Goal: Transaction & Acquisition: Contribute content

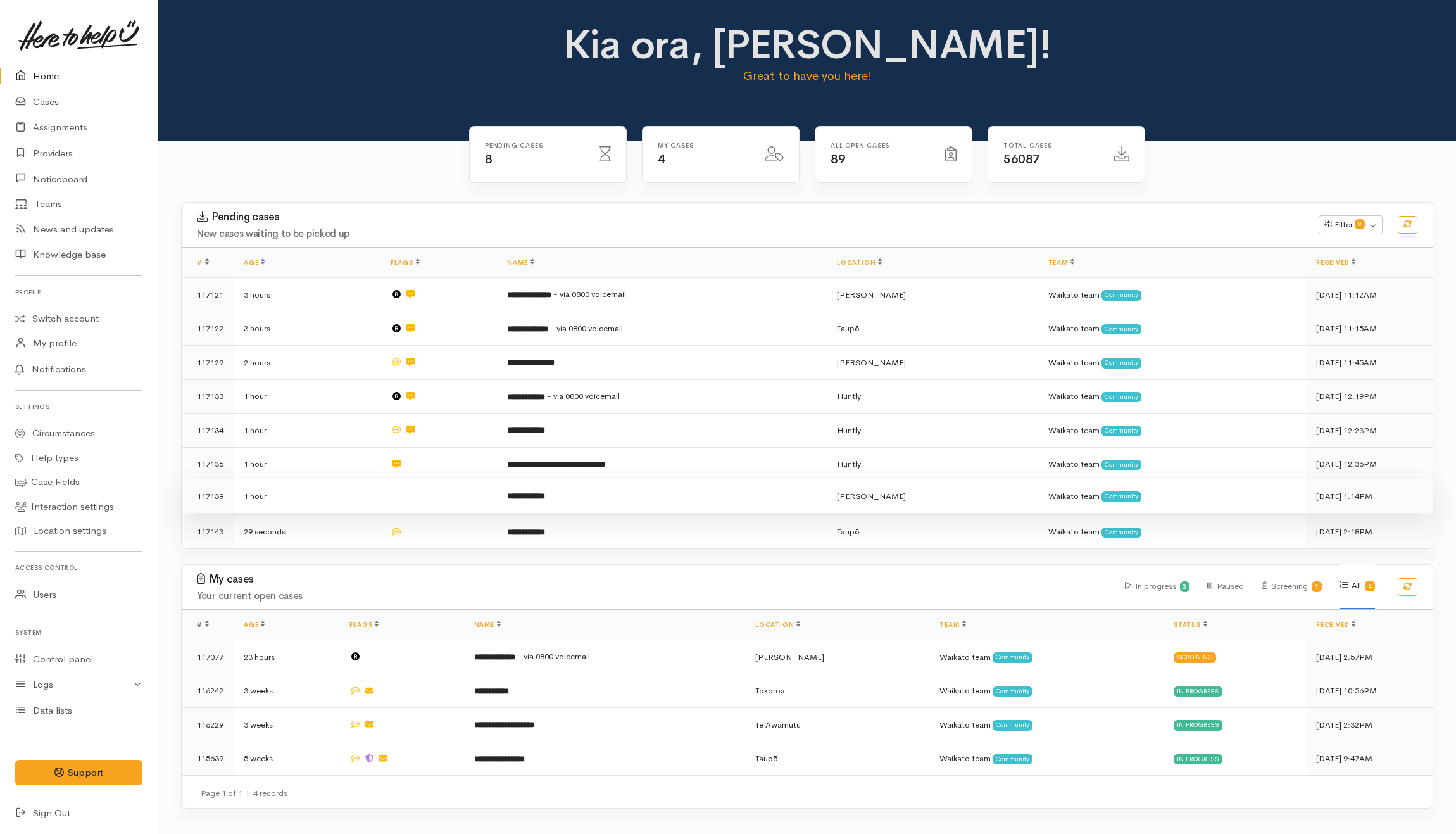
click at [461, 492] on td at bounding box center [438, 496] width 117 height 34
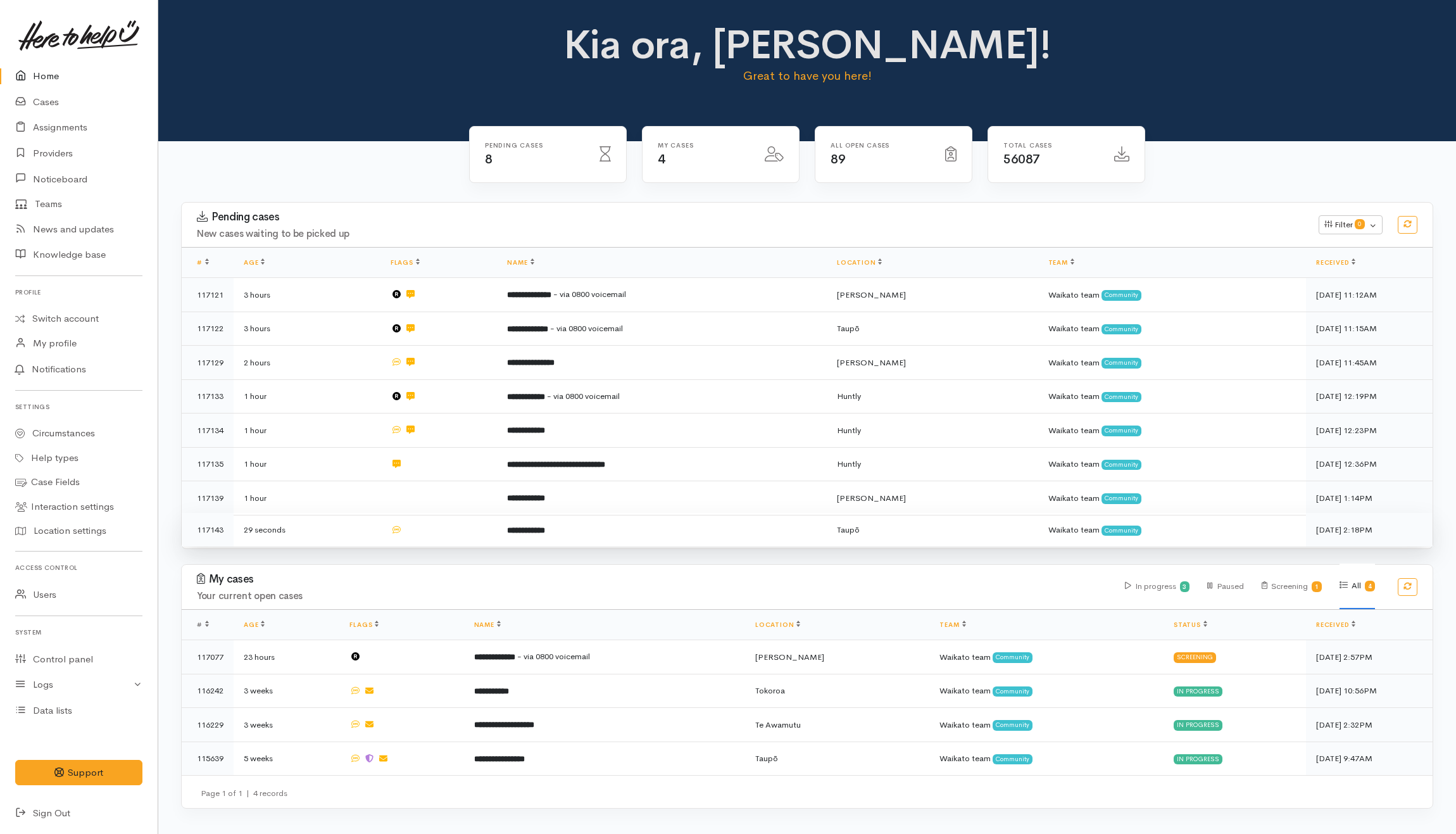
click at [458, 525] on td at bounding box center [438, 529] width 117 height 34
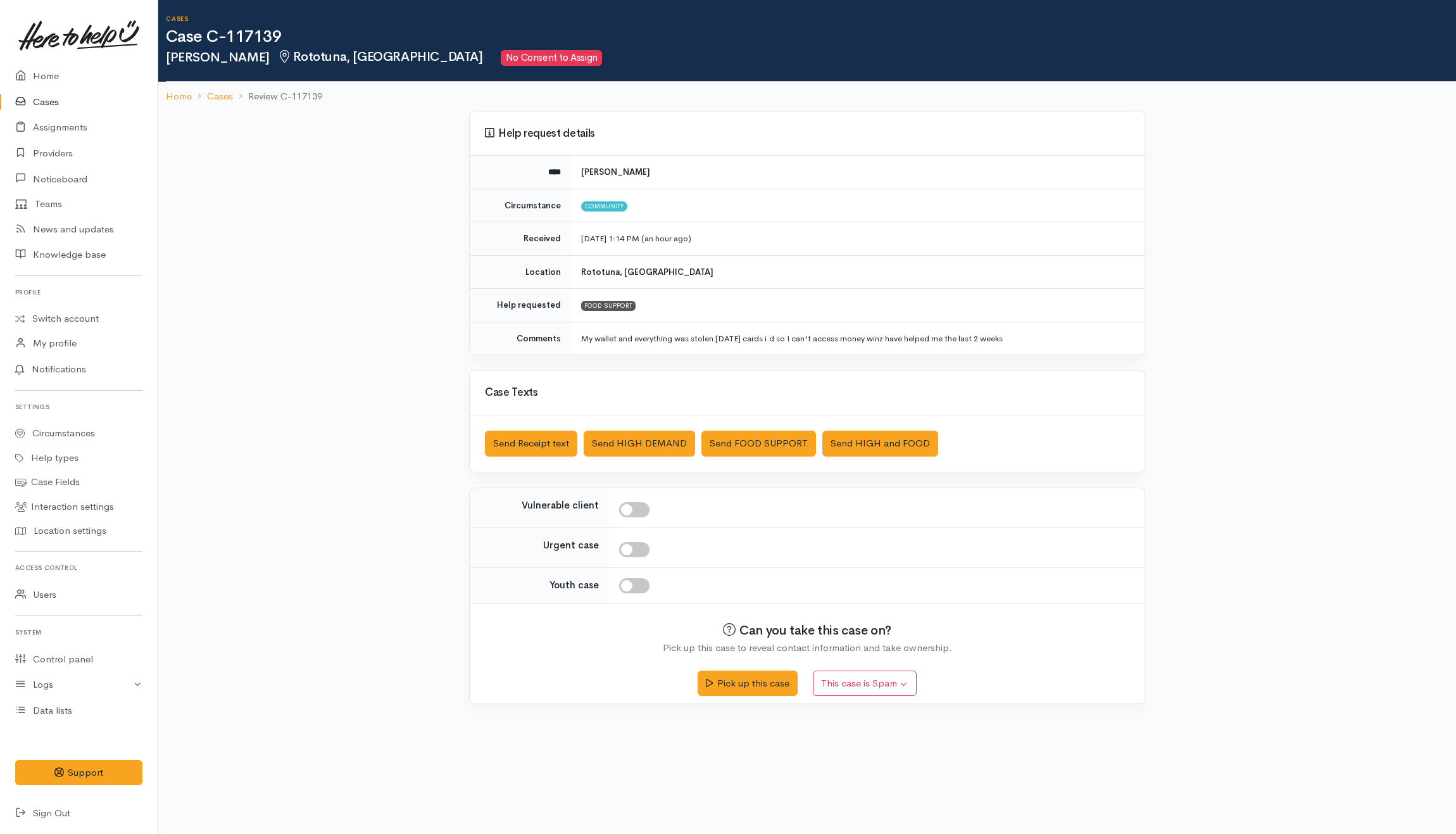
click at [756, 431] on div "Saved The text message has been queued. An error occurred Send Receipt text Sen…" at bounding box center [807, 443] width 675 height 56
click at [755, 440] on button "Send FOOD SUPPORT" at bounding box center [759, 443] width 115 height 26
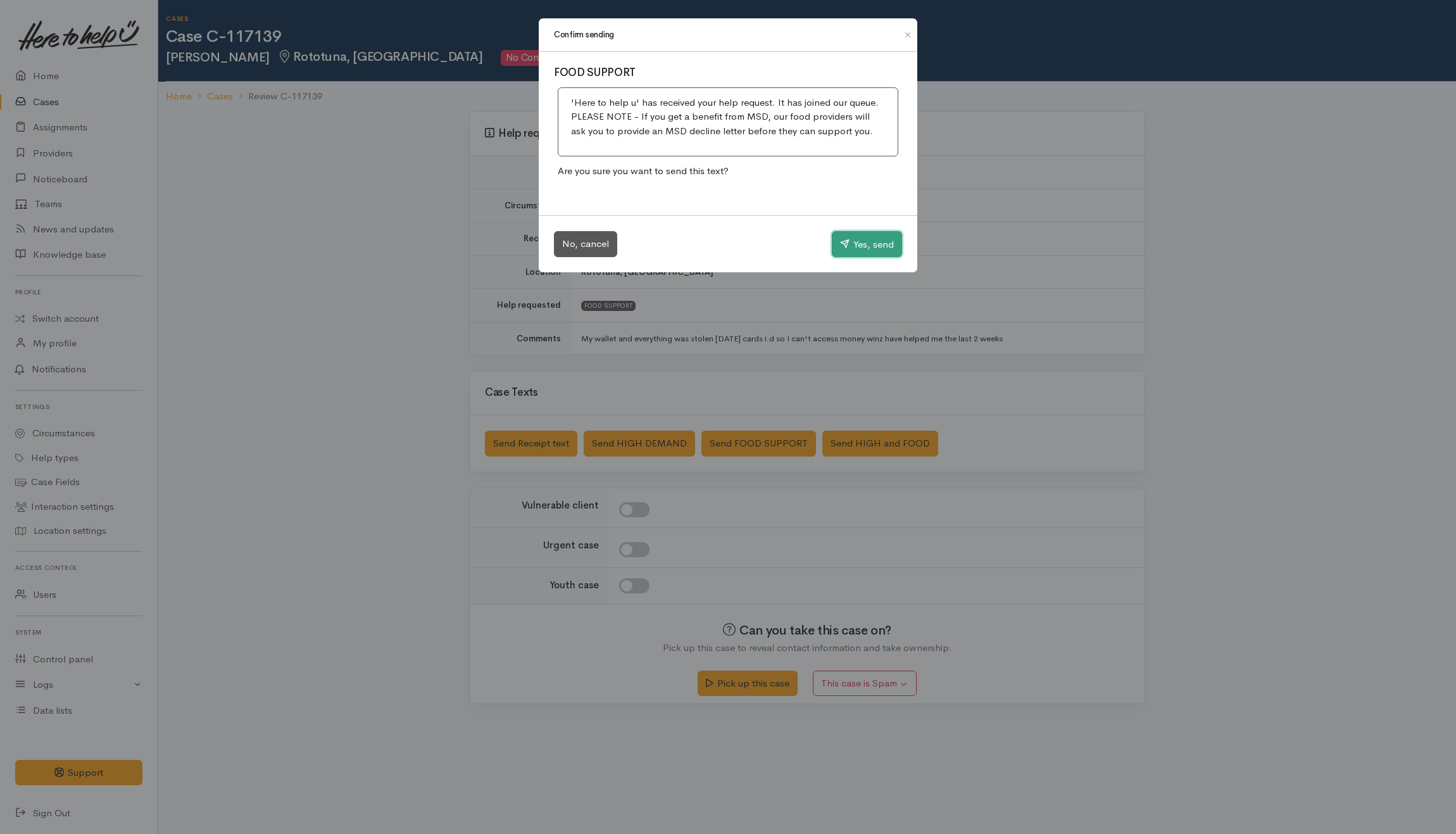
click at [842, 249] on button "Yes, send" at bounding box center [867, 244] width 70 height 27
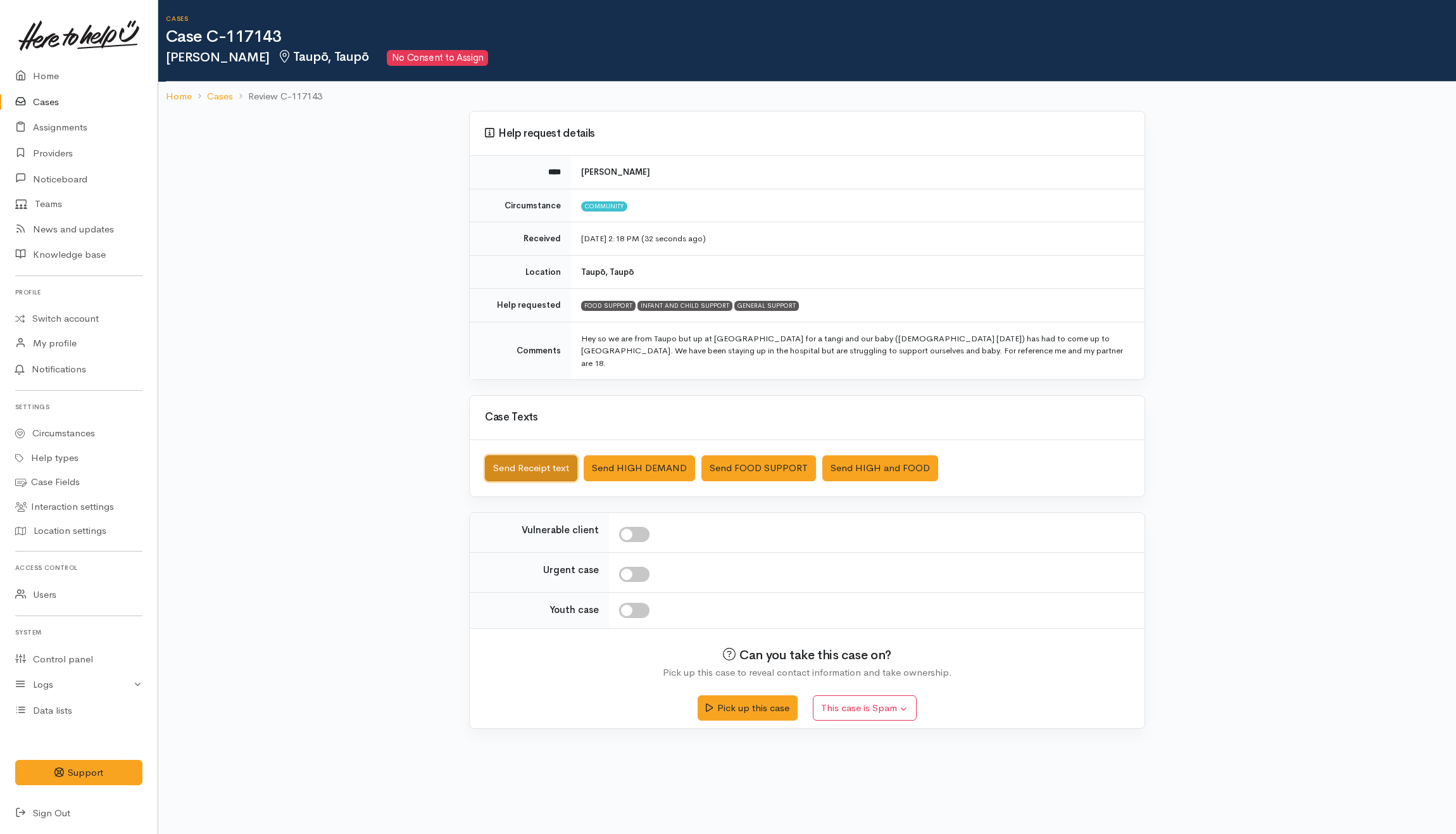
click at [538, 455] on button "Send Receipt text" at bounding box center [531, 468] width 92 height 26
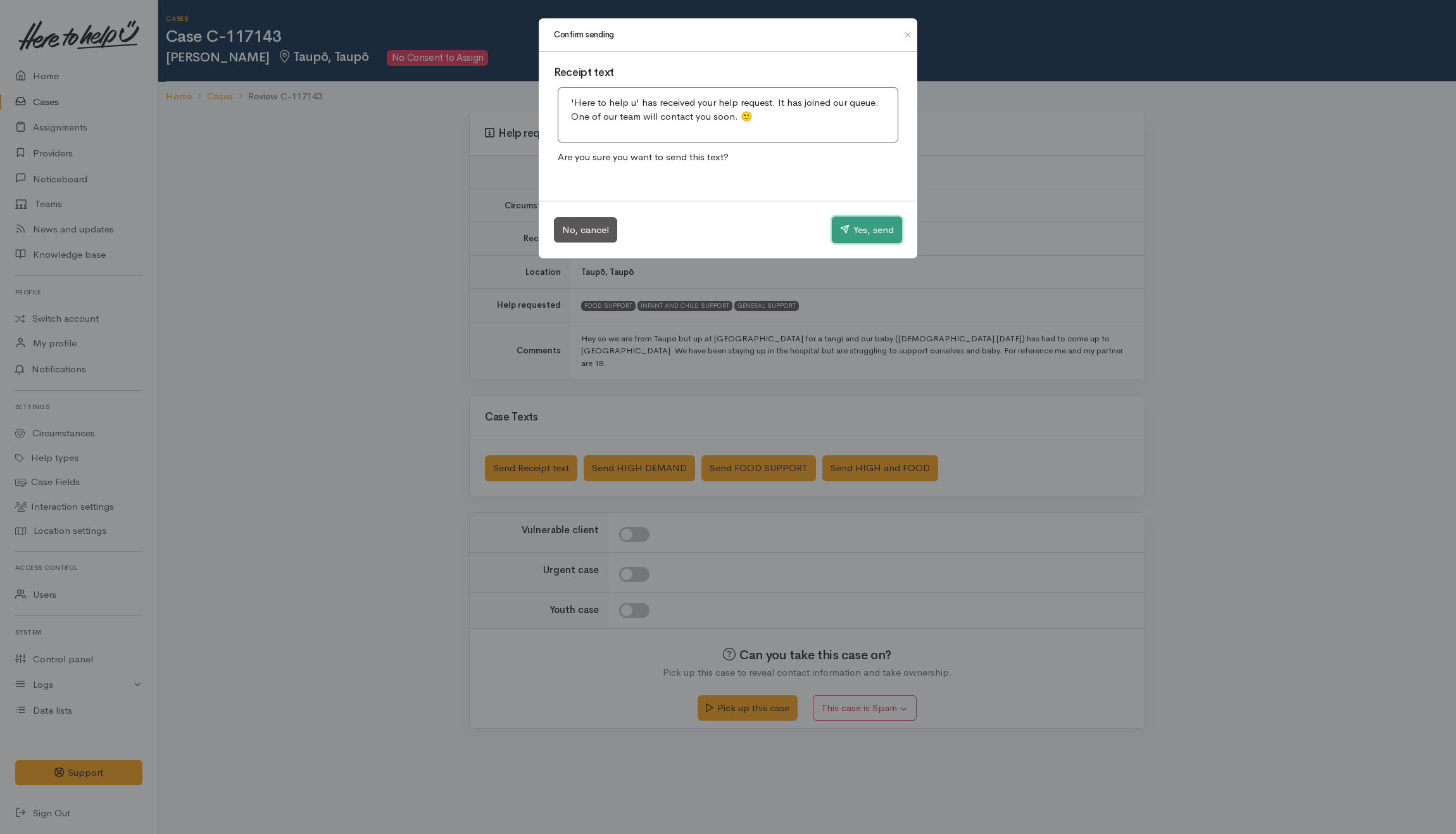
click at [861, 221] on button "Yes, send" at bounding box center [867, 230] width 70 height 27
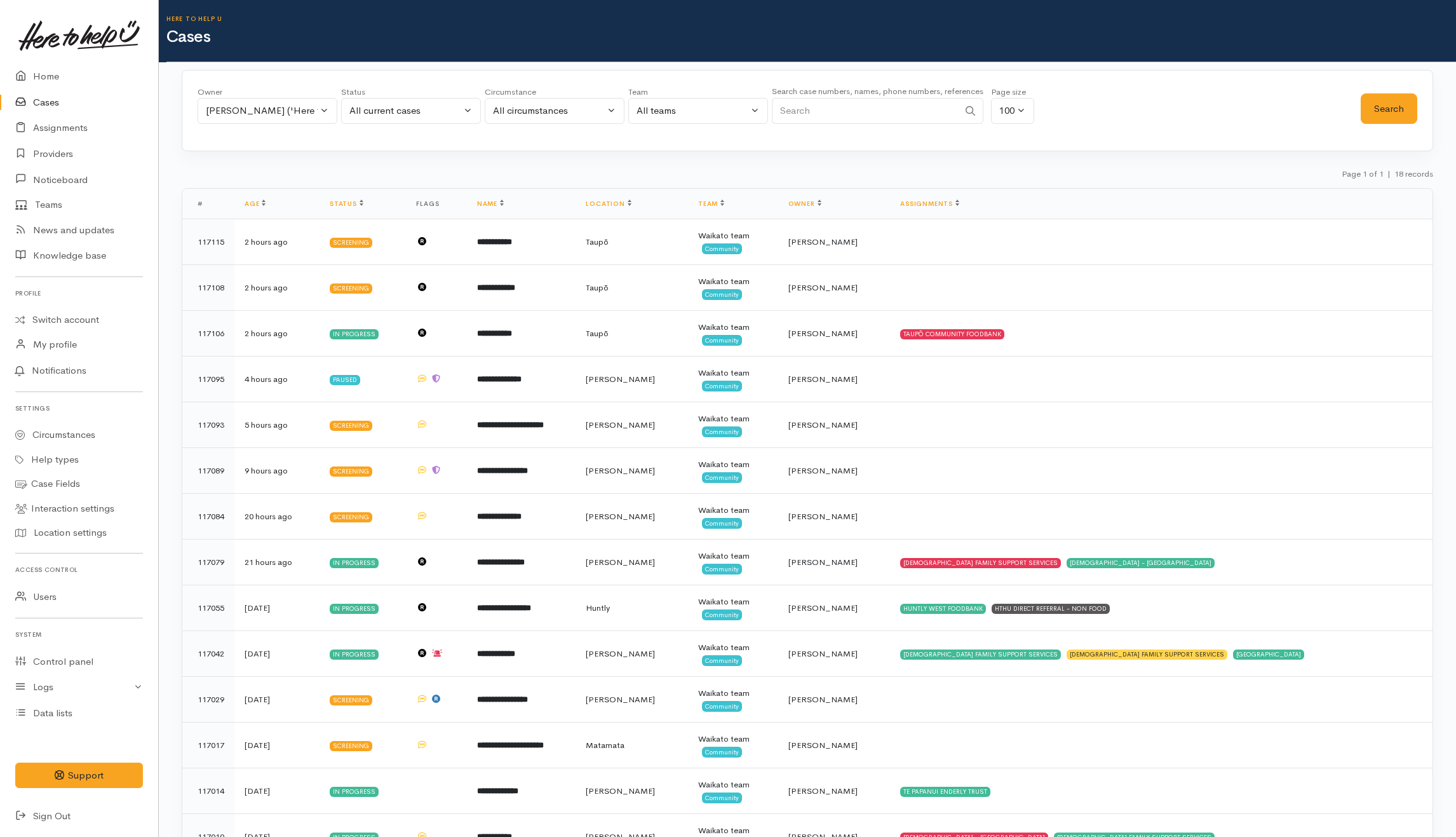
select select "1037"
click at [282, 104] on div "[PERSON_NAME] ('Here to help u')" at bounding box center [261, 110] width 112 height 15
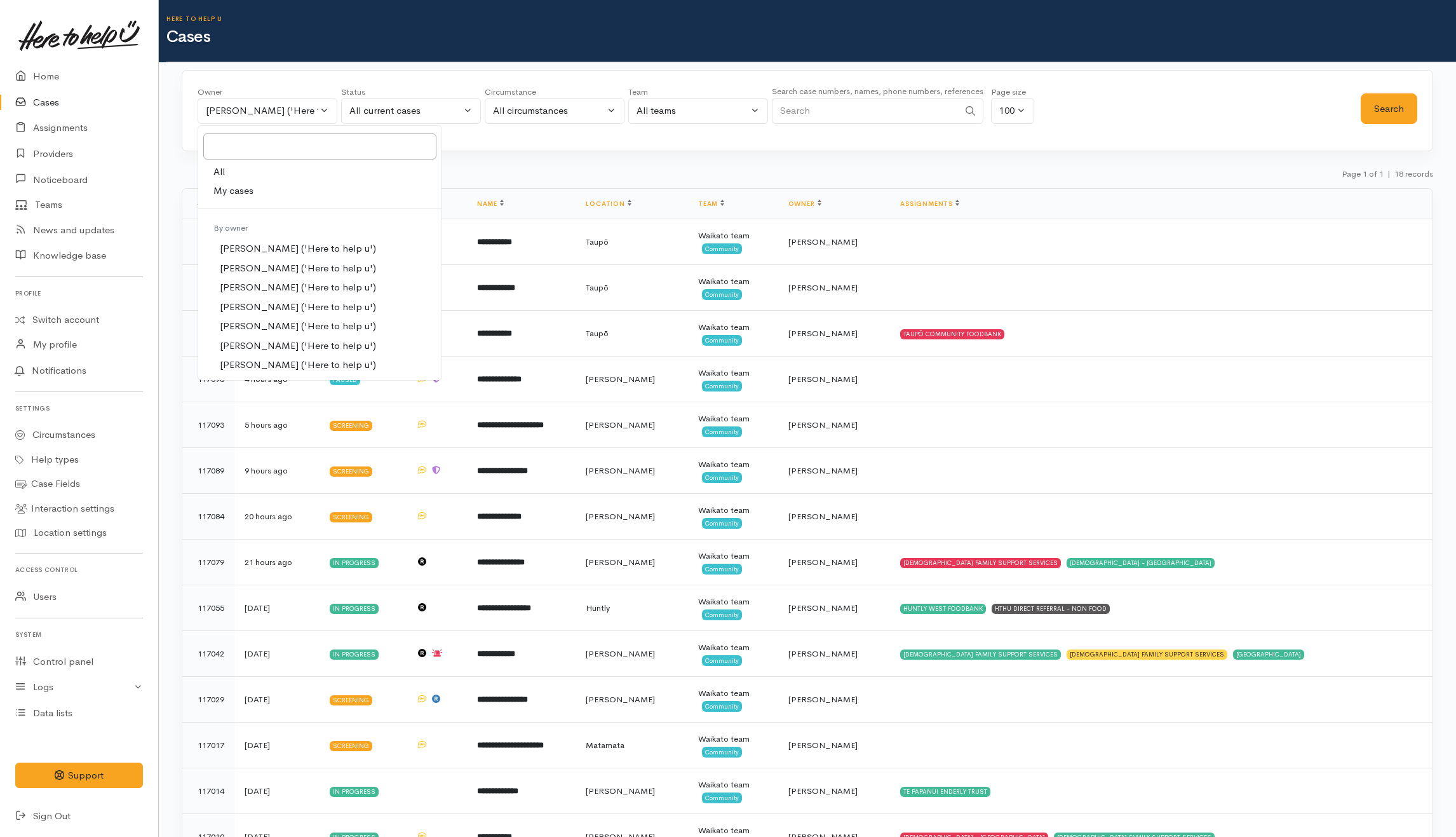
click at [254, 174] on link "All" at bounding box center [320, 172] width 243 height 20
select select "-1"
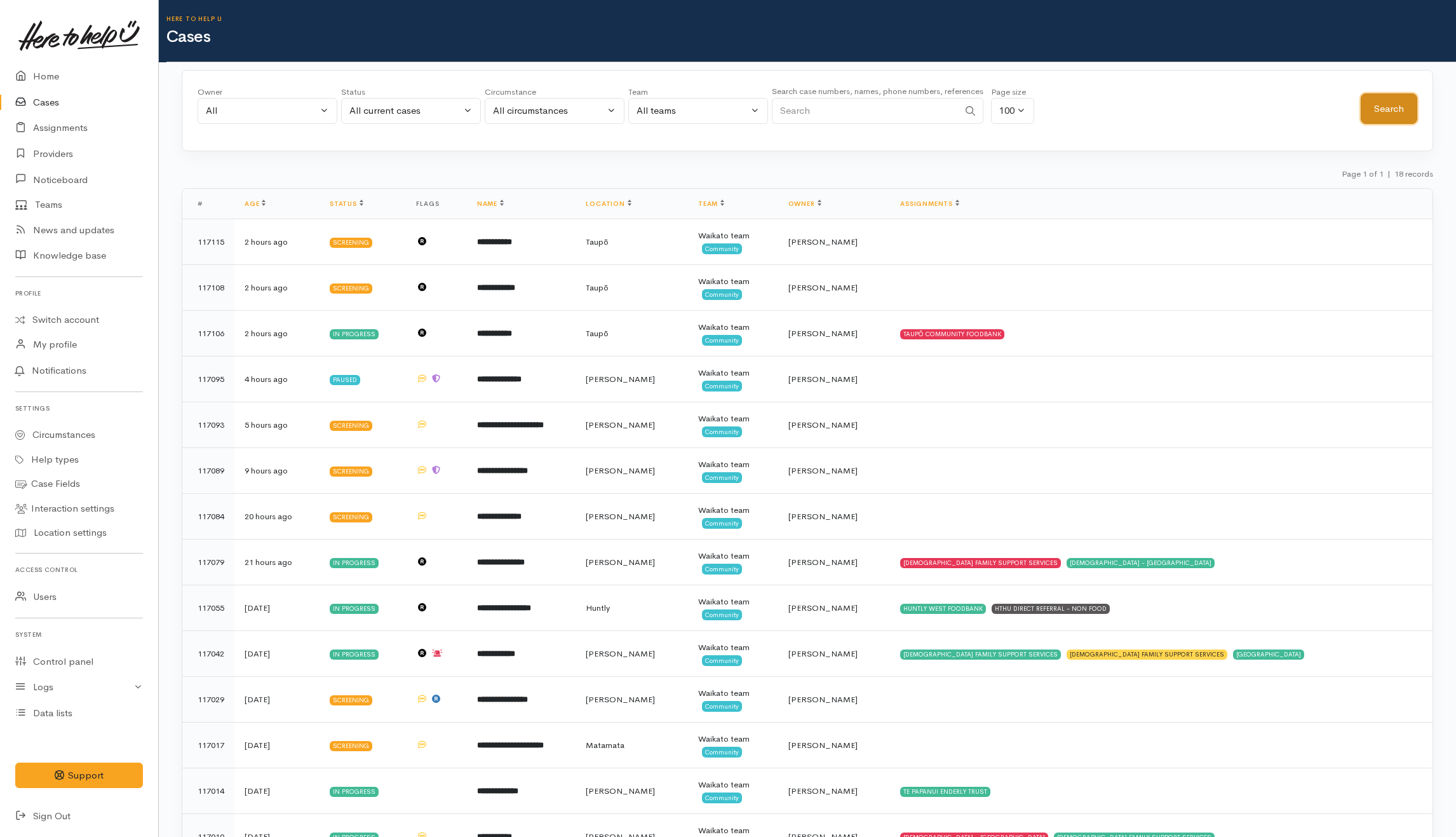
click at [1385, 98] on button "Search" at bounding box center [1389, 109] width 56 height 31
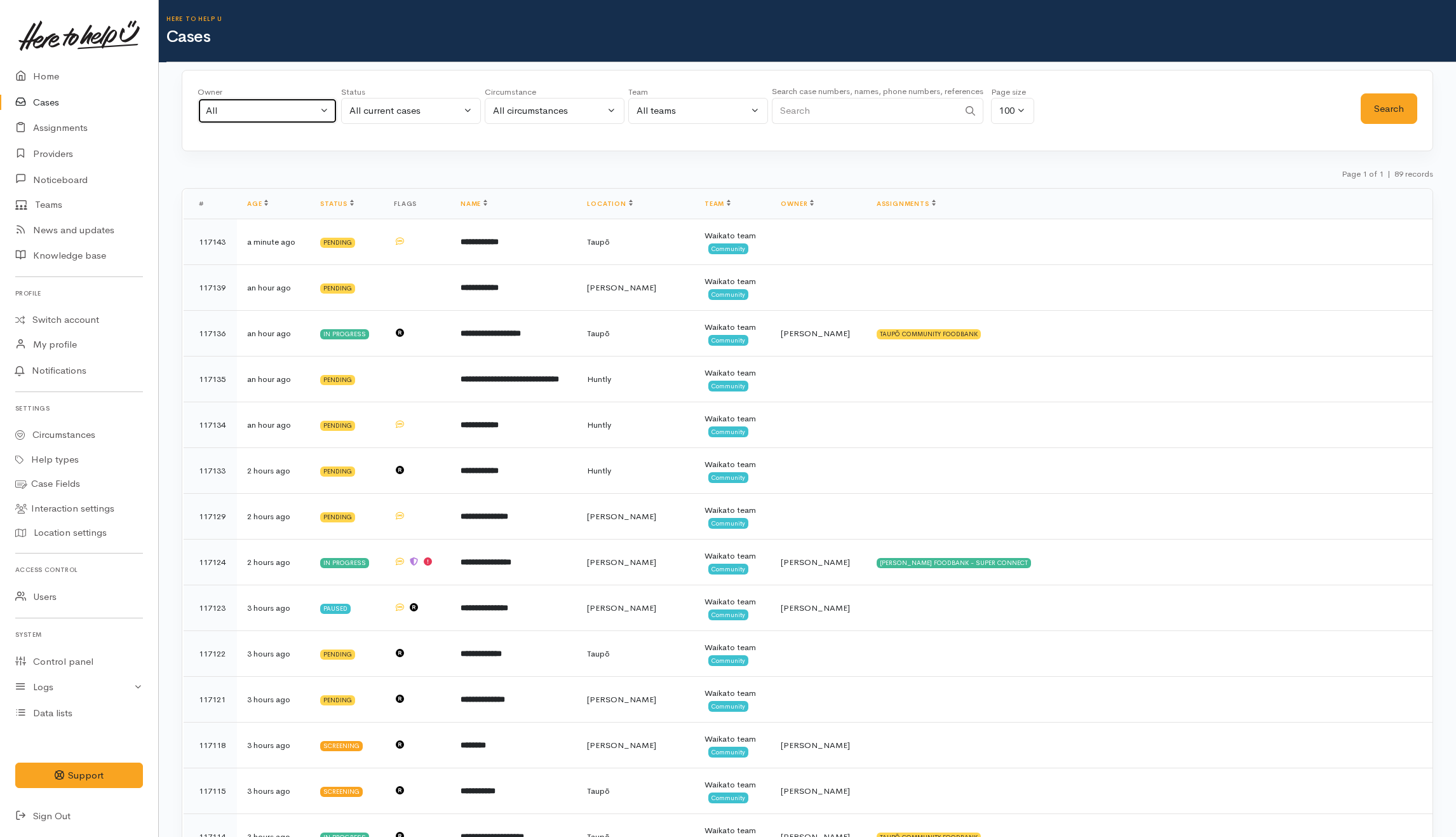
click at [289, 116] on div "All" at bounding box center [261, 110] width 112 height 15
type input "kata"
click at [320, 191] on span "Katarina Daly ('Here to help u')" at bounding box center [298, 194] width 156 height 15
select select "1252"
click at [1399, 108] on button "Search" at bounding box center [1389, 109] width 56 height 31
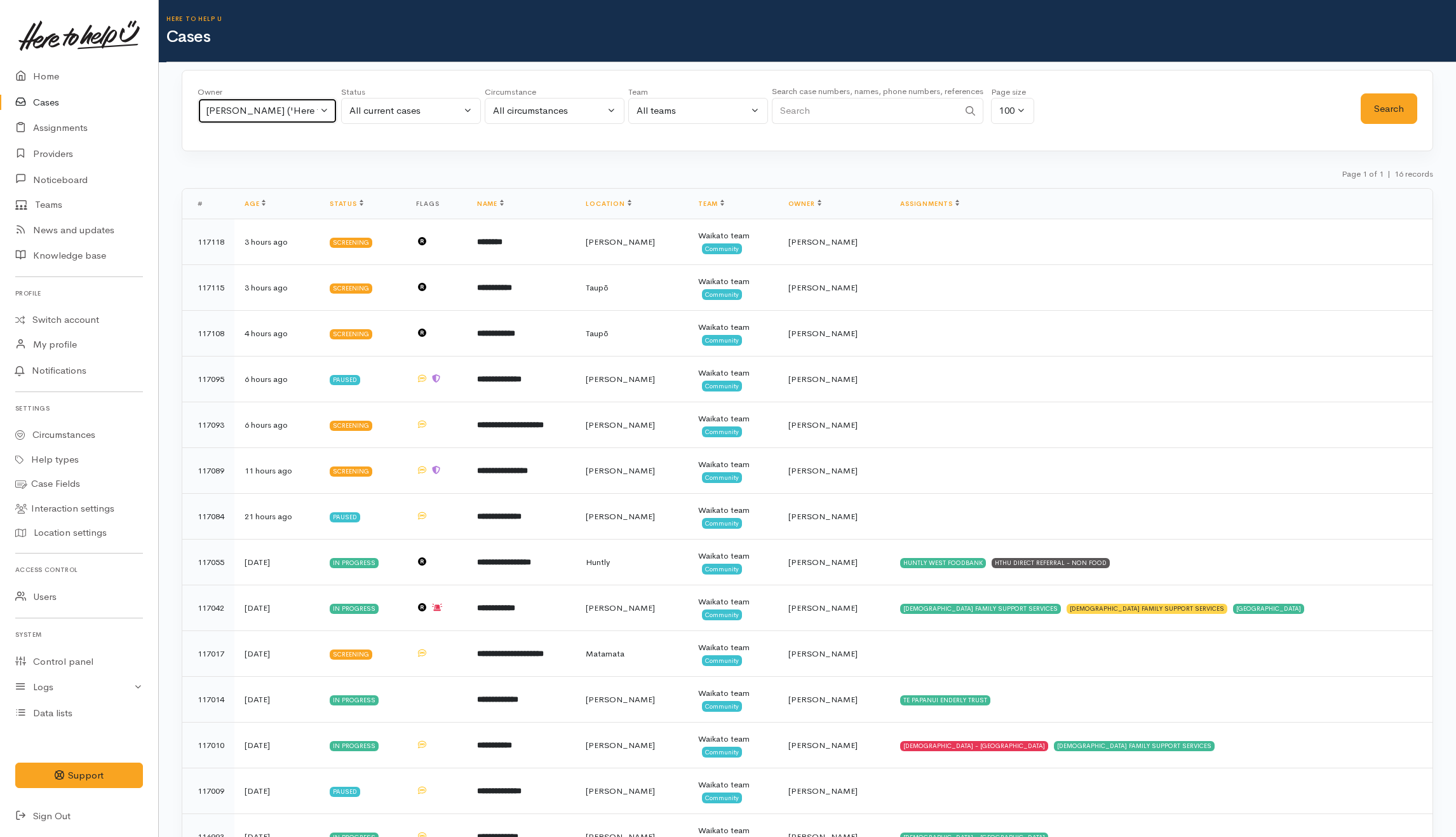
click at [301, 112] on div "Jeffin Gopi ('Here to help u')" at bounding box center [261, 110] width 112 height 15
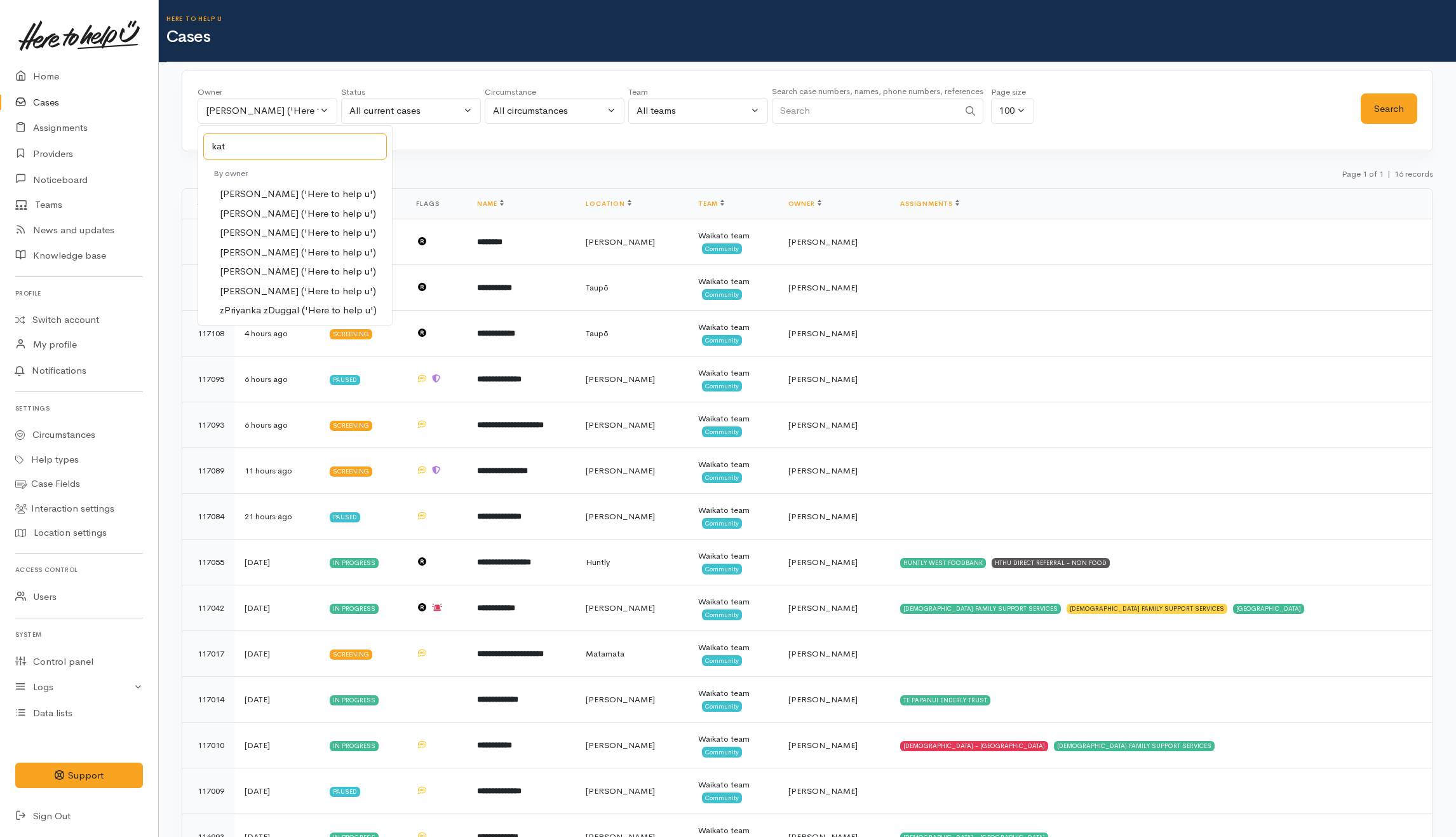
type input "kata"
click at [260, 161] on div "kata" at bounding box center [294, 146] width 193 height 31
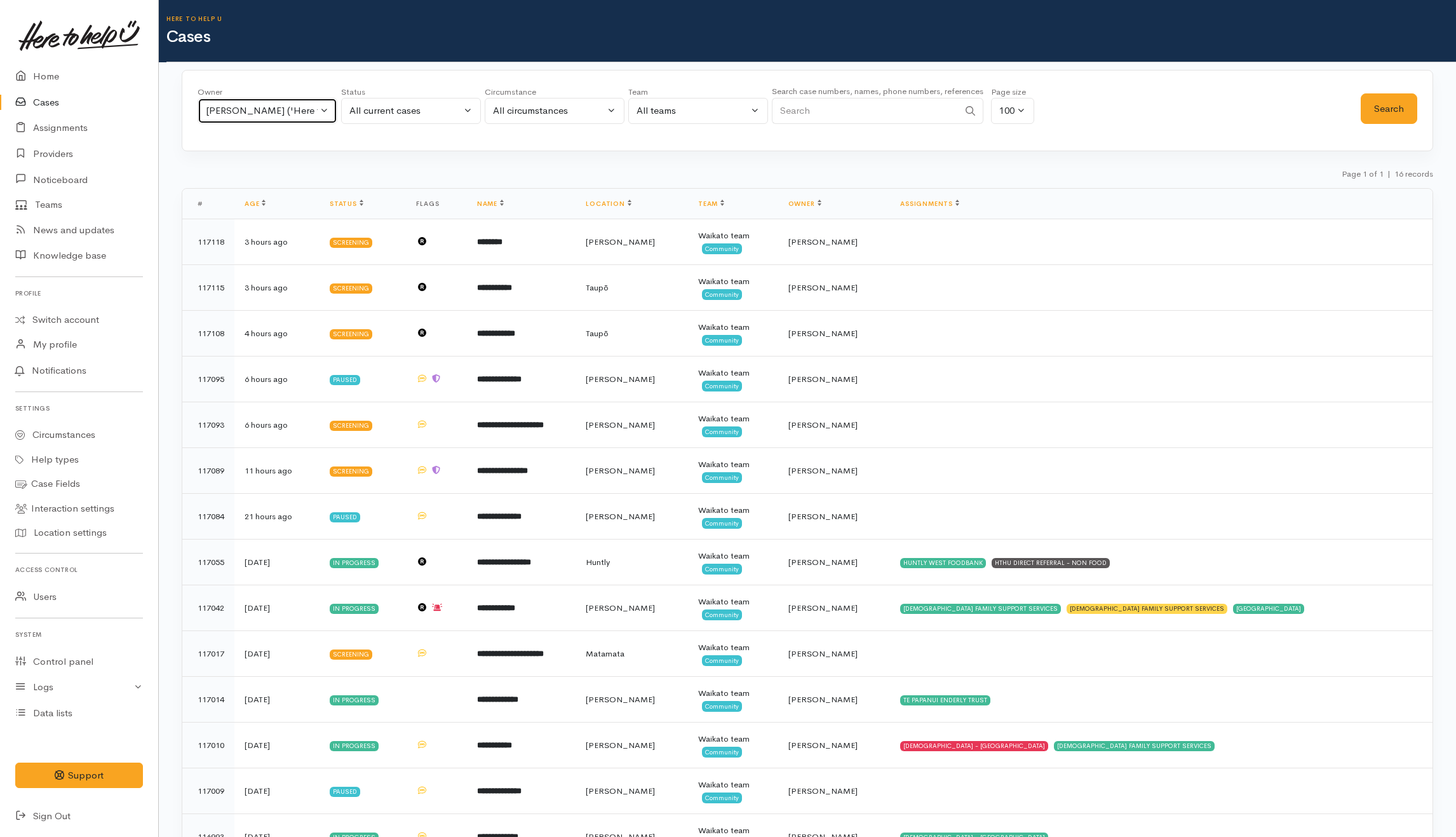
click at [235, 117] on div "Jeffin Gopi ('Here to help u')" at bounding box center [261, 110] width 112 height 15
type input "kata"
click at [329, 191] on span "Katarina Daly ('Here to help u')" at bounding box center [298, 194] width 156 height 15
select select "1252"
click at [1396, 110] on button "Search" at bounding box center [1389, 109] width 56 height 31
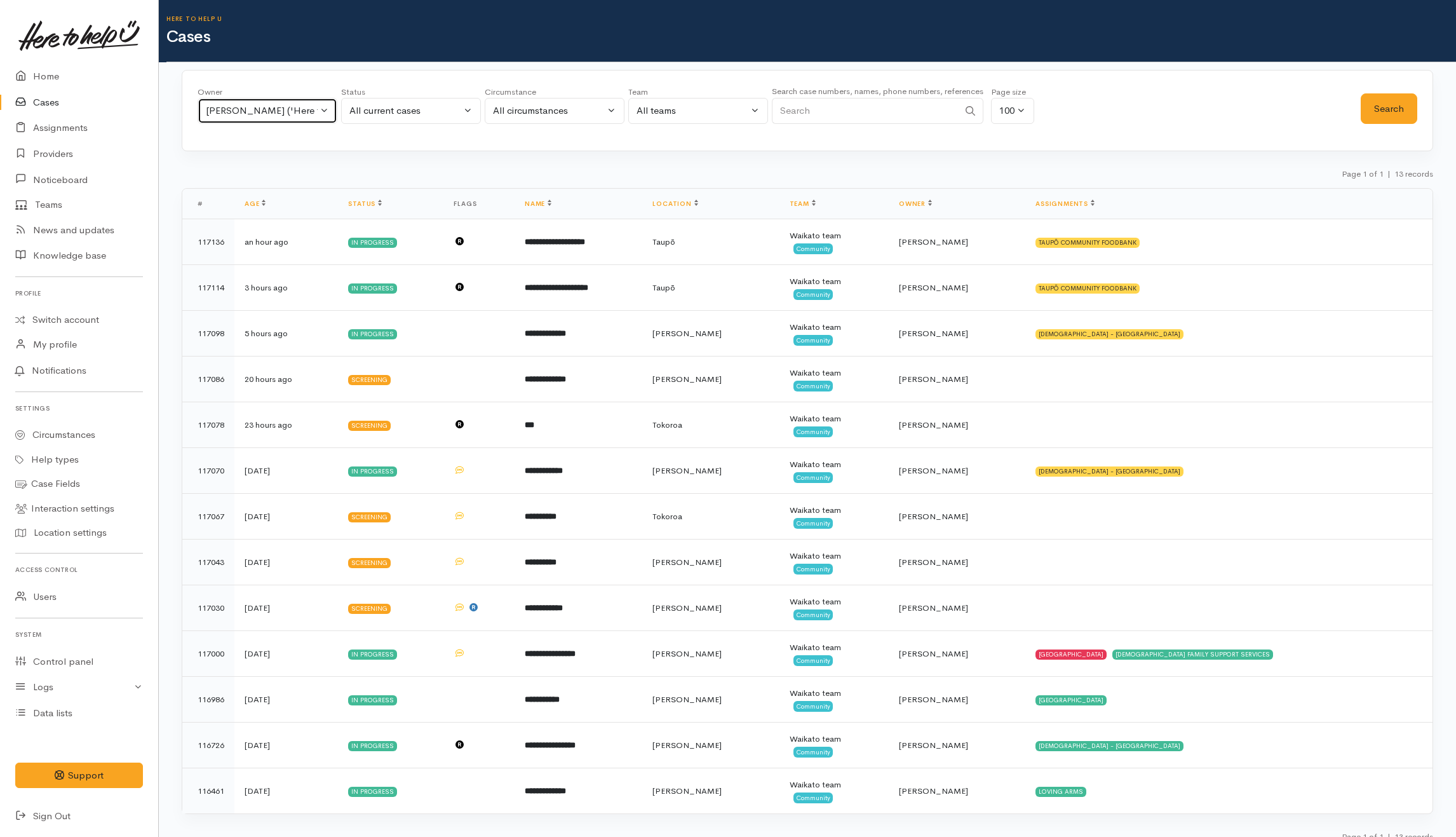
click at [275, 113] on div "Katarina Daly ('Here to help u')" at bounding box center [261, 110] width 112 height 15
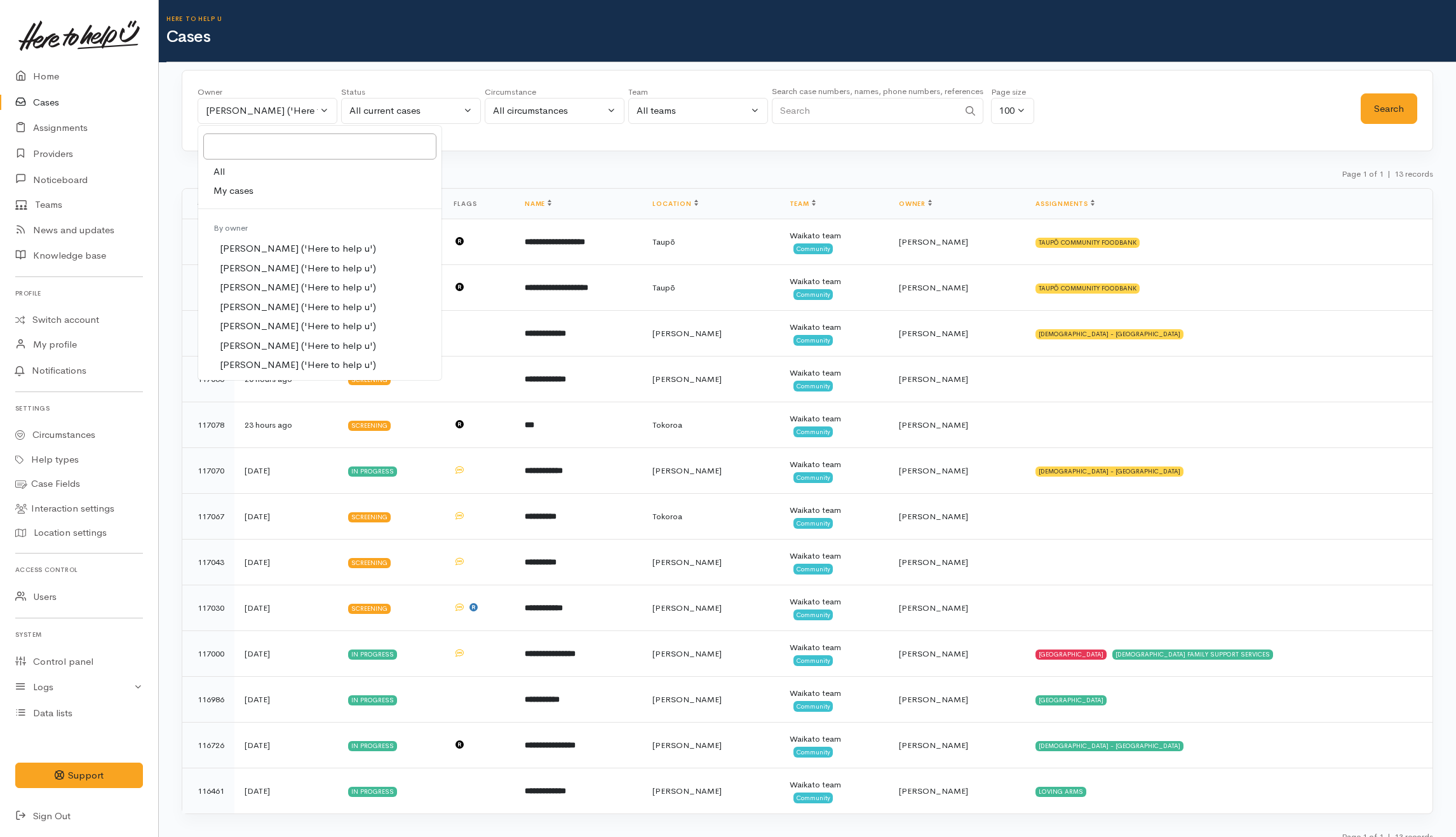
click at [223, 188] on span "My cases" at bounding box center [233, 190] width 40 height 15
select select "202"
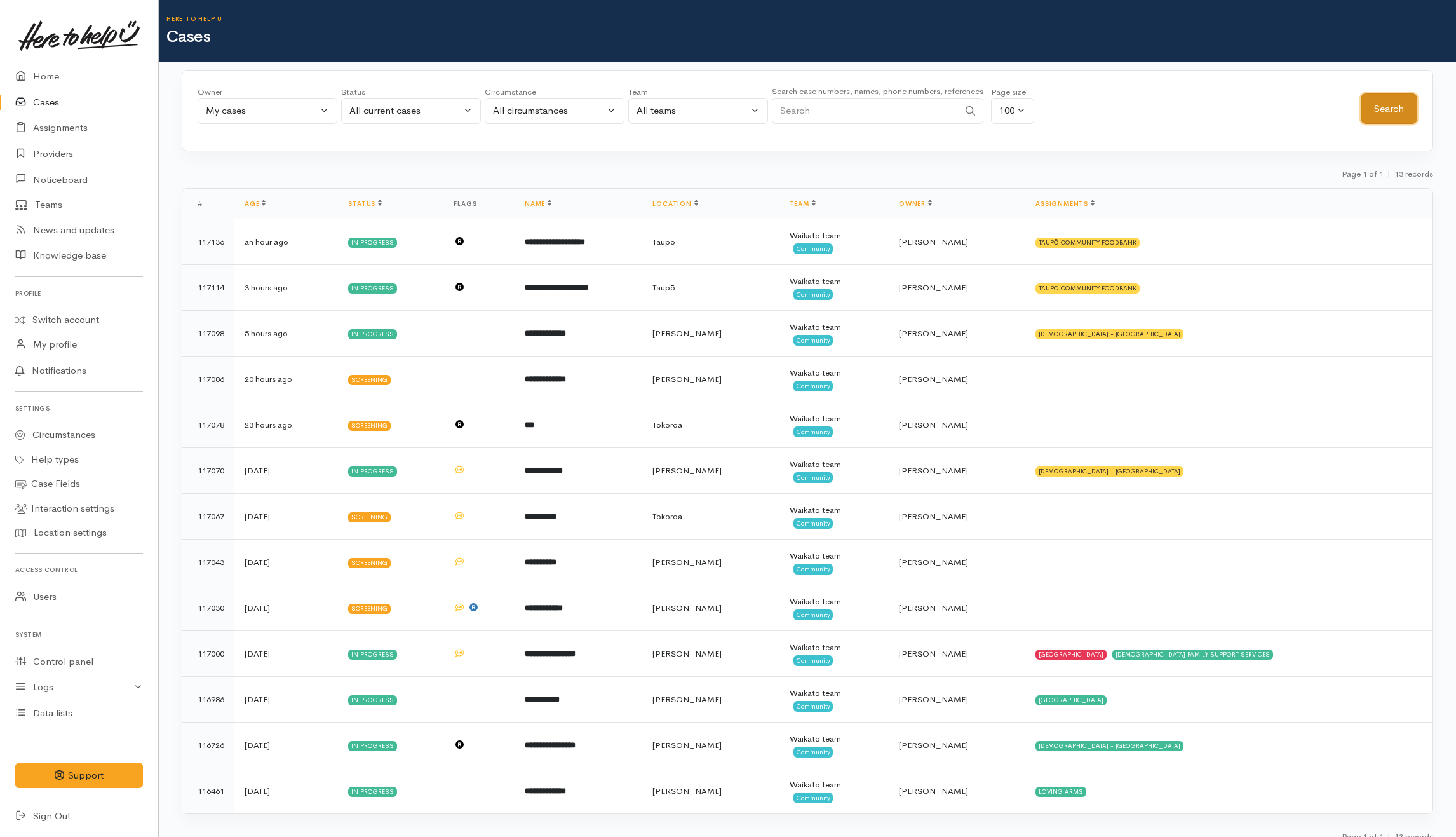
click at [1370, 112] on button "Search" at bounding box center [1389, 109] width 56 height 31
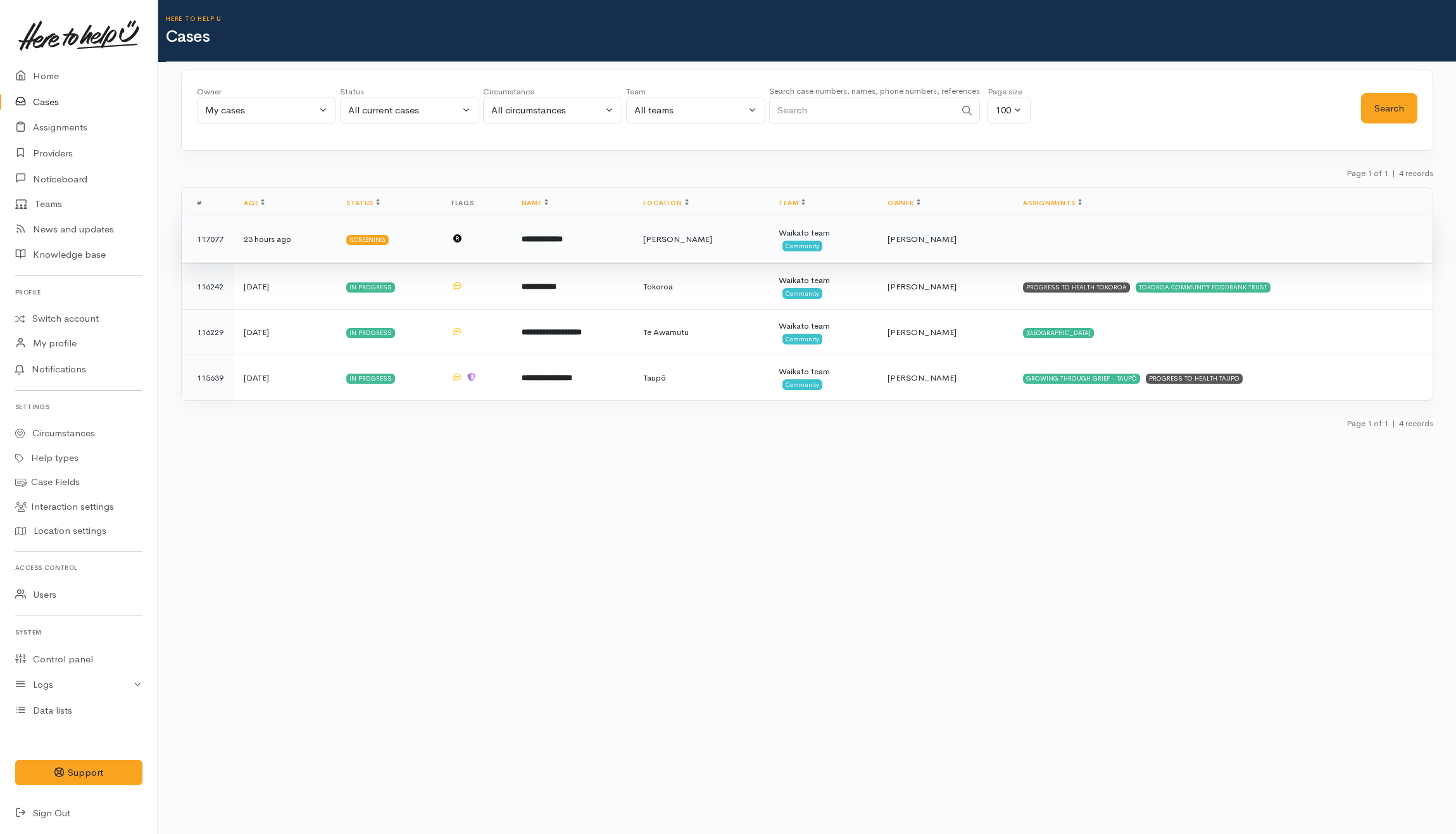
click at [611, 242] on td "**********" at bounding box center [573, 239] width 122 height 46
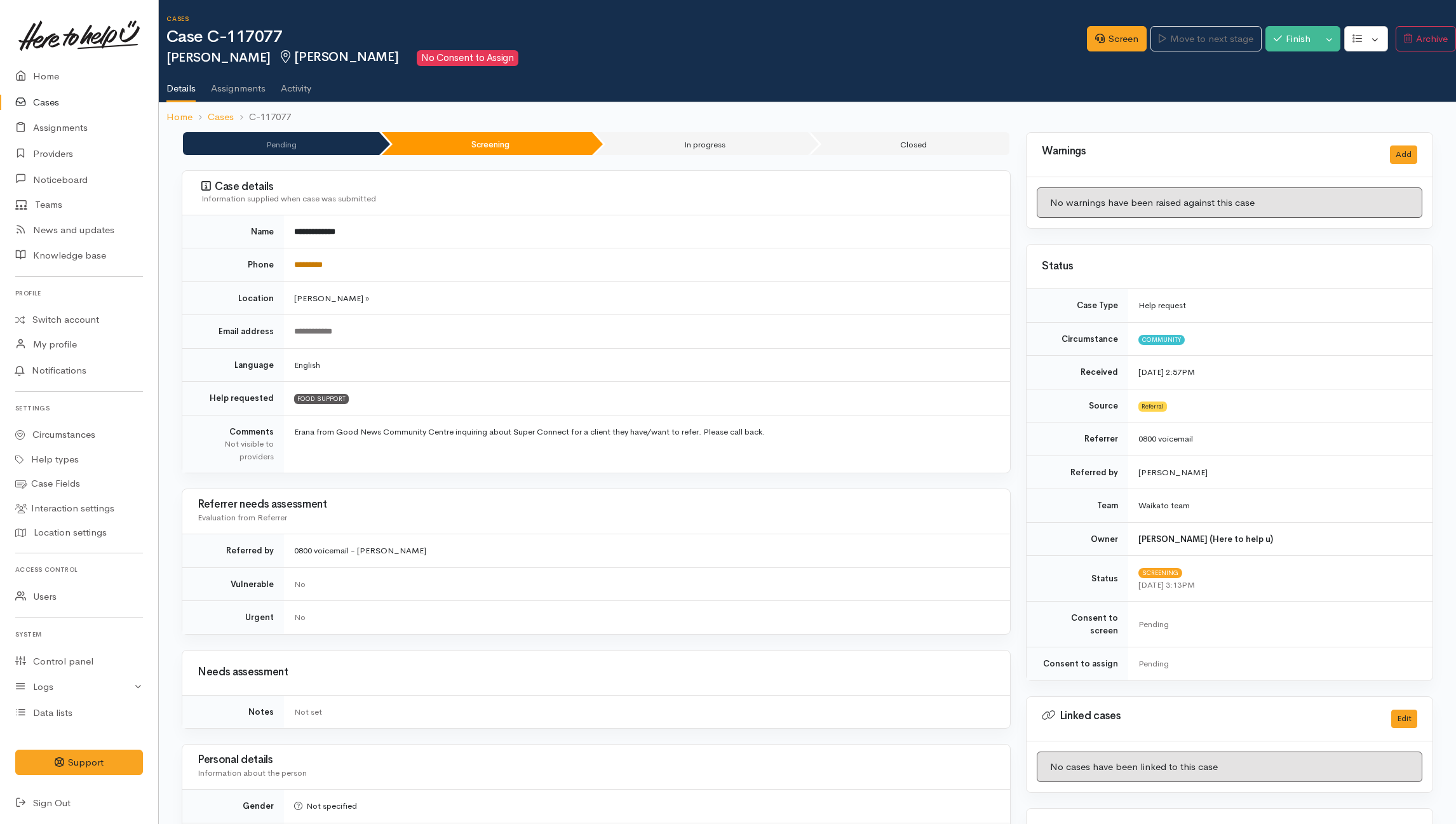
click at [318, 268] on link "*********" at bounding box center [308, 265] width 29 height 8
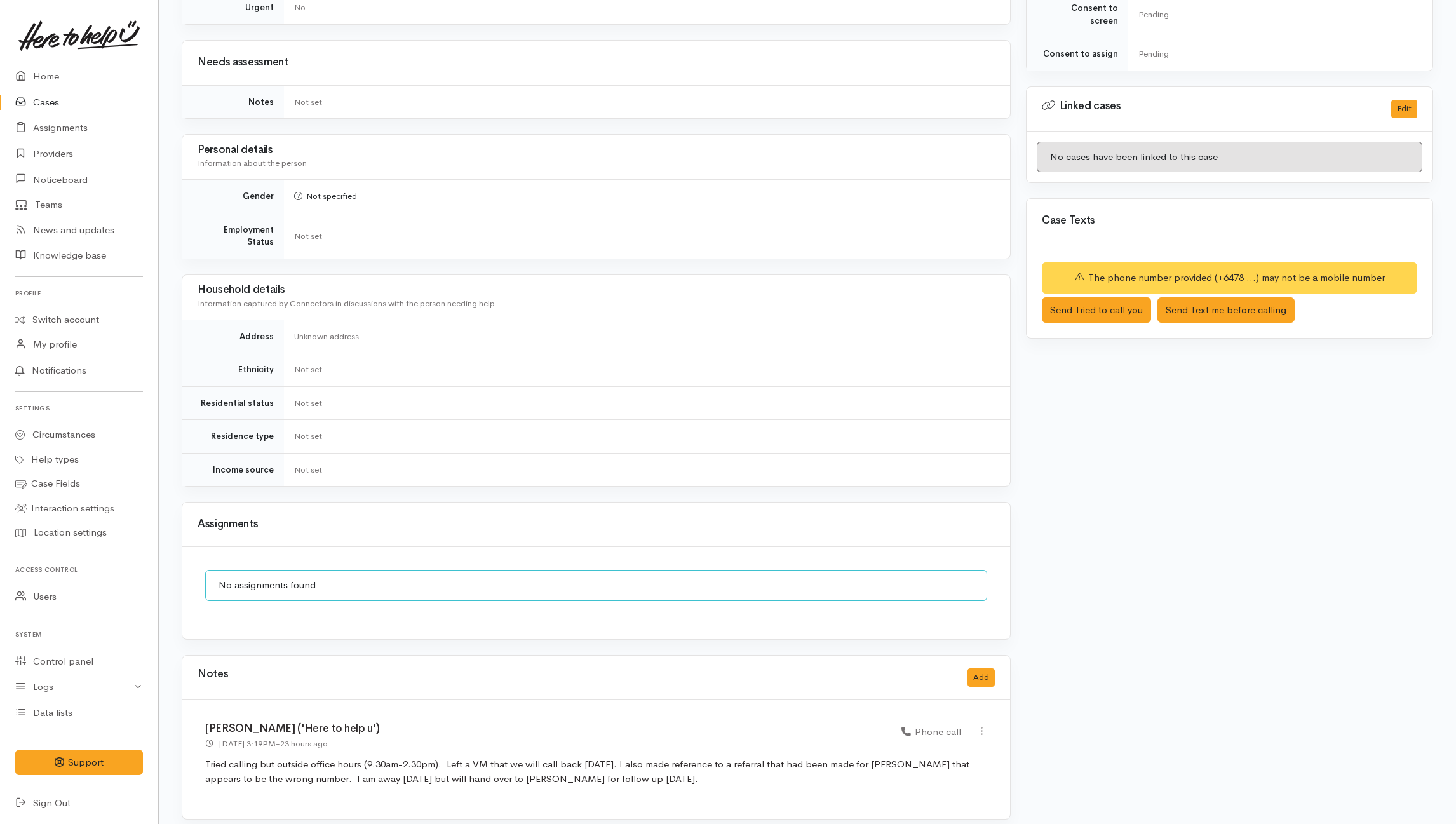
scroll to position [615, 0]
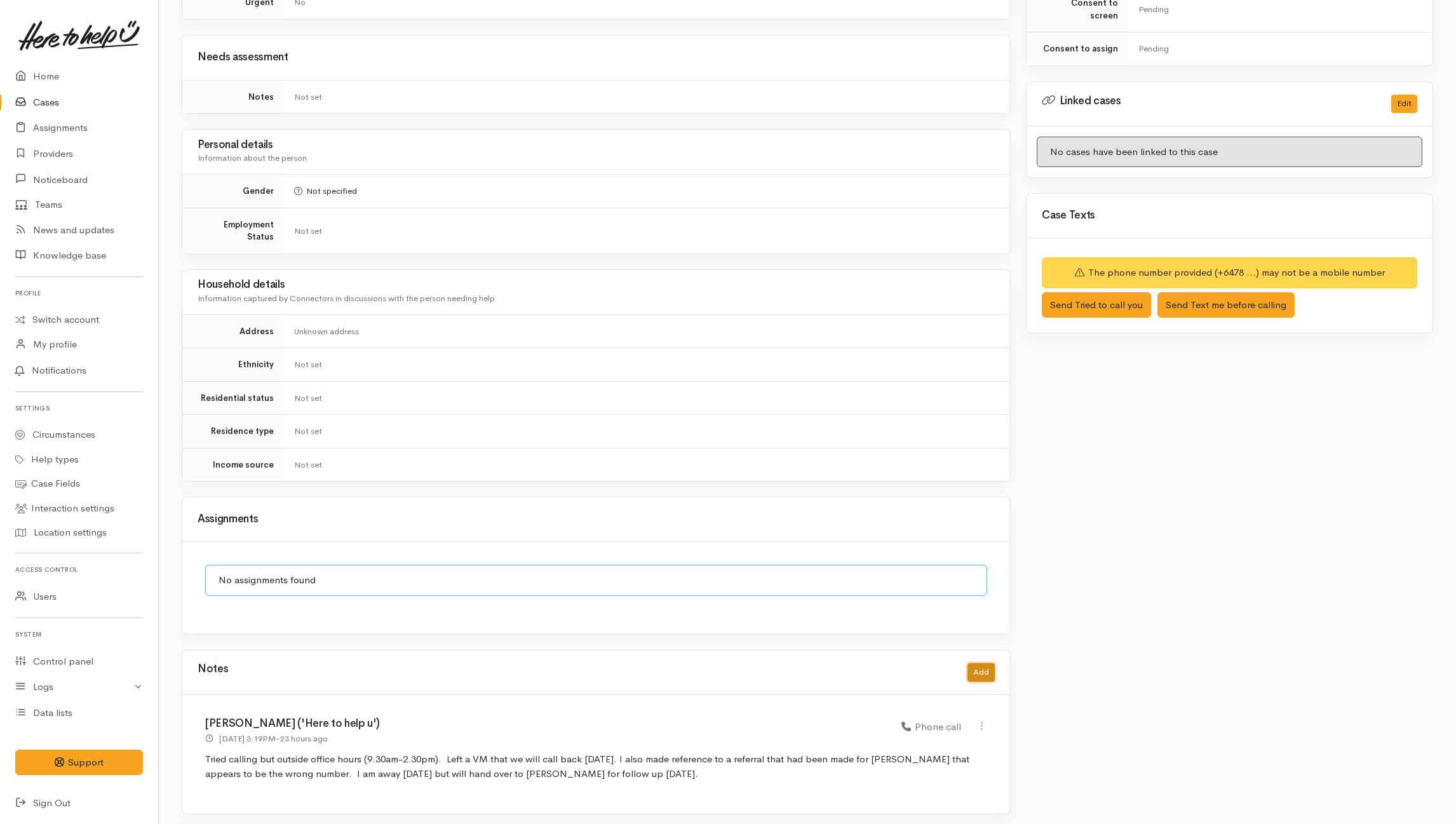
click at [982, 663] on button "Add" at bounding box center [981, 672] width 27 height 18
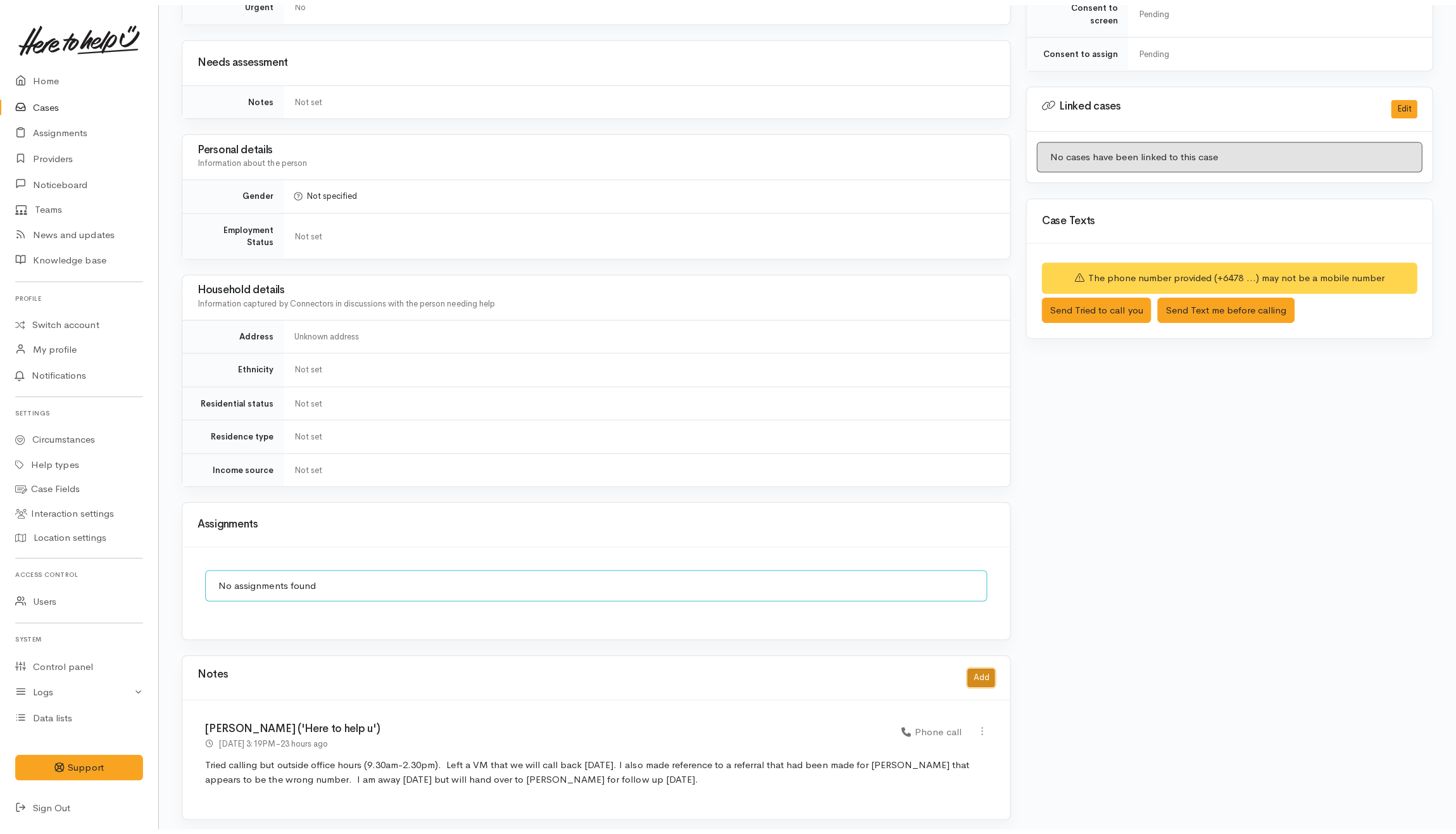
scroll to position [600, 0]
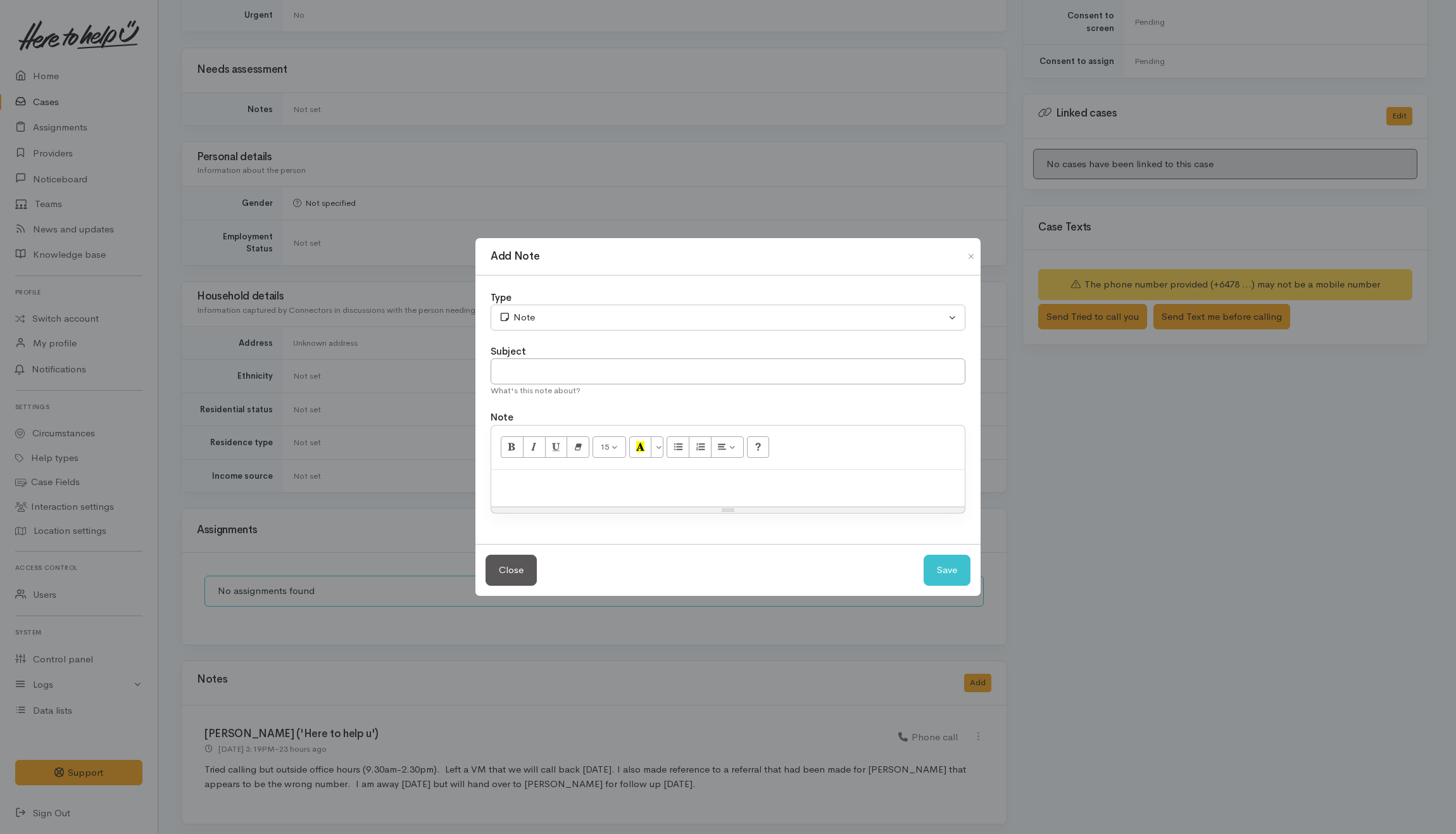
drag, startPoint x: 586, startPoint y: 492, endPoint x: 572, endPoint y: 462, distance: 33.1
click at [584, 486] on div at bounding box center [728, 488] width 473 height 37
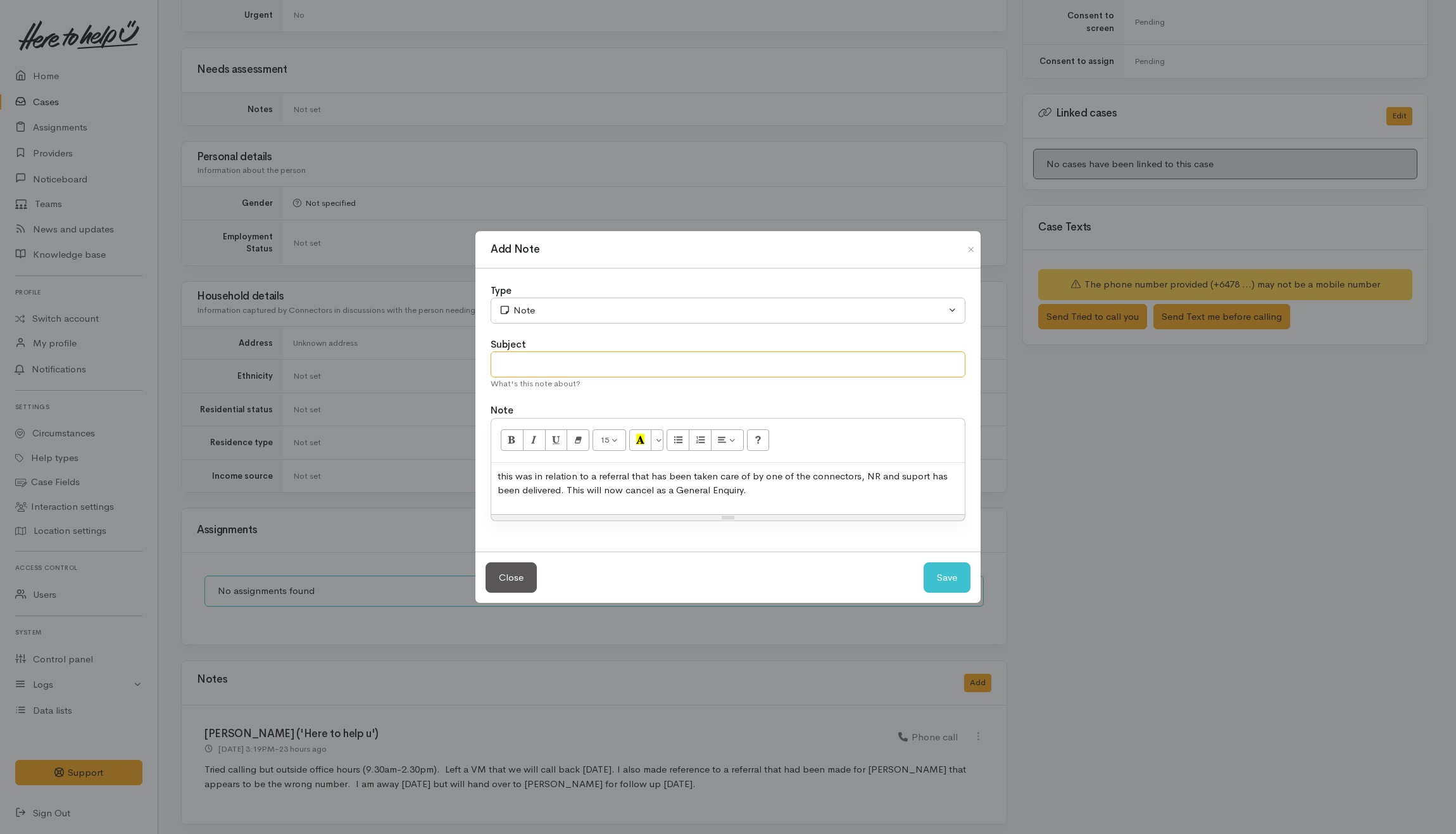
click at [527, 355] on input "text" at bounding box center [728, 364] width 475 height 26
type input "General Enquiry"
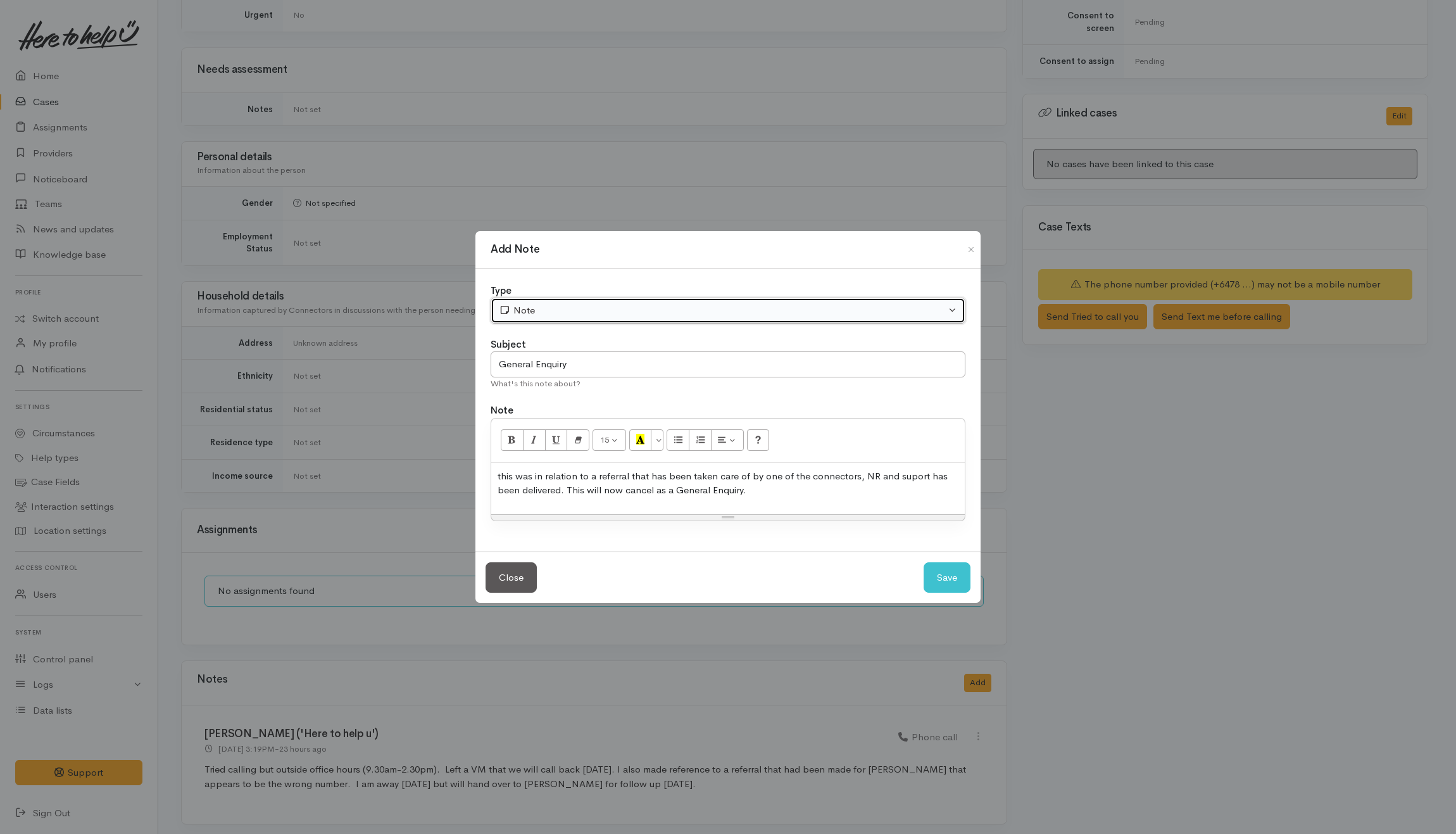
click at [846, 320] on button "Note" at bounding box center [728, 310] width 475 height 26
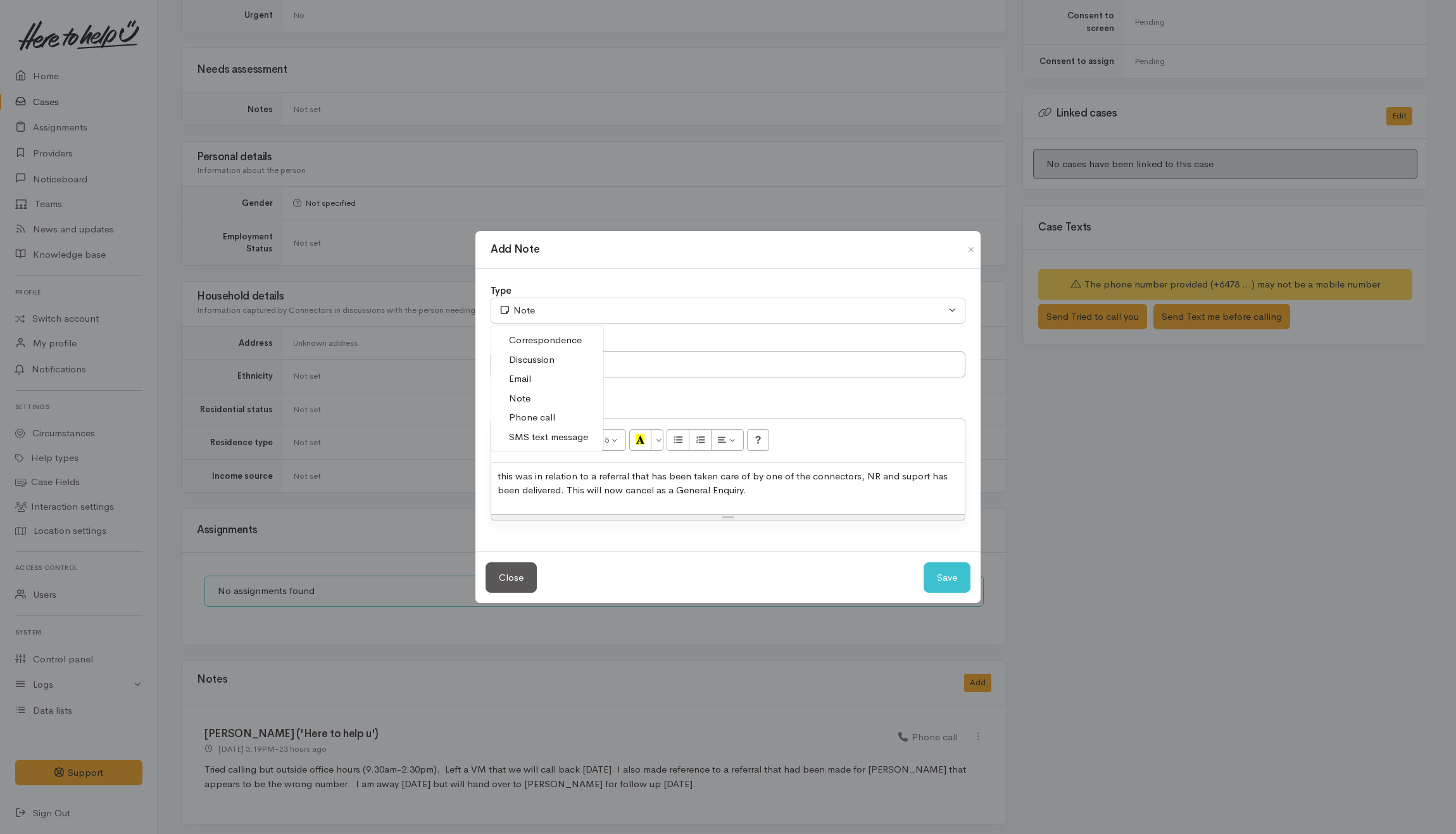
click at [532, 414] on span "Phone call" at bounding box center [532, 417] width 46 height 15
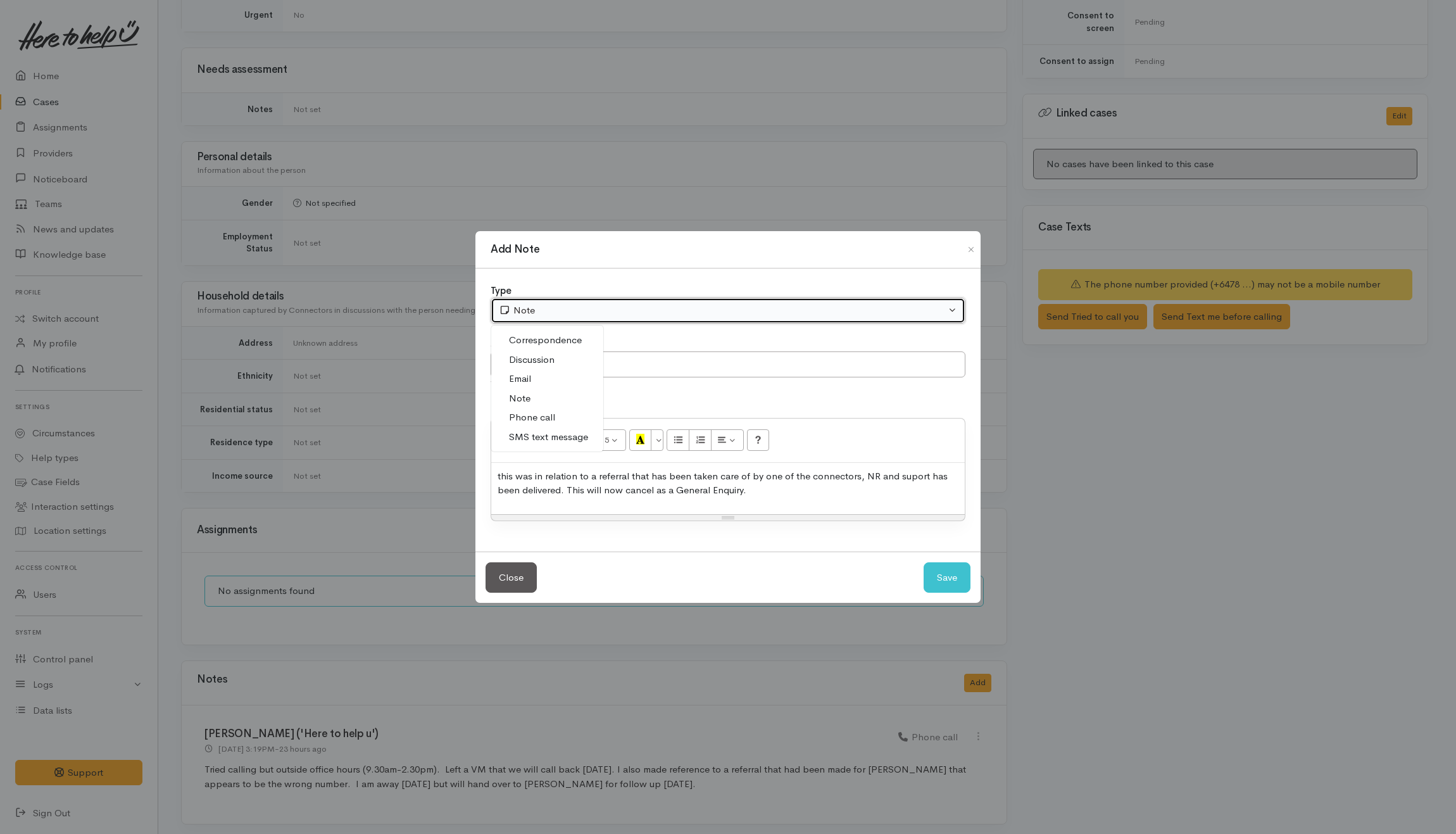
select select "3"
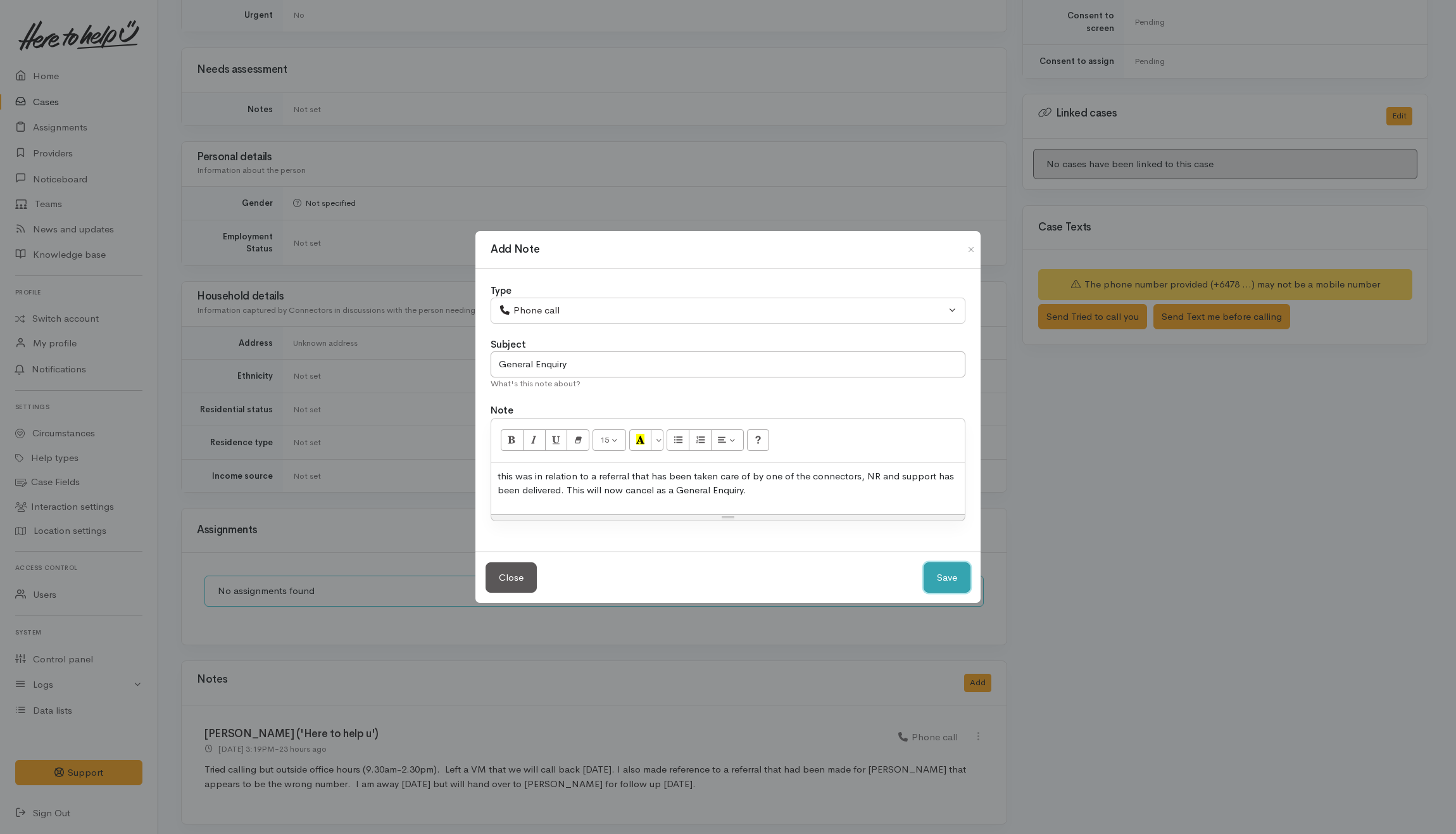
click at [938, 583] on button "Save" at bounding box center [946, 578] width 47 height 31
select select "1"
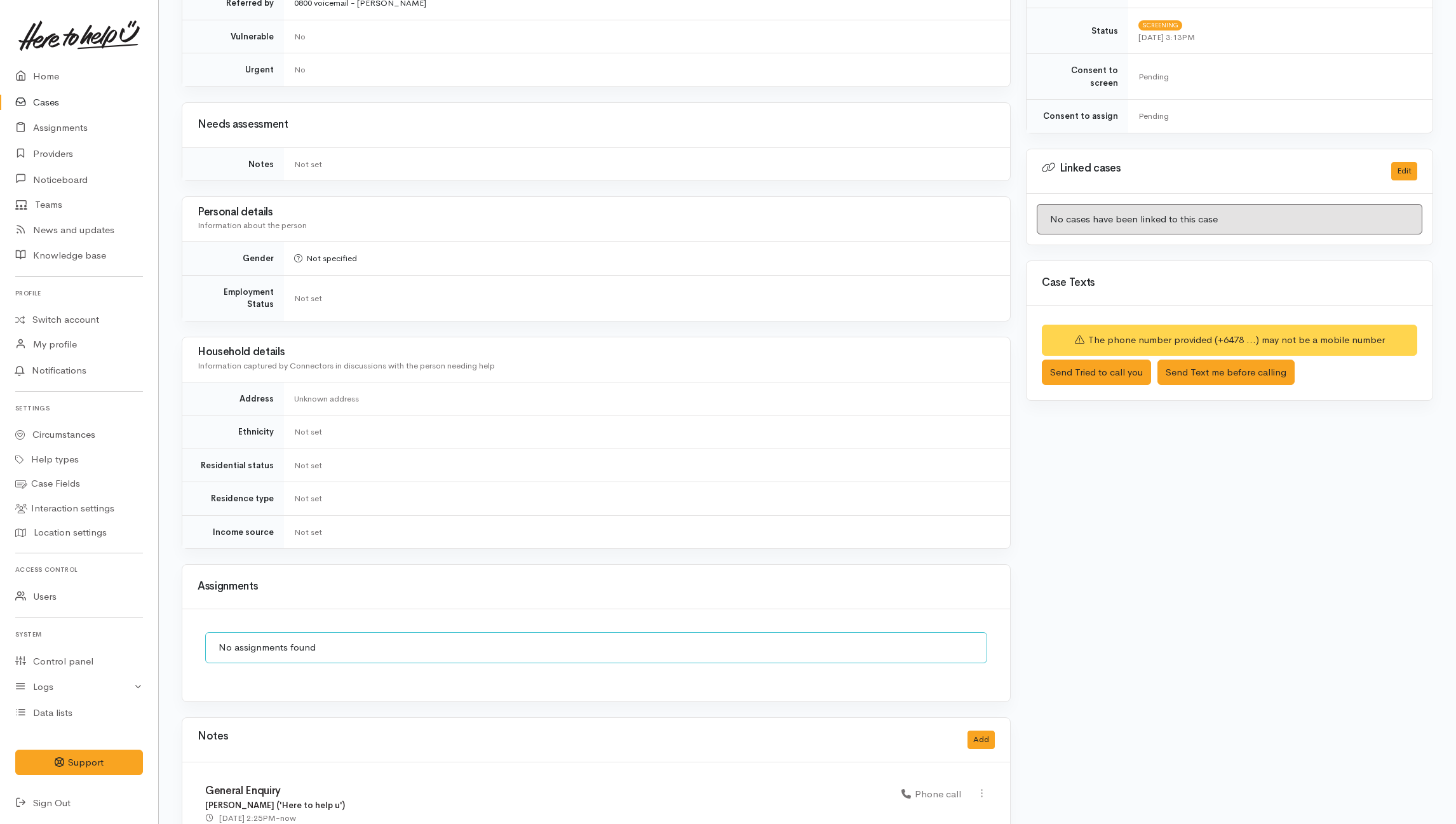
scroll to position [0, 0]
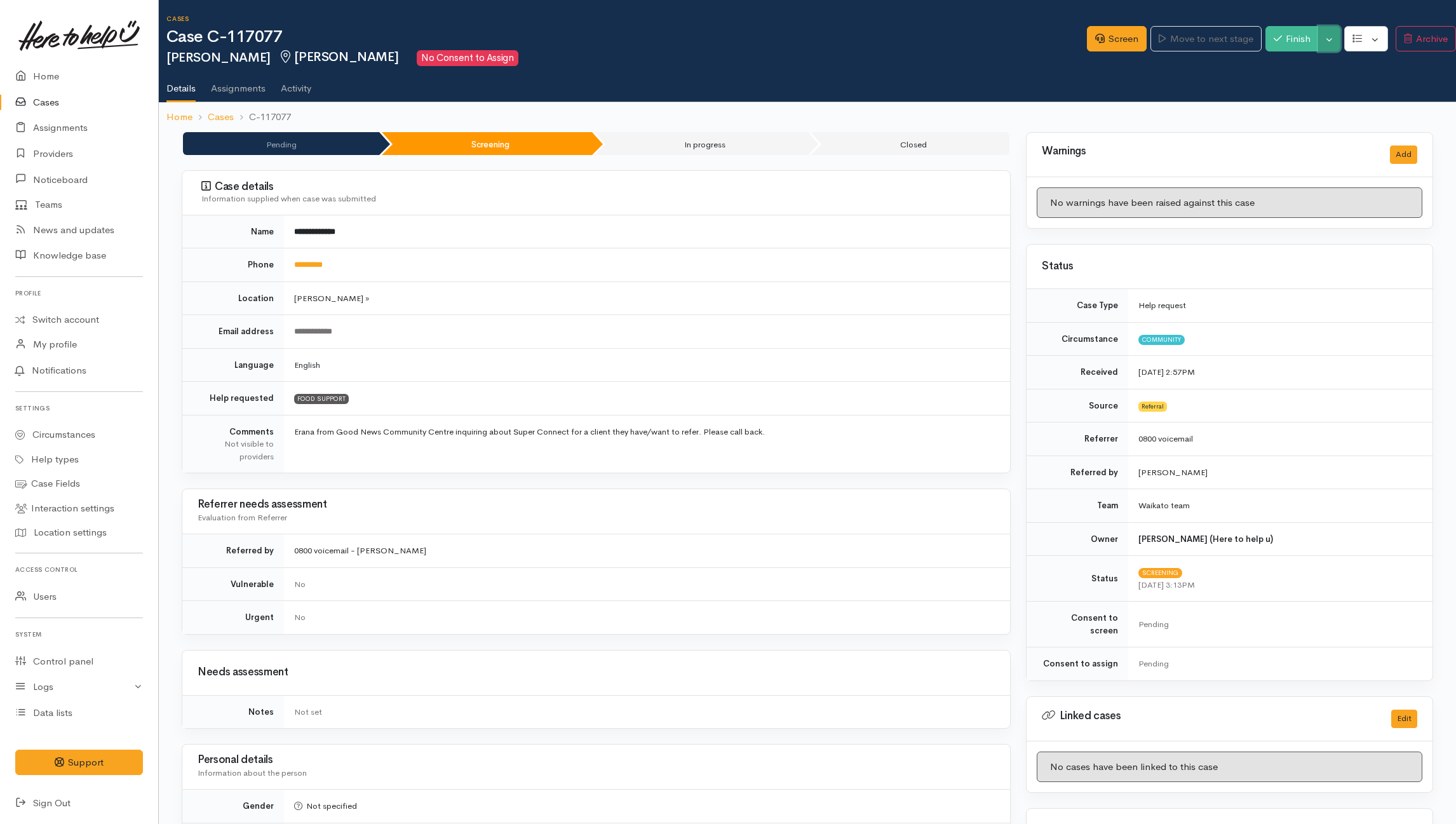
click at [1328, 44] on button "Toggle Dropdown" at bounding box center [1330, 39] width 22 height 26
click at [1348, 80] on link "Cancel" at bounding box center [1372, 88] width 100 height 20
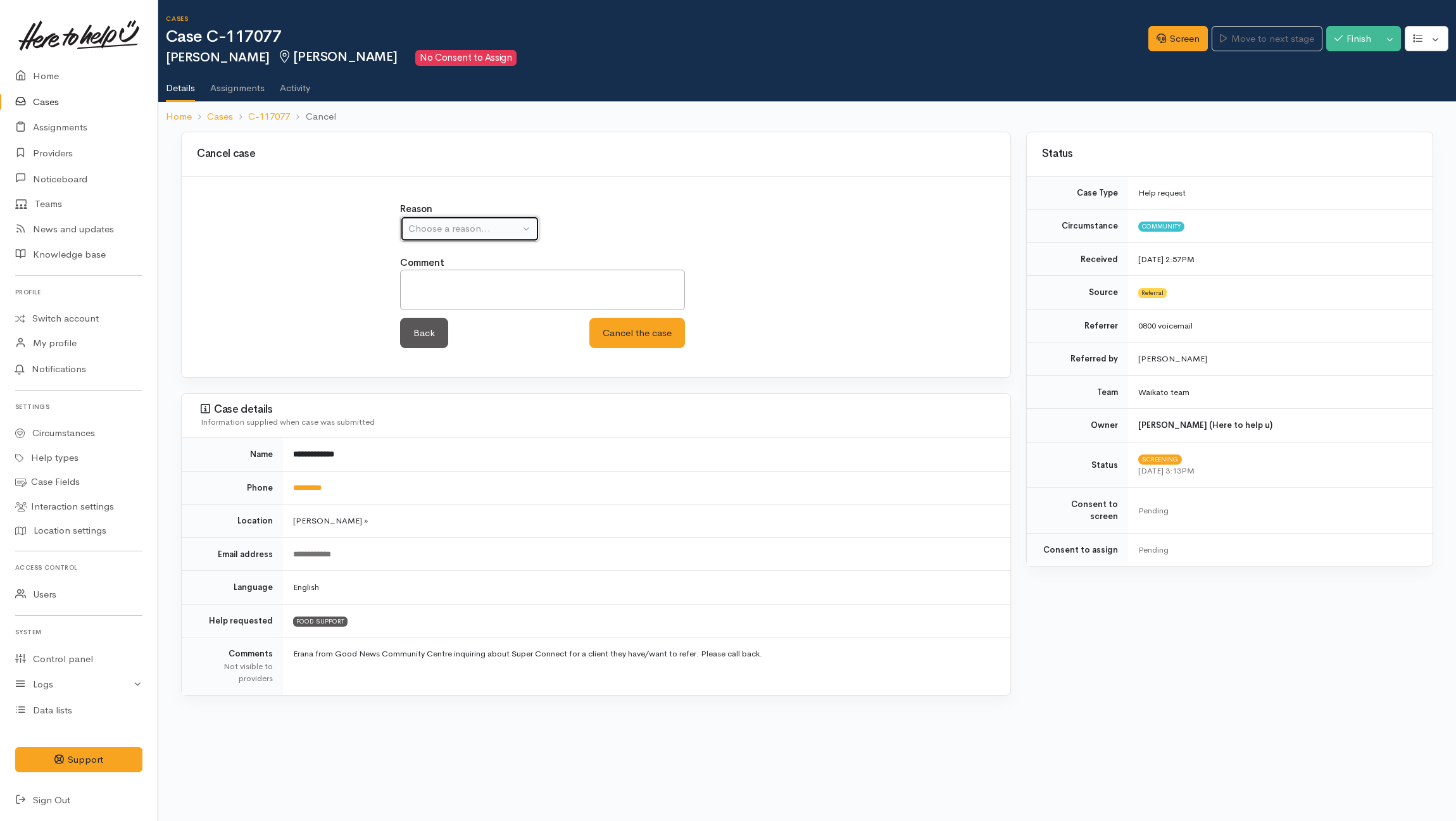
click at [447, 233] on div "Choose a reason..." at bounding box center [463, 228] width 111 height 15
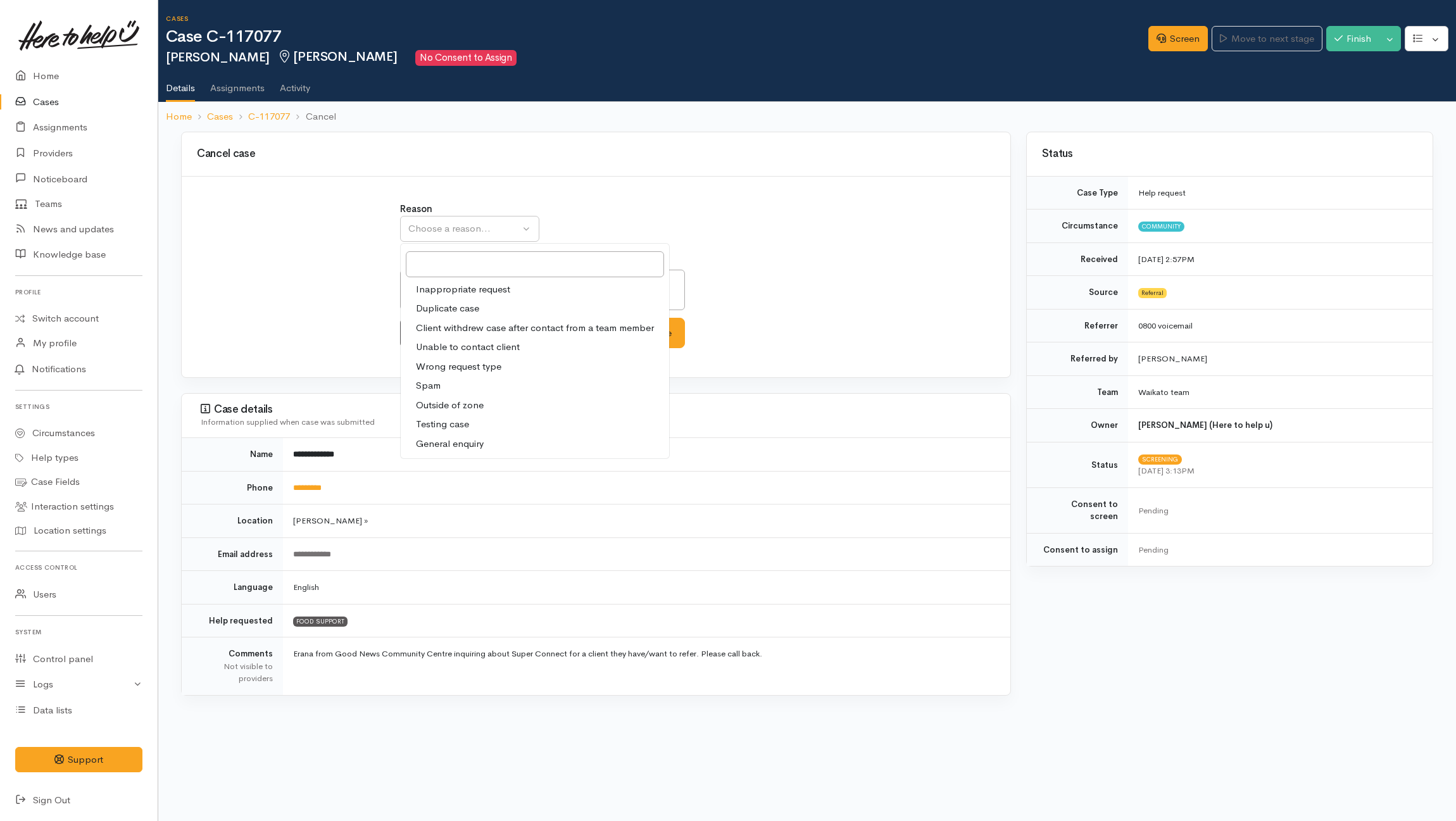
click at [448, 443] on span "General enquiry" at bounding box center [449, 444] width 68 height 15
select select "11"
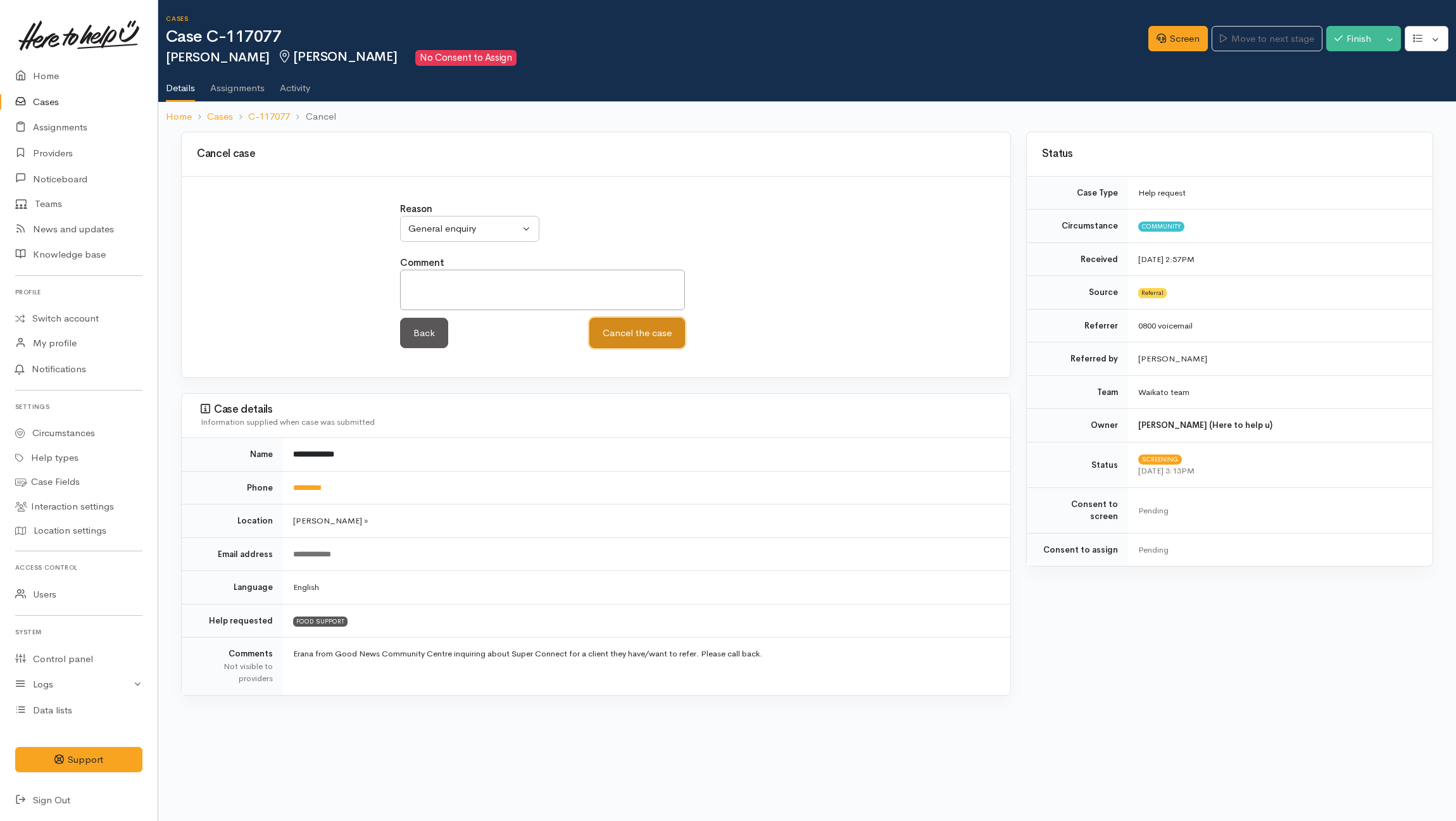
click at [667, 321] on button "Cancel the case" at bounding box center [637, 333] width 96 height 31
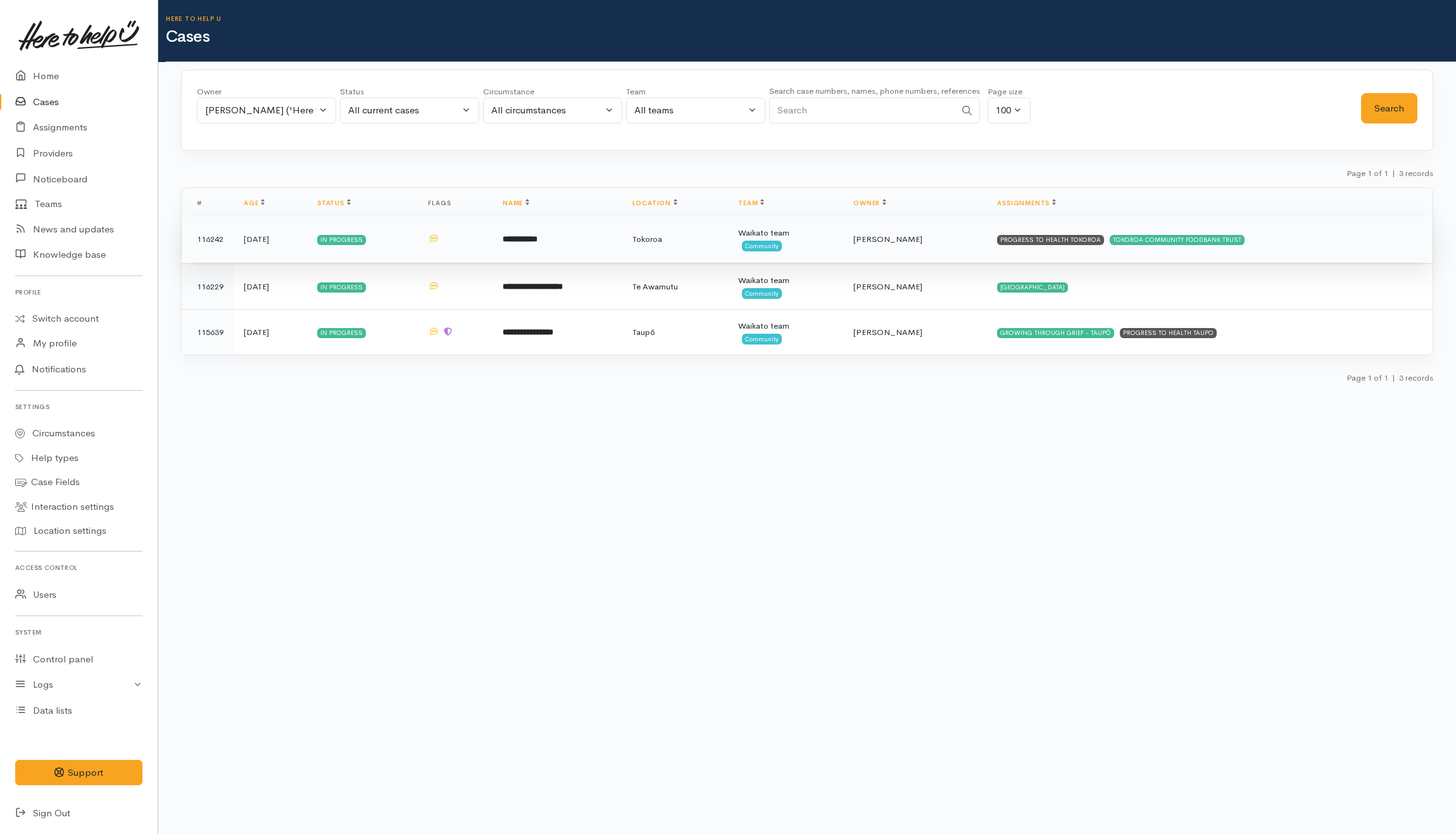
click at [622, 249] on td "**********" at bounding box center [556, 239] width 130 height 46
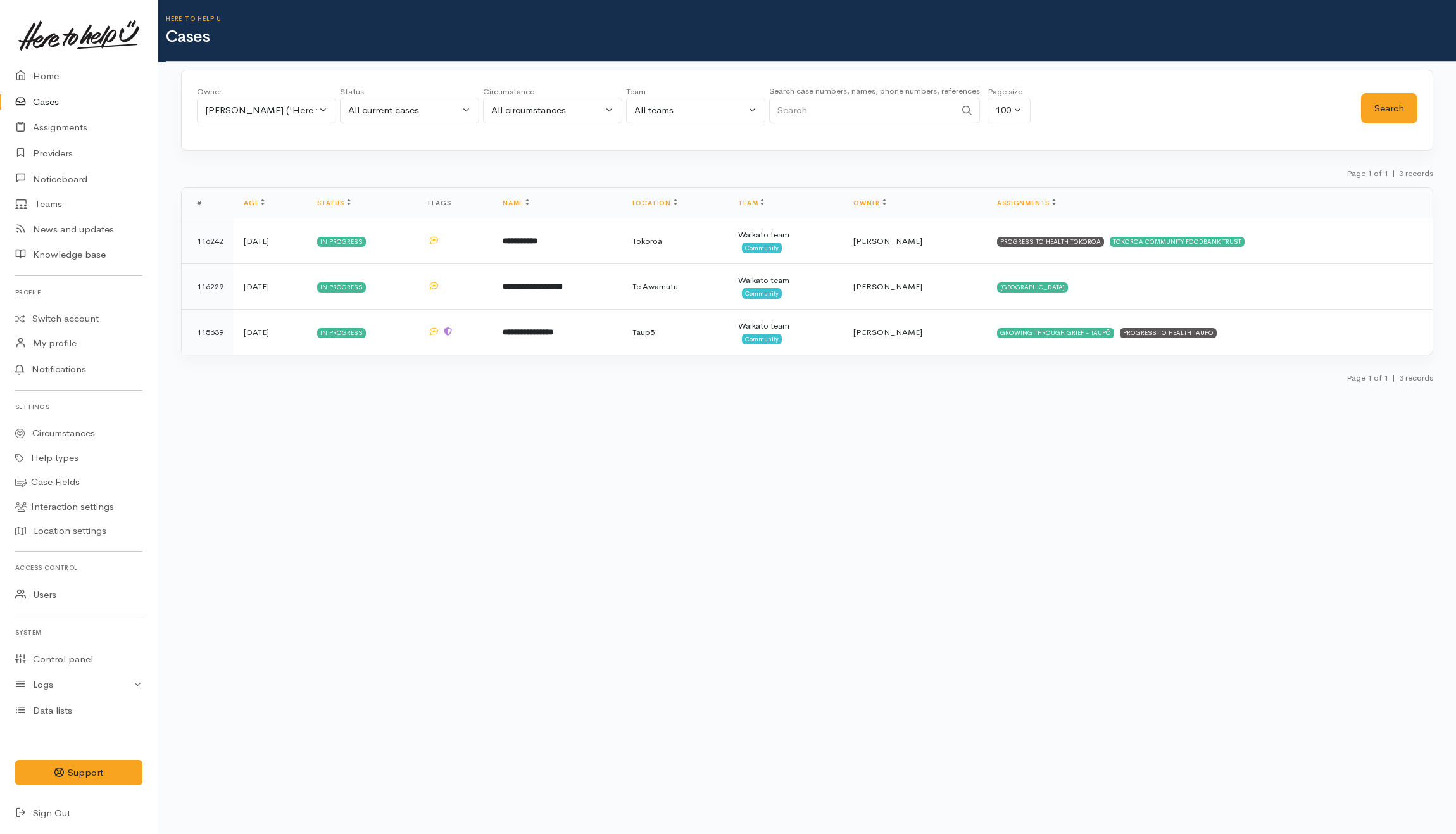
click at [239, 120] on div "Owner All My cases Aandrea Murray ('Here to help u') Akash Prakash ('Here to he…" at bounding box center [266, 108] width 139 height 46
drag, startPoint x: 239, startPoint y: 120, endPoint x: 228, endPoint y: 116, distance: 11.7
click at [228, 116] on div "[PERSON_NAME] ('Here to help u')" at bounding box center [260, 110] width 111 height 15
type input "Ky"
click at [256, 188] on span "Kyleigh Pike ('Here to help u')" at bounding box center [297, 193] width 155 height 15
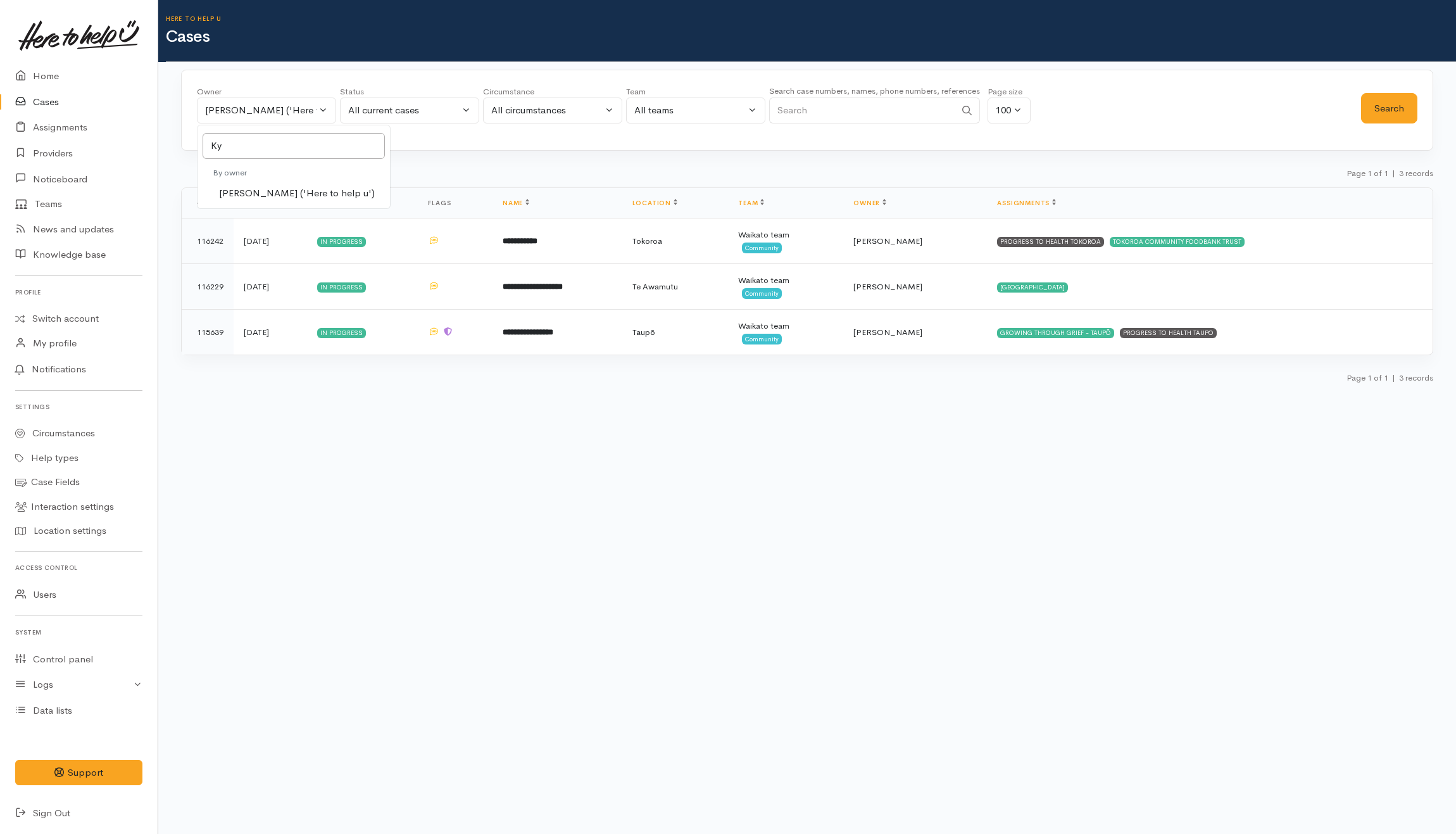
select select "1759"
click at [1380, 106] on button "Search" at bounding box center [1389, 109] width 56 height 31
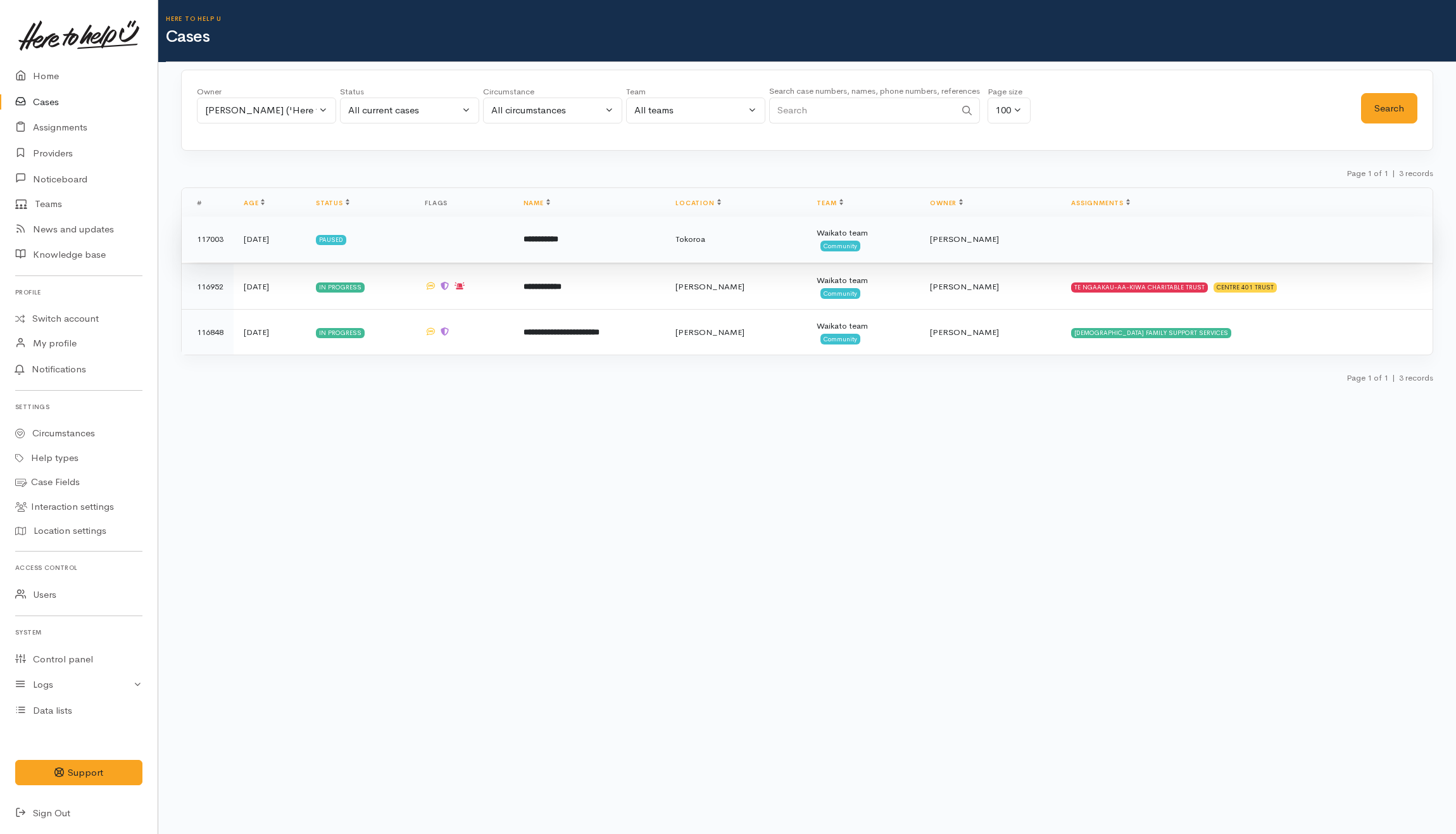
click at [629, 235] on td "**********" at bounding box center [589, 239] width 153 height 46
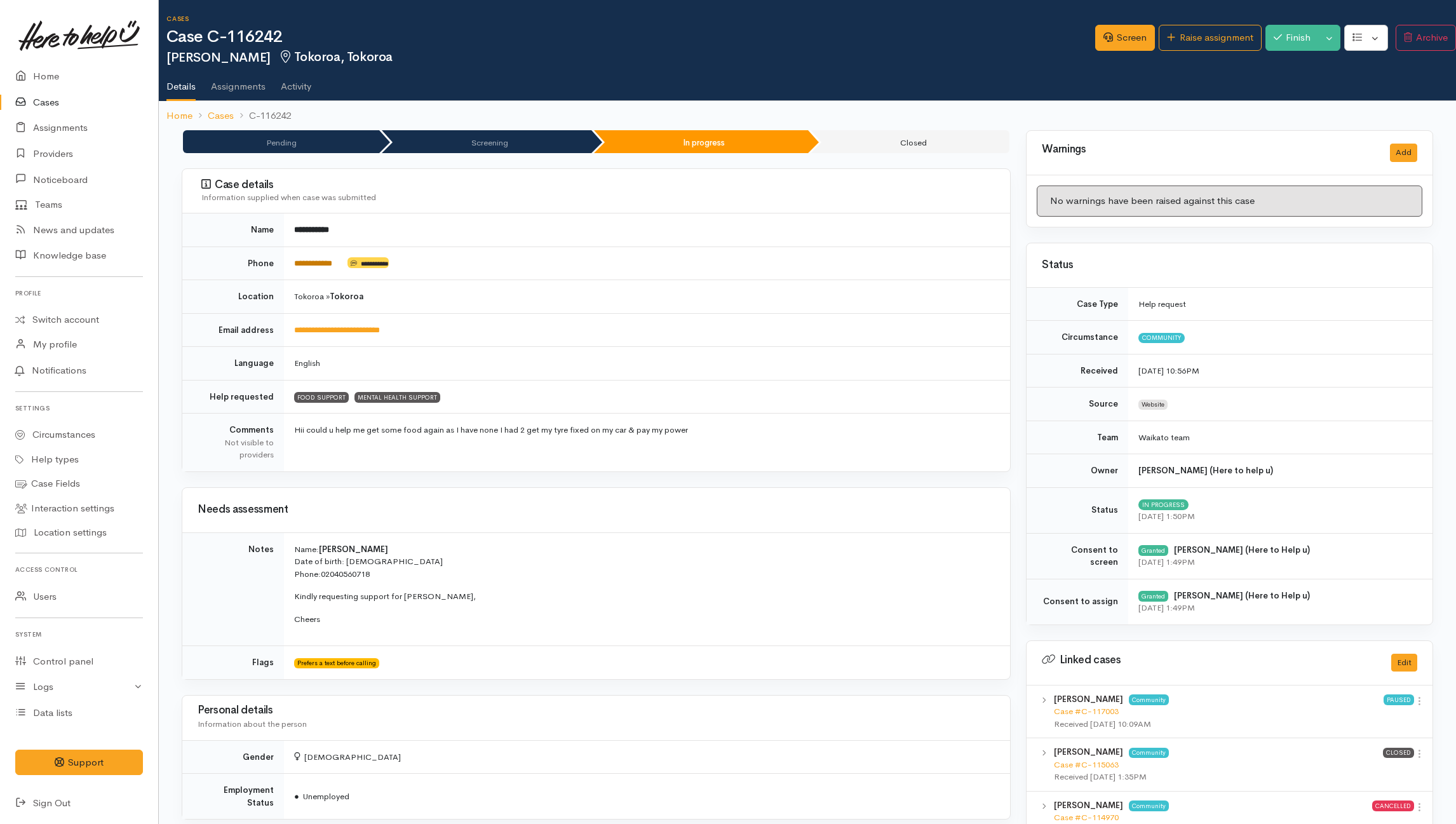
click at [315, 267] on link "**********" at bounding box center [313, 263] width 38 height 8
click at [36, 150] on link "Providers" at bounding box center [79, 154] width 158 height 26
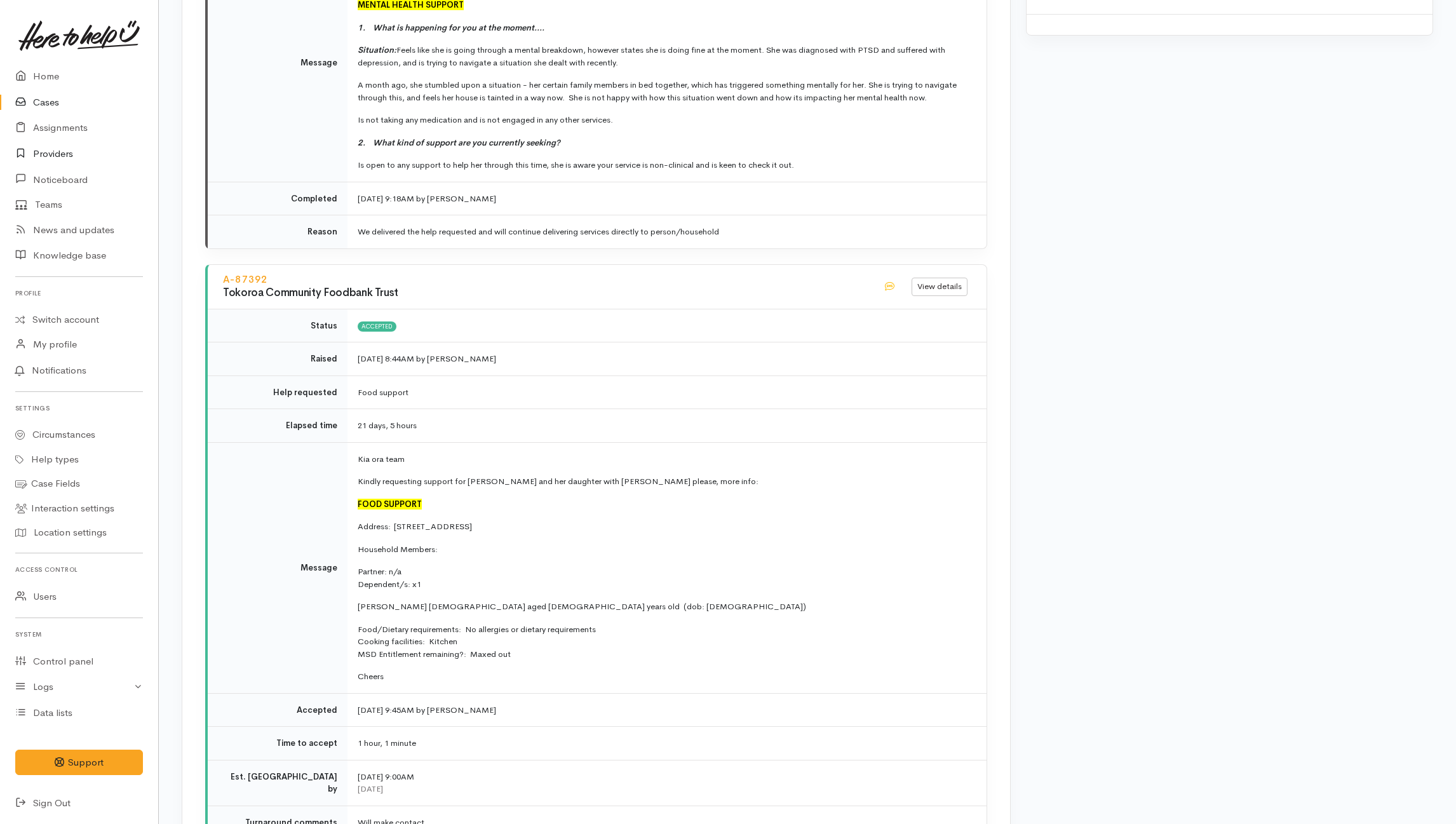
scroll to position [2117, 0]
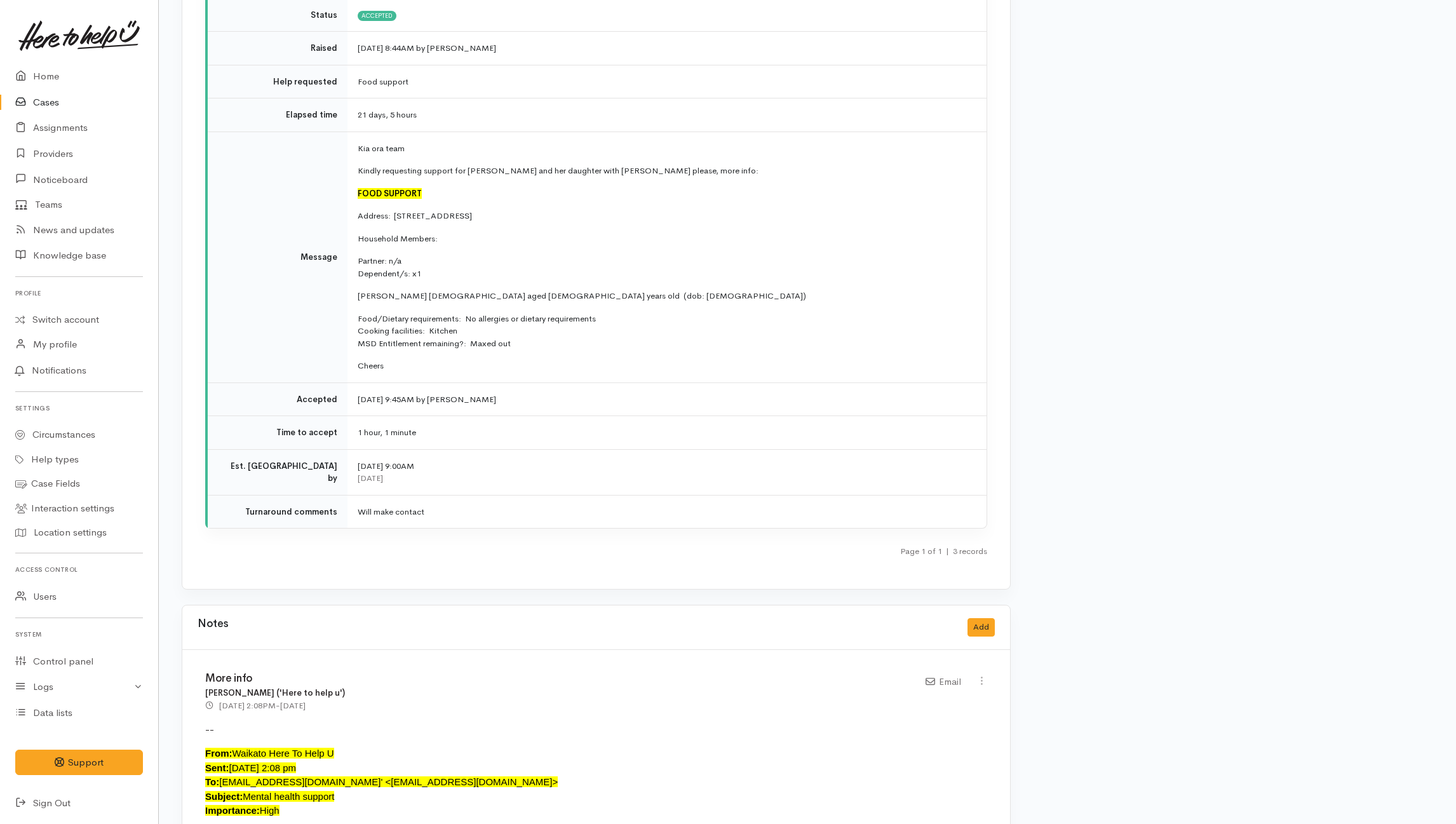
scroll to position [2456, 0]
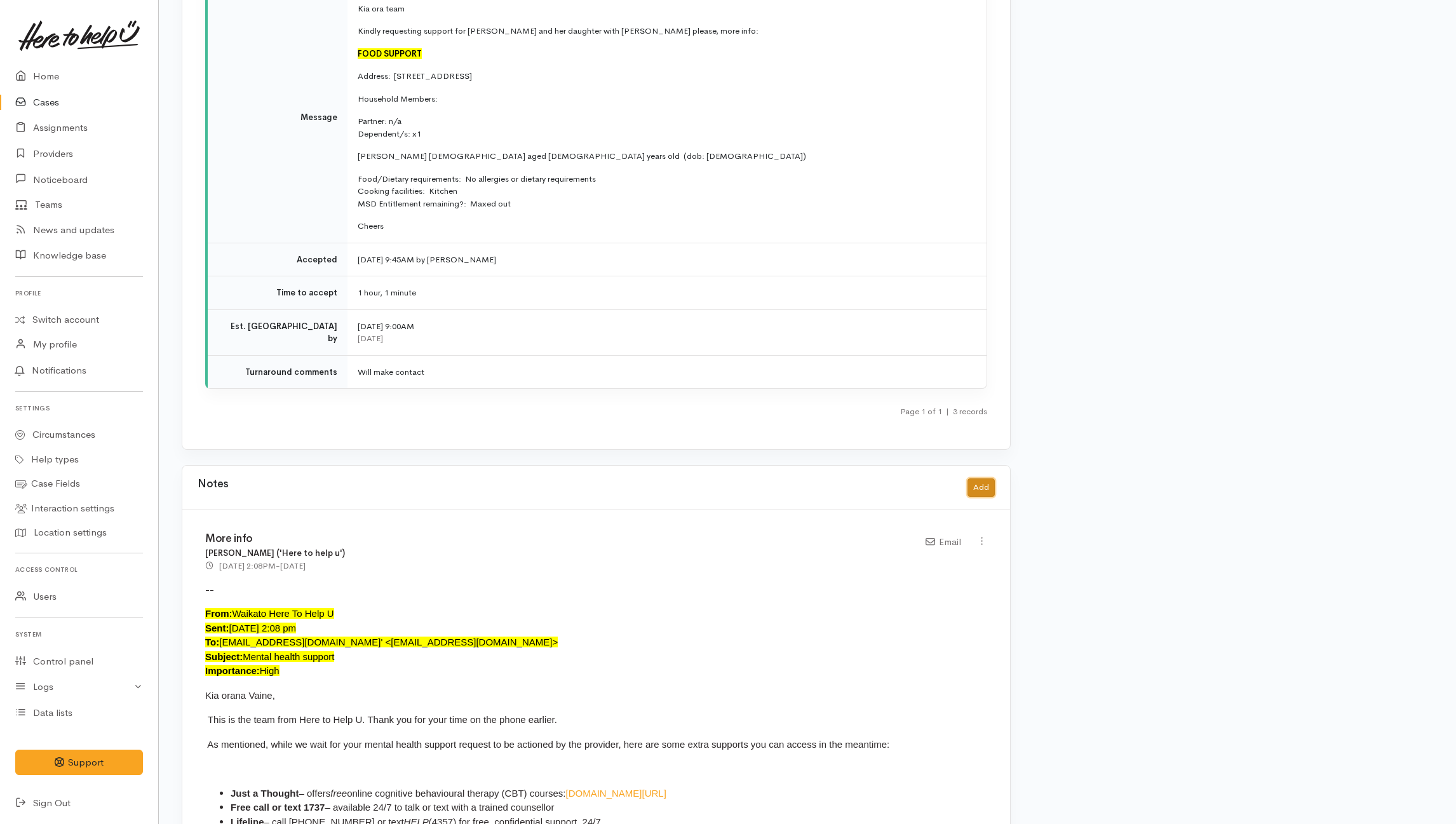
click at [981, 484] on button "Add" at bounding box center [981, 488] width 27 height 18
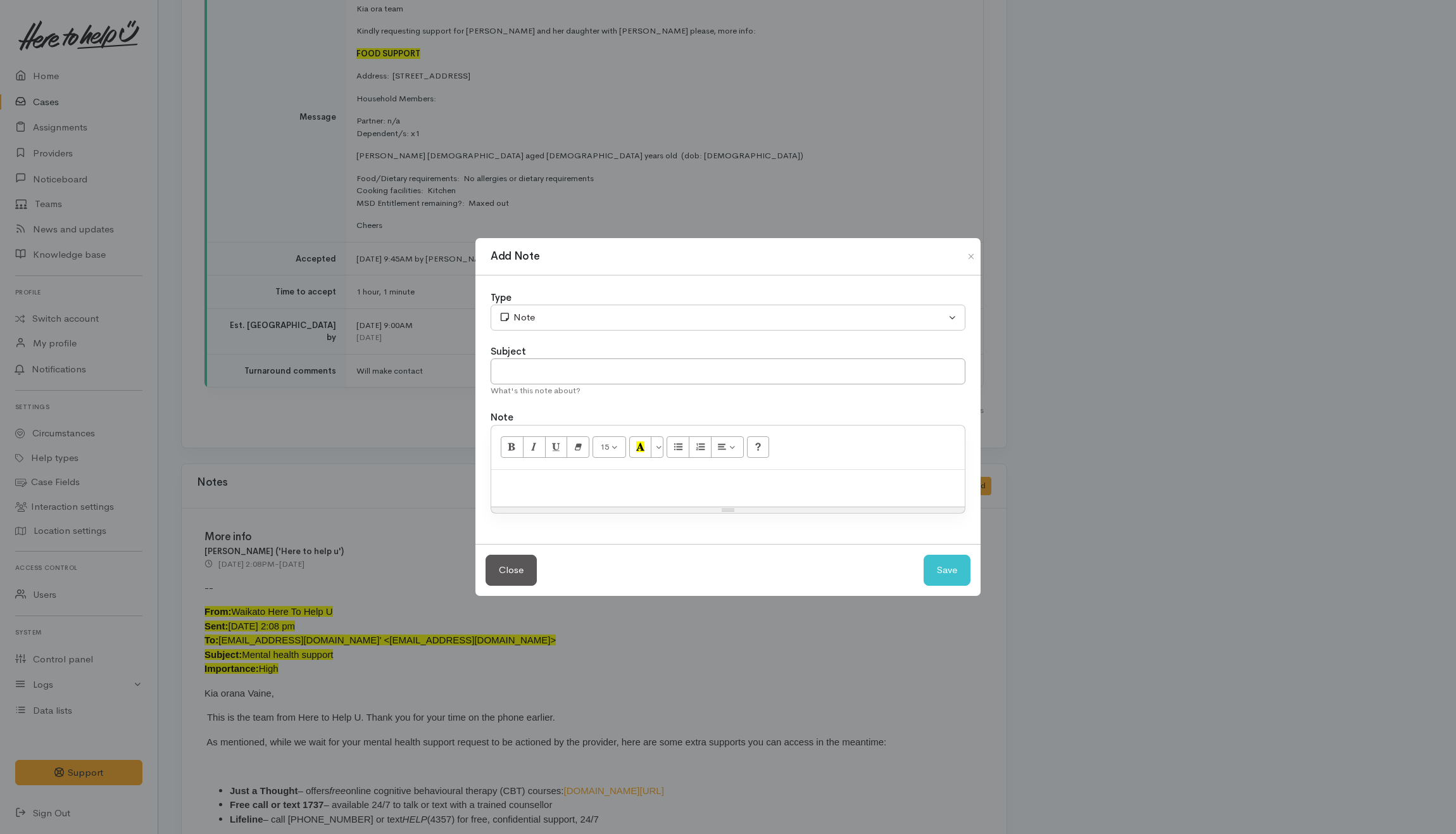
click at [606, 494] on div at bounding box center [728, 488] width 473 height 37
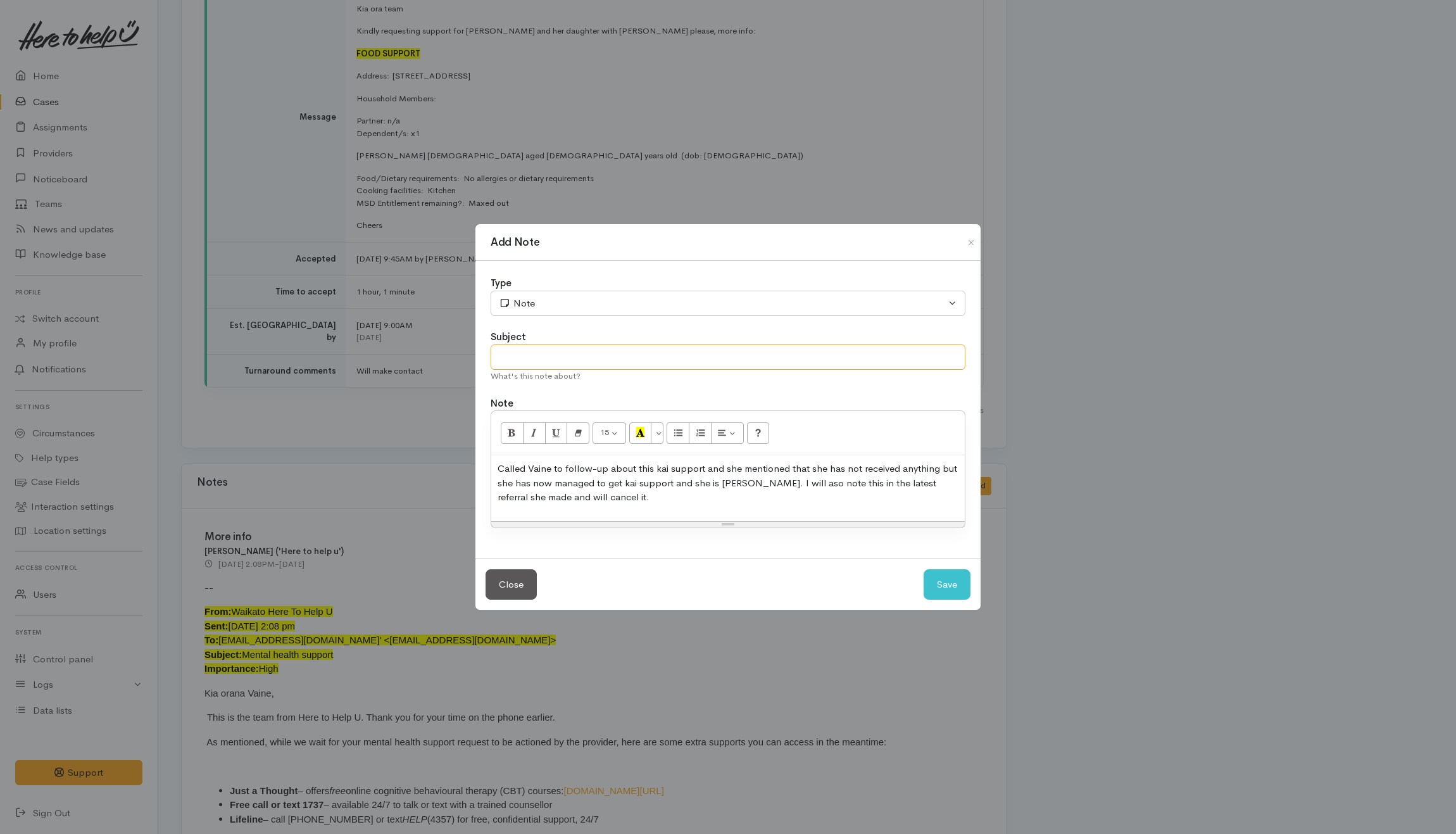
click at [551, 348] on input "text" at bounding box center [728, 357] width 475 height 26
click at [536, 356] on input "text" at bounding box center [728, 357] width 475 height 26
type input "Follow-up call"
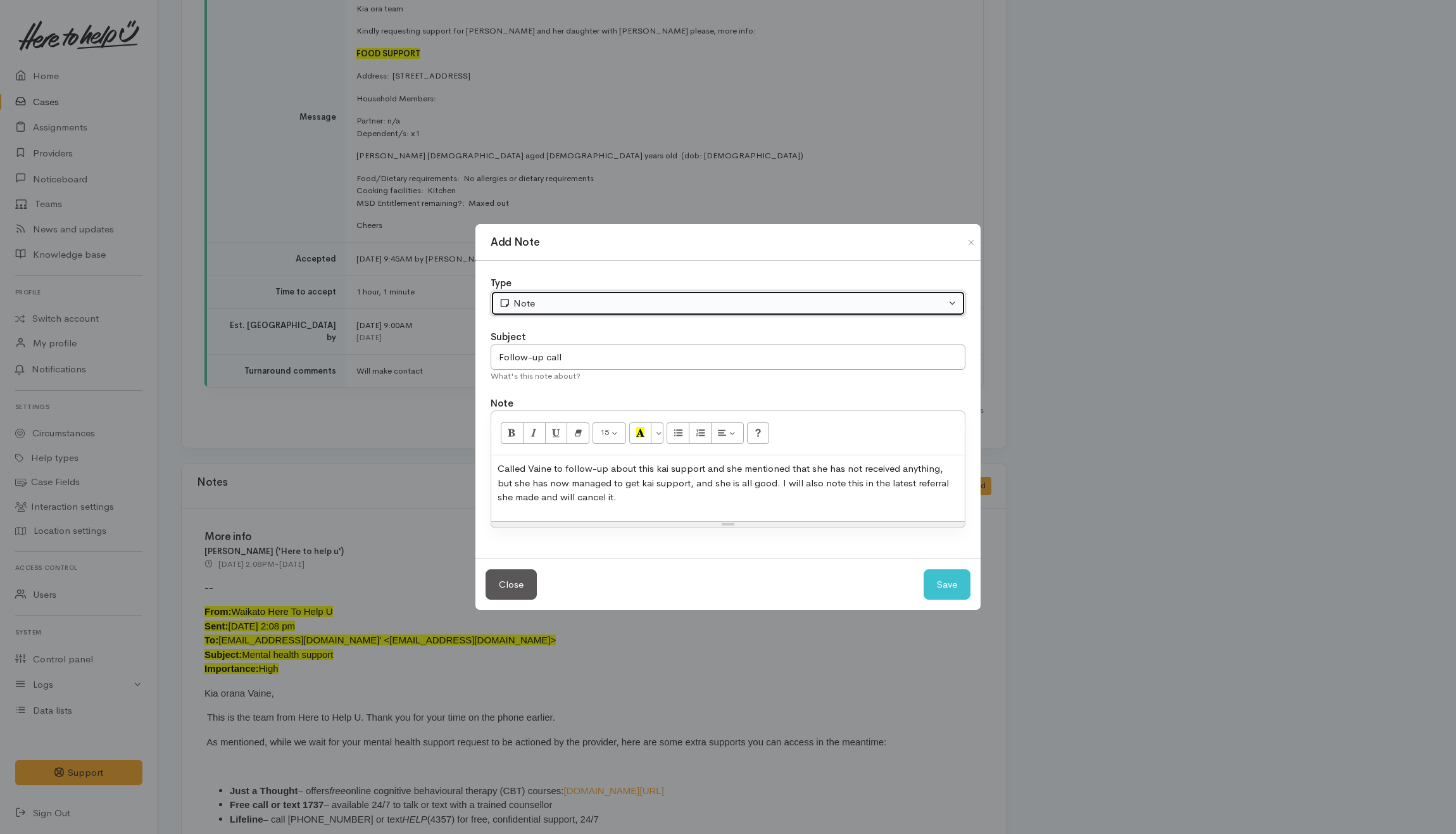
click at [538, 307] on div "Note" at bounding box center [722, 303] width 447 height 15
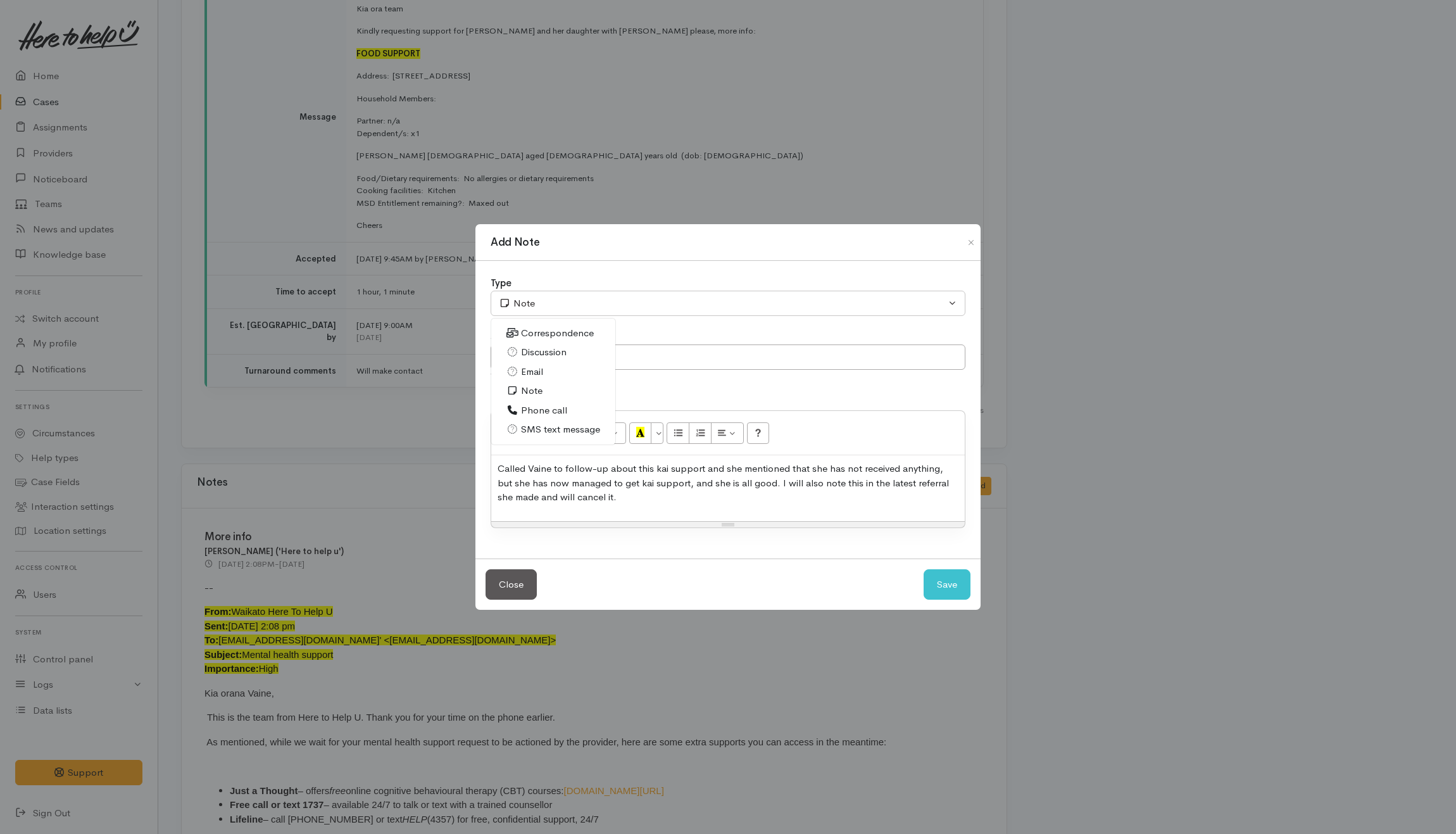
click at [536, 406] on span "Phone call" at bounding box center [544, 410] width 46 height 15
select select "3"
drag, startPoint x: 715, startPoint y: 507, endPoint x: 710, endPoint y: 502, distance: 7.1
click at [714, 507] on div "Called Vaine to follow-up about this kai support and she mentioned that she has…" at bounding box center [728, 488] width 473 height 66
click at [951, 586] on button "Save" at bounding box center [946, 585] width 47 height 31
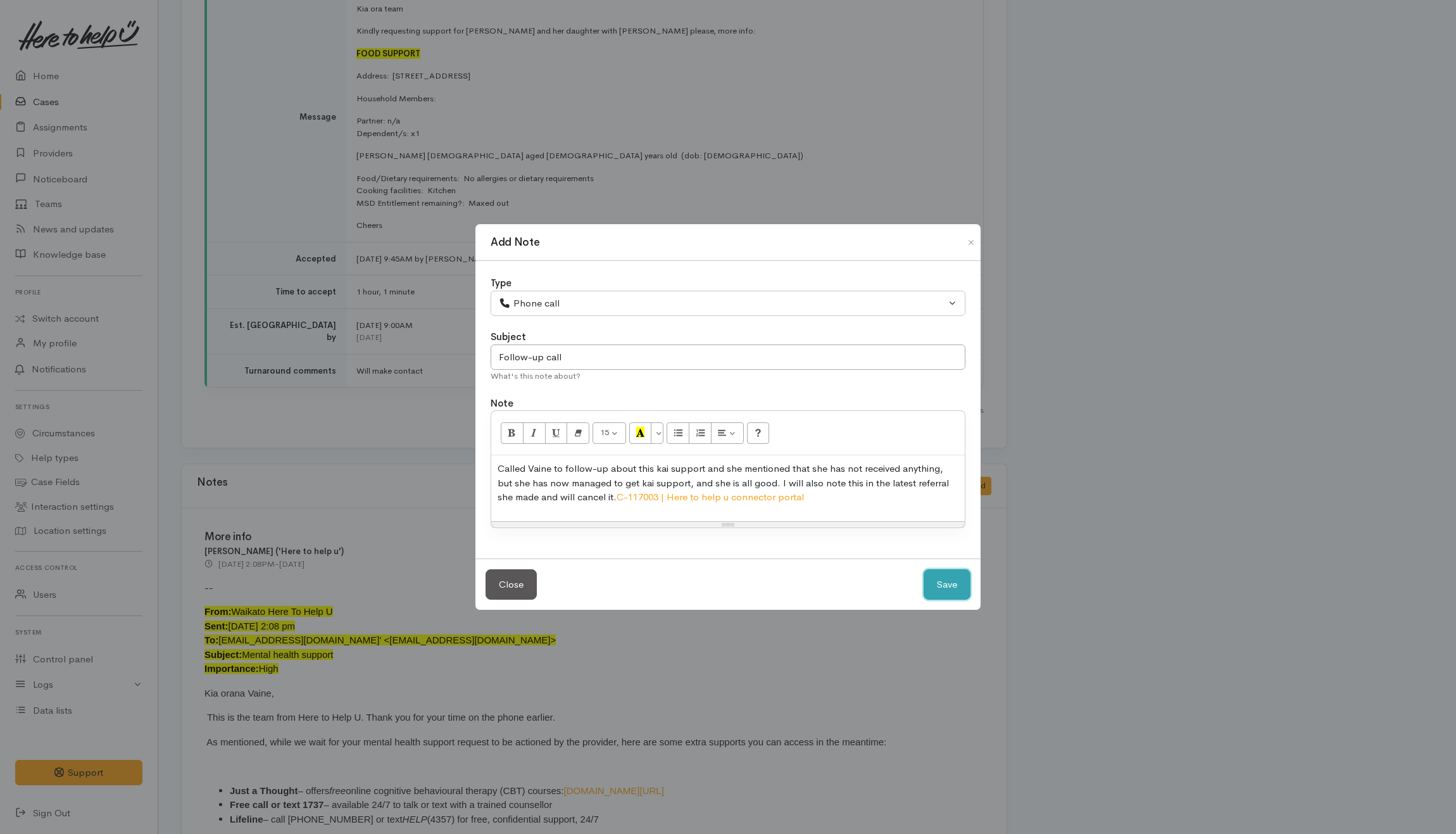
select select "1"
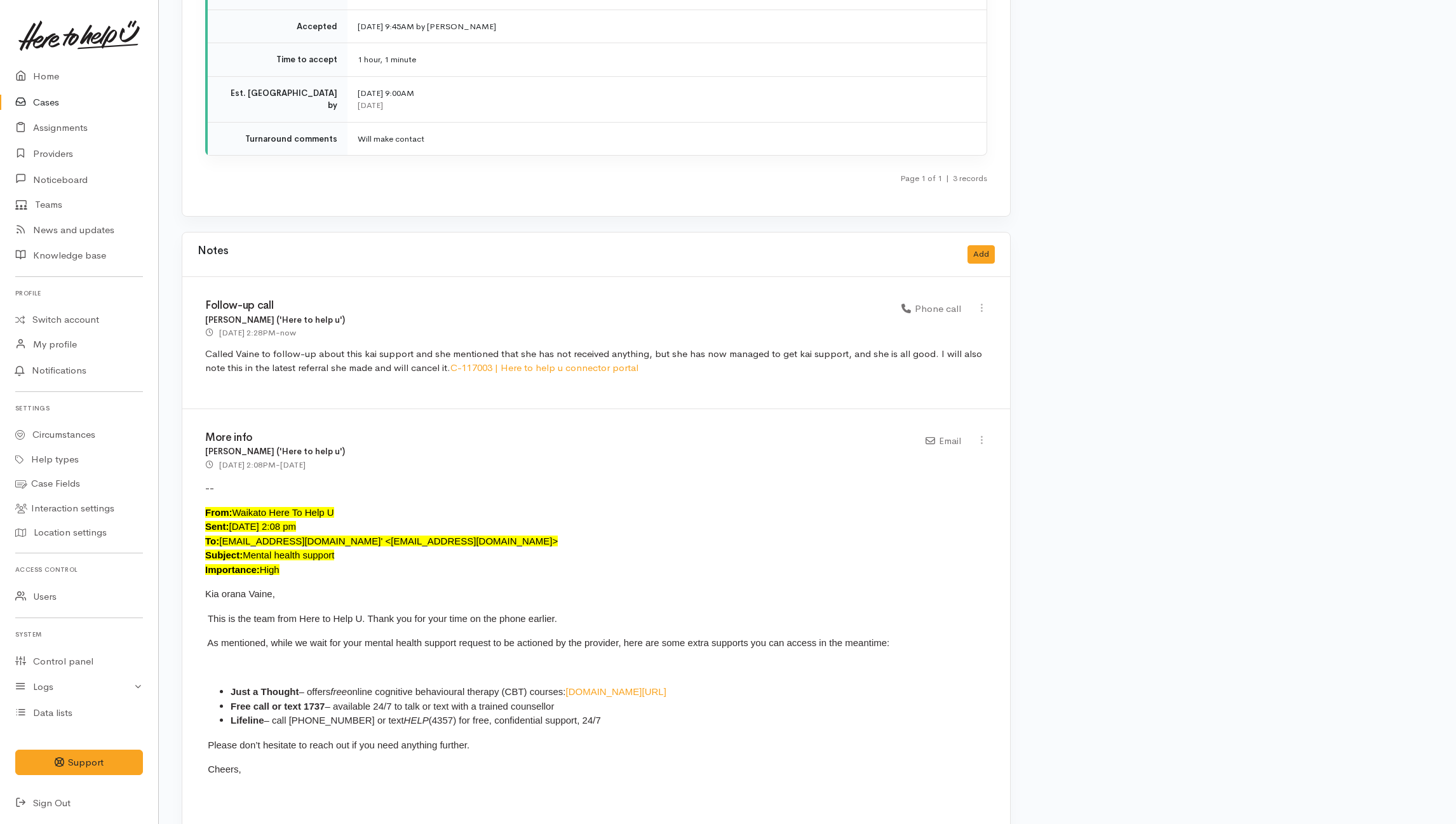
scroll to position [2714, 0]
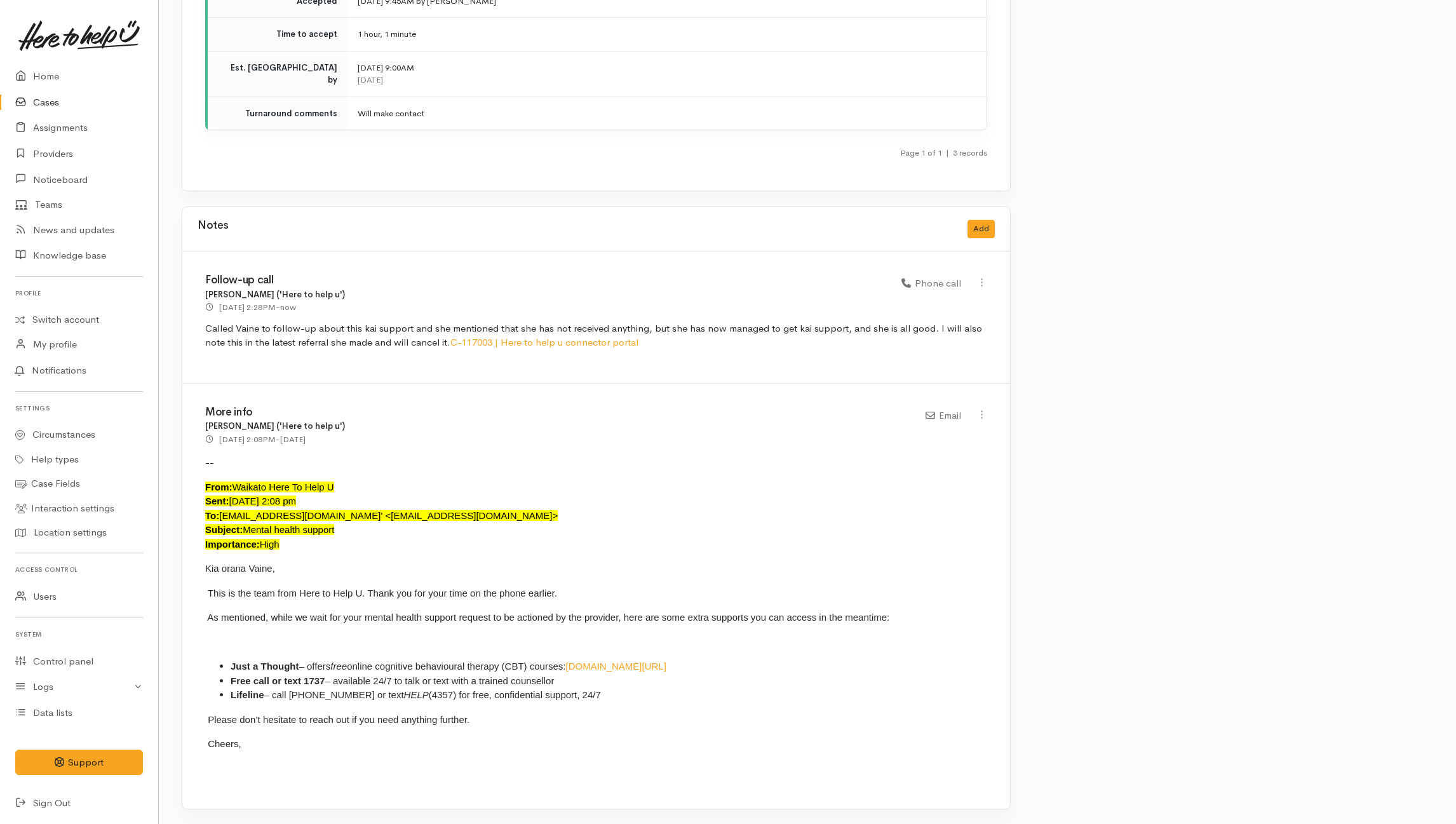
drag, startPoint x: 203, startPoint y: 275, endPoint x: 446, endPoint y: 346, distance: 253.2
click at [446, 346] on div "Follow-up call Helena Kaufononga ('Here to help u') 29 Aug 2025 2:28PM - now Ph…" at bounding box center [597, 318] width 828 height 132
copy div "Follow-up call Helena Kaufononga ('Here to help u') 29 Aug 2025 2:28PM - now Ph…"
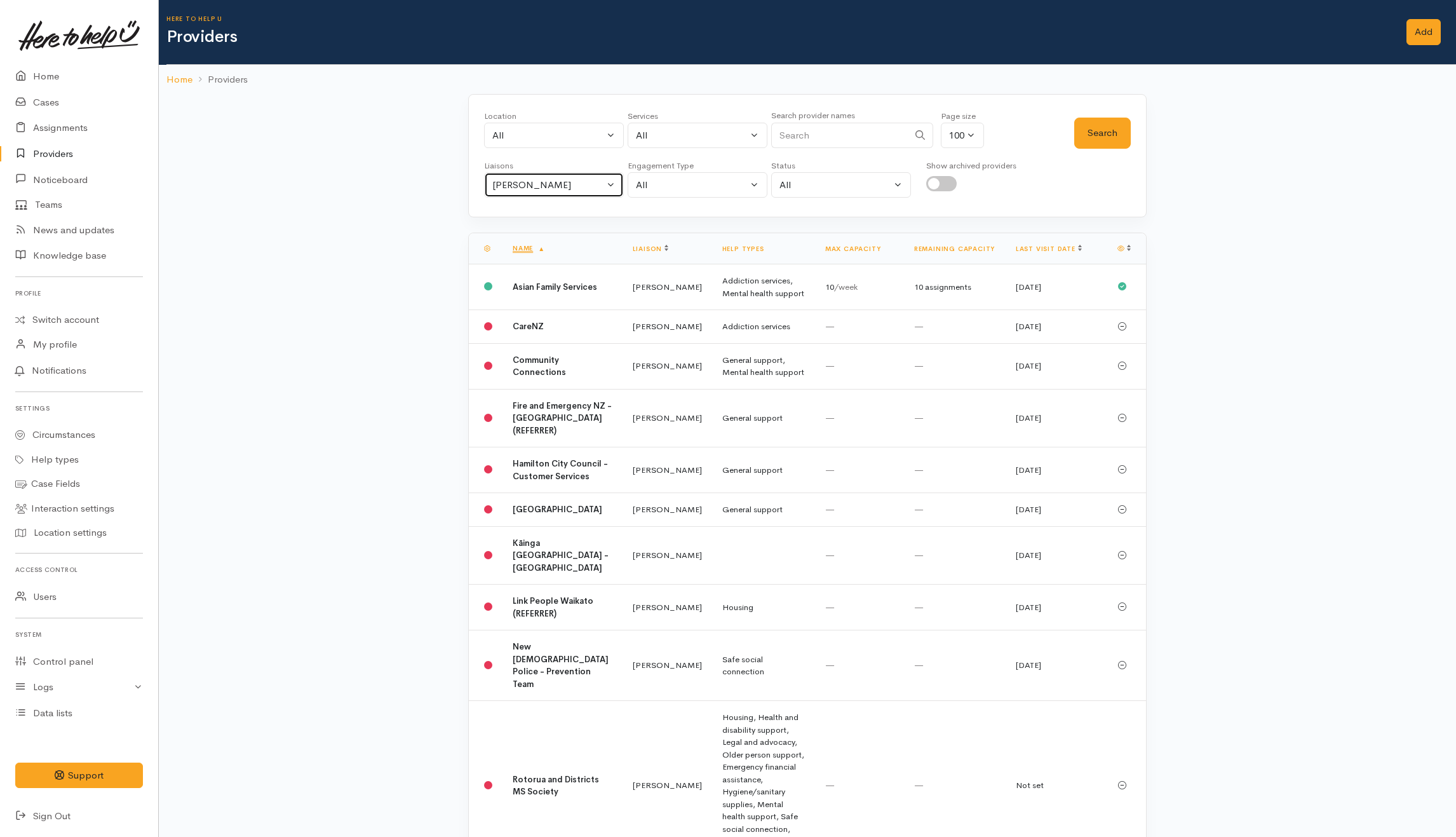
click at [602, 184] on div "[PERSON_NAME]" at bounding box center [548, 185] width 112 height 15
drag, startPoint x: 496, startPoint y: 247, endPoint x: 553, endPoint y: 242, distance: 57.2
click at [497, 247] on link "All" at bounding box center [554, 245] width 138 height 20
select select "null"
click at [803, 141] on input "Search" at bounding box center [840, 136] width 137 height 26
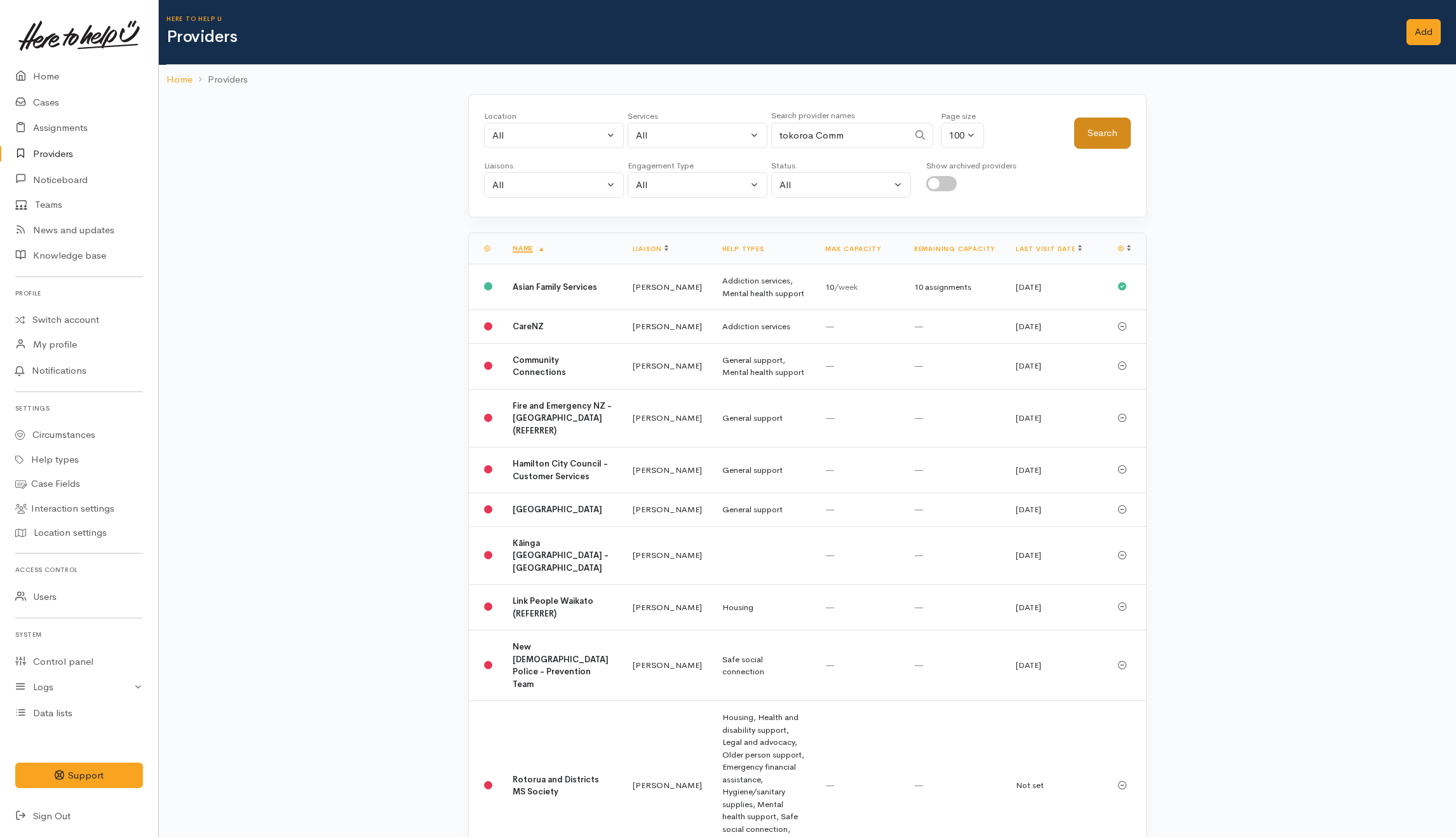
type input "tokoroa Comm"
click at [1105, 133] on button "Search" at bounding box center [1103, 133] width 56 height 31
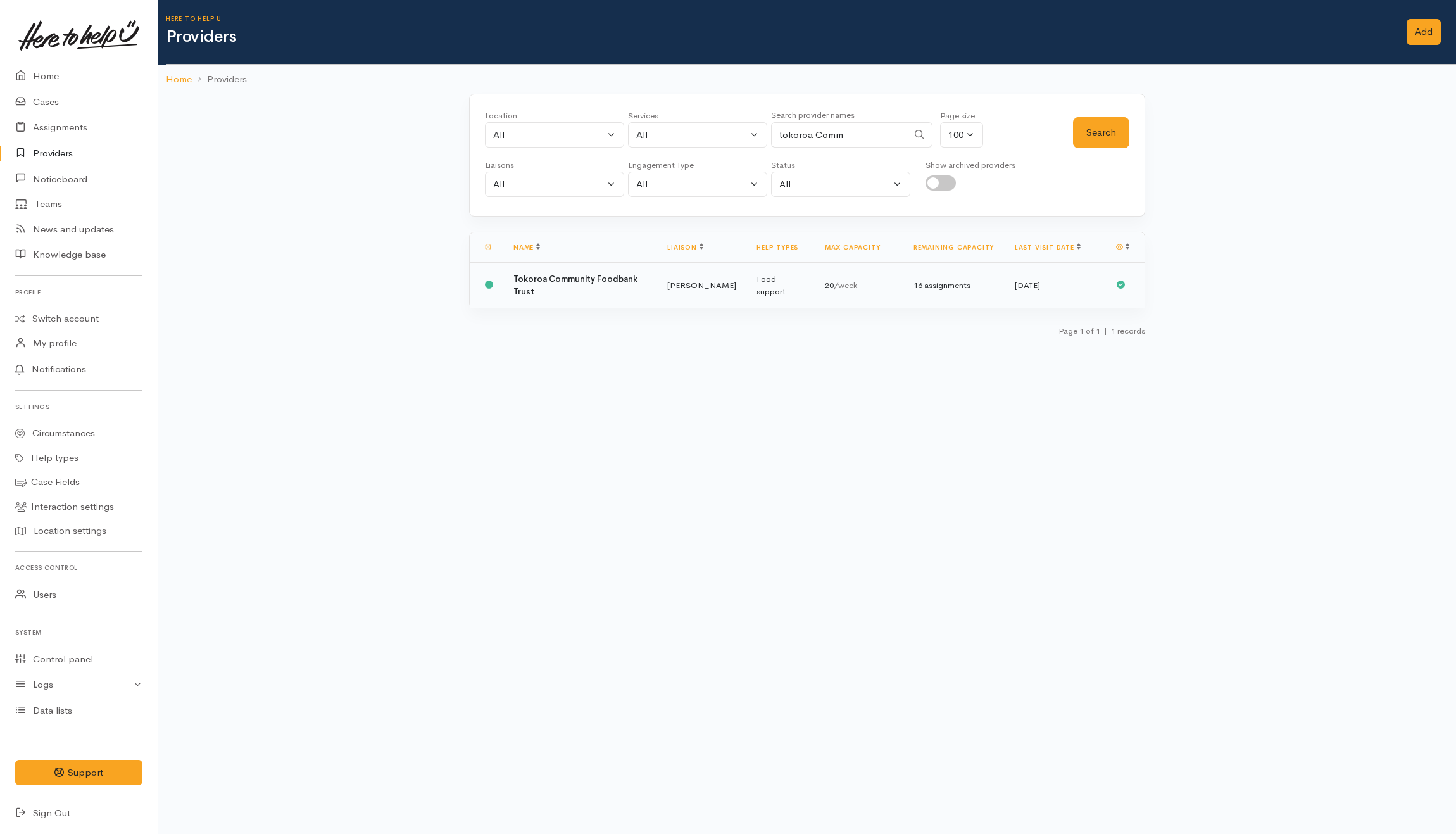
click at [601, 281] on b "Tokoroa Community Foodbank Trust" at bounding box center [575, 285] width 124 height 23
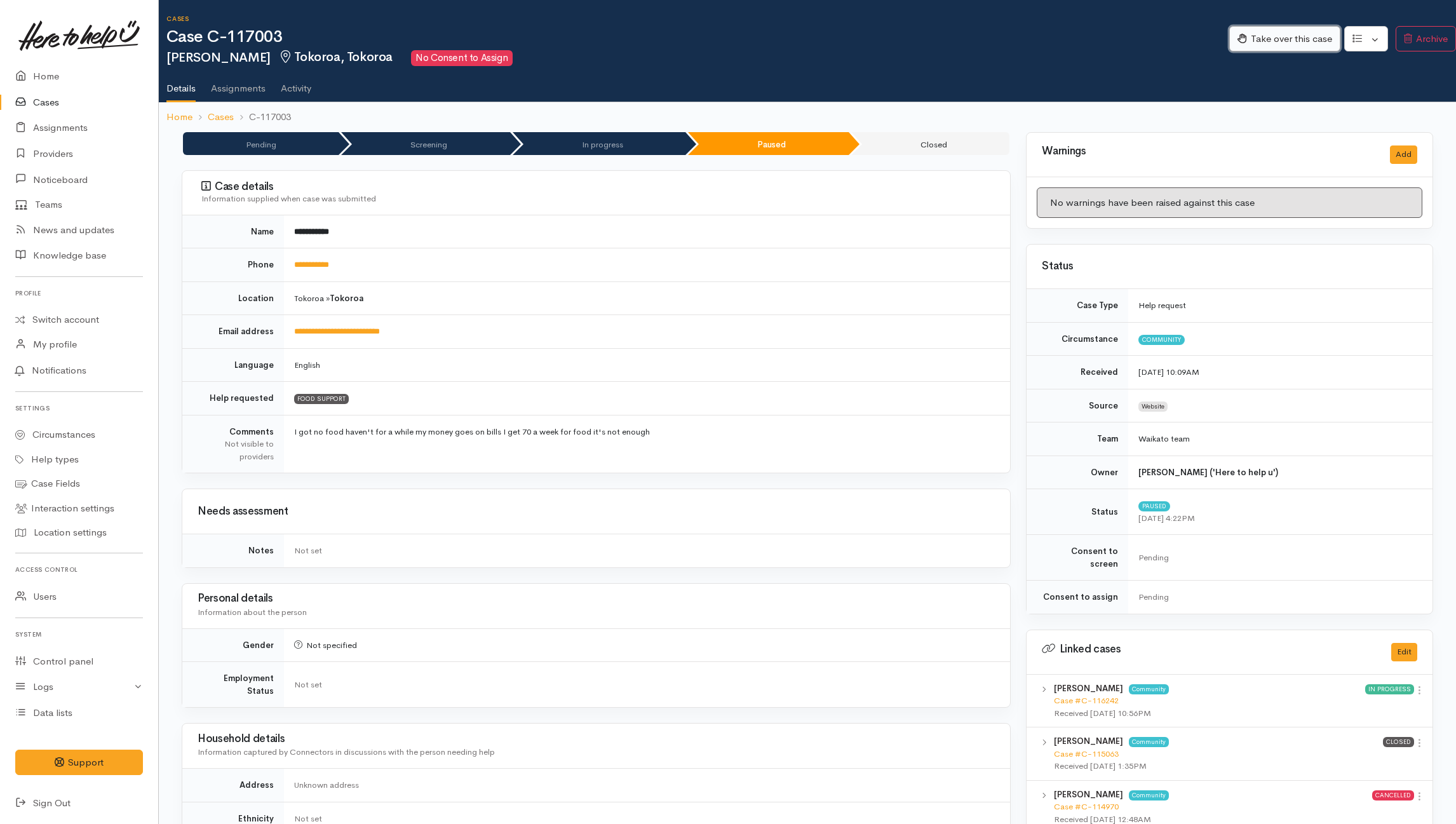
click at [1091, 31] on button "Take over this case" at bounding box center [1285, 39] width 111 height 26
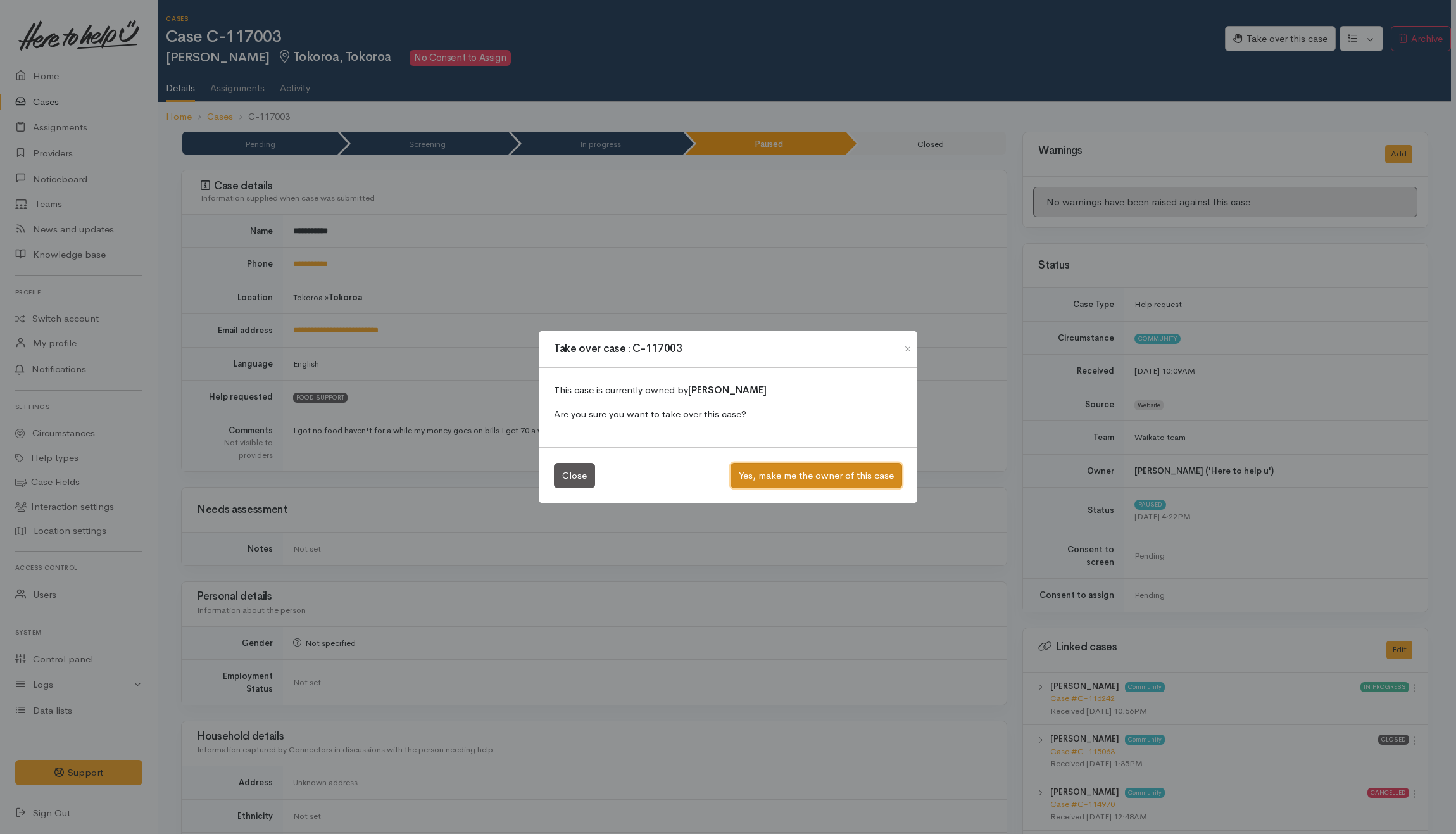
click at [856, 468] on button "Yes, make me the owner of this case" at bounding box center [816, 475] width 172 height 26
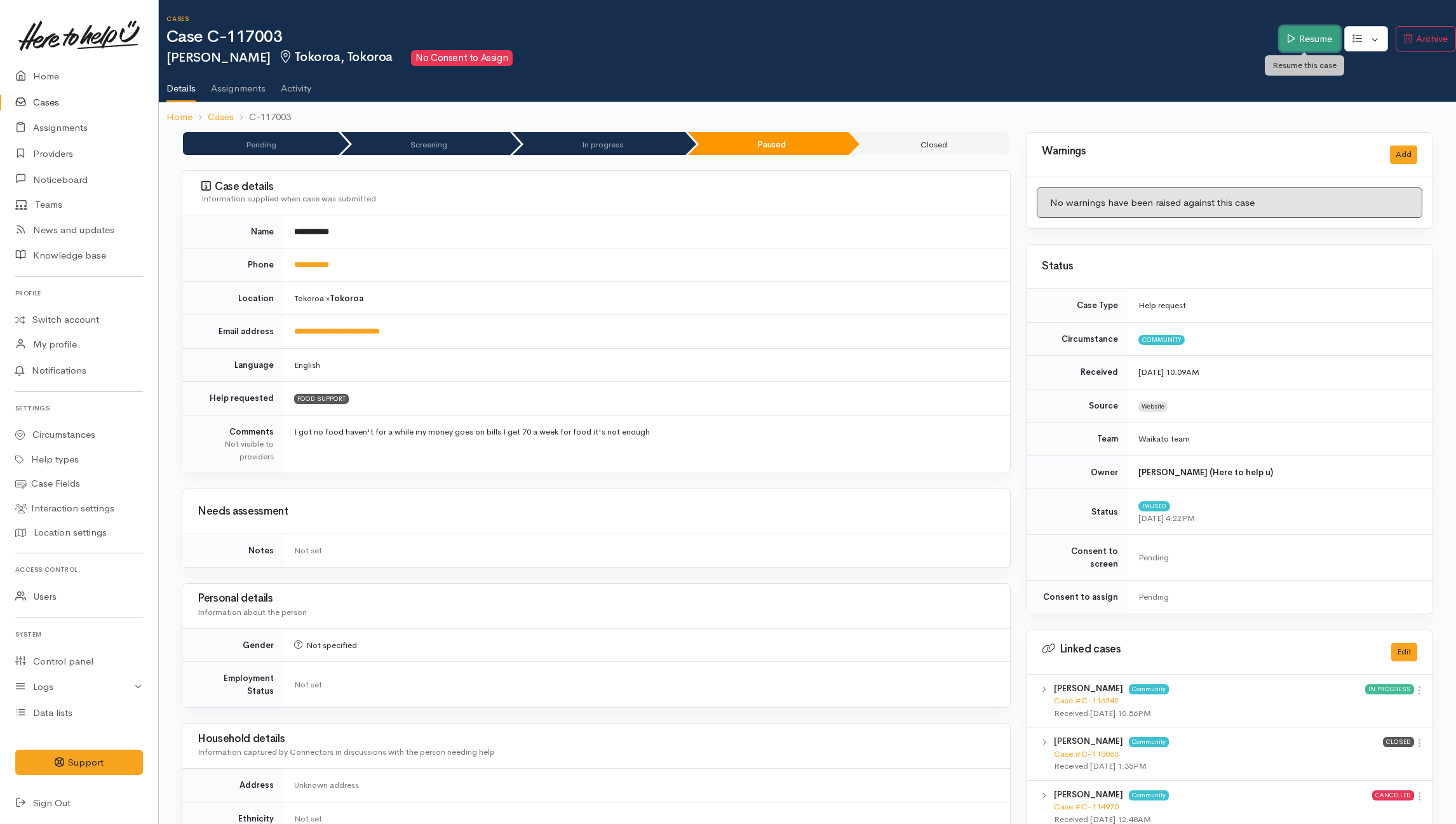
drag, startPoint x: 1297, startPoint y: 37, endPoint x: 1259, endPoint y: 74, distance: 53.0
click at [1299, 39] on link "Resume" at bounding box center [1310, 39] width 60 height 26
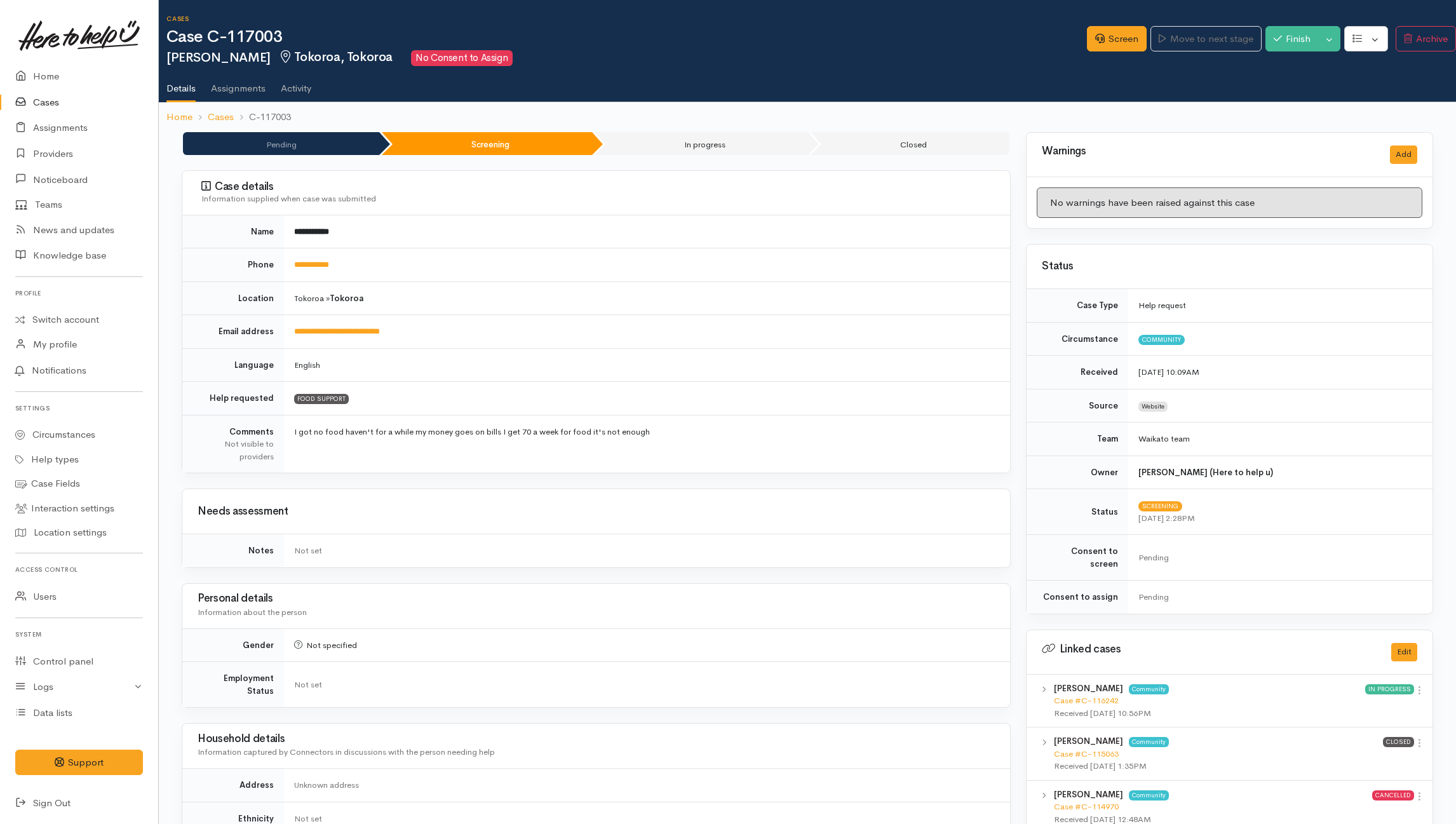
scroll to position [453, 0]
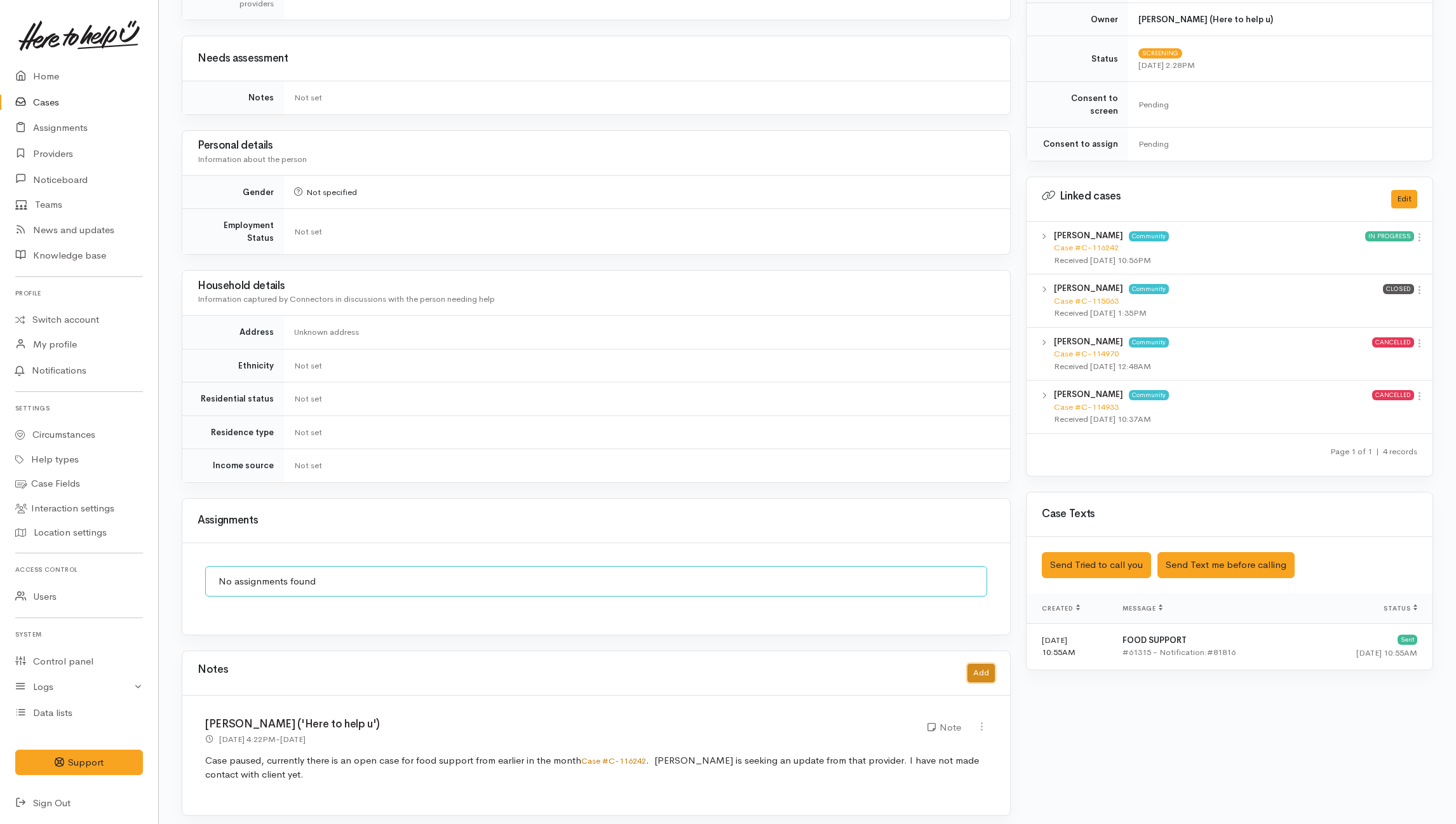
click at [982, 666] on button "Add" at bounding box center [981, 673] width 27 height 18
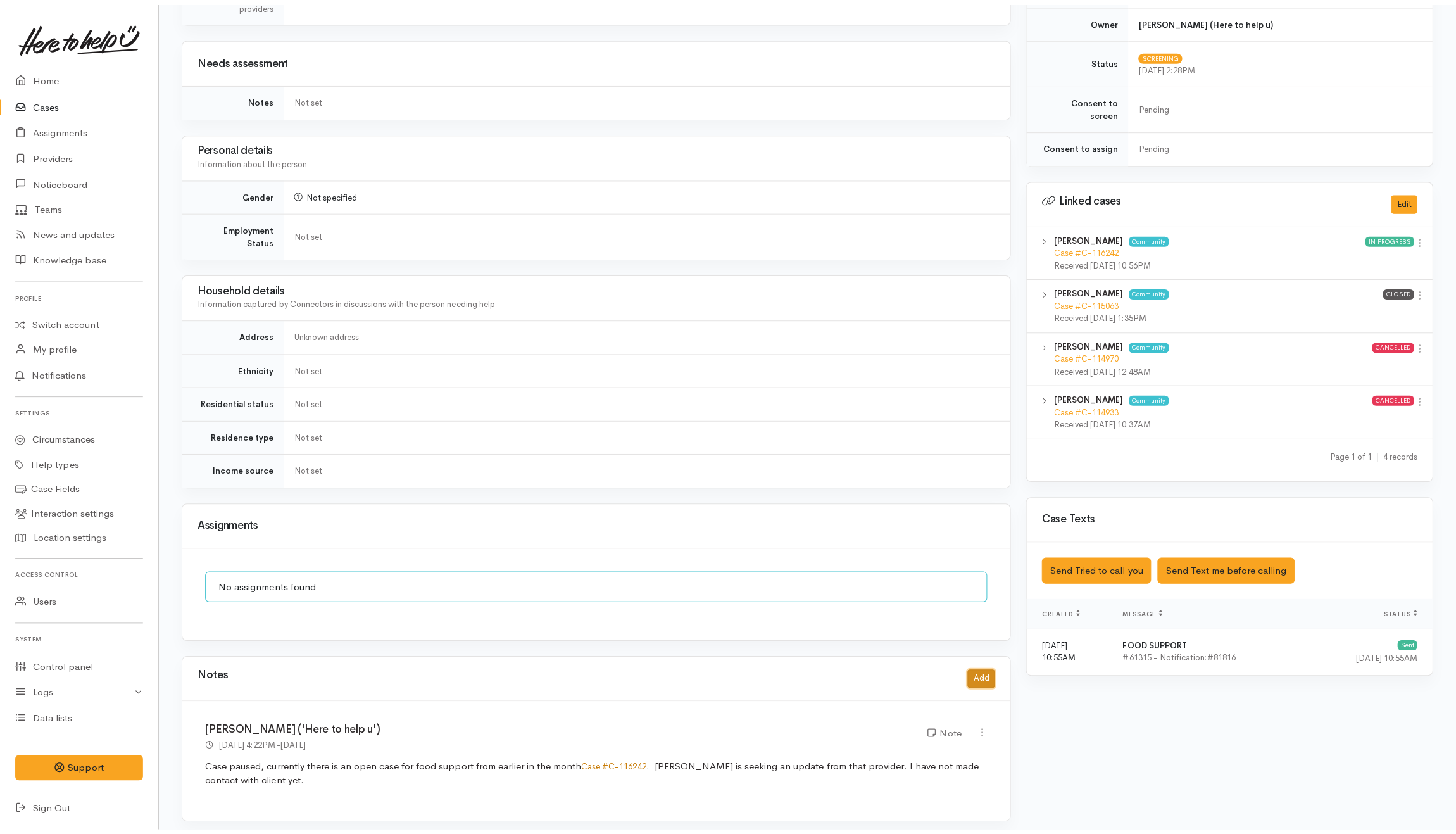
scroll to position [439, 0]
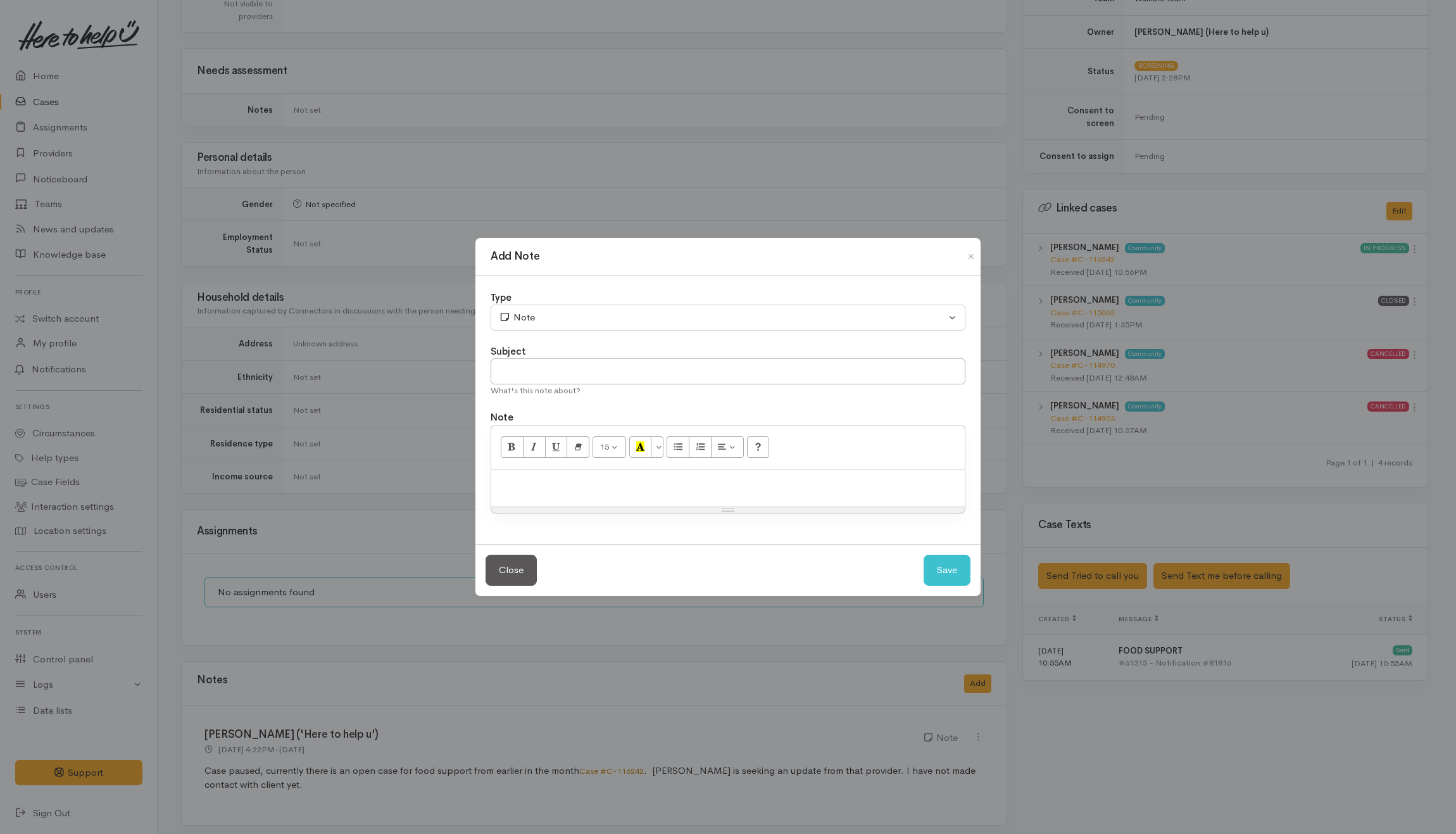
click at [658, 492] on div at bounding box center [728, 488] width 473 height 37
paste div
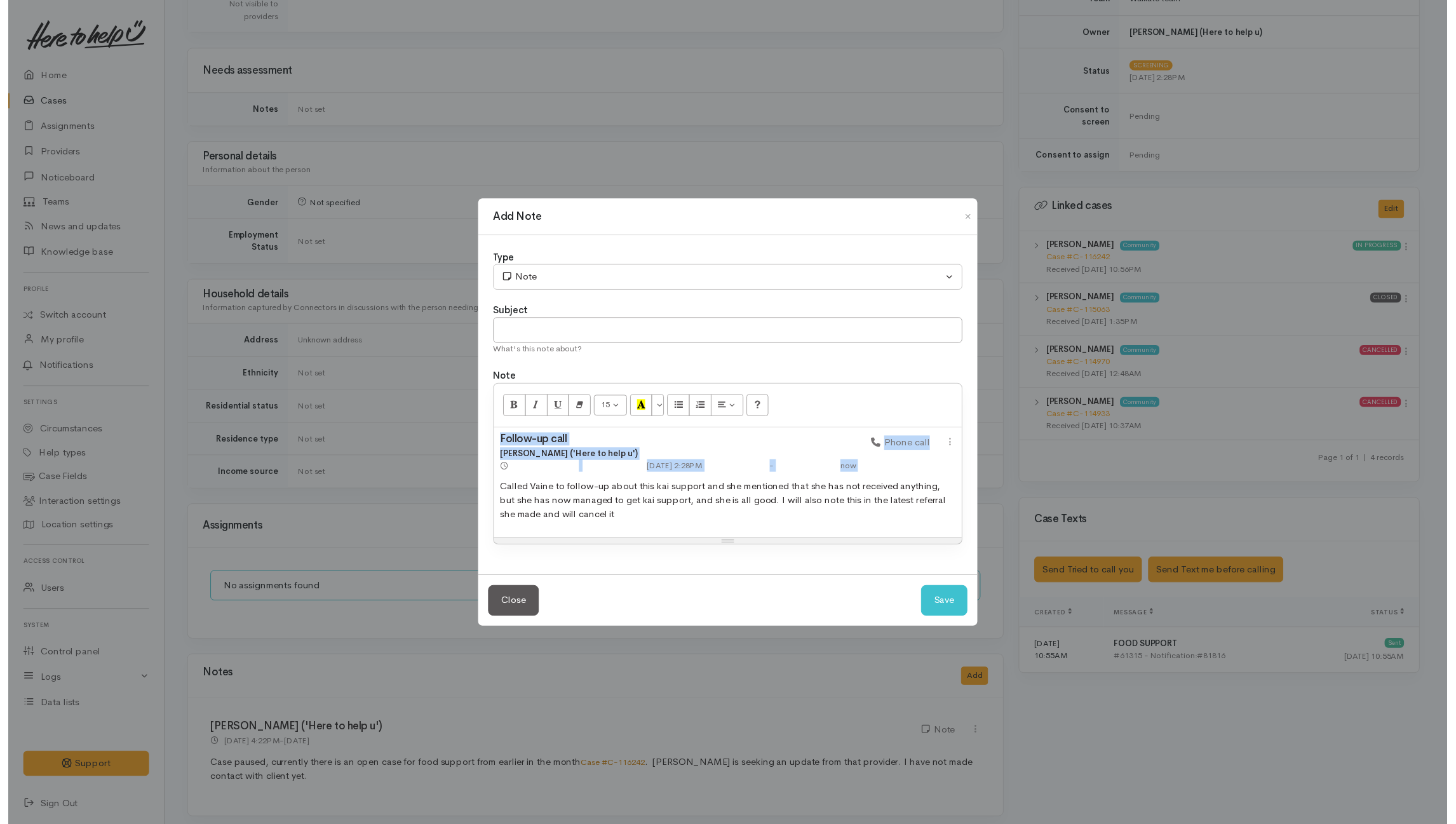
scroll to position [0, 1]
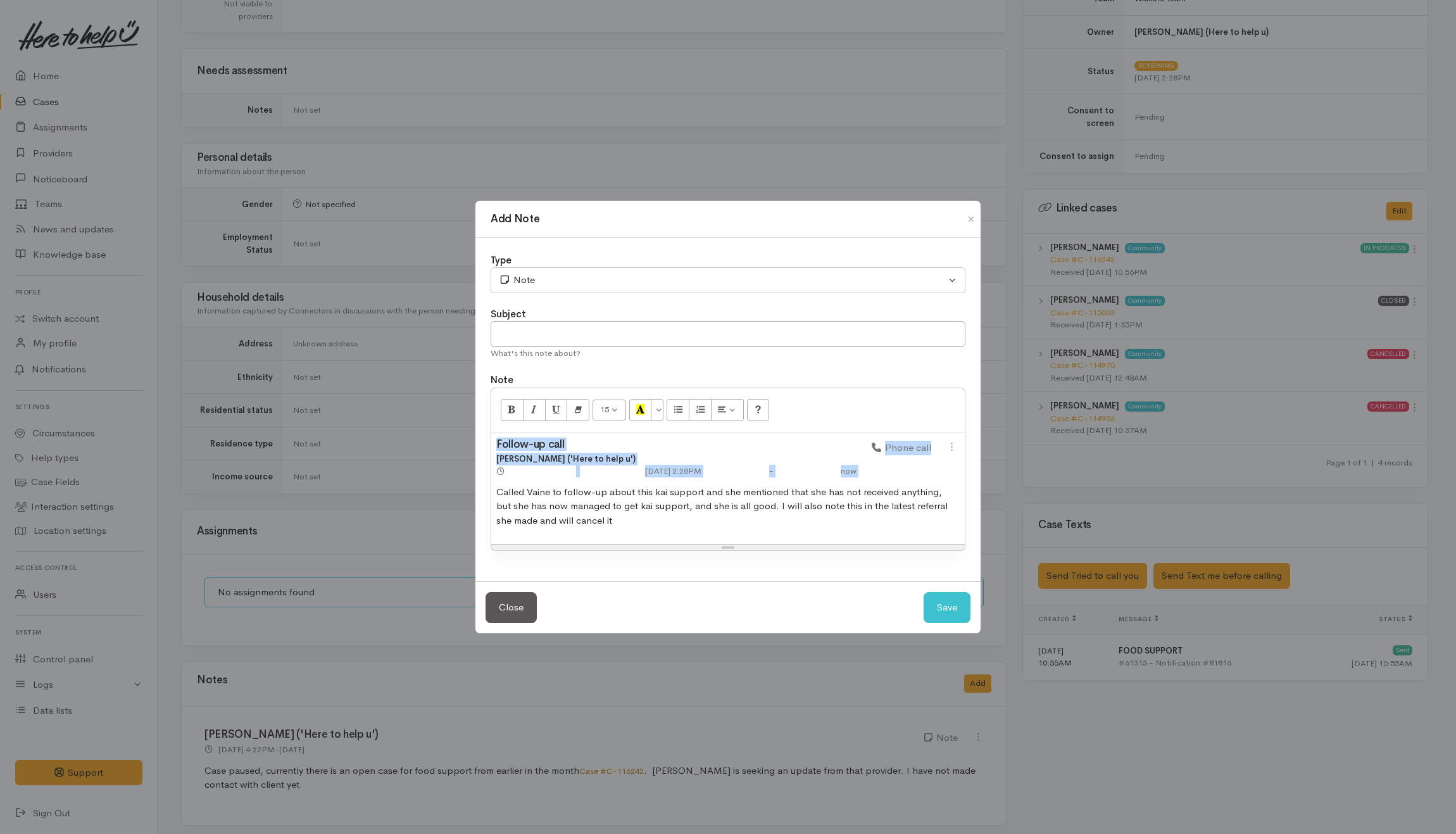
drag, startPoint x: 492, startPoint y: 438, endPoint x: 971, endPoint y: 442, distance: 479.0
click at [971, 442] on div "Type Correspondence Discussion Email Note Phone call SMS text message Note Subj…" at bounding box center [728, 410] width 505 height 343
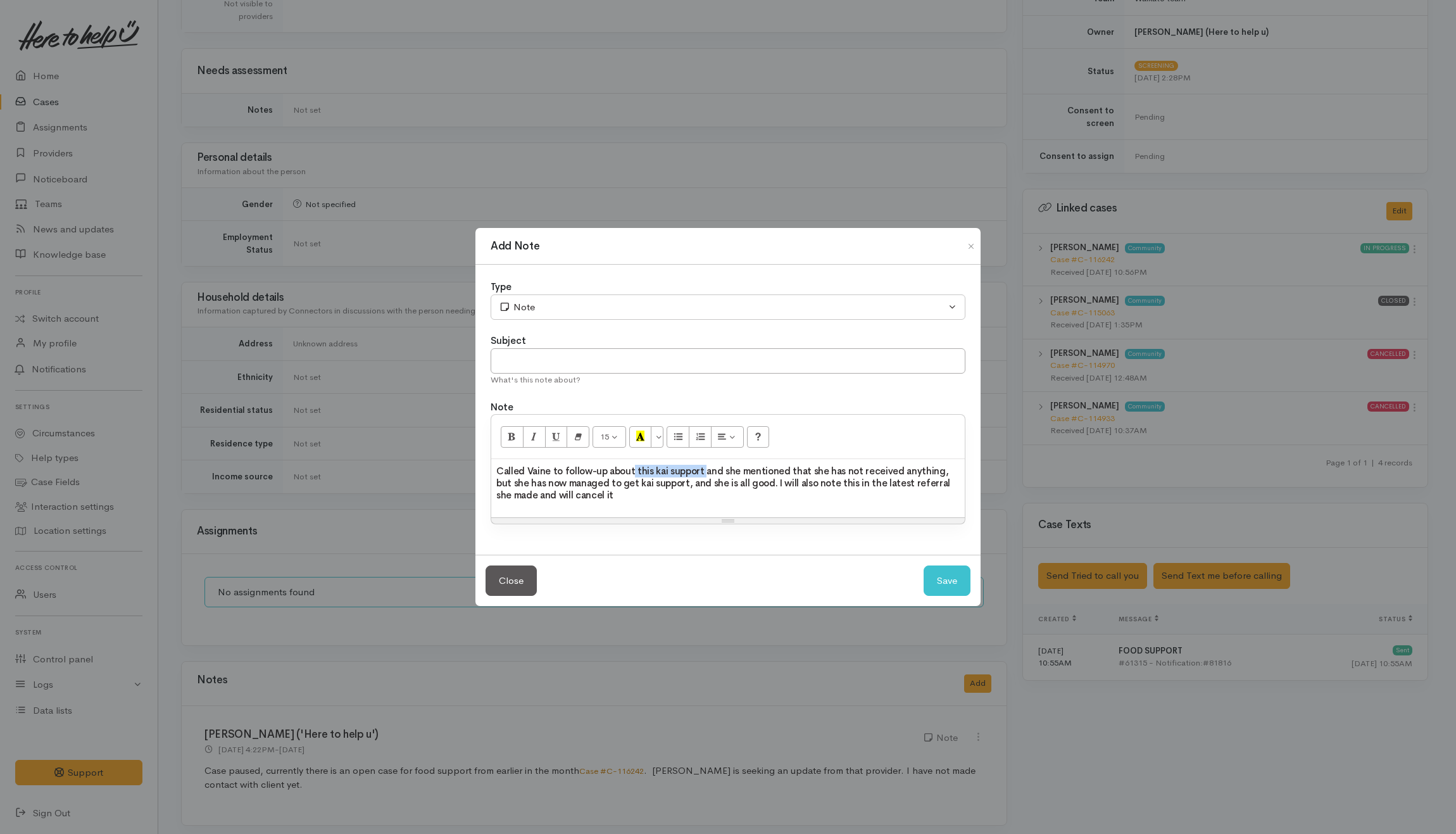
drag, startPoint x: 631, startPoint y: 466, endPoint x: 700, endPoint y: 461, distance: 69.2
click at [700, 465] on span "Called Vaine to follow-up about this kai support and she mentioned that she has…" at bounding box center [723, 482] width 454 height 36
drag, startPoint x: 885, startPoint y: 477, endPoint x: 895, endPoint y: 490, distance: 16.4
click at [892, 492] on h3 "Called Vaine to follow-up about a kasi support she requested on the 6th August …" at bounding box center [727, 483] width 461 height 36
click at [836, 466] on span "Called Vaine to follow-up about a kasi support she requested on the 6th August …" at bounding box center [726, 482] width 459 height 36
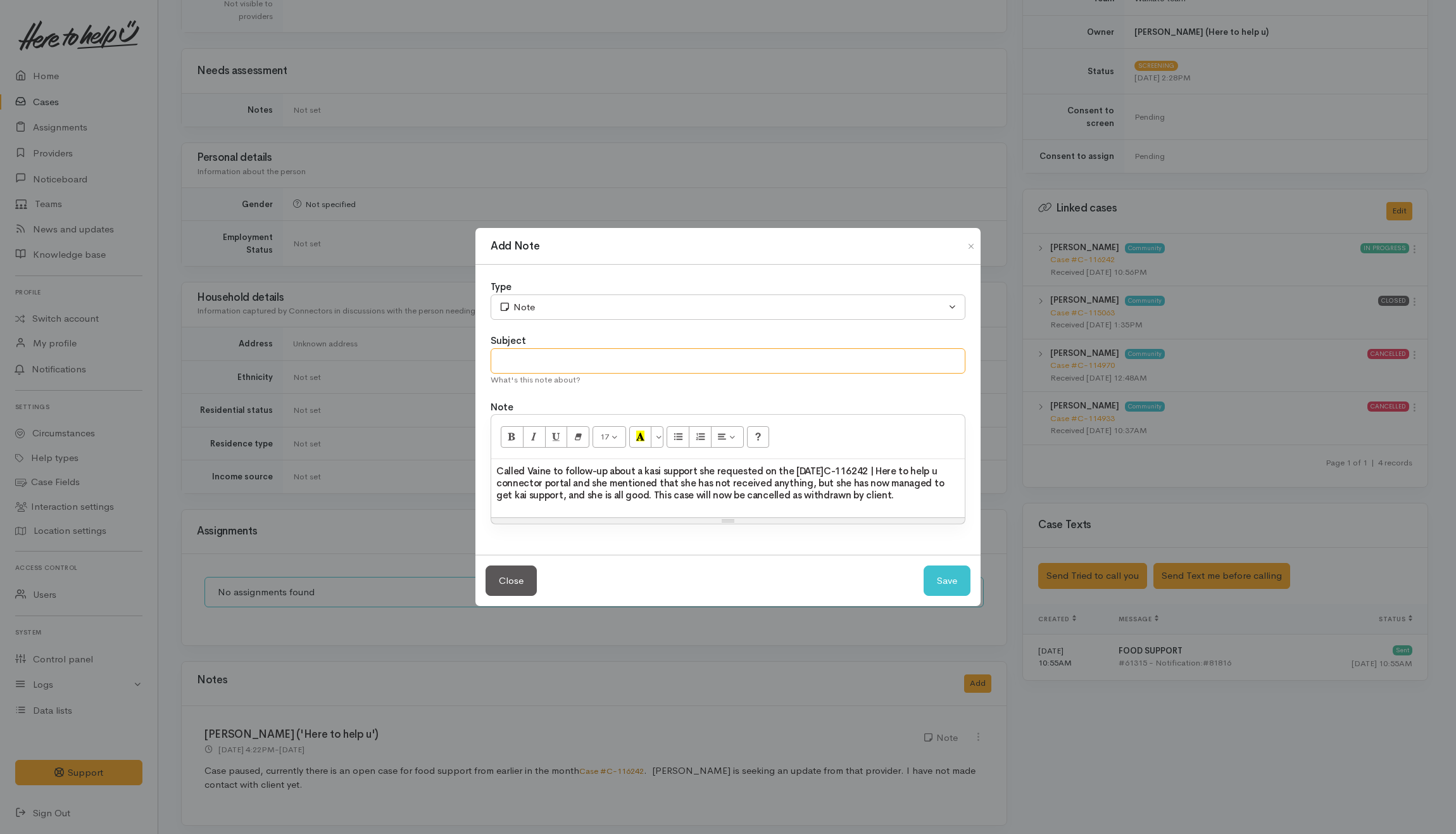
click at [582, 361] on input "text" at bounding box center [728, 361] width 475 height 26
type input "Follow-up"
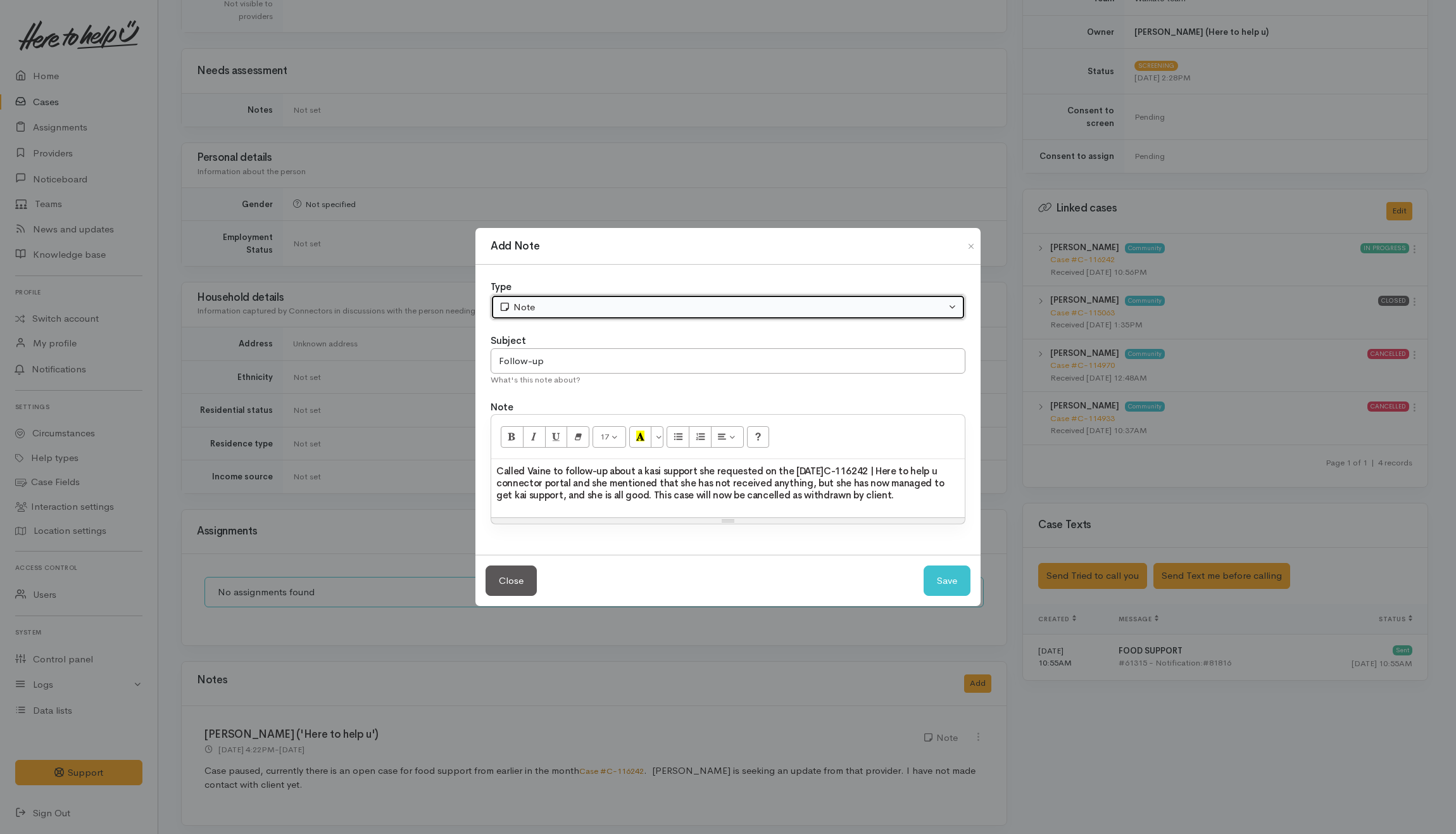
click at [636, 303] on div "Note" at bounding box center [722, 307] width 447 height 15
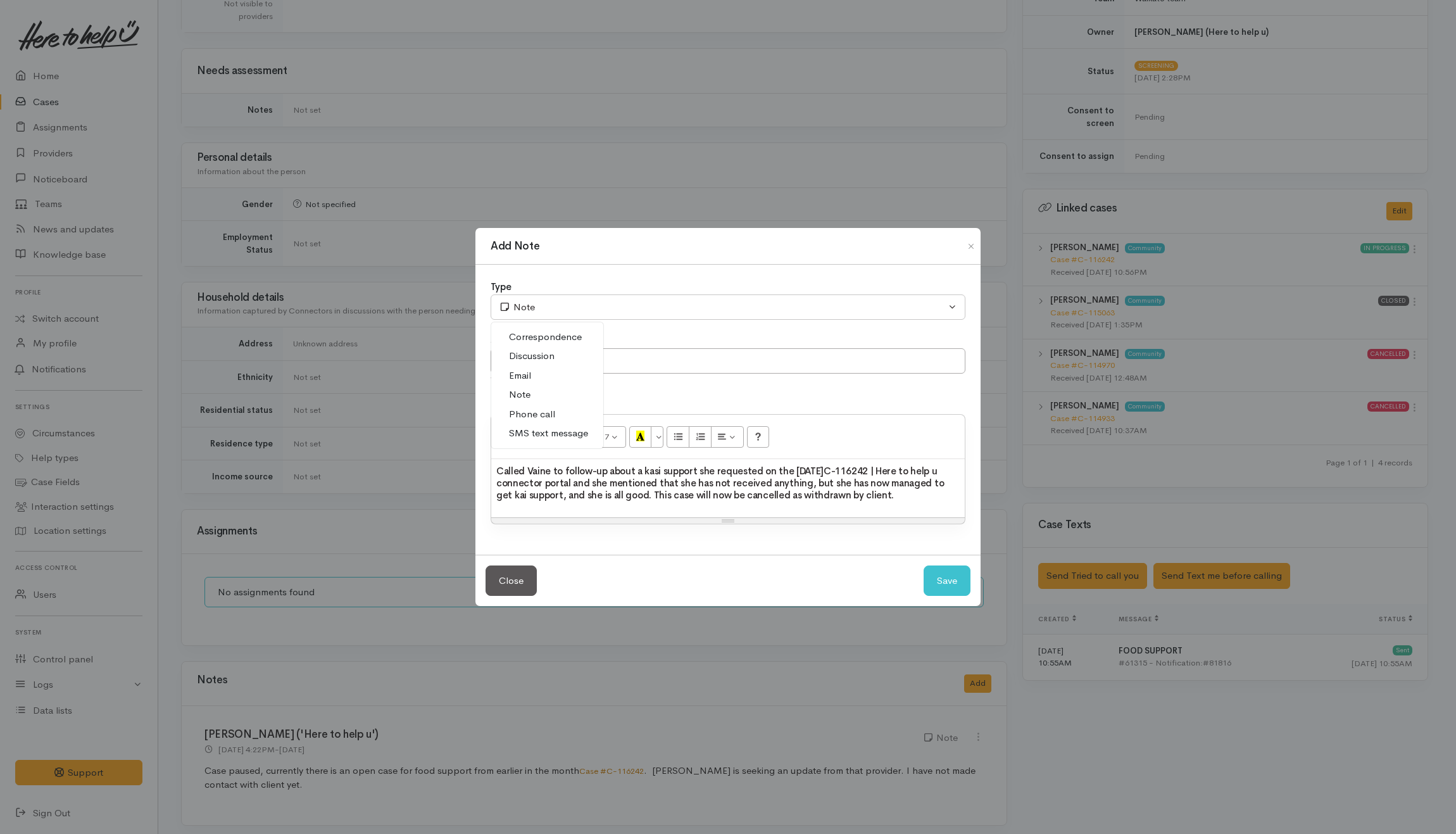
click at [531, 410] on span "Phone call" at bounding box center [532, 414] width 46 height 15
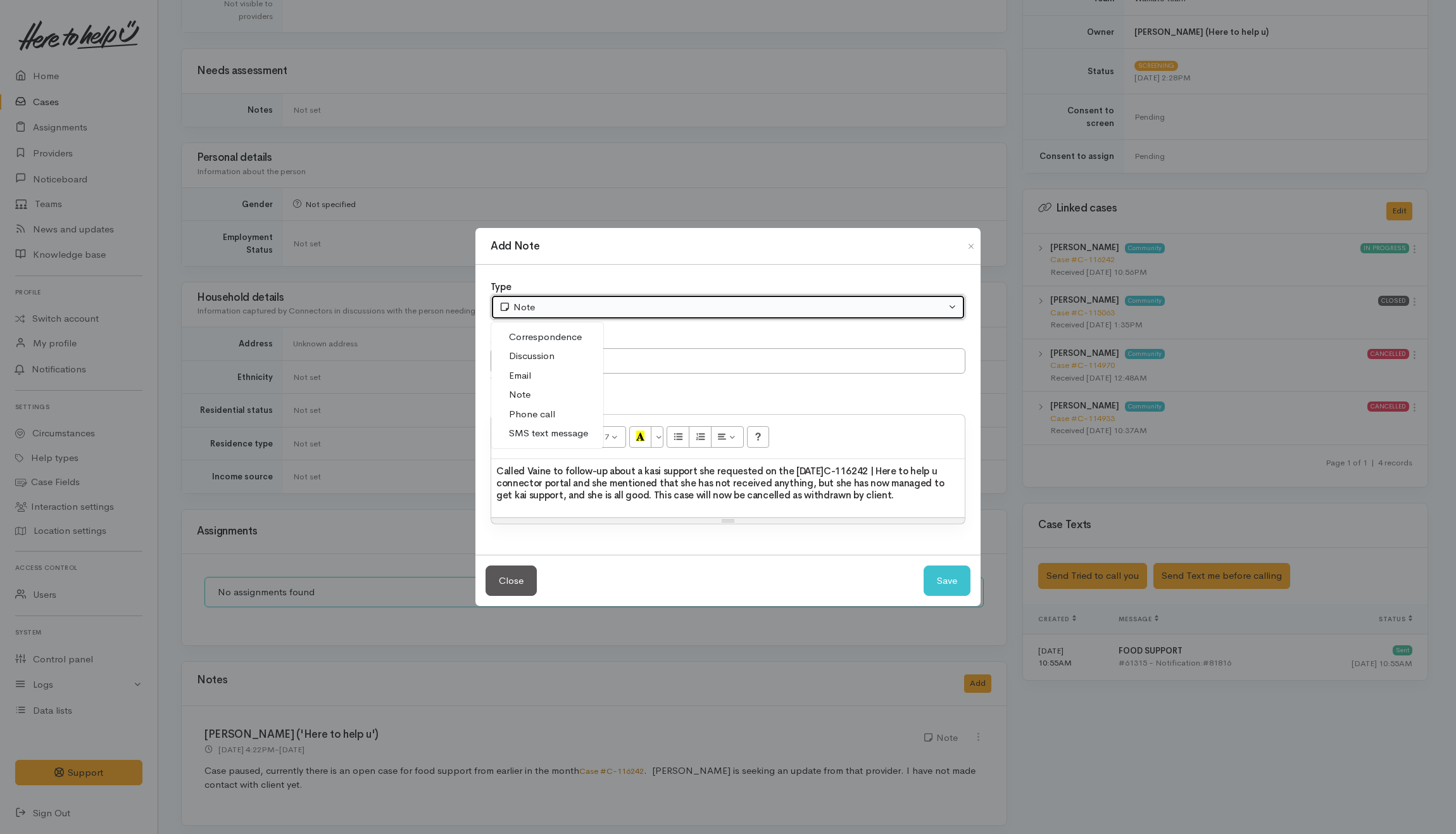
select select "3"
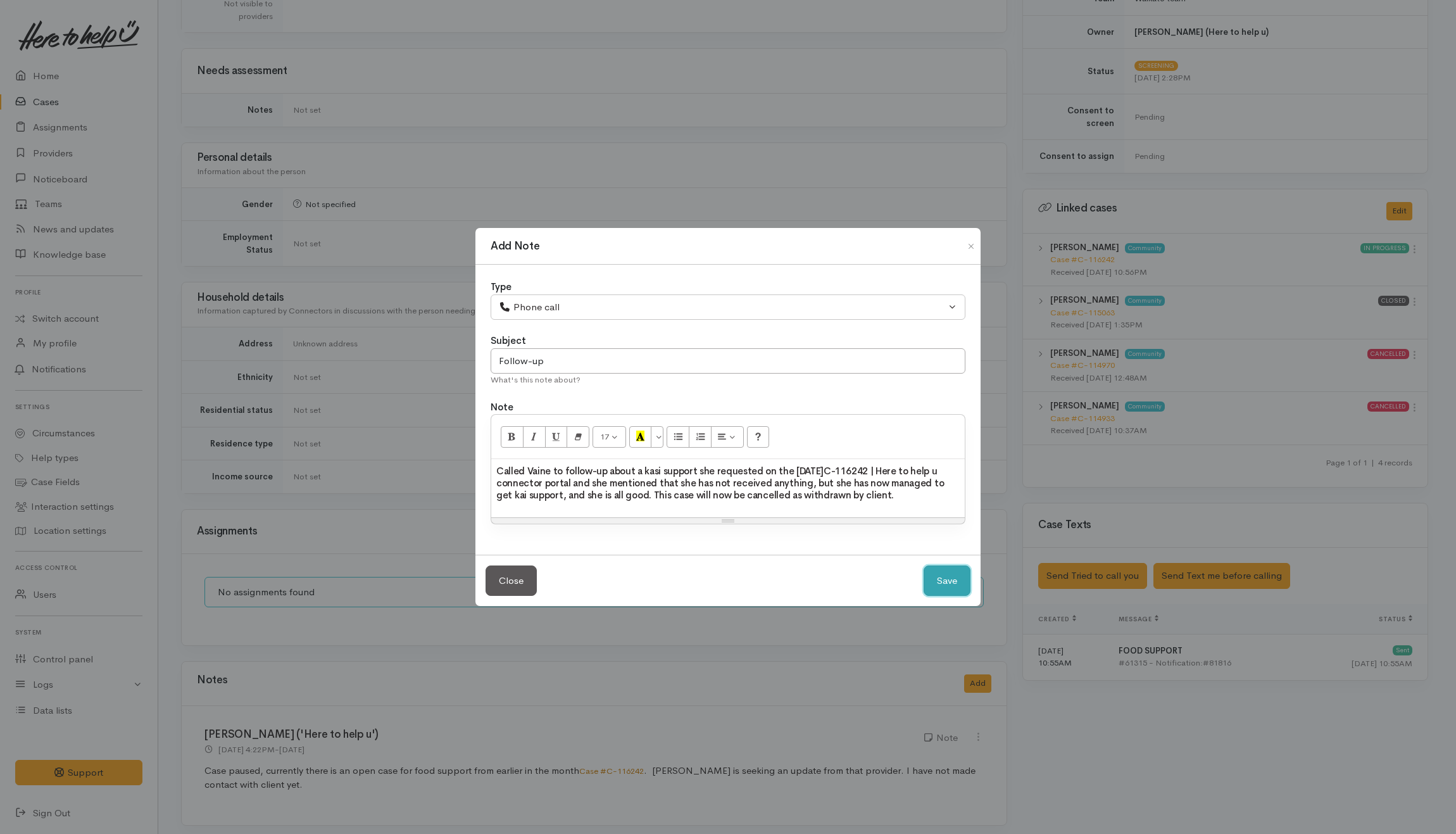
click at [937, 590] on button "Save" at bounding box center [946, 581] width 47 height 31
select select "1"
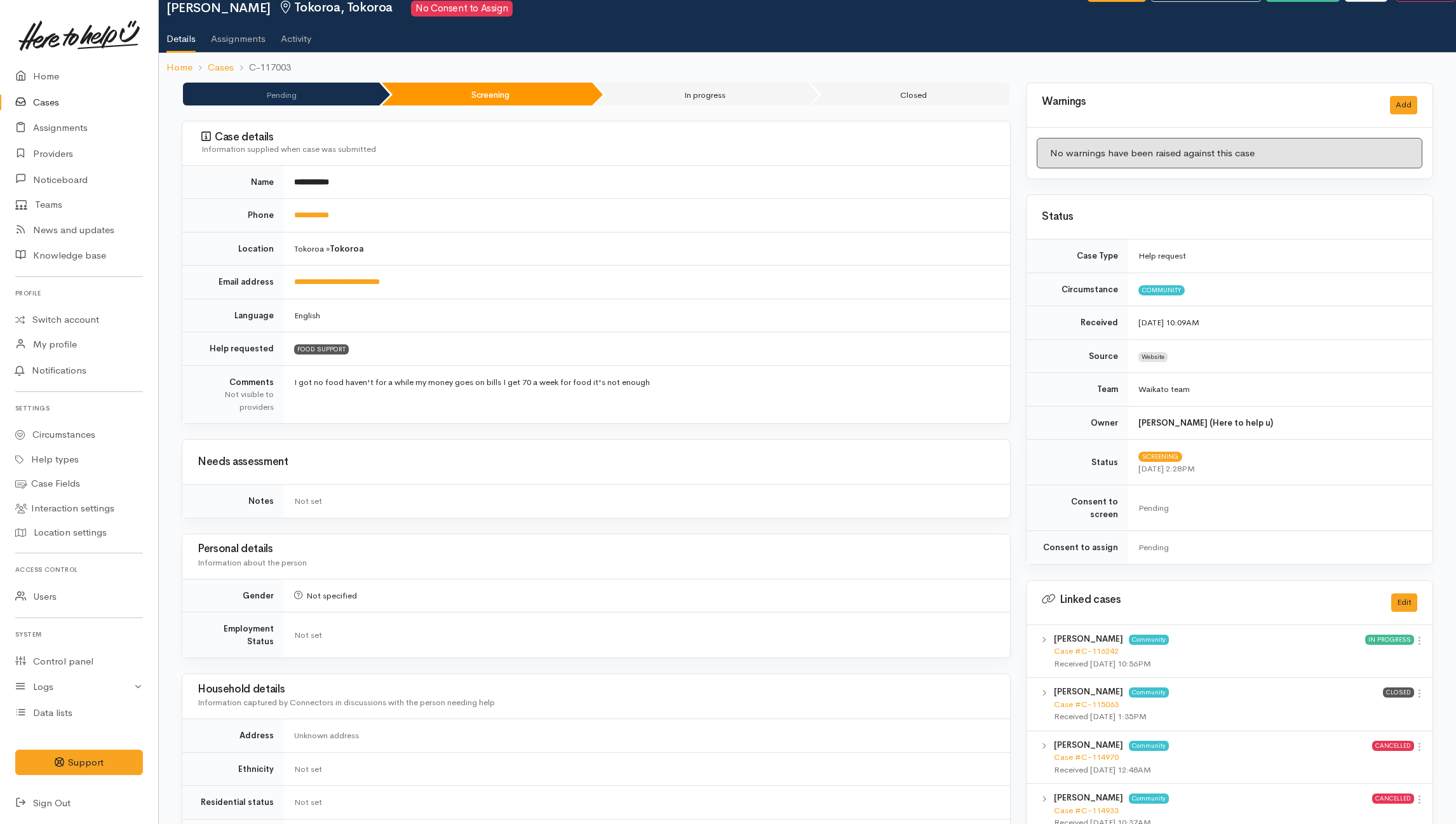
scroll to position [0, 0]
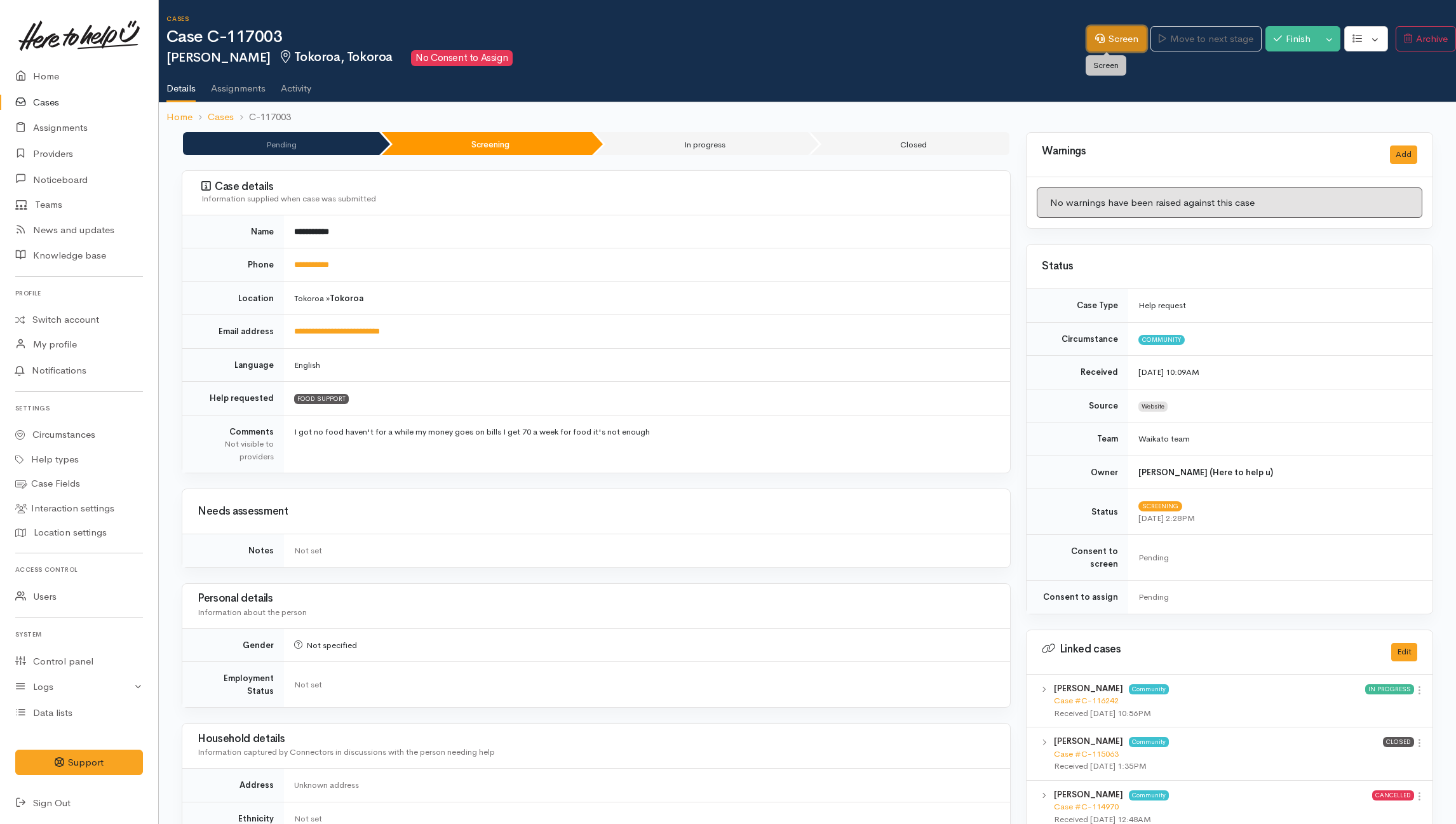
click at [1119, 30] on link "Screen" at bounding box center [1117, 39] width 60 height 26
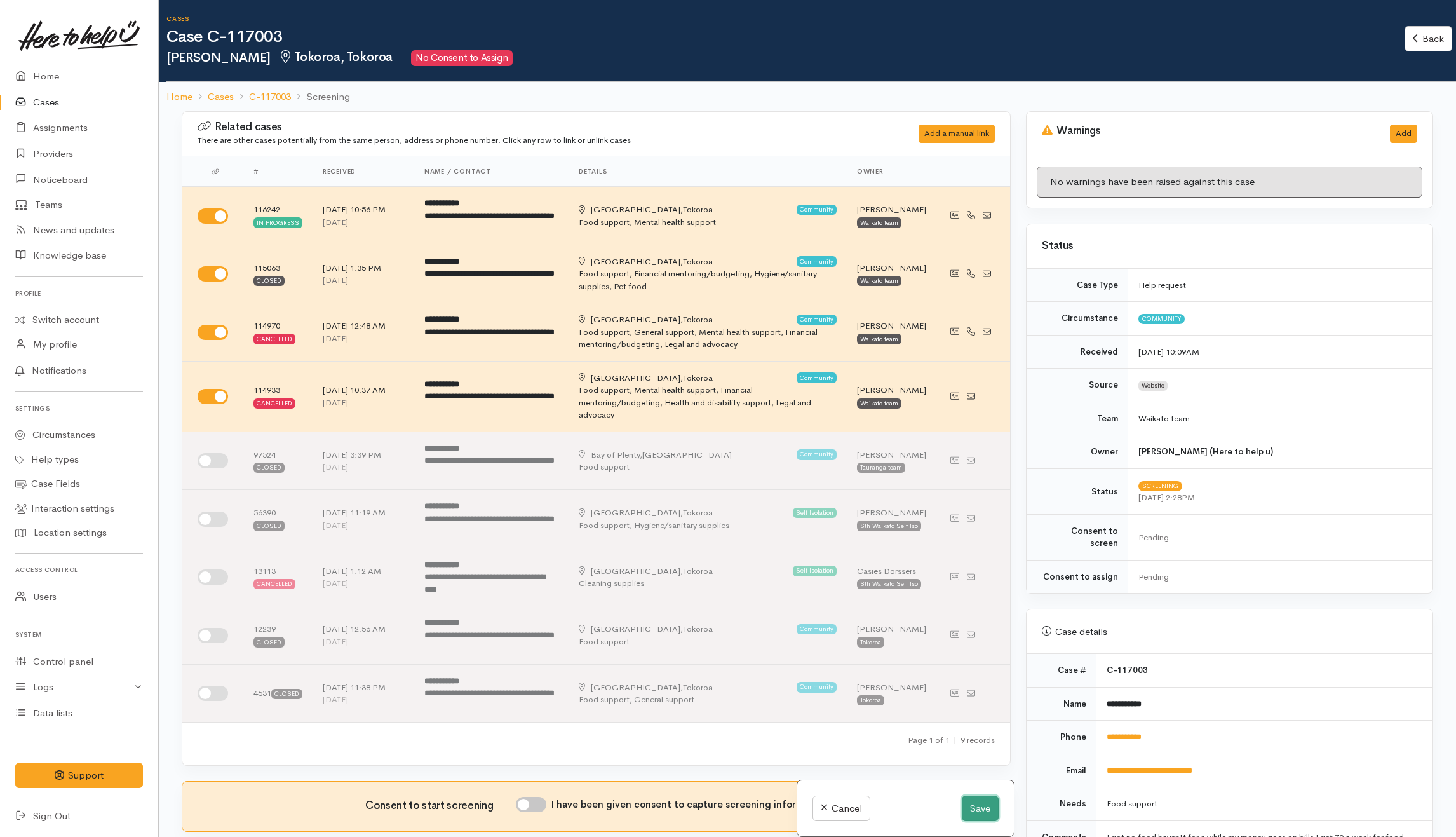
click at [981, 806] on button "Save" at bounding box center [980, 808] width 37 height 26
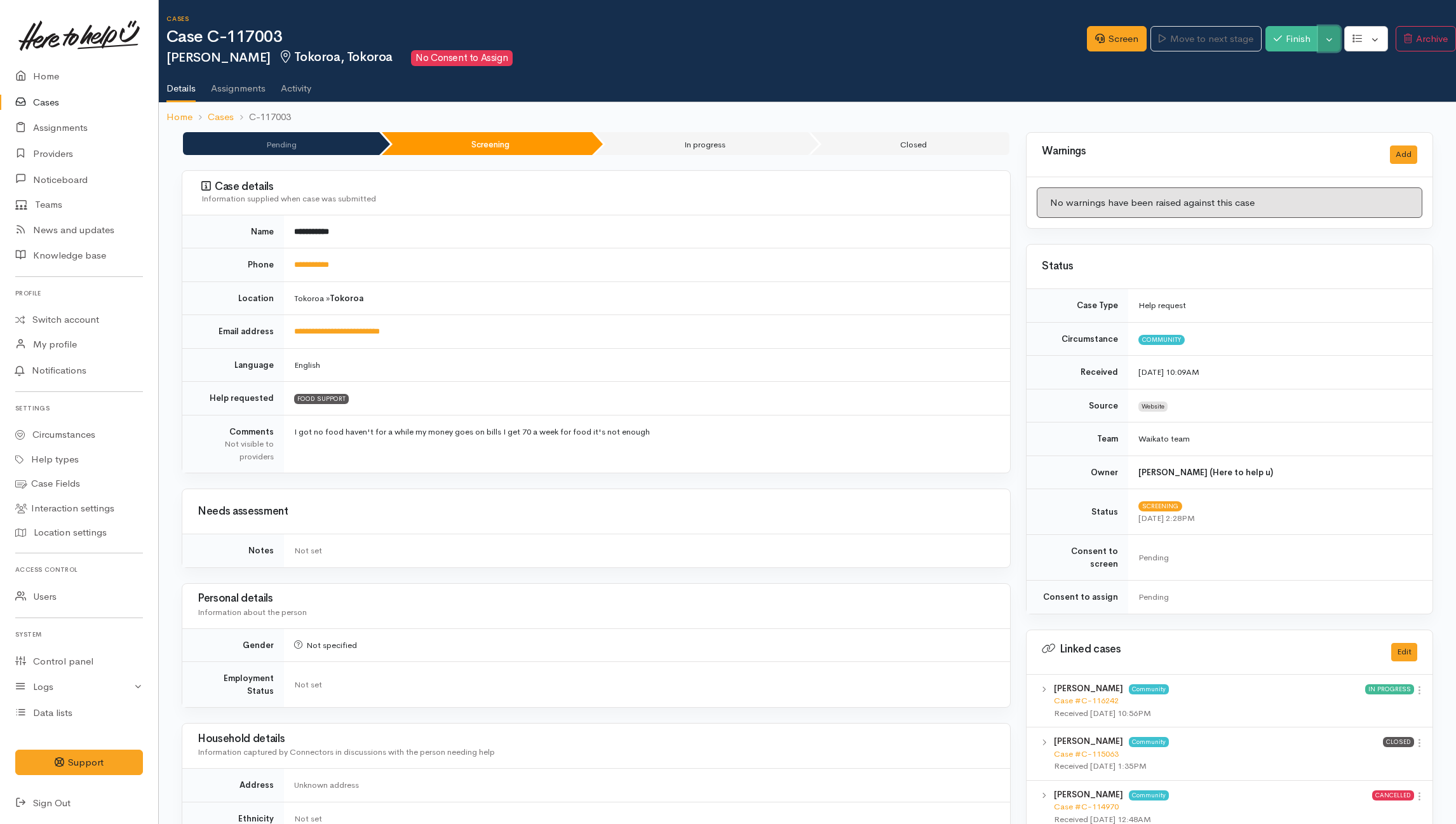
click at [1322, 31] on button "Toggle Dropdown" at bounding box center [1330, 39] width 22 height 26
click at [1337, 86] on icon at bounding box center [1340, 87] width 6 height 6
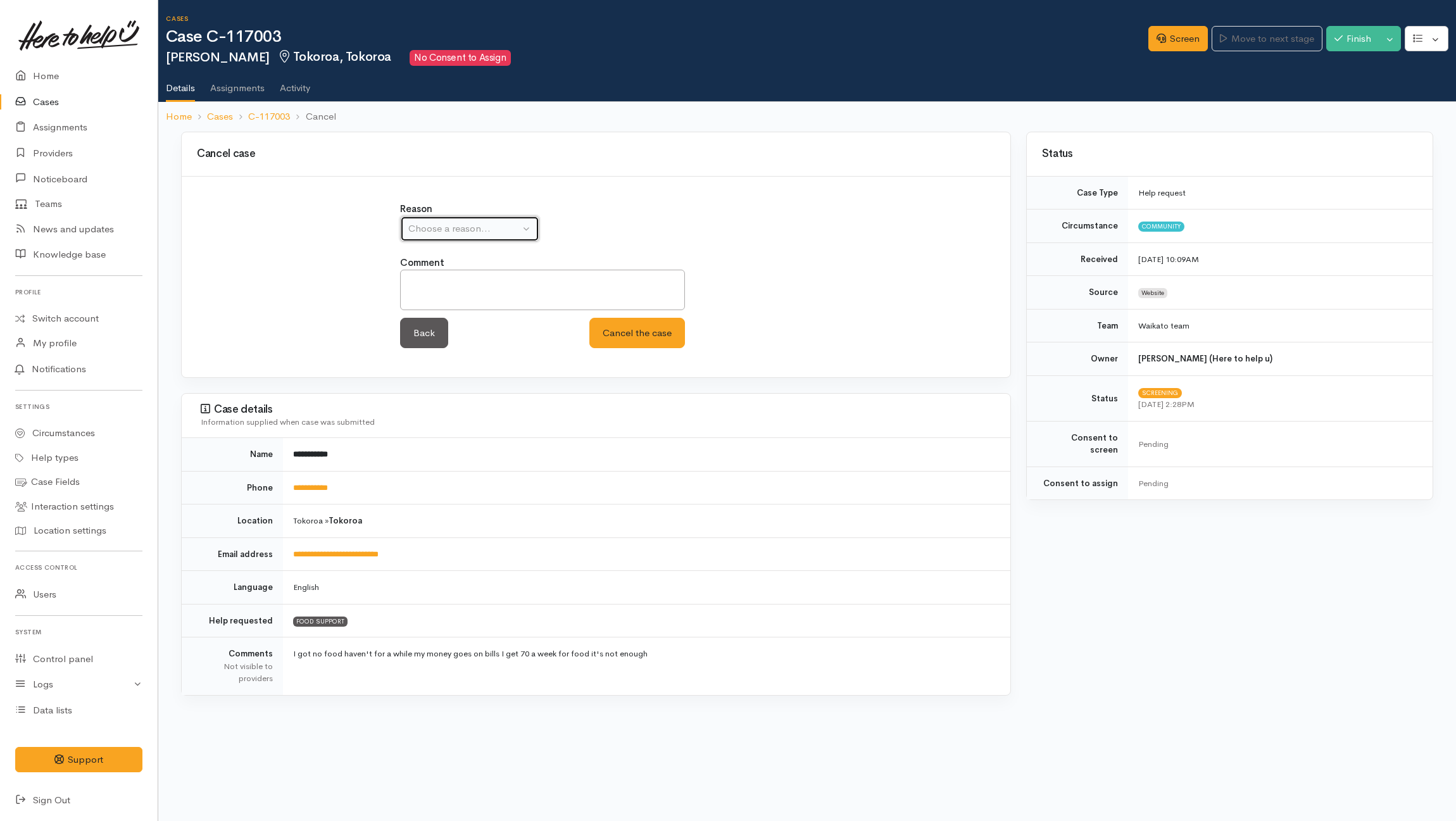
click at [453, 231] on div "Choose a reason..." at bounding box center [463, 228] width 111 height 15
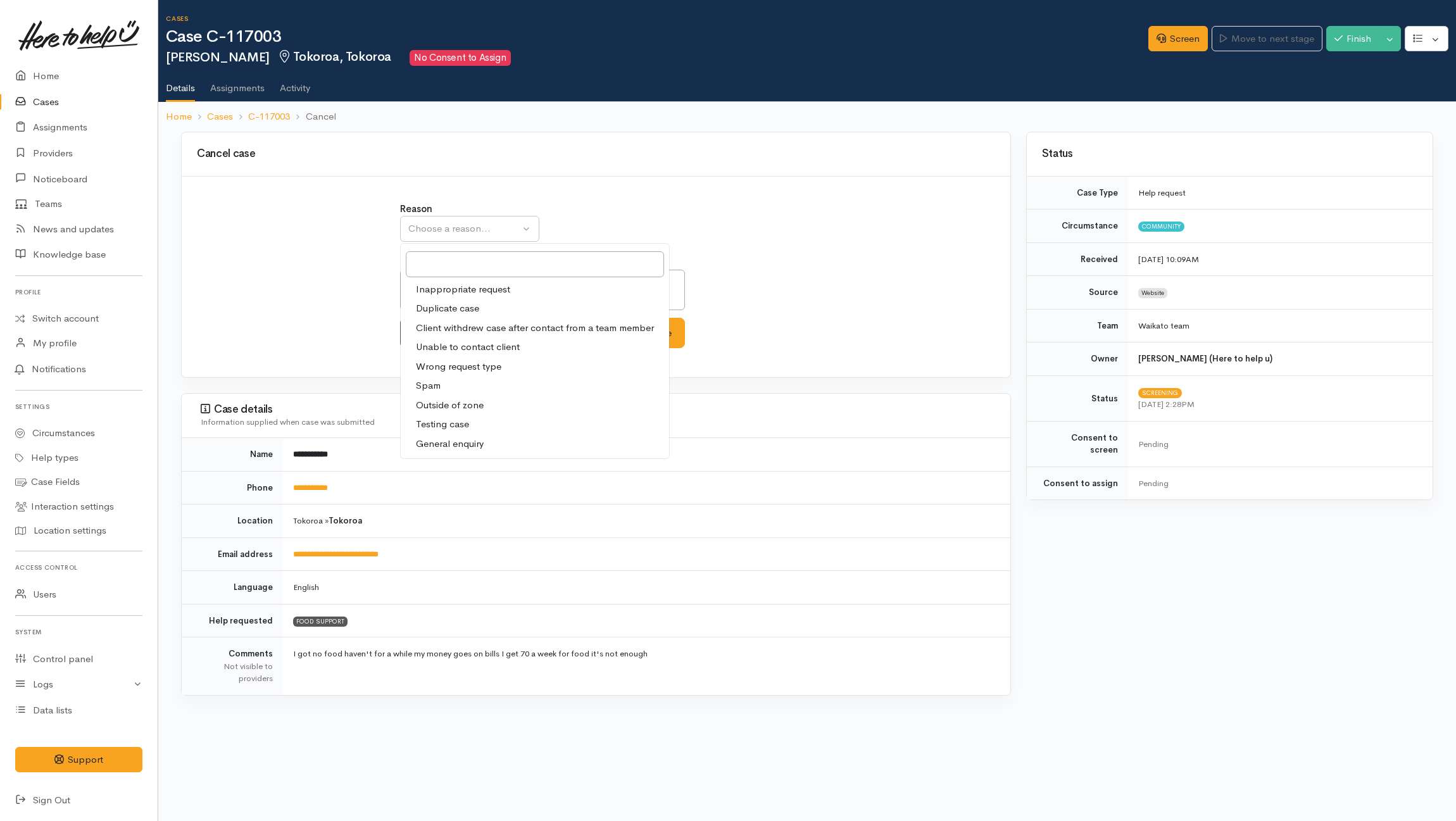
click at [449, 328] on span "Client withdrew case after contact from a team member" at bounding box center [535, 328] width 238 height 15
select select "3"
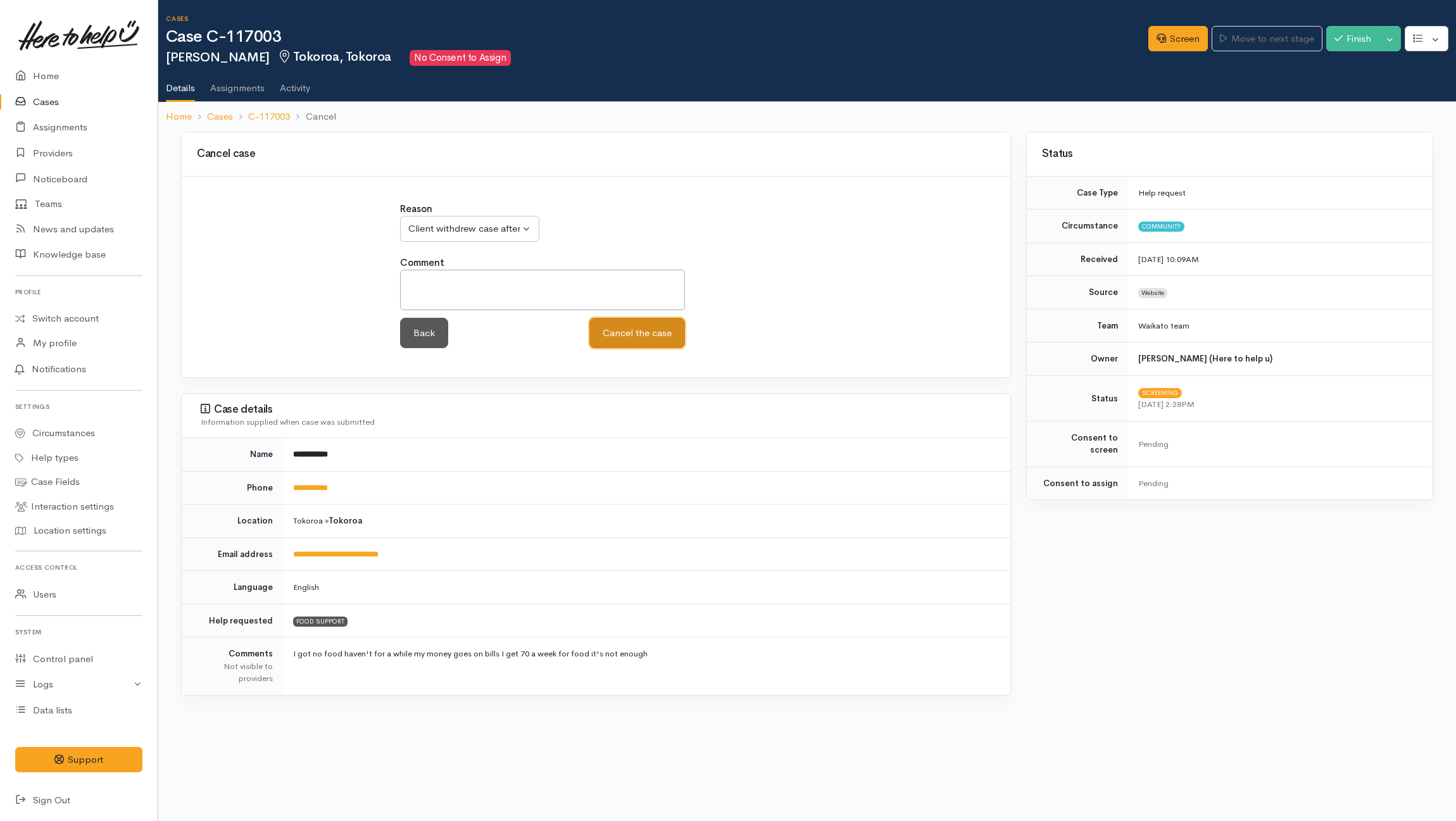
click at [673, 340] on button "Cancel the case" at bounding box center [637, 333] width 96 height 31
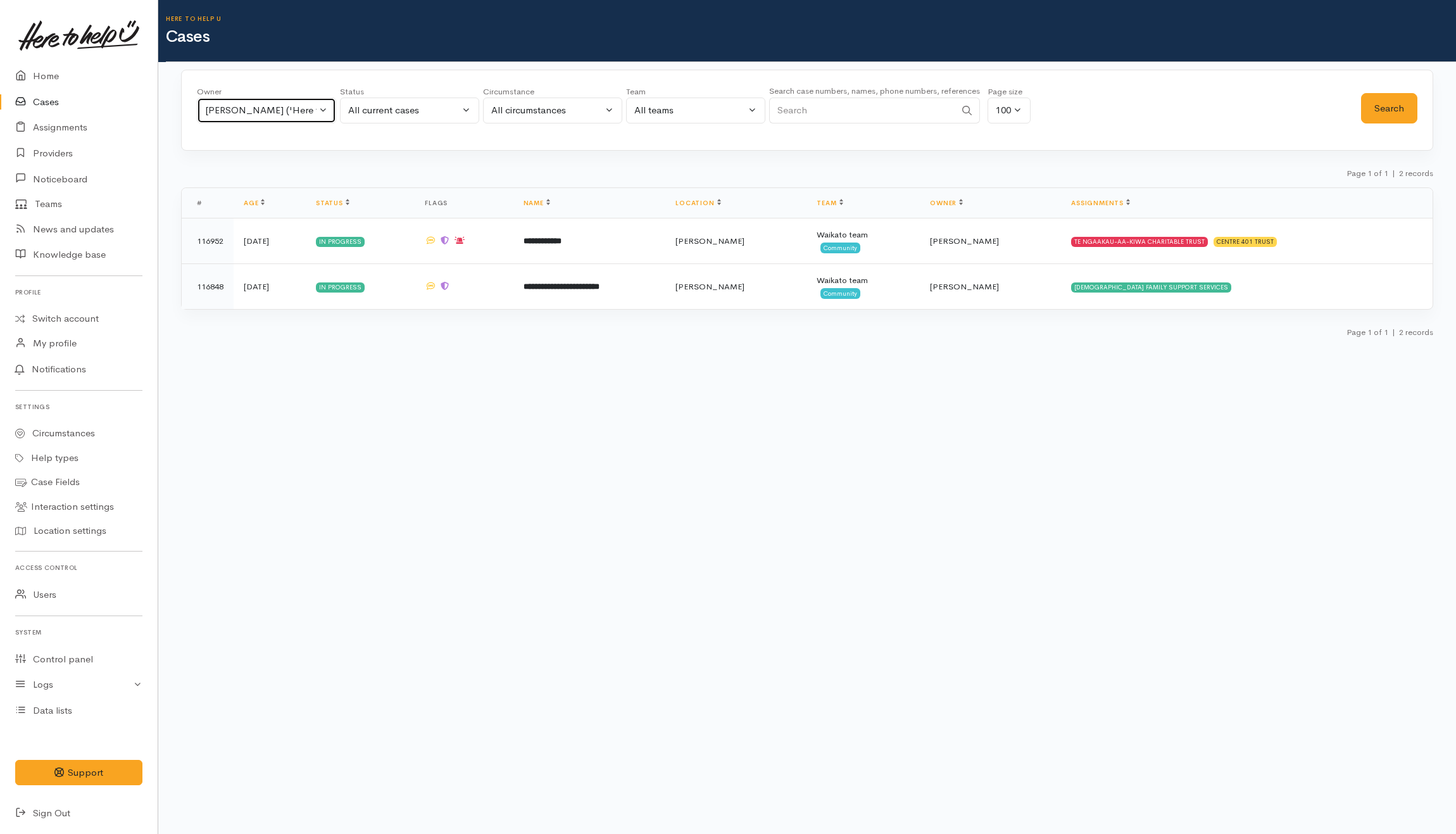
click at [294, 109] on div "[PERSON_NAME] ('Here to help u')" at bounding box center [260, 110] width 111 height 15
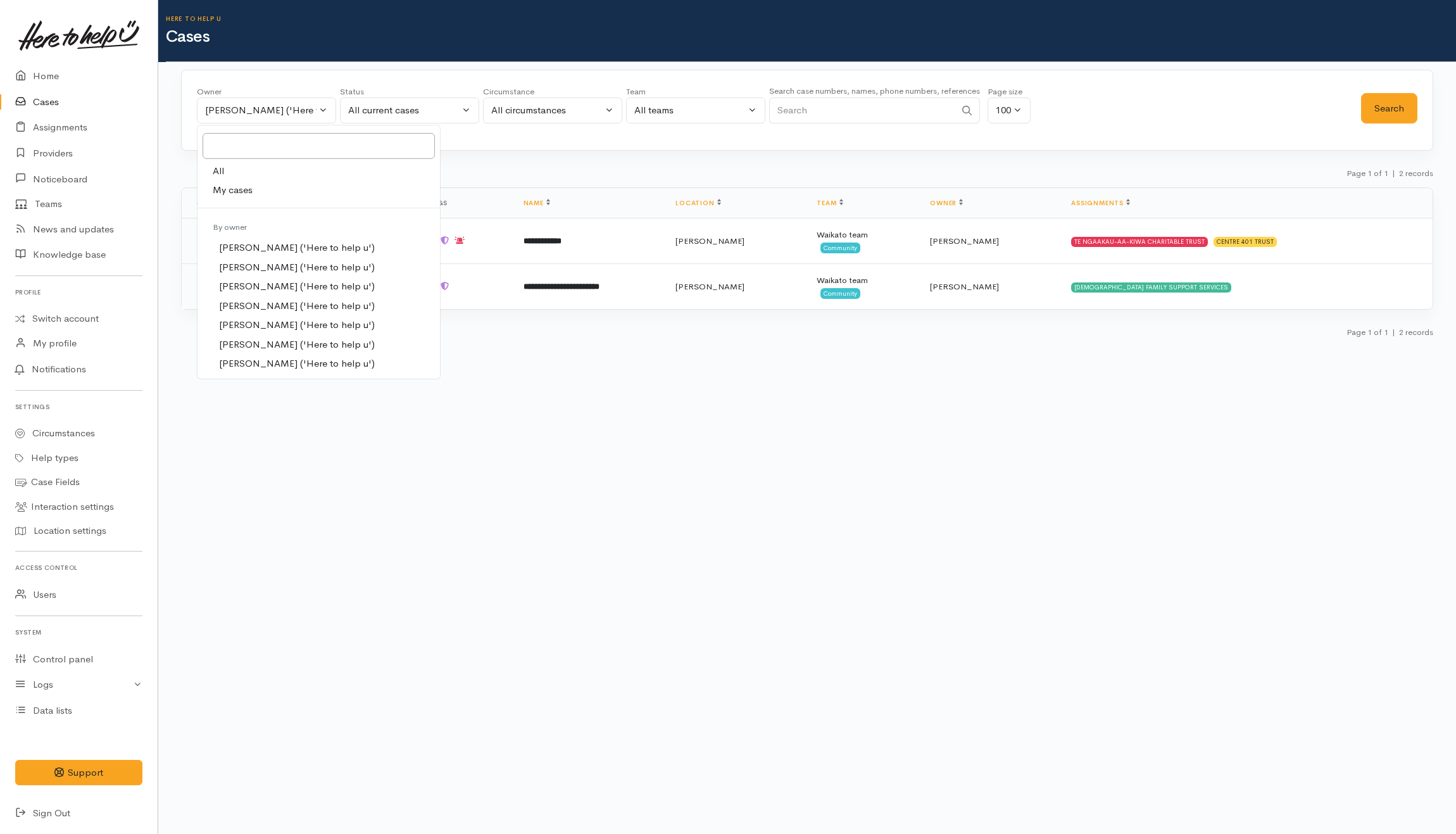
click at [261, 175] on link "All" at bounding box center [318, 172] width 242 height 20
select select "-1"
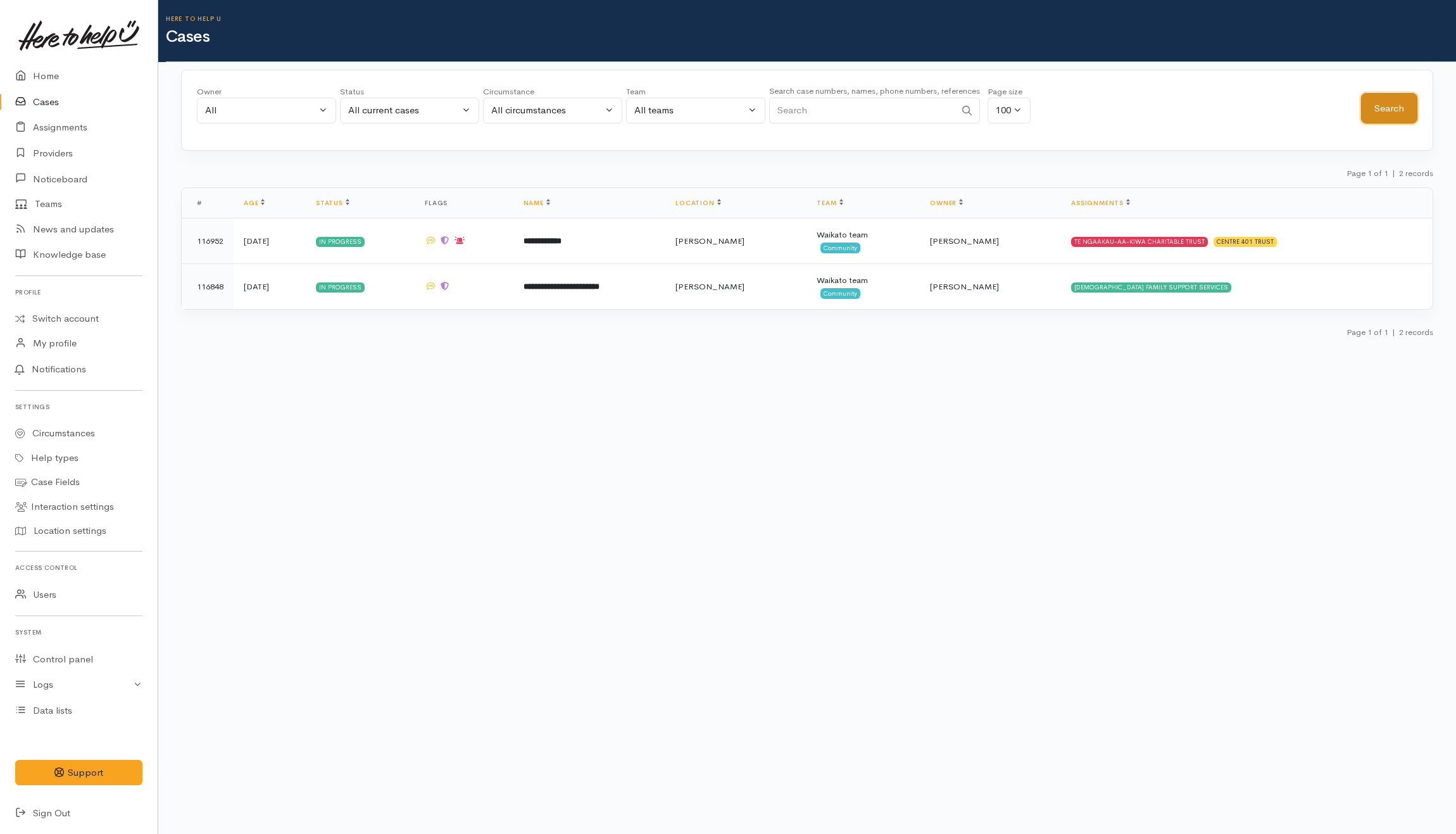
click at [1380, 100] on button "Search" at bounding box center [1389, 109] width 56 height 31
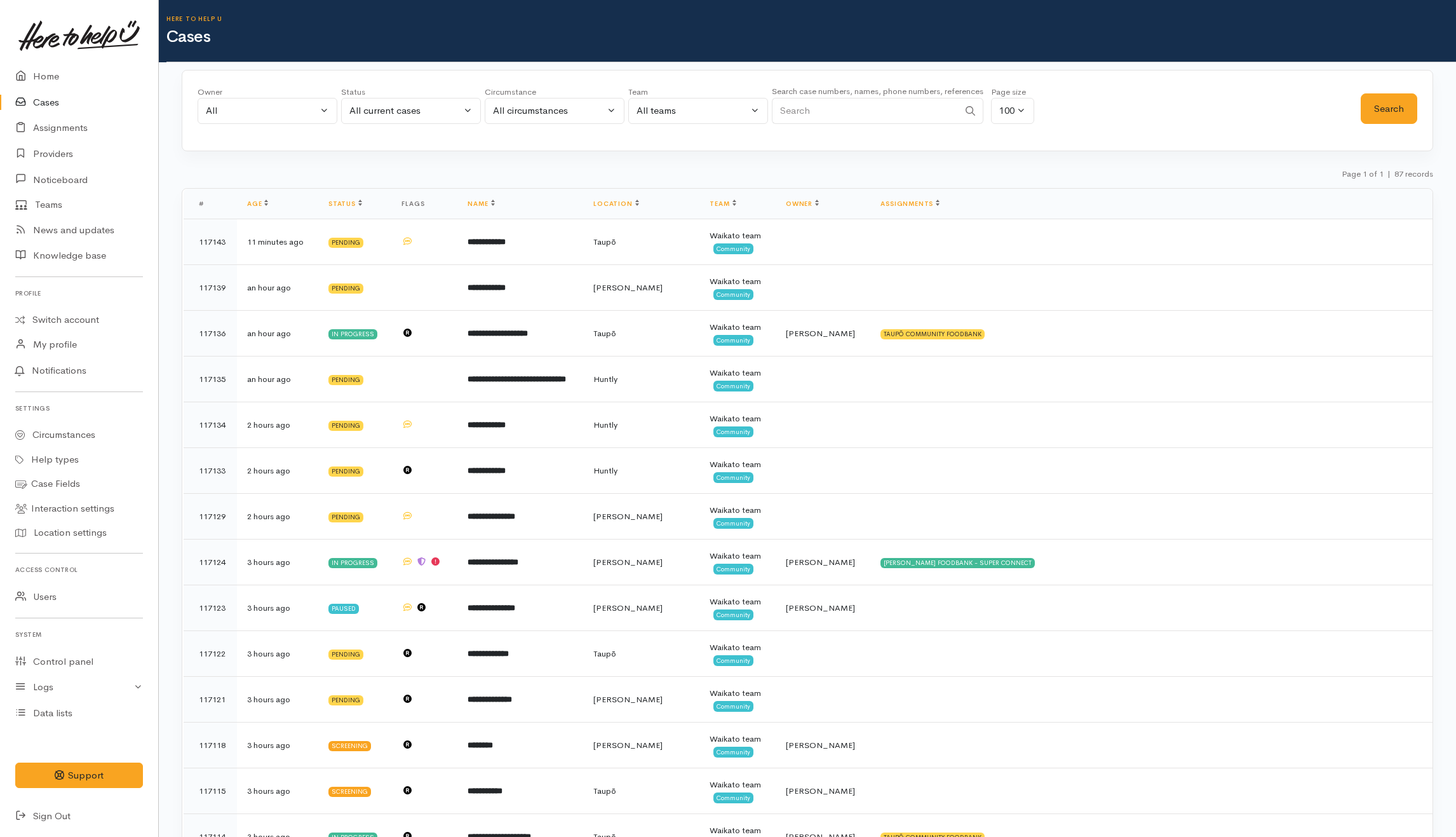
click at [850, 104] on input "Search" at bounding box center [866, 110] width 187 height 26
click at [456, 113] on div "All current cases" at bounding box center [405, 110] width 112 height 15
click at [391, 196] on span "All current cases" at bounding box center [398, 194] width 71 height 15
click at [877, 120] on input "Search" at bounding box center [866, 110] width 187 height 26
type input "Paula Os"
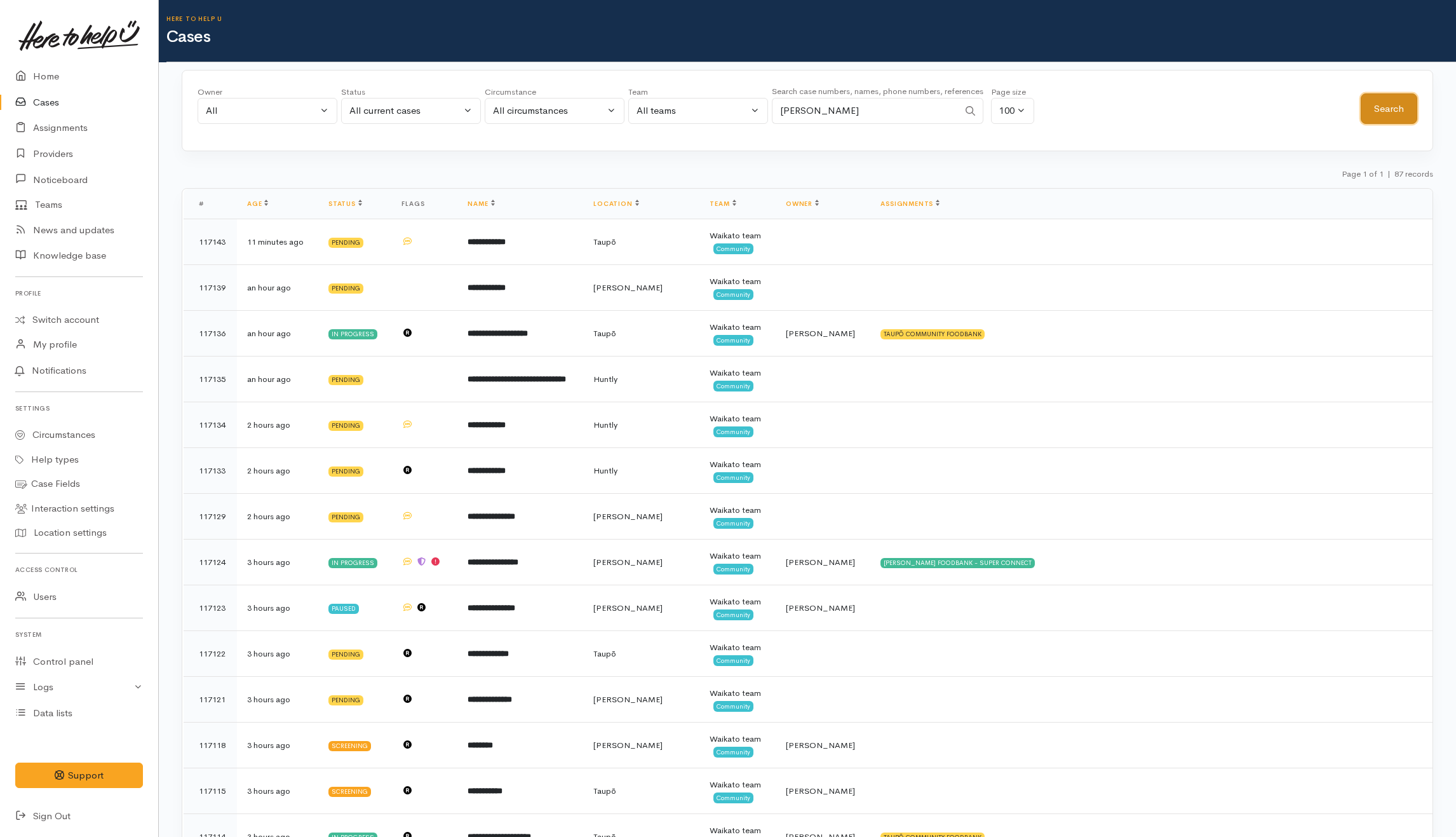
click at [1390, 100] on button "Search" at bounding box center [1389, 109] width 56 height 31
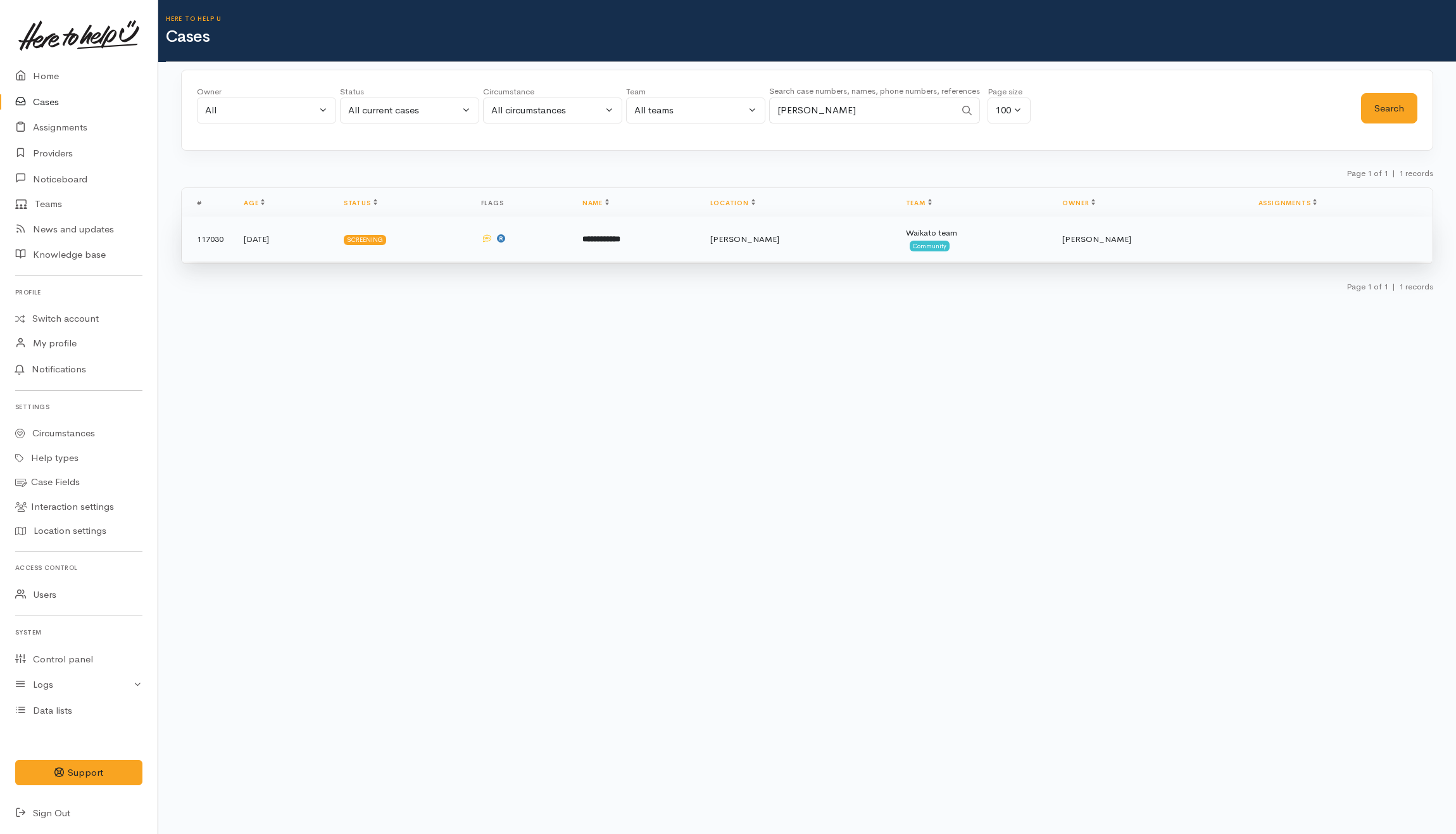
click at [620, 242] on b "**********" at bounding box center [601, 239] width 38 height 8
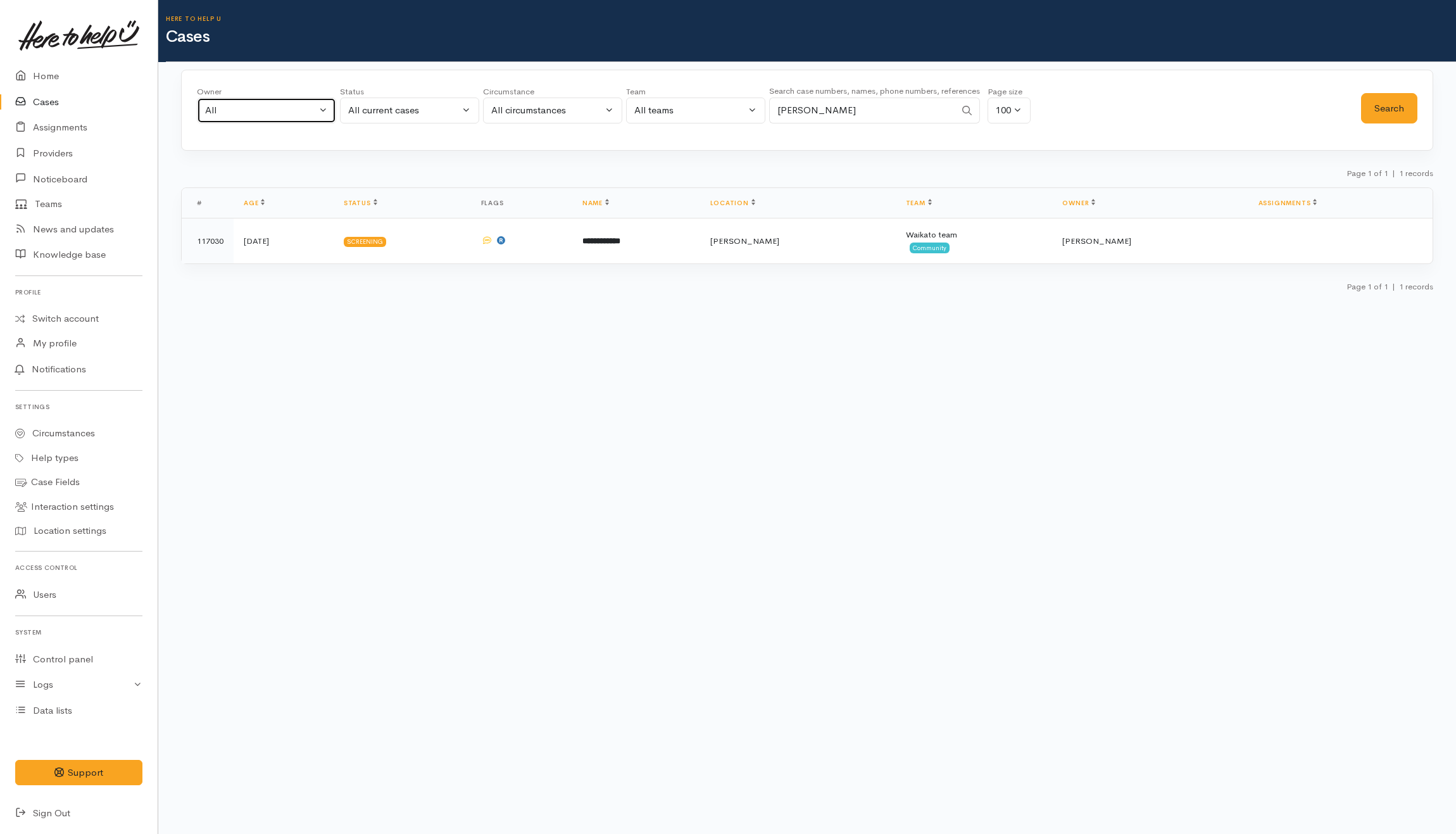
click at [211, 109] on div "All" at bounding box center [260, 110] width 111 height 15
type input "kata"
click at [244, 194] on span "[PERSON_NAME] ('Here to help u')" at bounding box center [297, 193] width 155 height 15
select select "1252"
click at [1385, 95] on button "Search" at bounding box center [1389, 109] width 56 height 31
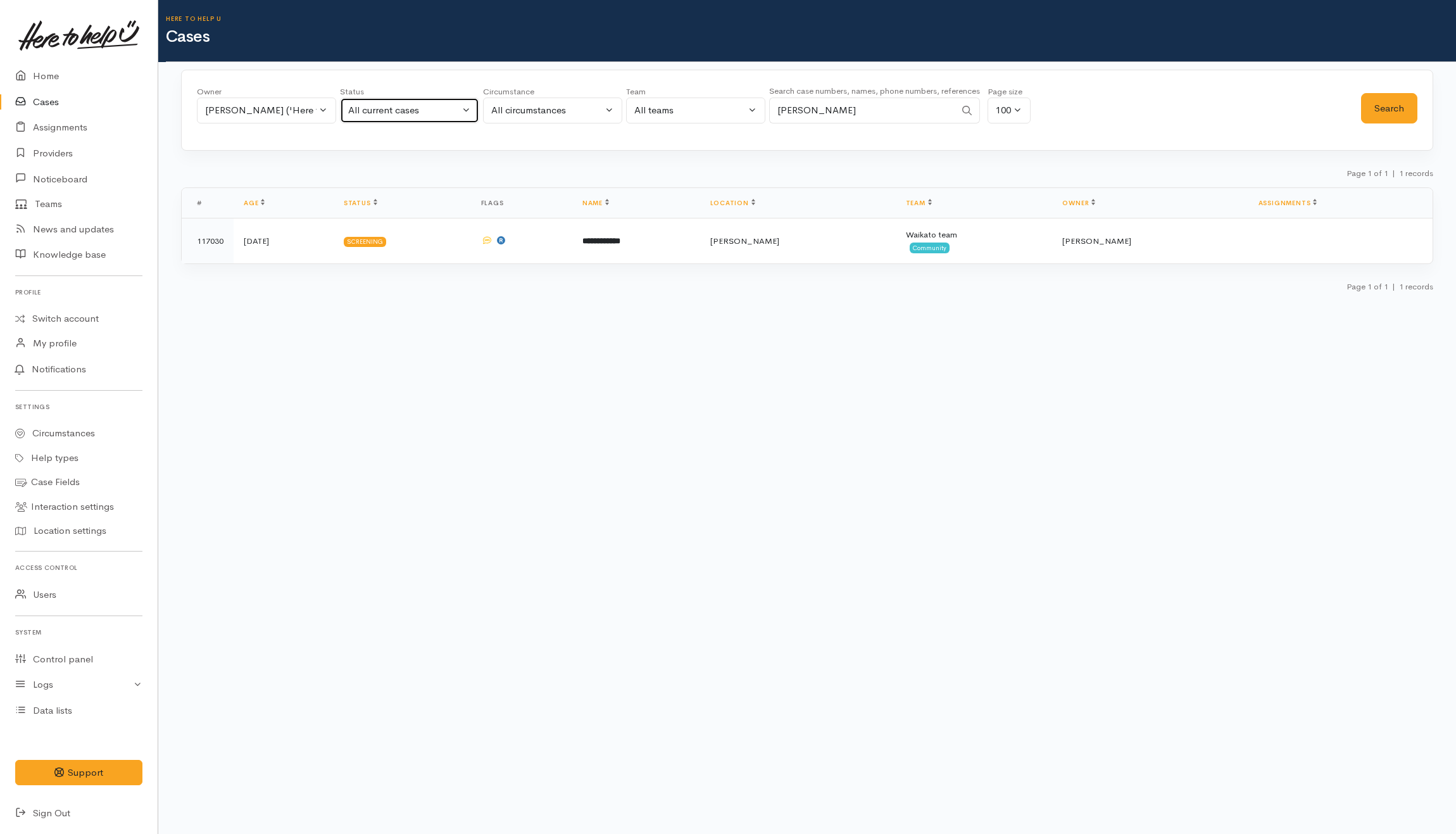
click at [412, 109] on div "All current cases" at bounding box center [403, 110] width 111 height 15
drag, startPoint x: 883, startPoint y: 102, endPoint x: 675, endPoint y: 102, distance: 208.0
click at [675, 102] on div "Owner All My cases Aandrea Murray ('Here to help u') Akash Prakash ('Here to he…" at bounding box center [778, 108] width 1164 height 46
click at [1395, 104] on button "Search" at bounding box center [1389, 109] width 56 height 31
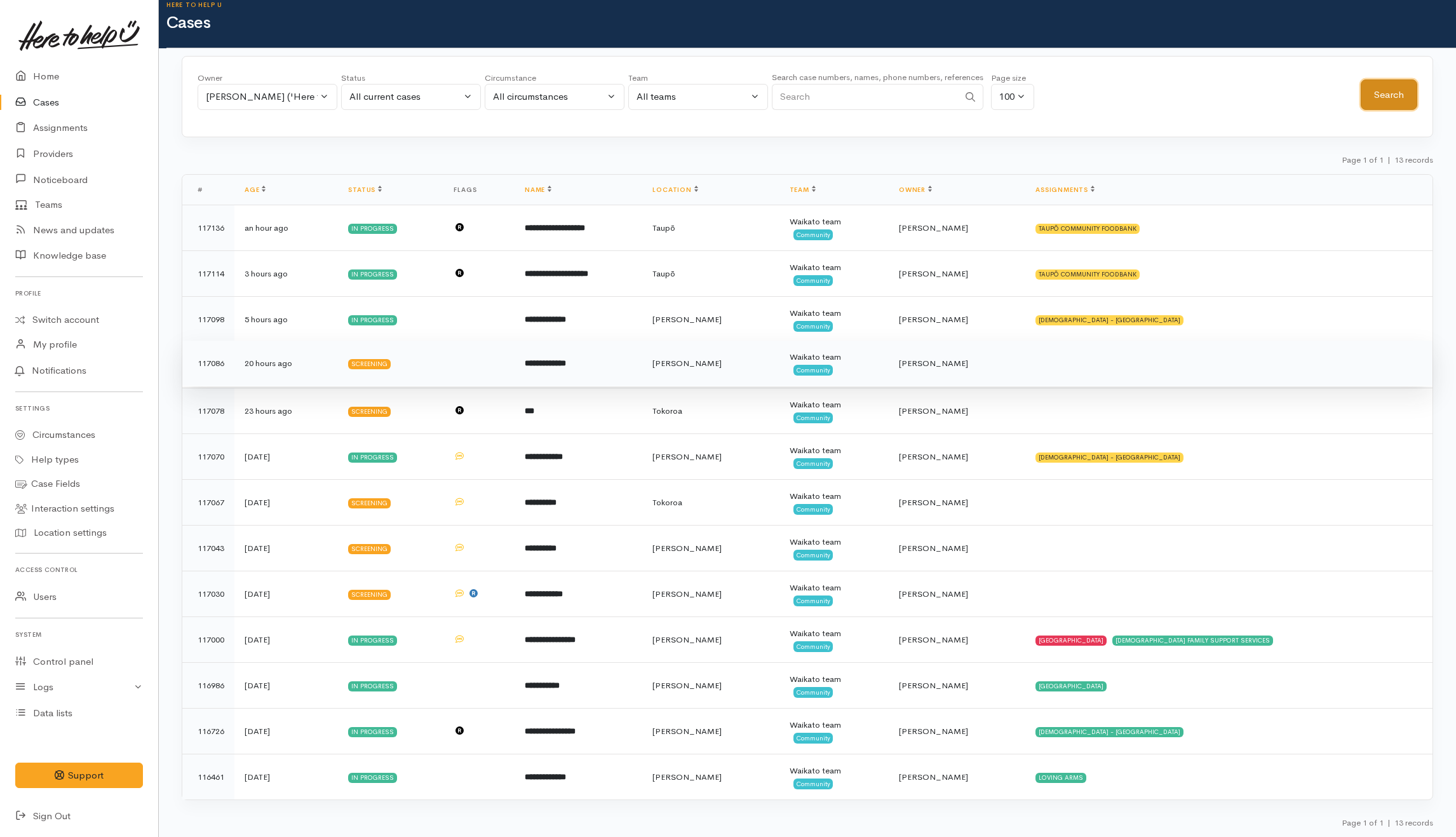
scroll to position [18, 0]
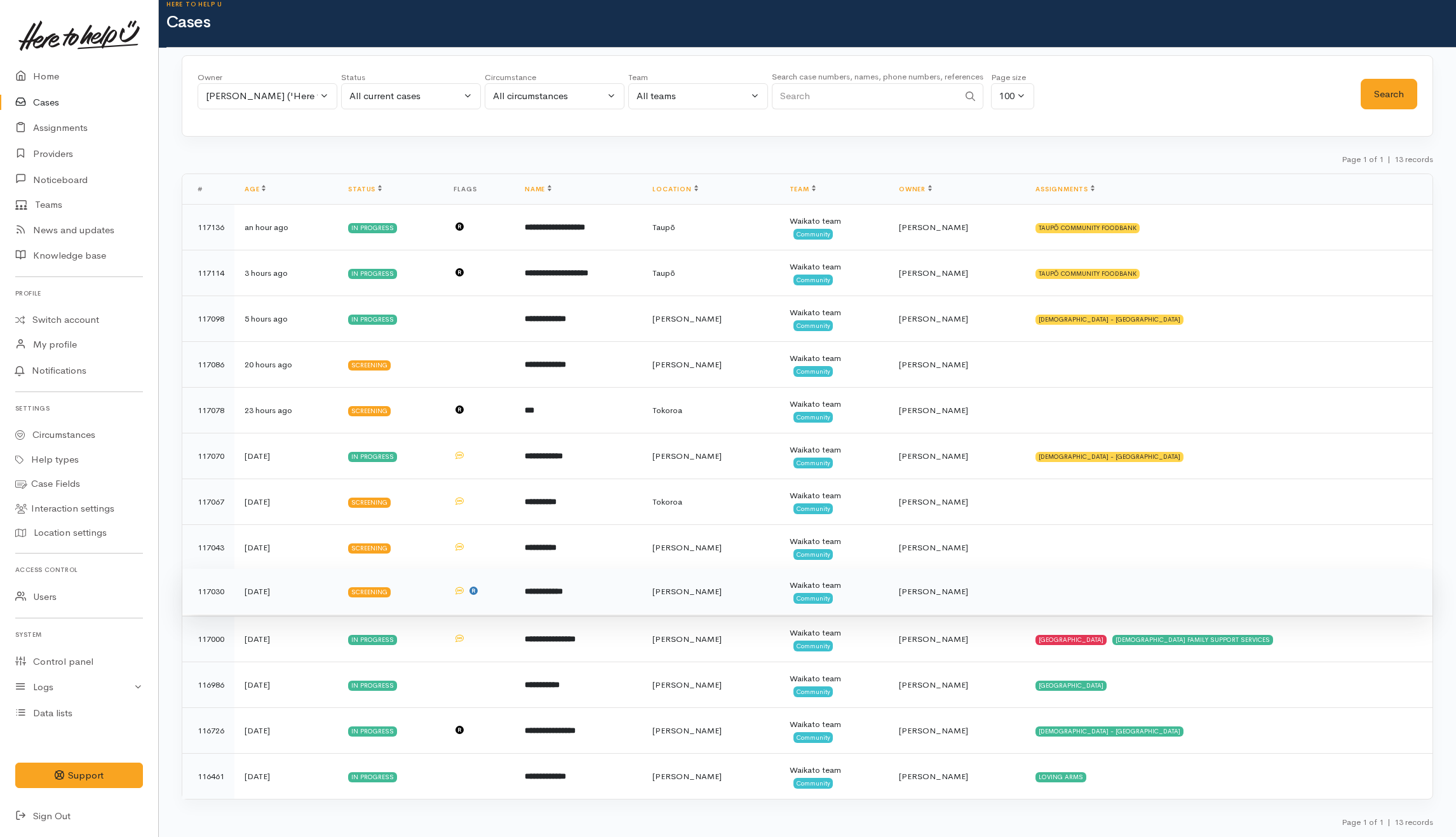
drag, startPoint x: 580, startPoint y: 591, endPoint x: 571, endPoint y: 549, distance: 43.0
click at [563, 590] on b "**********" at bounding box center [544, 591] width 38 height 8
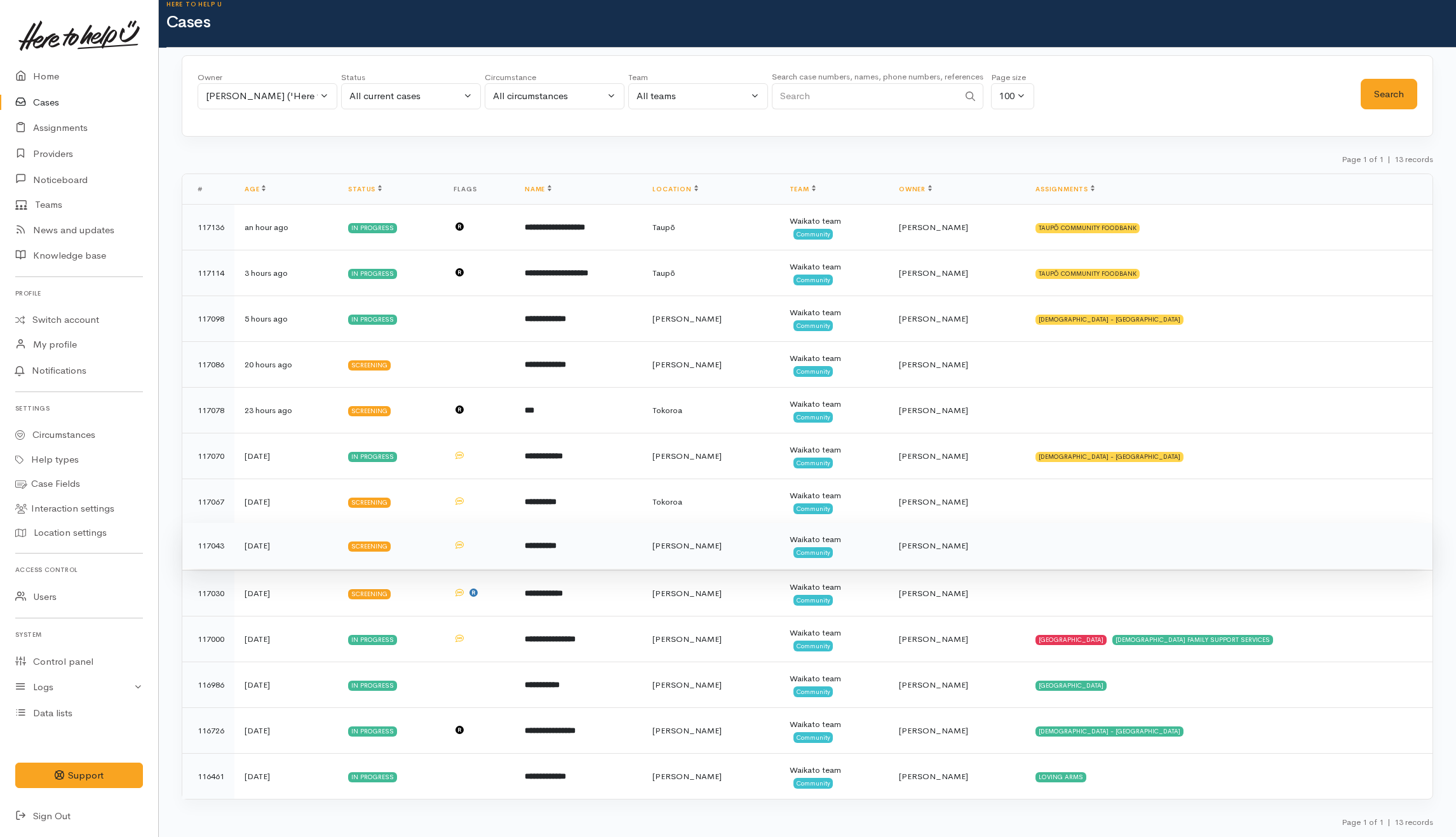
click at [557, 547] on b "**********" at bounding box center [540, 545] width 32 height 8
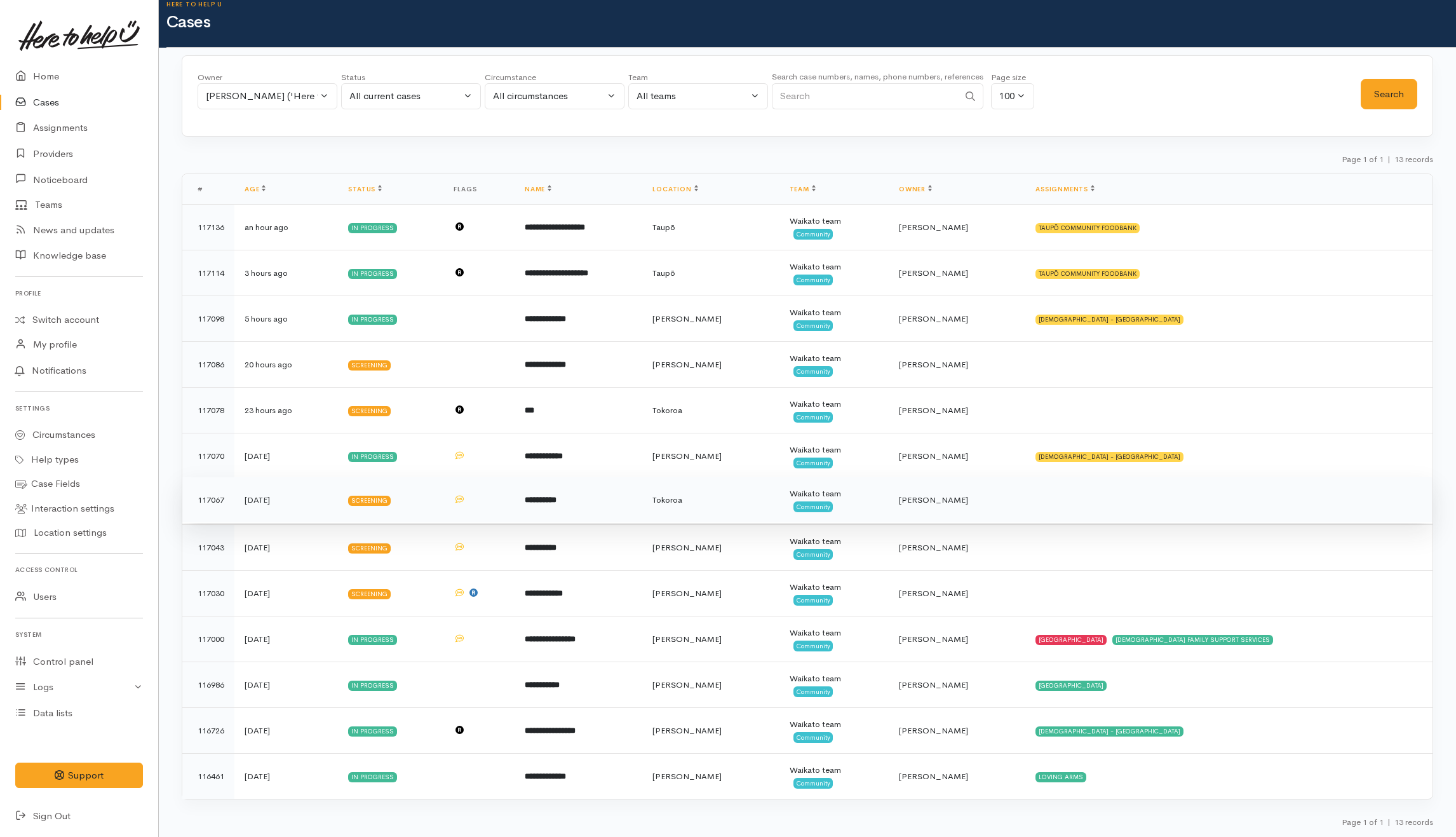
click at [557, 497] on b "**********" at bounding box center [540, 500] width 32 height 8
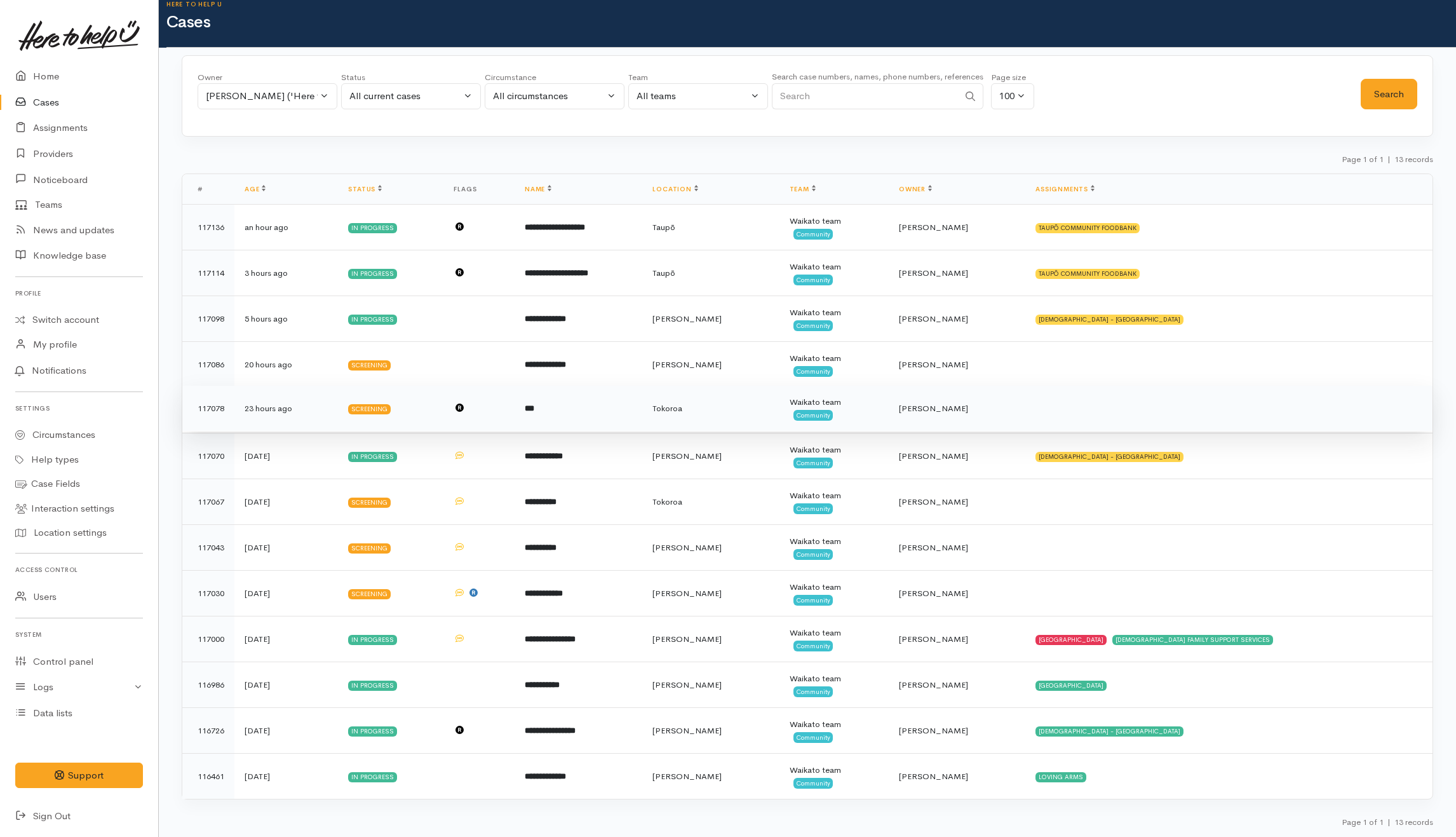
click at [573, 401] on td "***" at bounding box center [578, 408] width 128 height 46
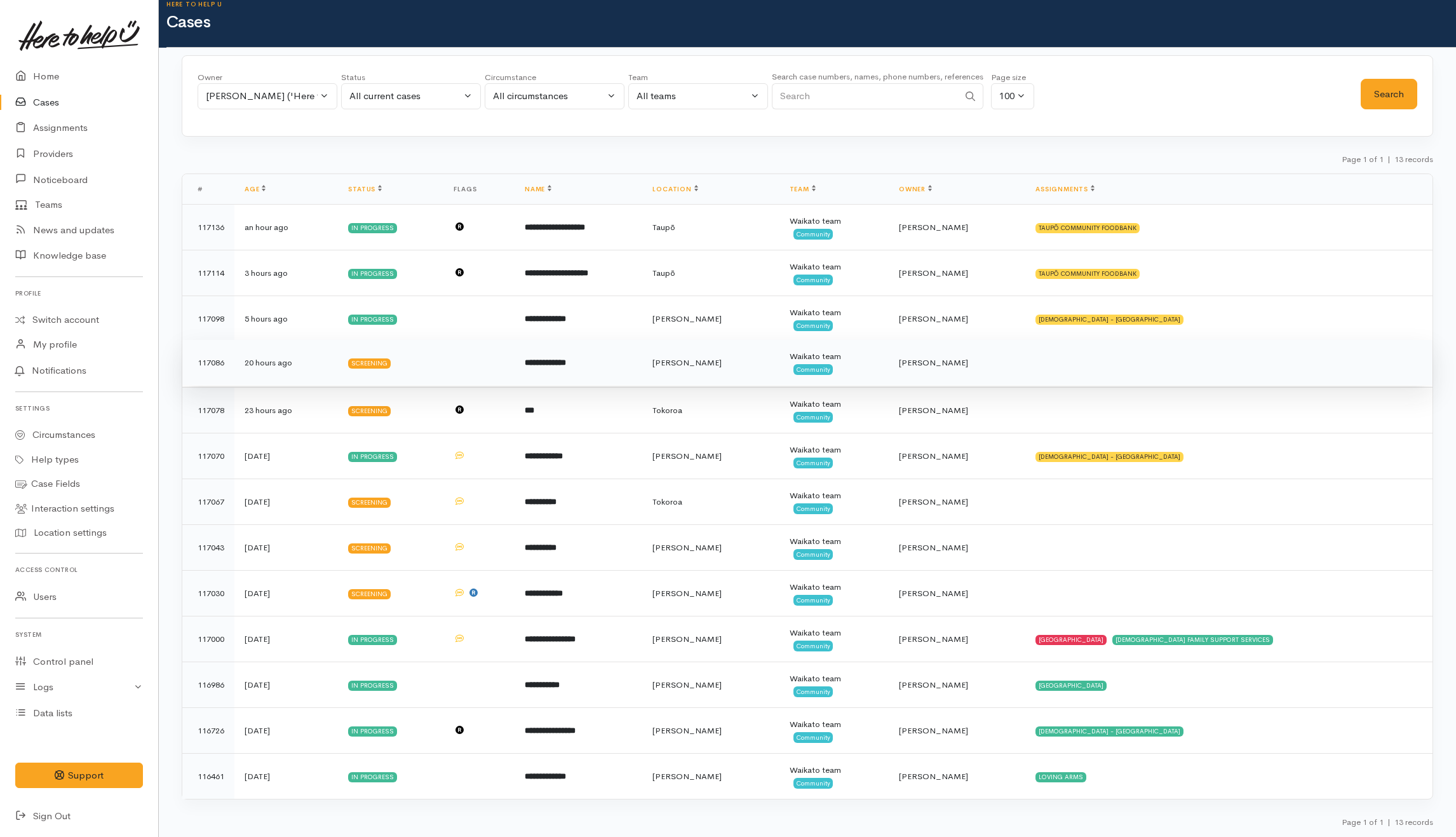
click at [566, 358] on b "**********" at bounding box center [545, 363] width 41 height 8
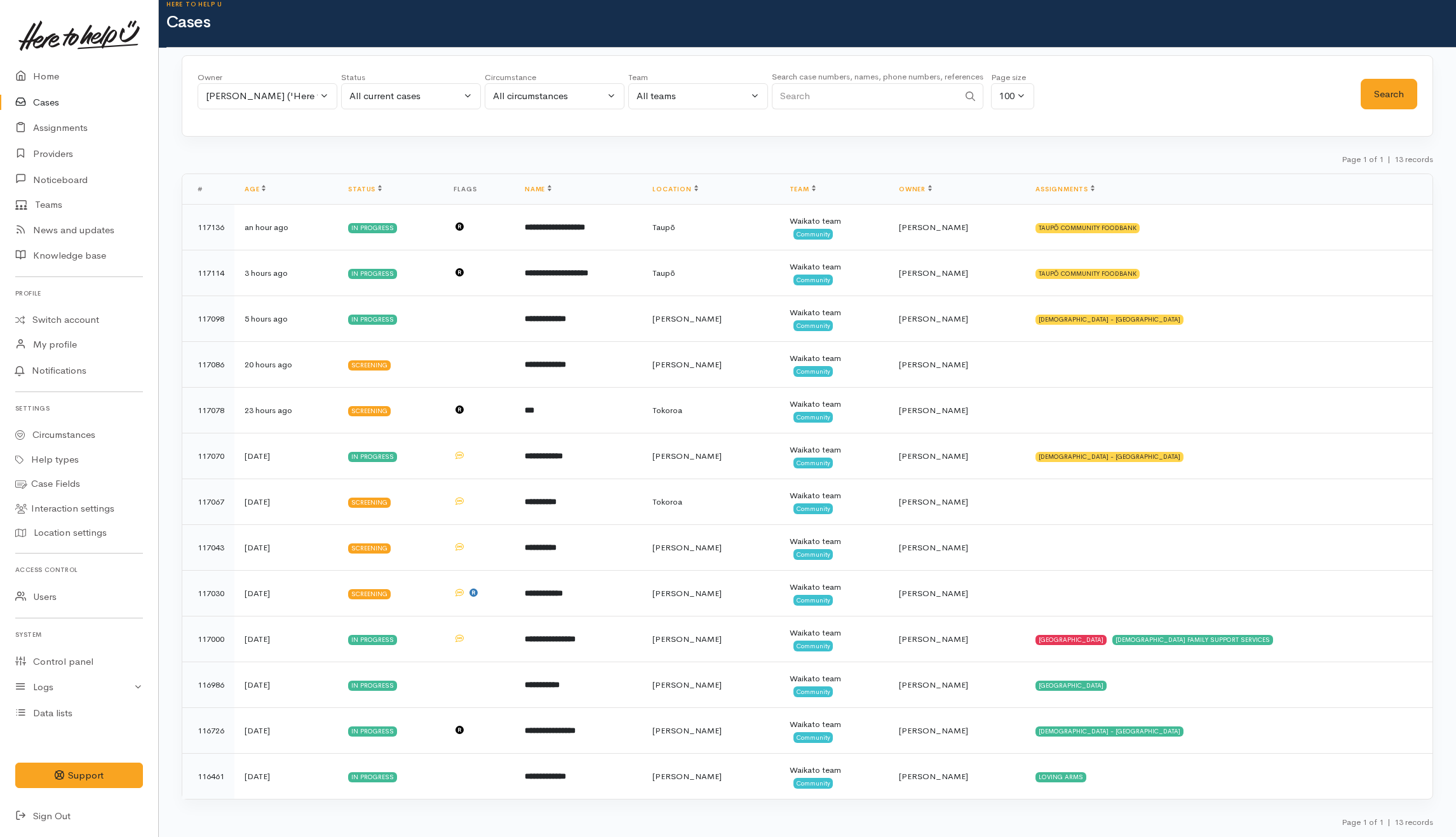
click at [767, 153] on div "Page 1 of 1 | 13 records" at bounding box center [807, 163] width 1252 height 22
click at [316, 96] on div "Katarina Daly ('Here to help u')" at bounding box center [261, 96] width 112 height 15
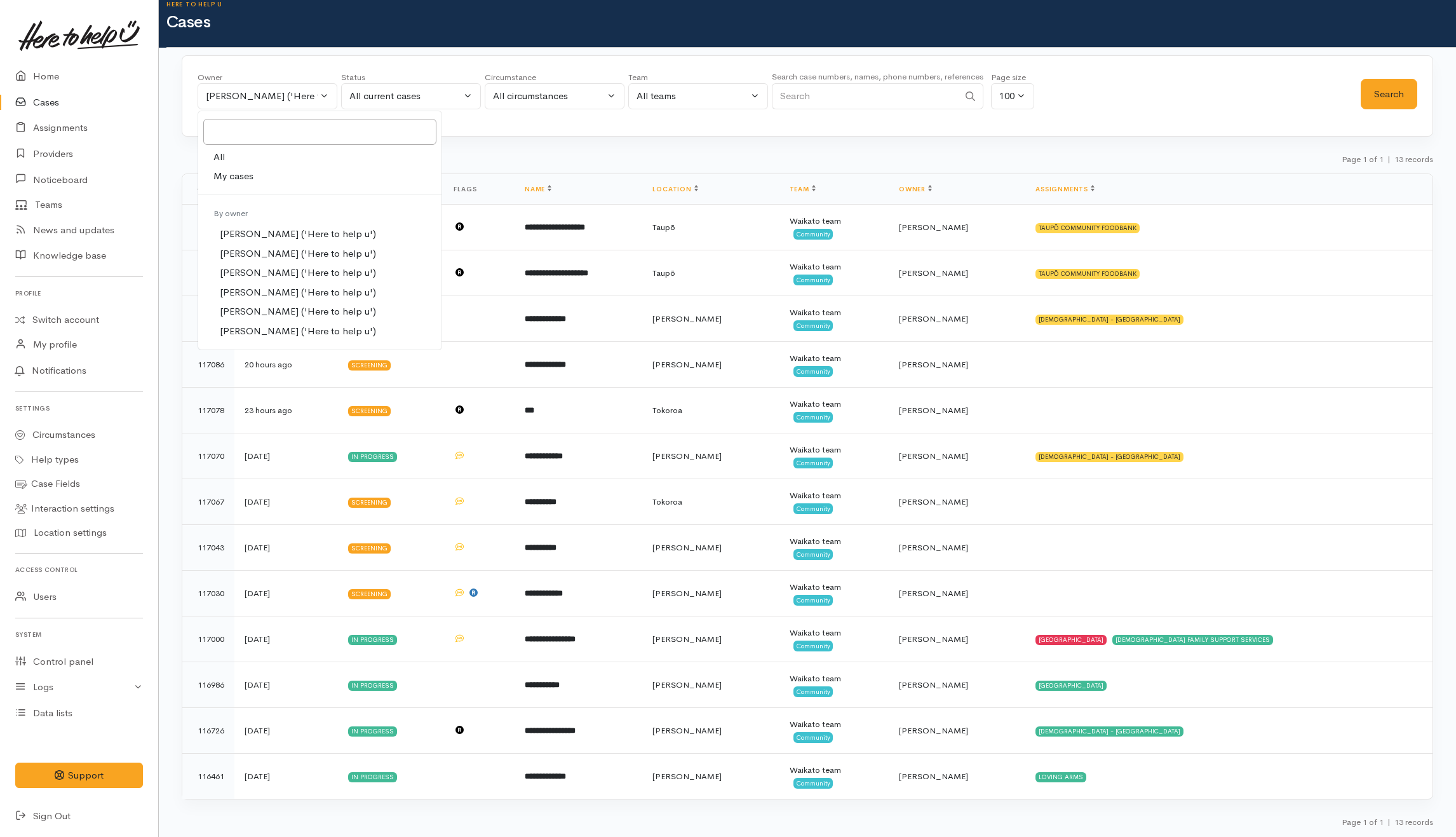
click at [594, 141] on div "Owner All My cases Aandrea Murray ('Here to help u') Akash Prakash ('Here to he…" at bounding box center [807, 446] width 1297 height 781
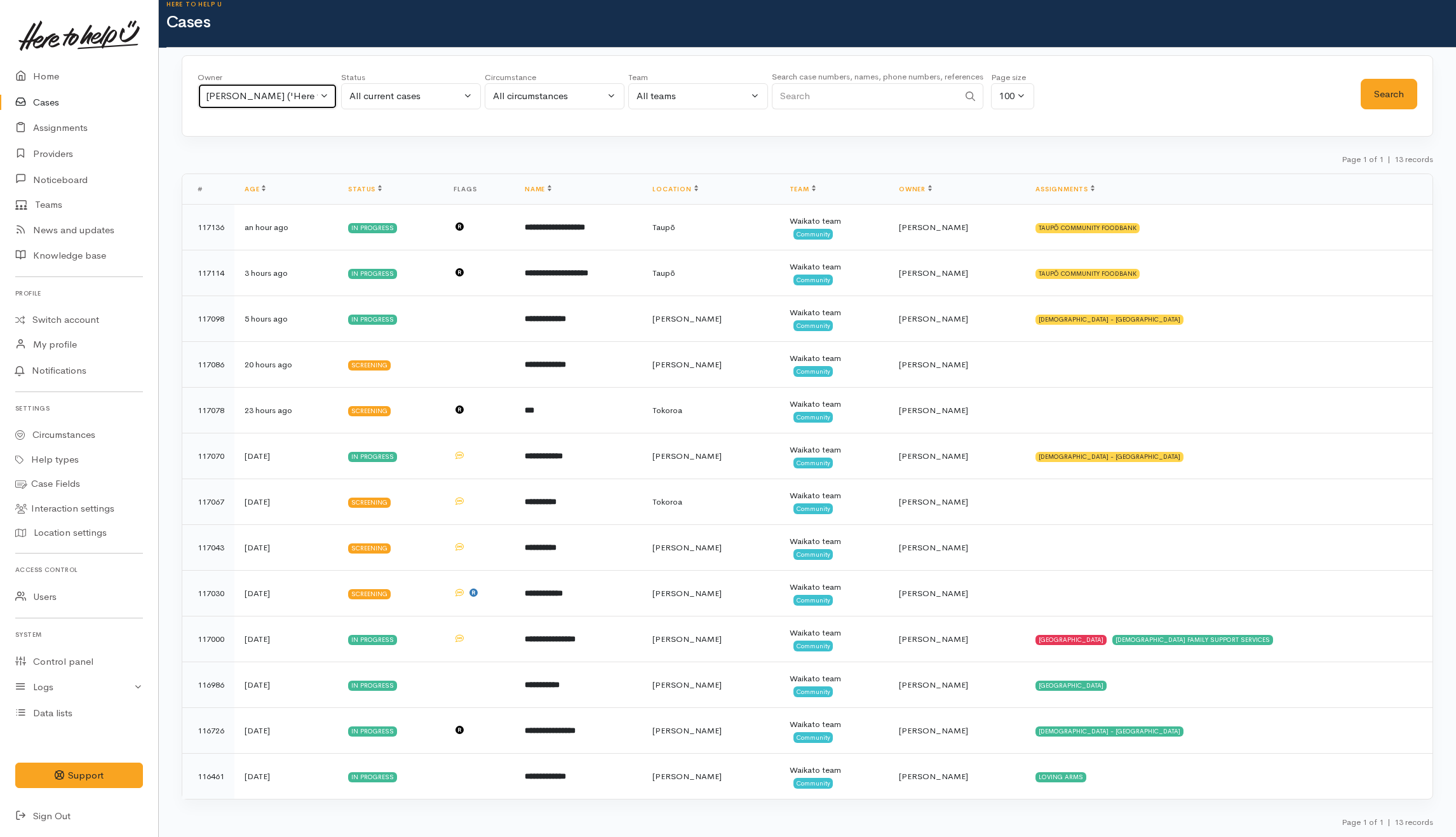
click at [297, 95] on div "Katarina Daly ('Here to help u')" at bounding box center [261, 96] width 112 height 15
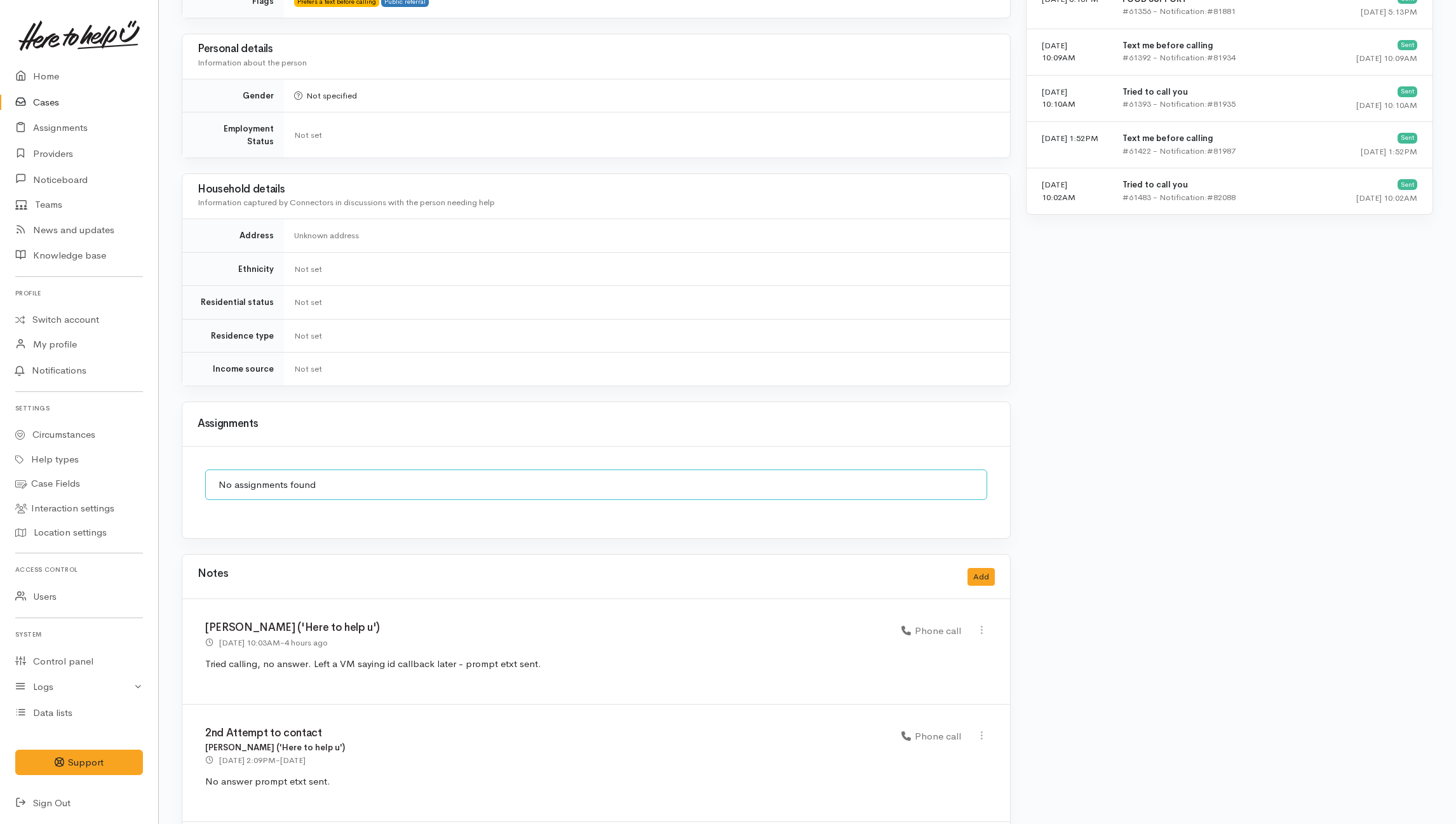
scroll to position [979, 0]
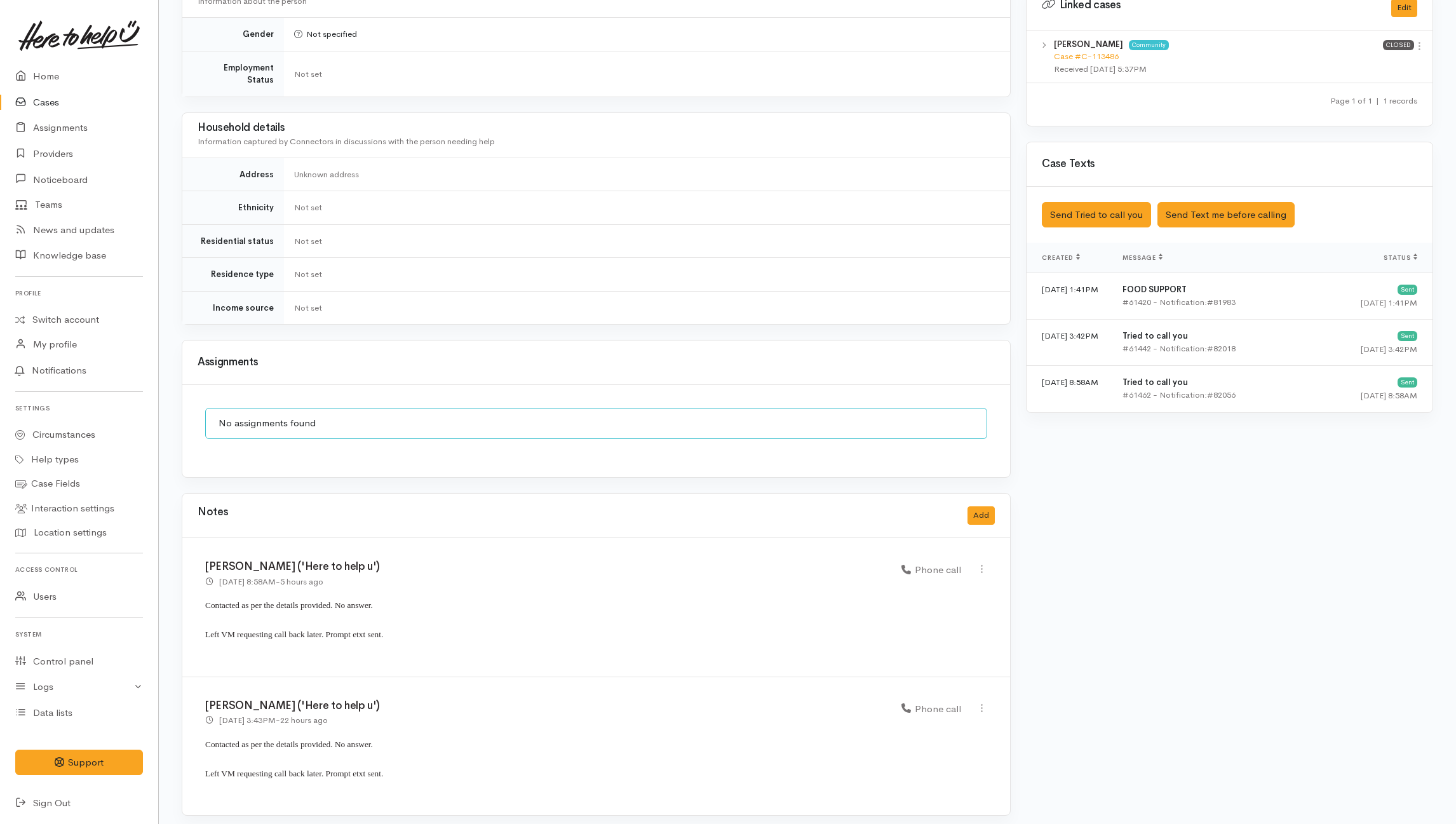
scroll to position [646, 0]
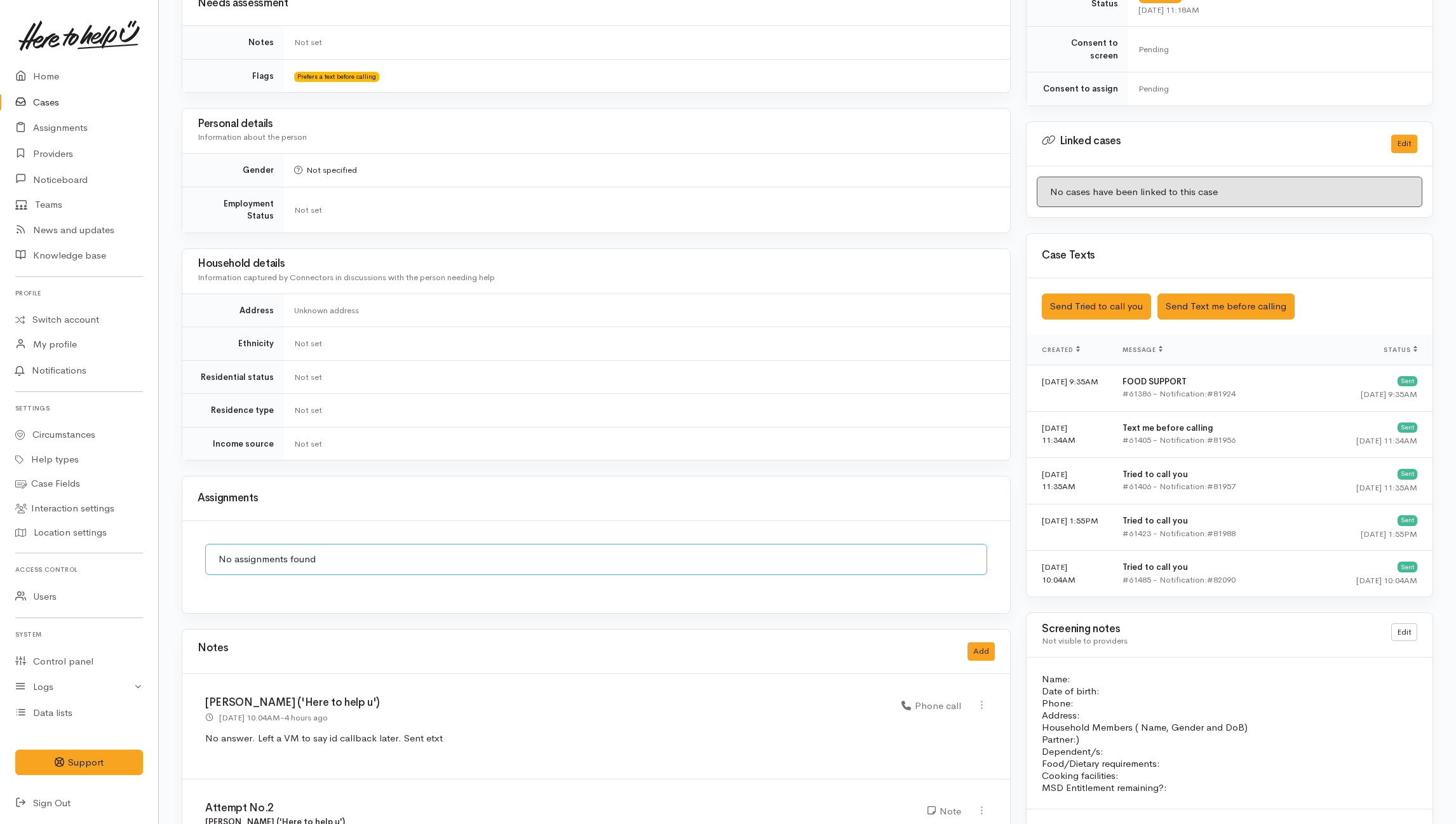
scroll to position [709, 0]
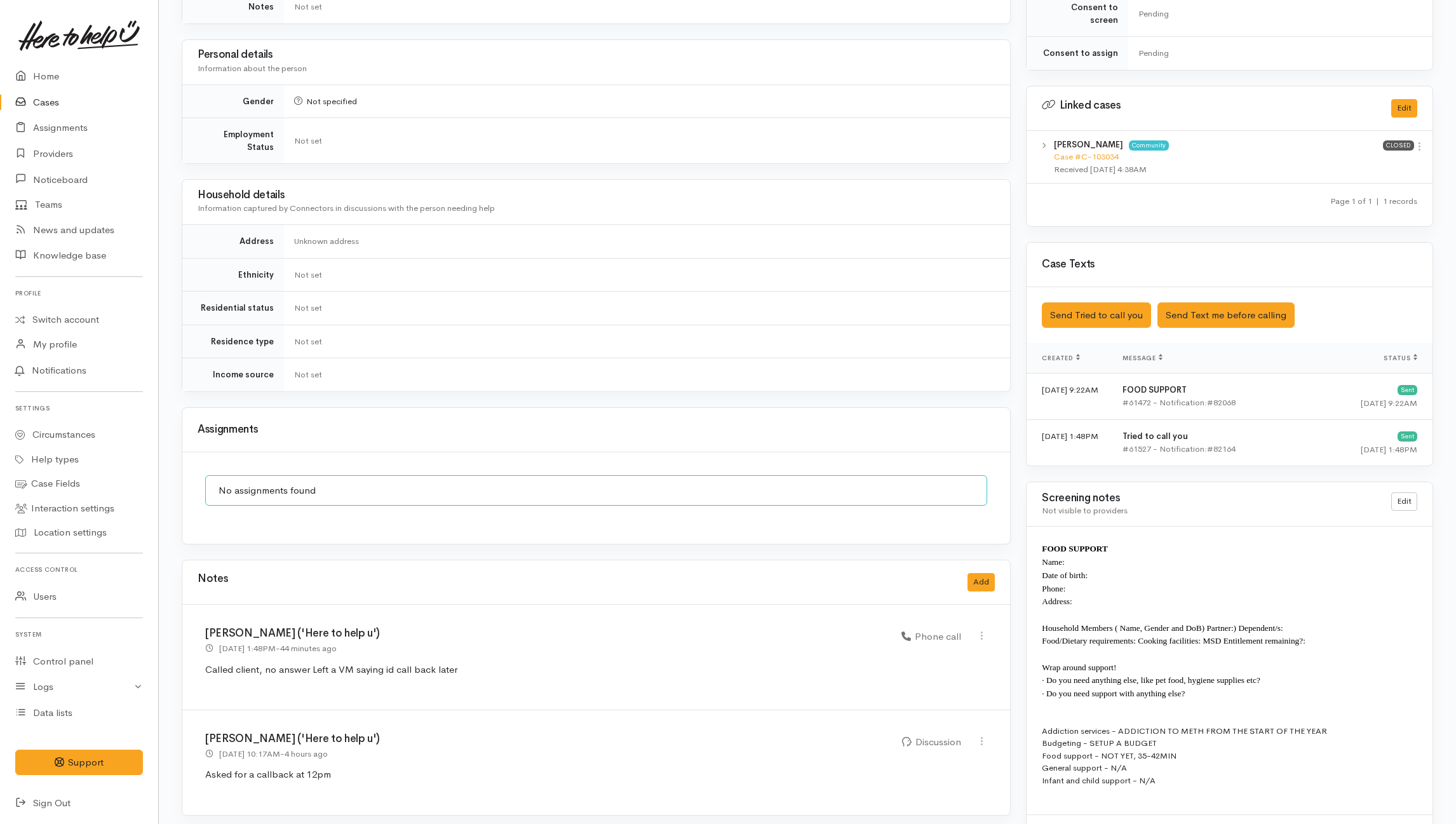
scroll to position [563, 0]
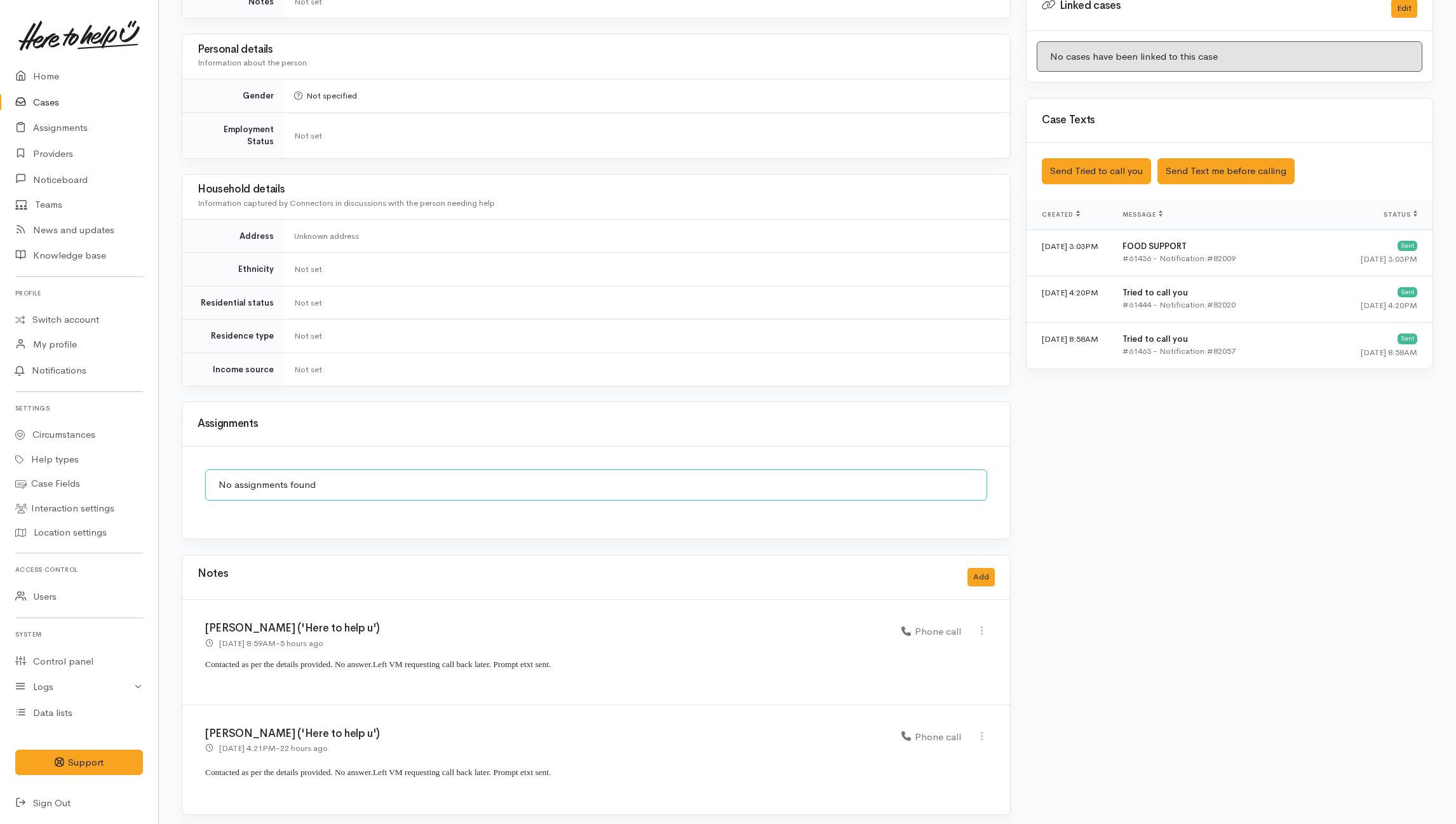
scroll to position [712, 0]
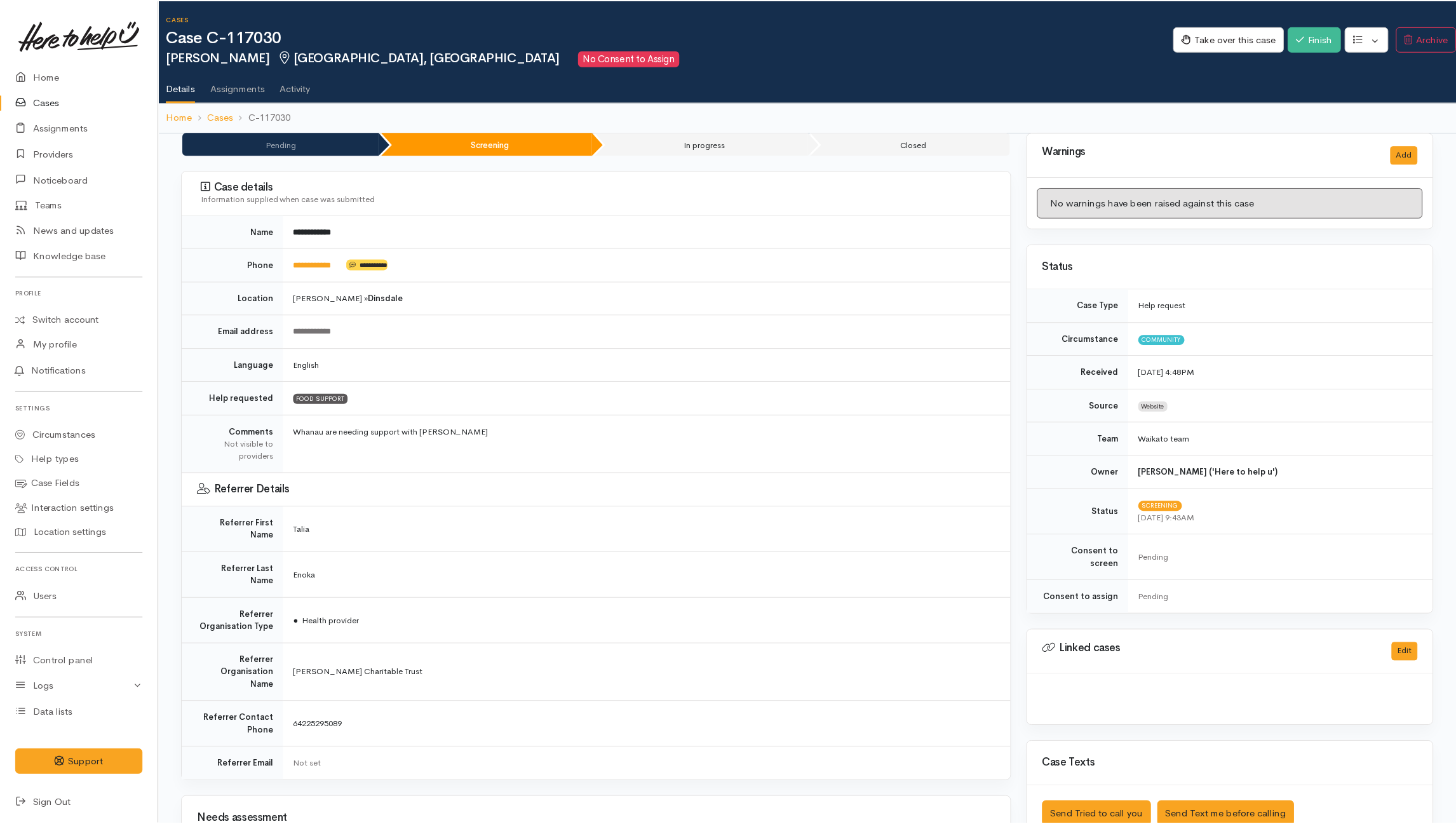
scroll to position [628, 0]
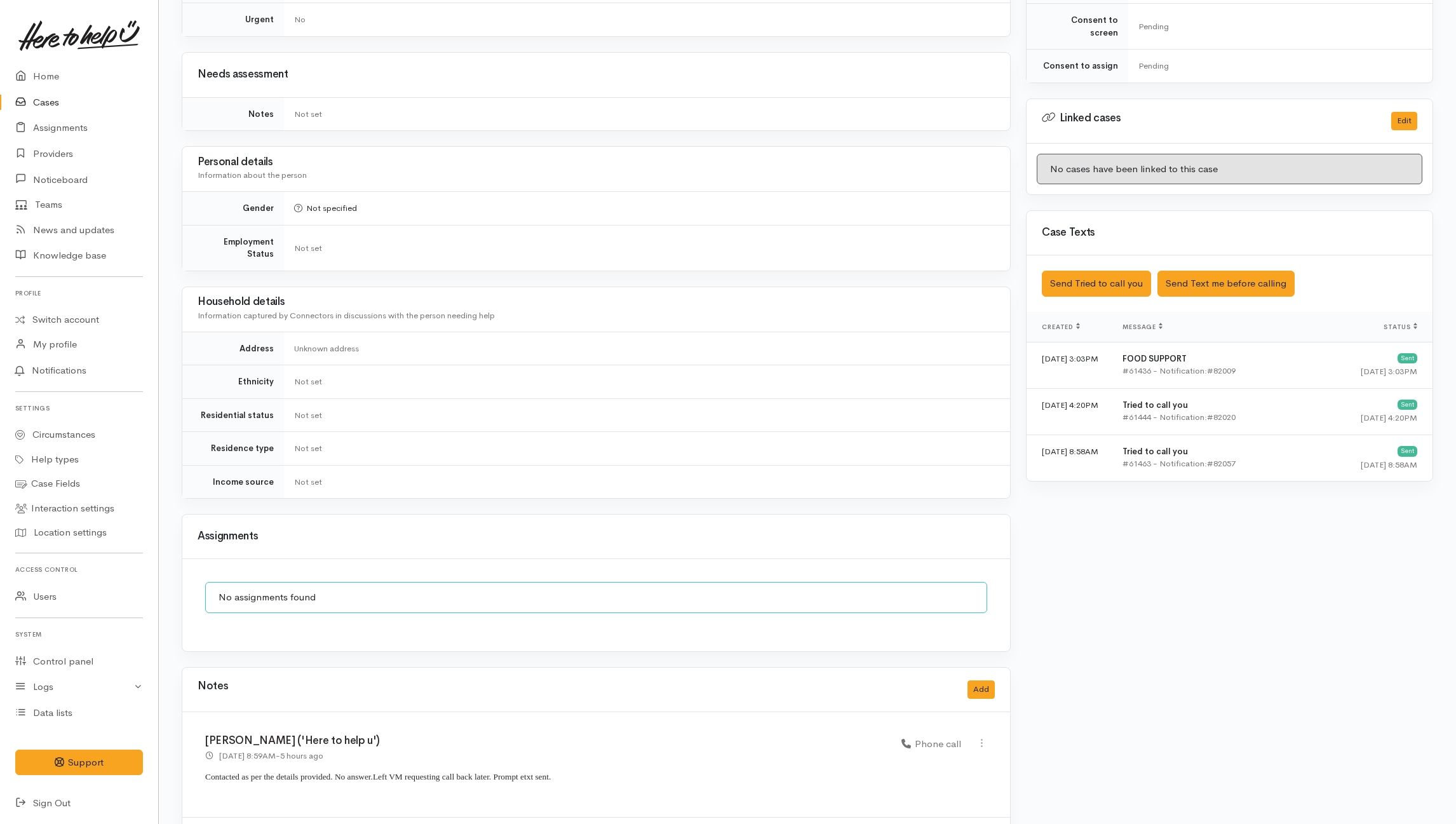
scroll to position [712, 0]
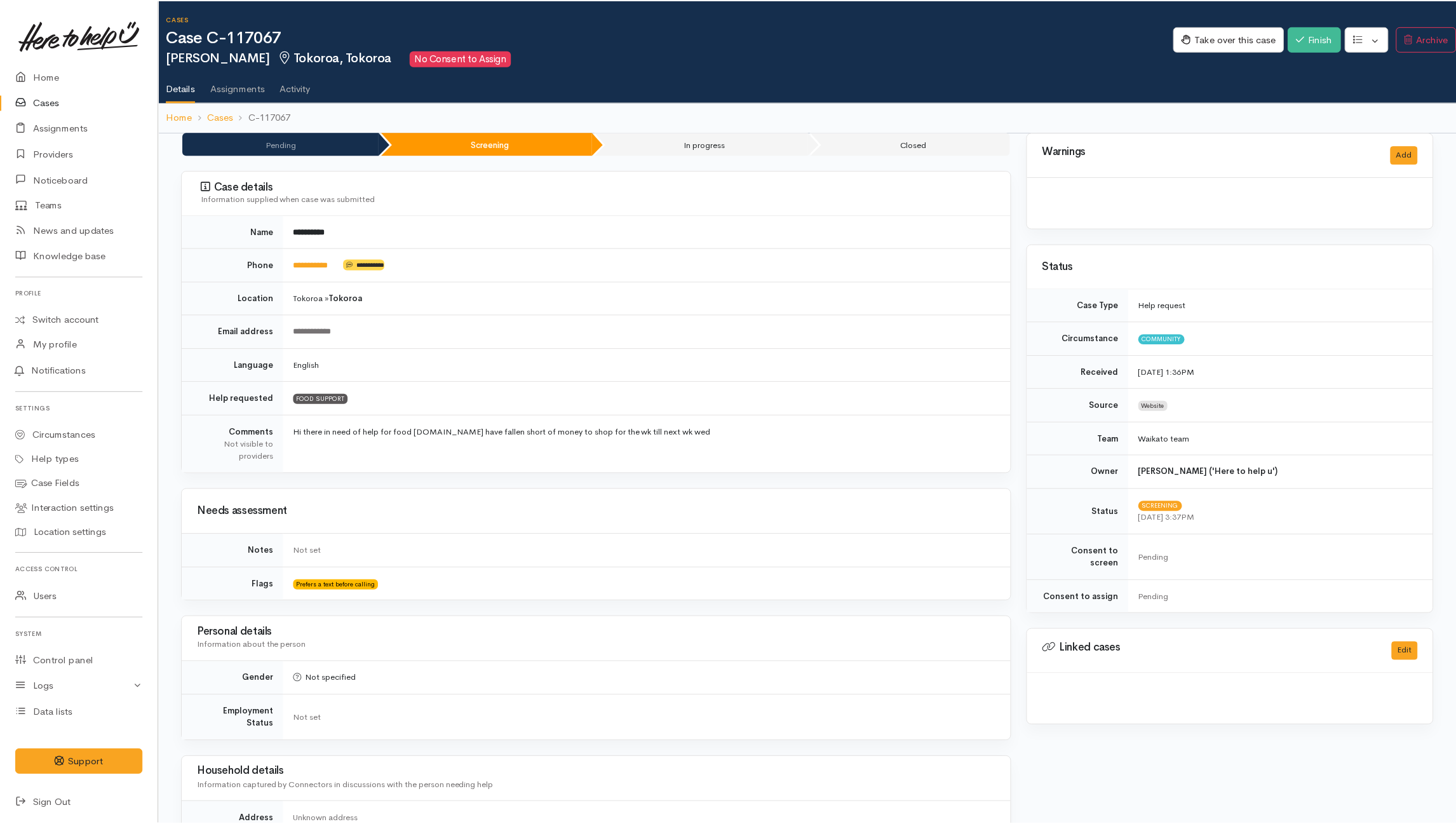
scroll to position [646, 0]
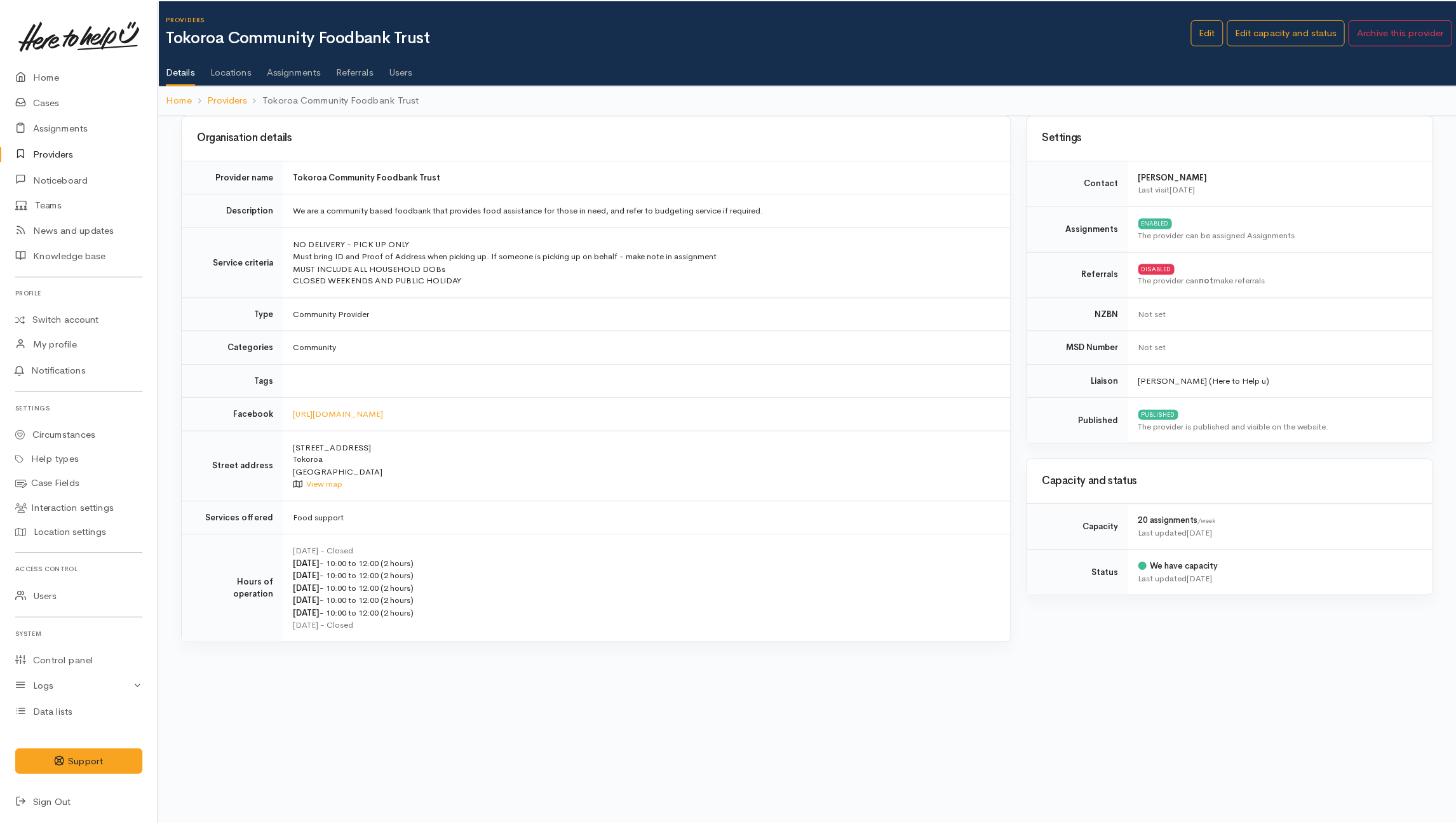
scroll to position [0, 5]
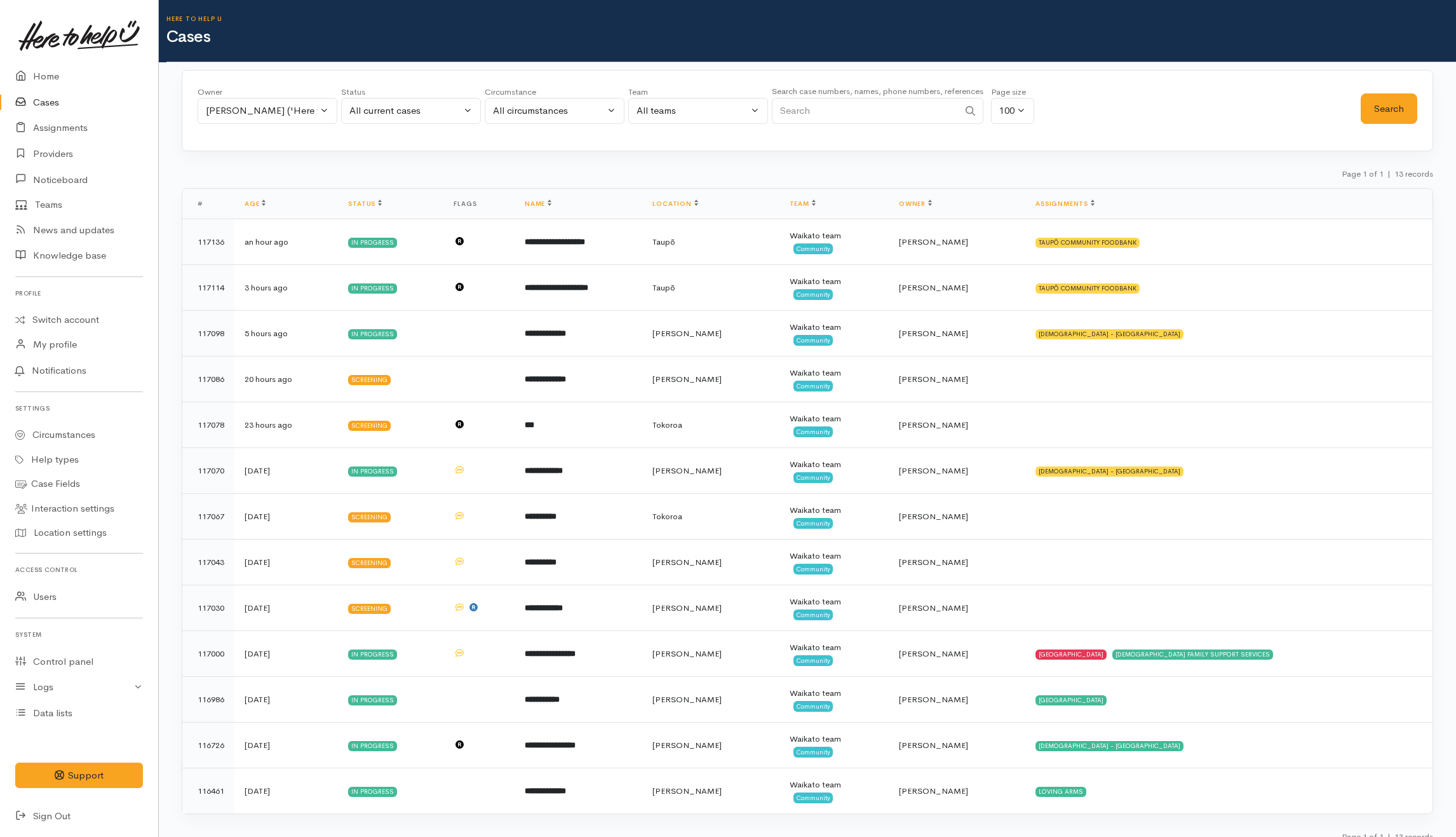
drag, startPoint x: 1181, startPoint y: 110, endPoint x: 1197, endPoint y: 100, distance: 18.9
click at [1195, 108] on div "Owner All My cases Aandrea Murray ('Here to help u') Akash Prakash ('Here to he…" at bounding box center [779, 108] width 1164 height 46
click at [435, 176] on div "Page 1 of 1 | 13 records" at bounding box center [807, 178] width 1252 height 22
click at [835, 110] on input "Search" at bounding box center [866, 110] width 187 height 26
paste input "210528564"
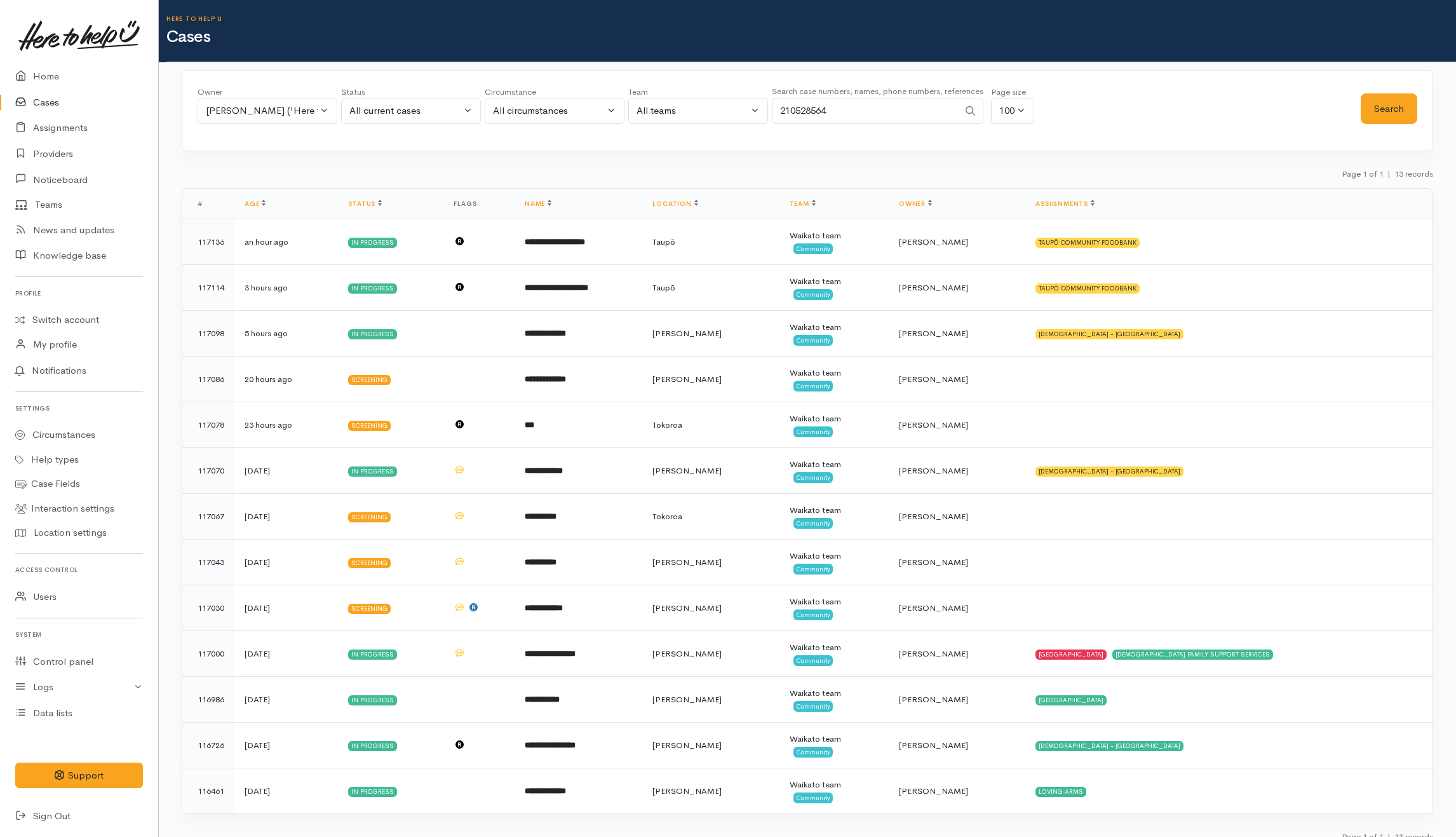
type input "210528564"
click at [301, 115] on div "Katarina Daly ('Here to help u')" at bounding box center [261, 110] width 112 height 15
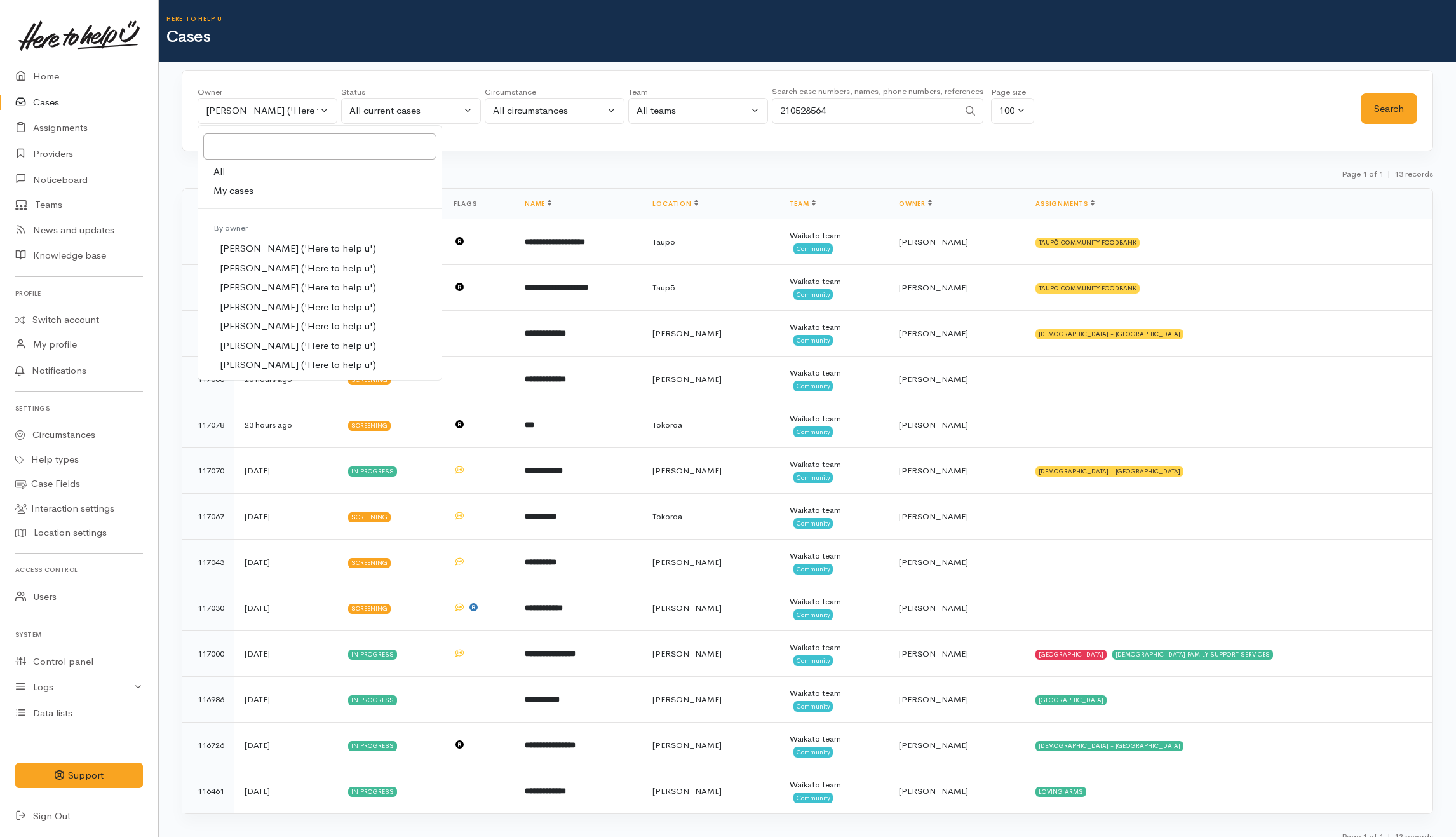
click at [232, 169] on link "All" at bounding box center [320, 172] width 243 height 20
select select "-1"
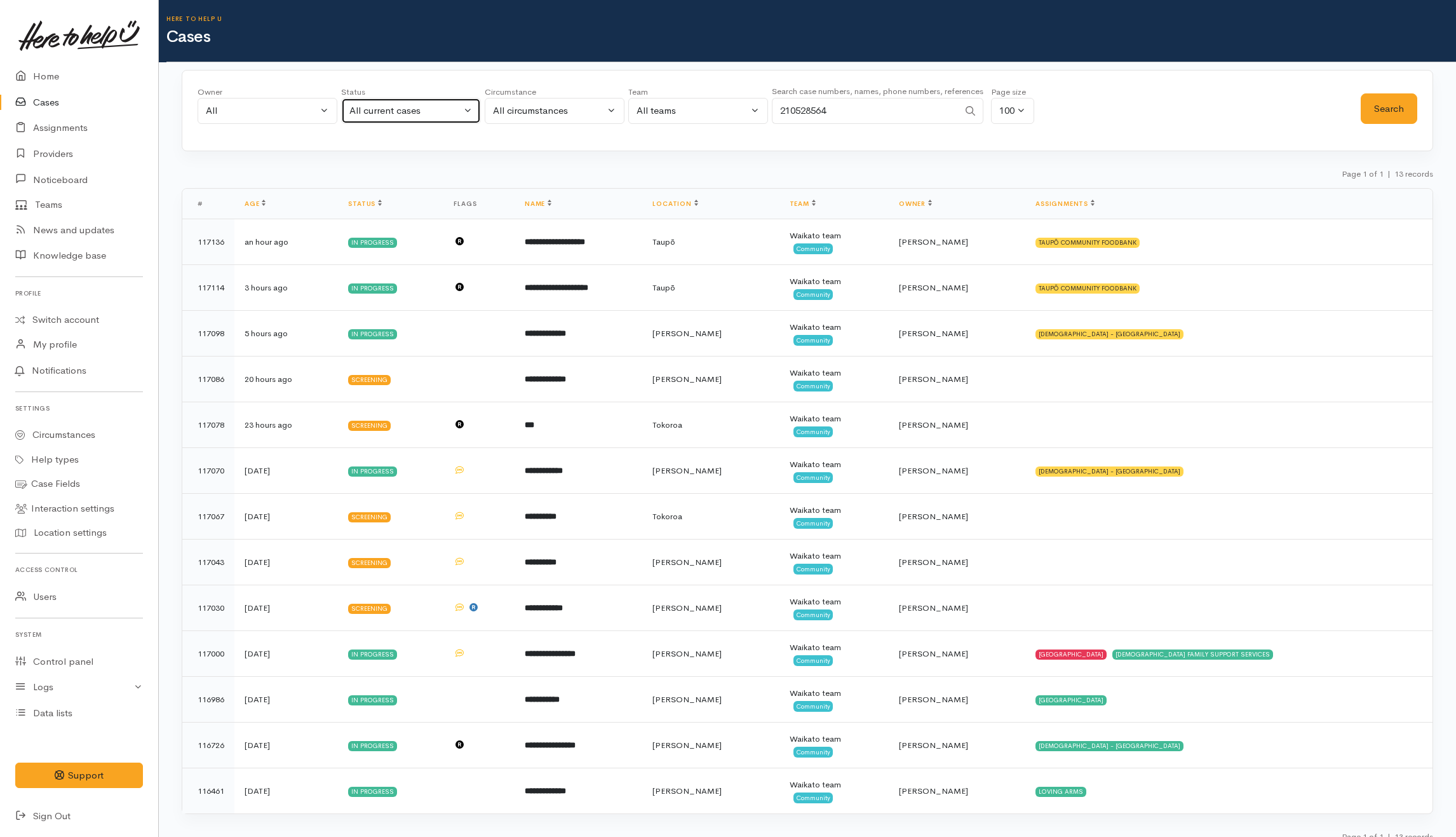
click at [397, 107] on div "All current cases" at bounding box center [405, 110] width 112 height 15
click at [357, 339] on span "All" at bounding box center [363, 346] width 11 height 15
select select "All"
click at [1403, 95] on button "Search" at bounding box center [1389, 109] width 56 height 31
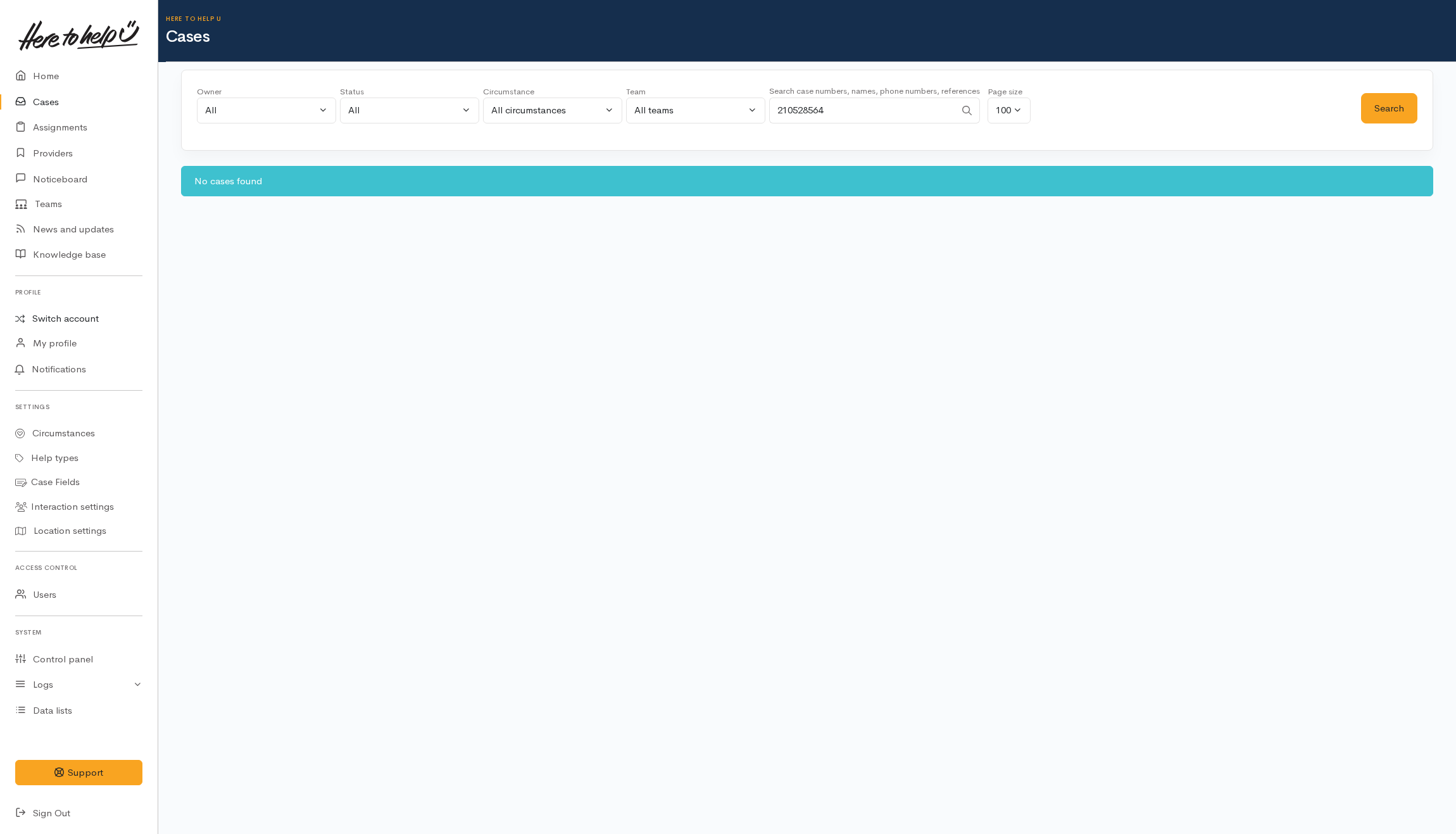
click at [61, 318] on link "Switch account" at bounding box center [78, 319] width 158 height 25
drag, startPoint x: 403, startPoint y: 327, endPoint x: 732, endPoint y: 181, distance: 359.9
click at [404, 327] on body "Support Feedback I've got something to say" at bounding box center [728, 417] width 1456 height 834
drag, startPoint x: 892, startPoint y: 111, endPoint x: 684, endPoint y: 102, distance: 208.2
click at [684, 102] on div "Owner All My cases Aandrea Murray ('Here to help u') Akash Prakash ('Here to he…" at bounding box center [778, 108] width 1164 height 46
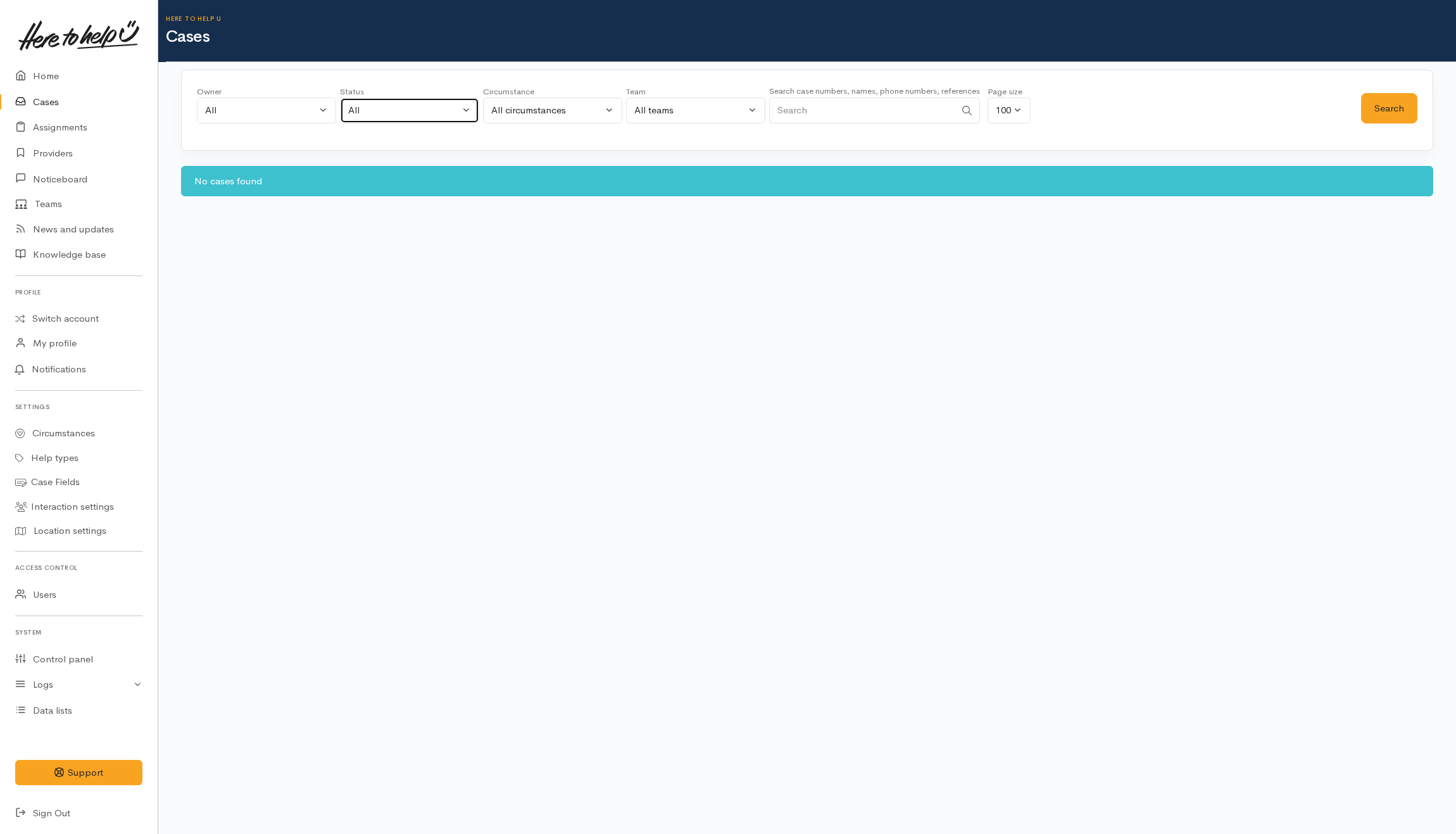
click at [386, 116] on div "All" at bounding box center [403, 110] width 111 height 15
click at [393, 199] on span "All current cases" at bounding box center [397, 193] width 71 height 15
select select "Unresolved"
click at [750, 267] on body "Support Feedback I've got something to say" at bounding box center [728, 417] width 1456 height 834
click at [1385, 123] on button "Search" at bounding box center [1389, 109] width 56 height 31
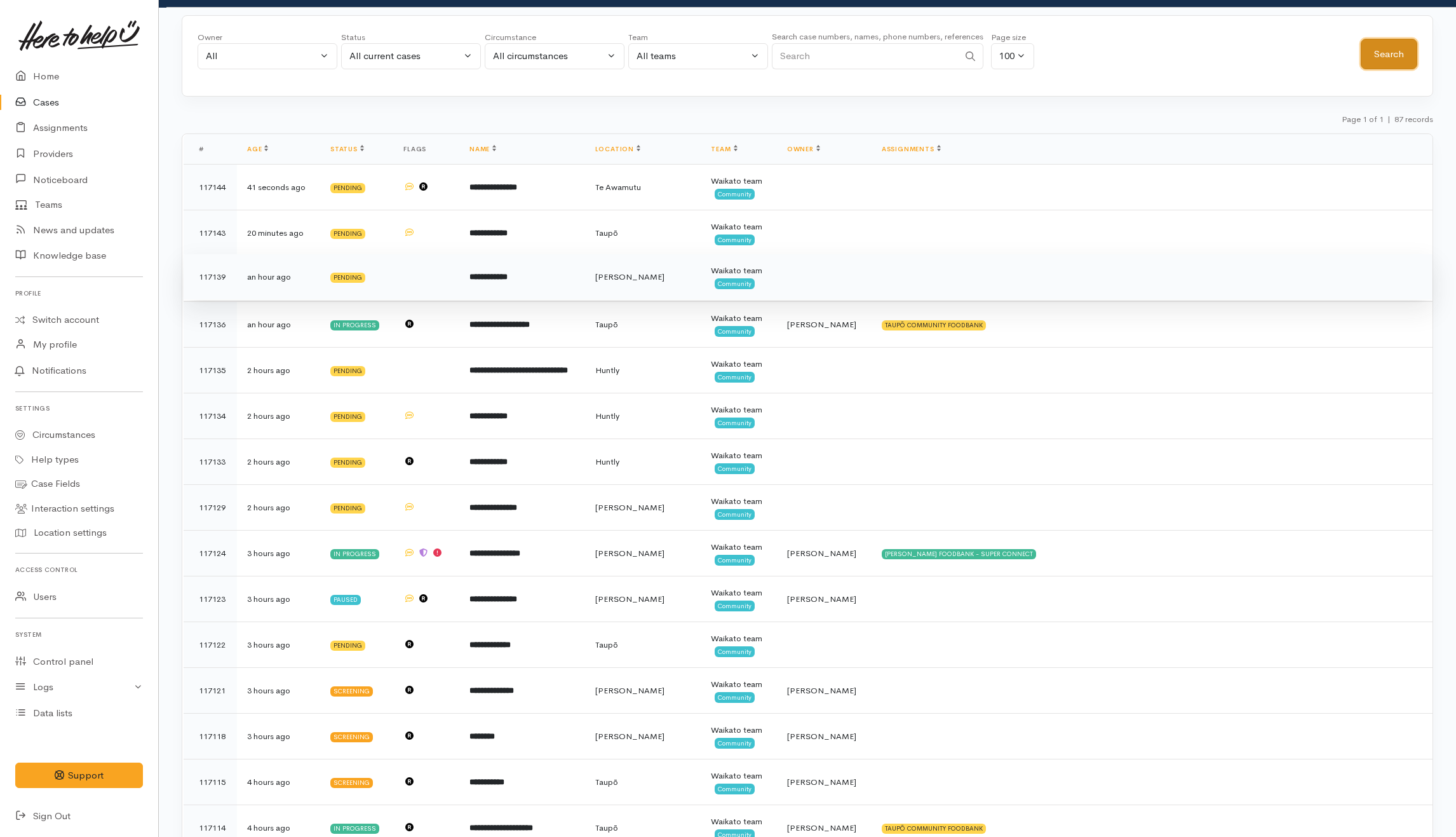
scroll to position [84, 0]
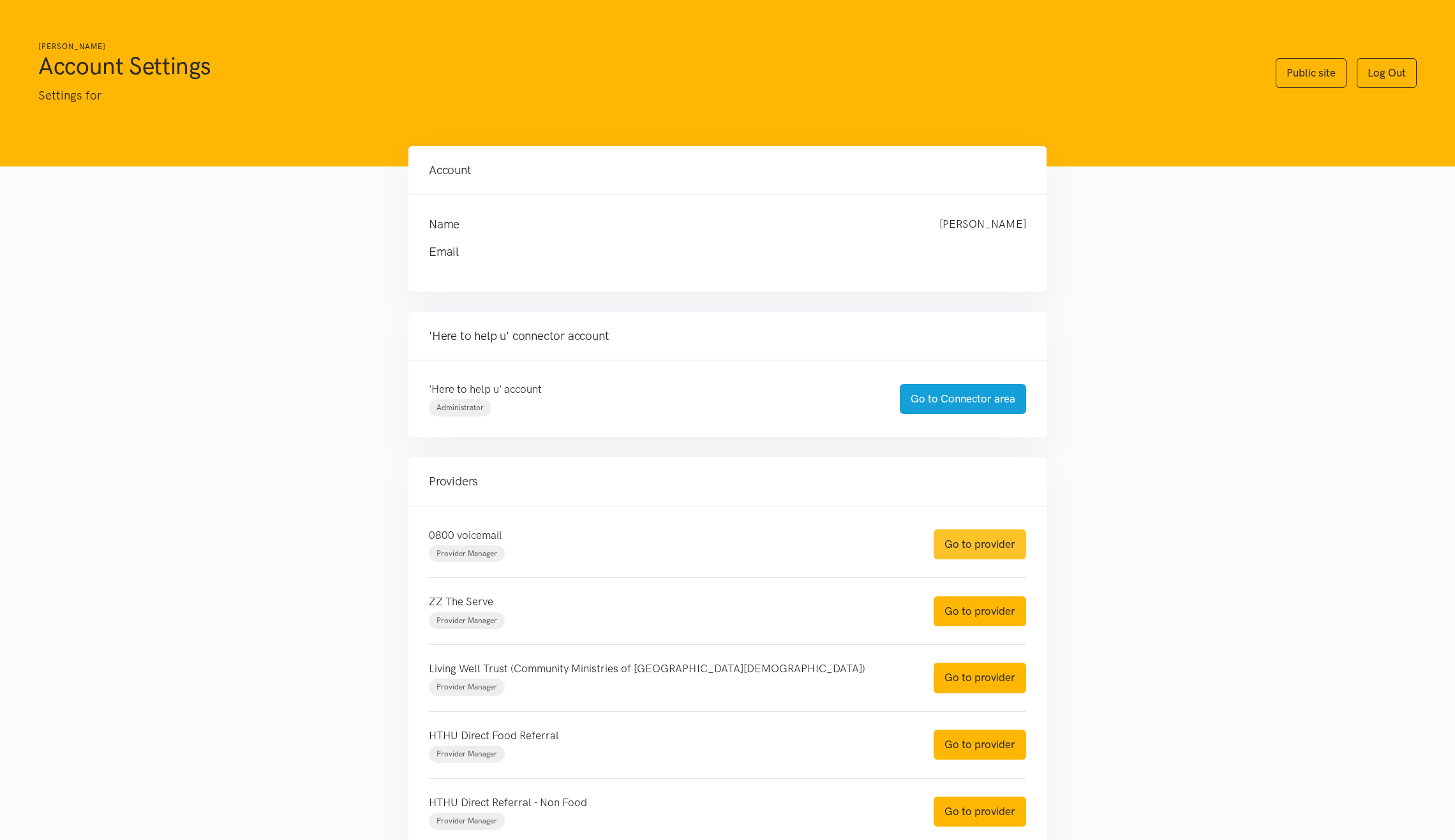
click at [983, 541] on link "Go to provider" at bounding box center [979, 544] width 92 height 30
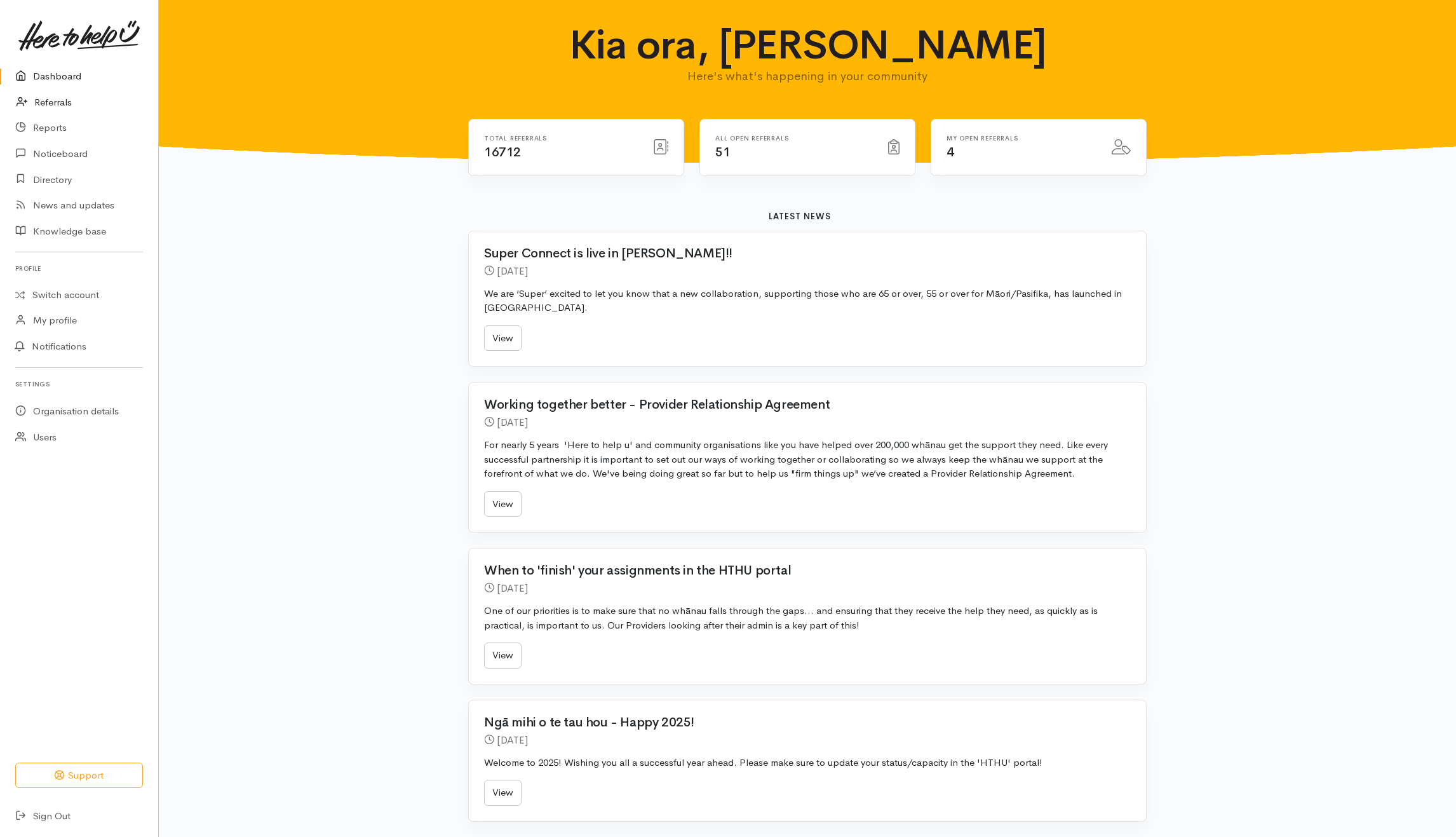
drag, startPoint x: 60, startPoint y: 105, endPoint x: 169, endPoint y: 157, distance: 120.8
click at [60, 105] on link "Referrals" at bounding box center [79, 102] width 158 height 26
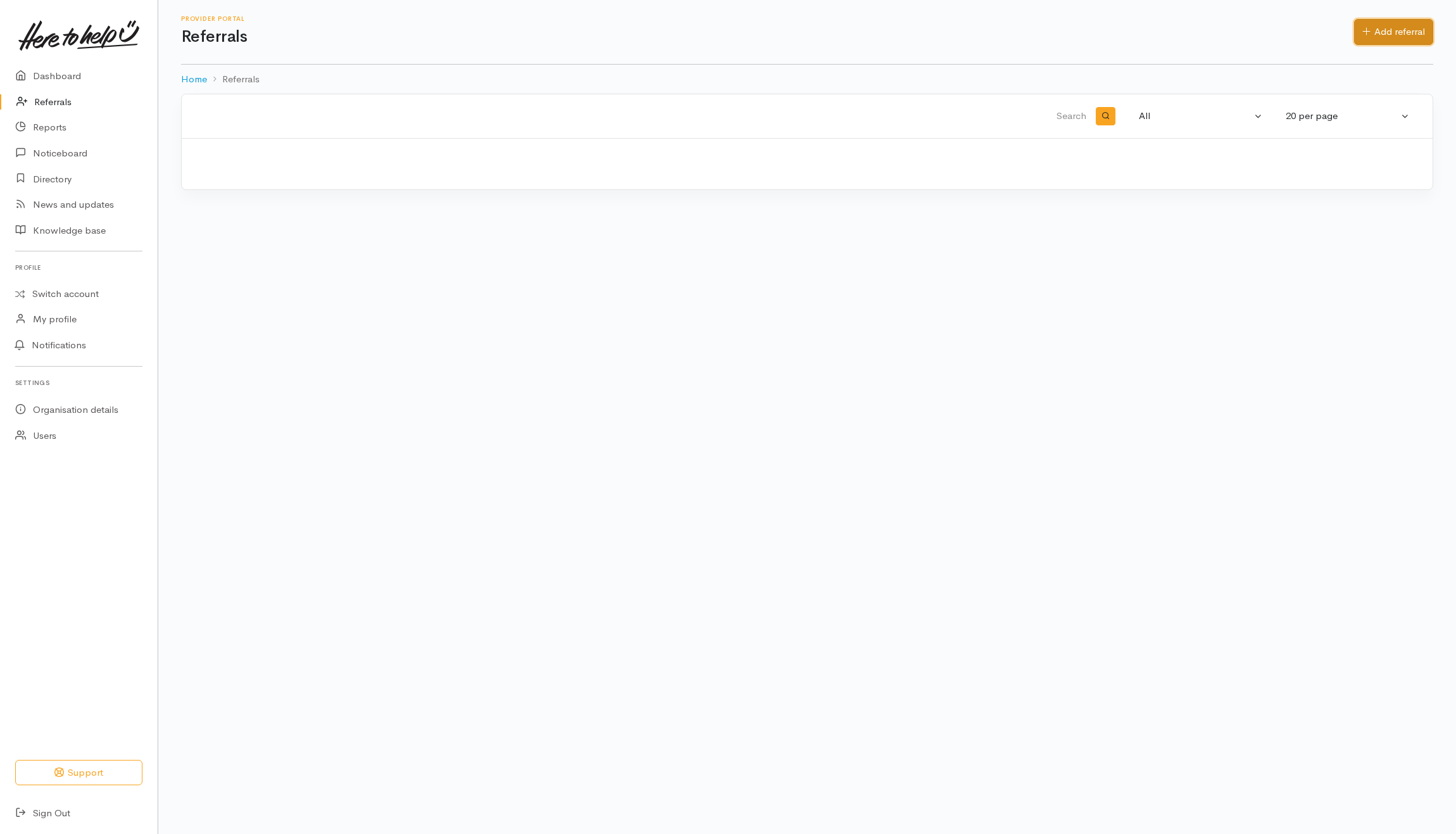
click at [1380, 34] on link "Add referral" at bounding box center [1393, 32] width 79 height 26
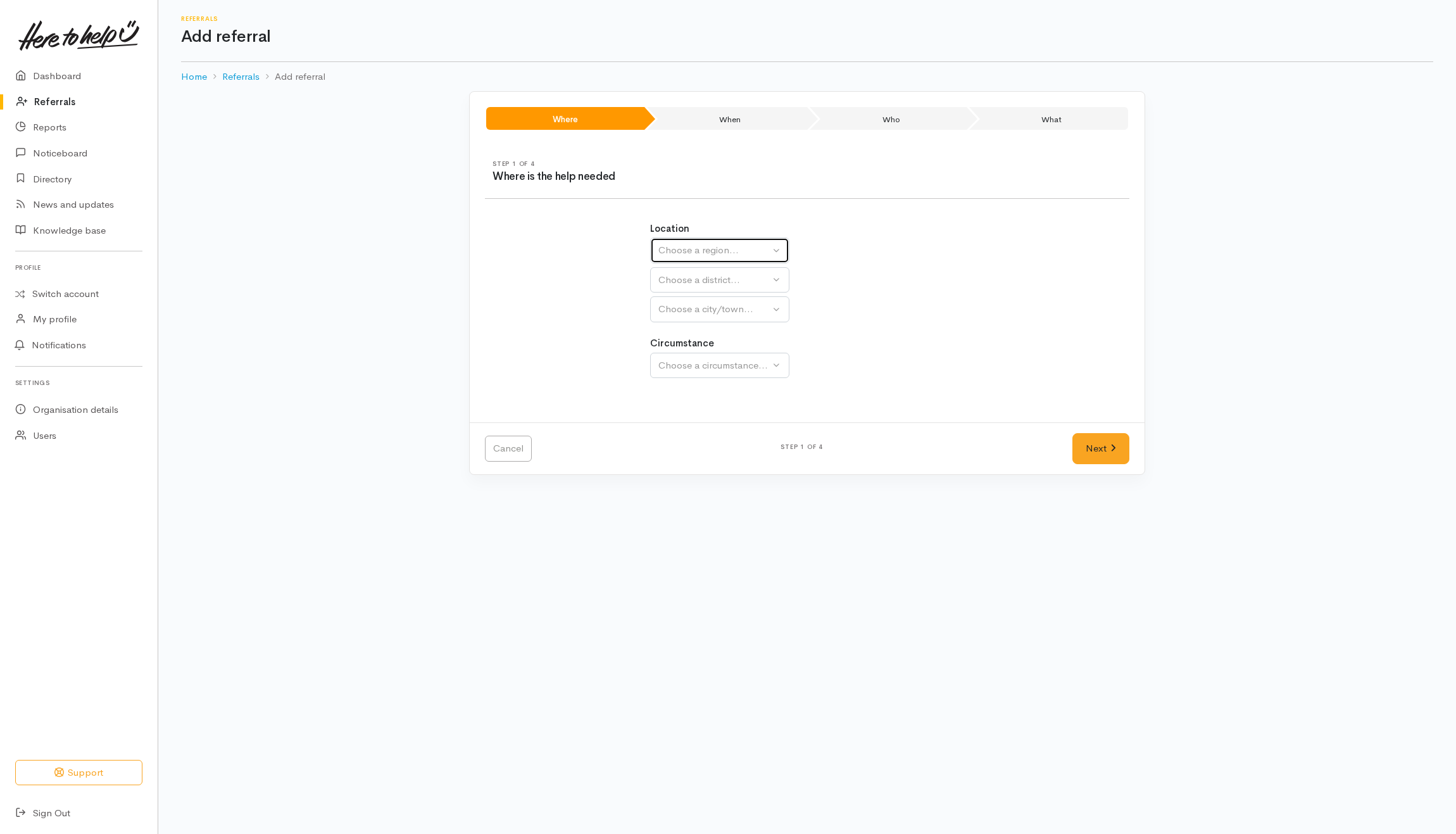
click at [690, 247] on div "Choose a region..." at bounding box center [713, 250] width 111 height 15
click at [685, 333] on span "Waikato" at bounding box center [715, 330] width 100 height 15
select select "3"
select select
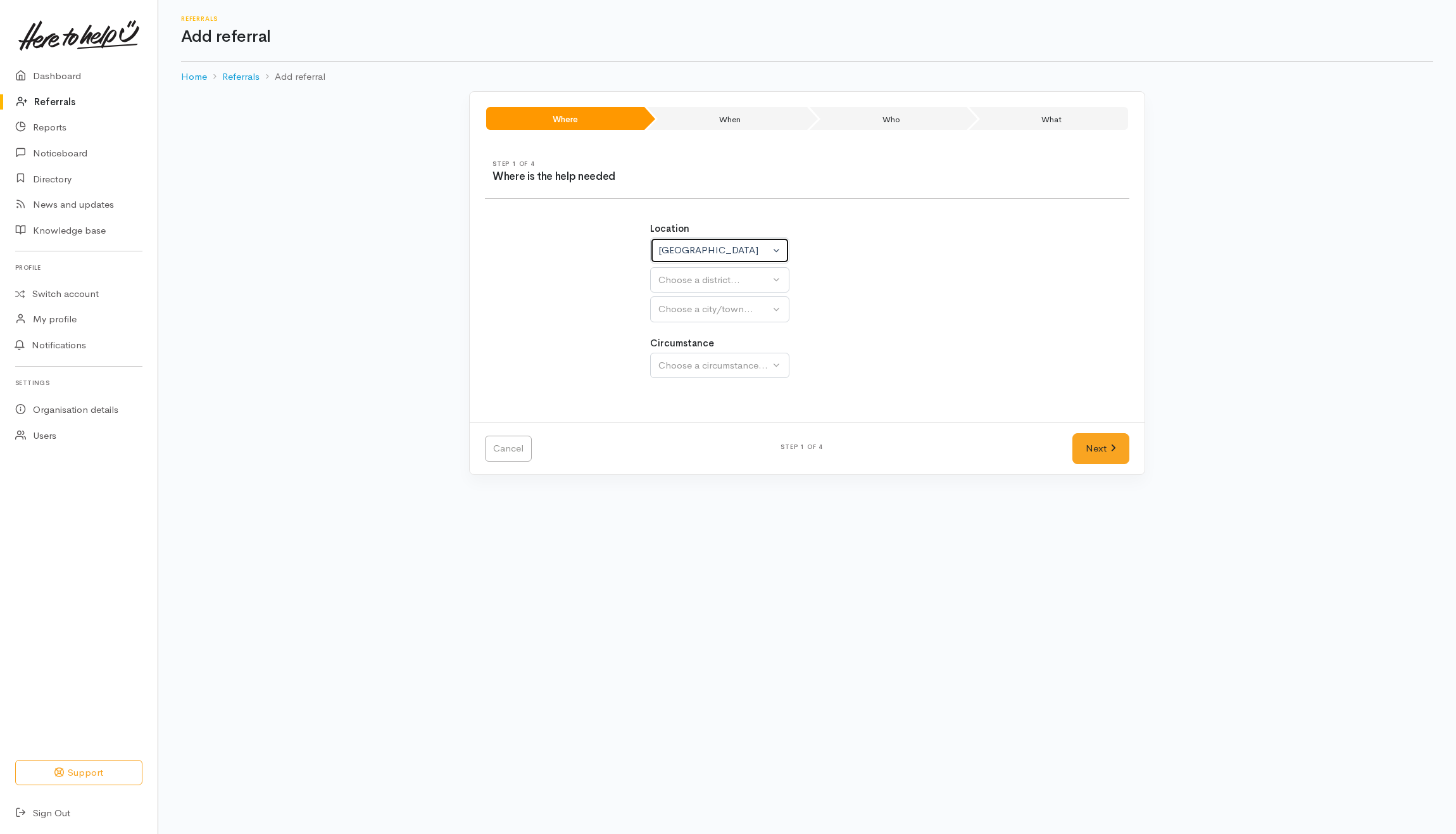
select select
click at [702, 286] on div "Choose a district..." at bounding box center [747, 280] width 178 height 15
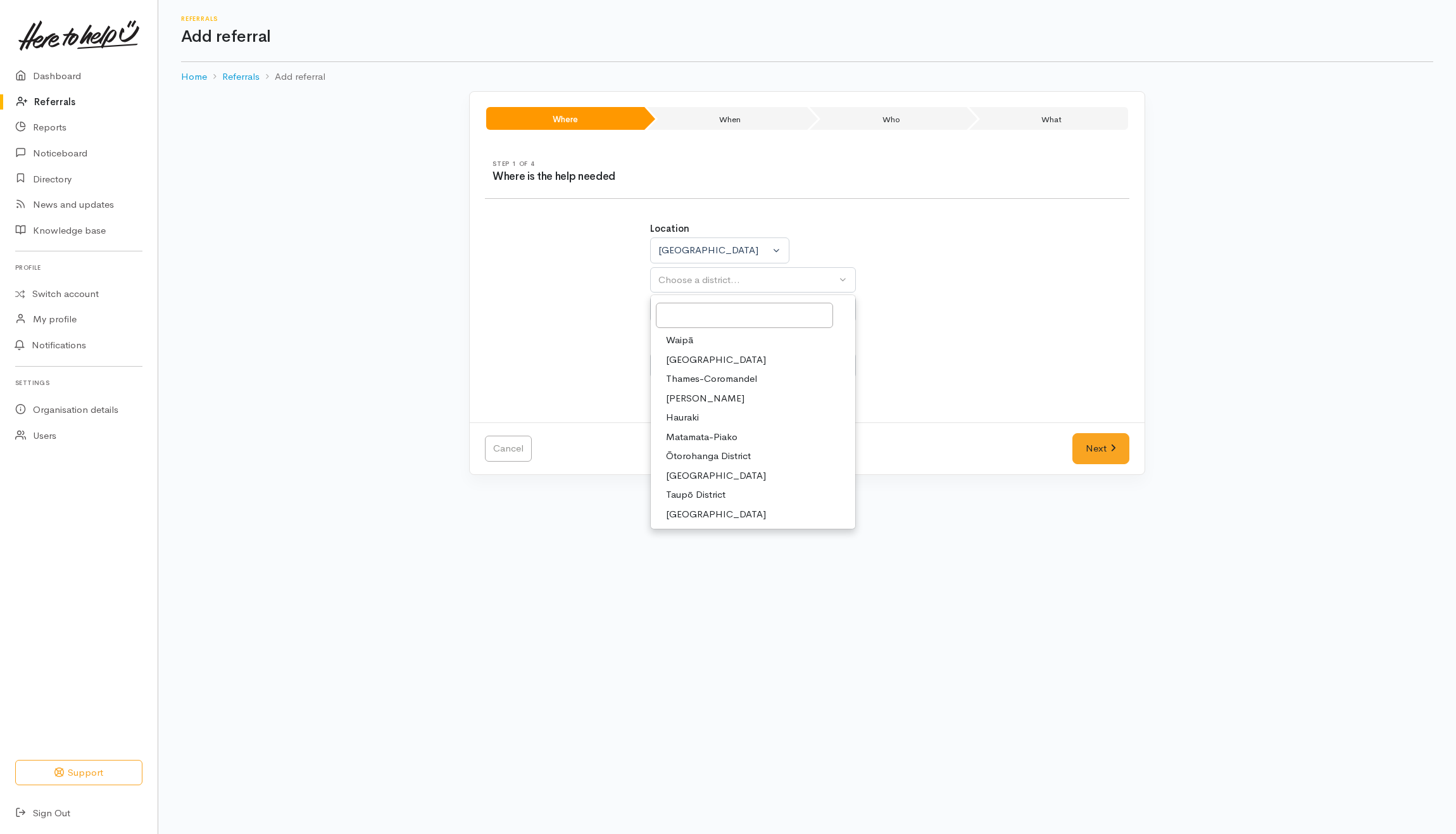
click at [680, 401] on span "Hamilton" at bounding box center [705, 398] width 78 height 15
select select "4"
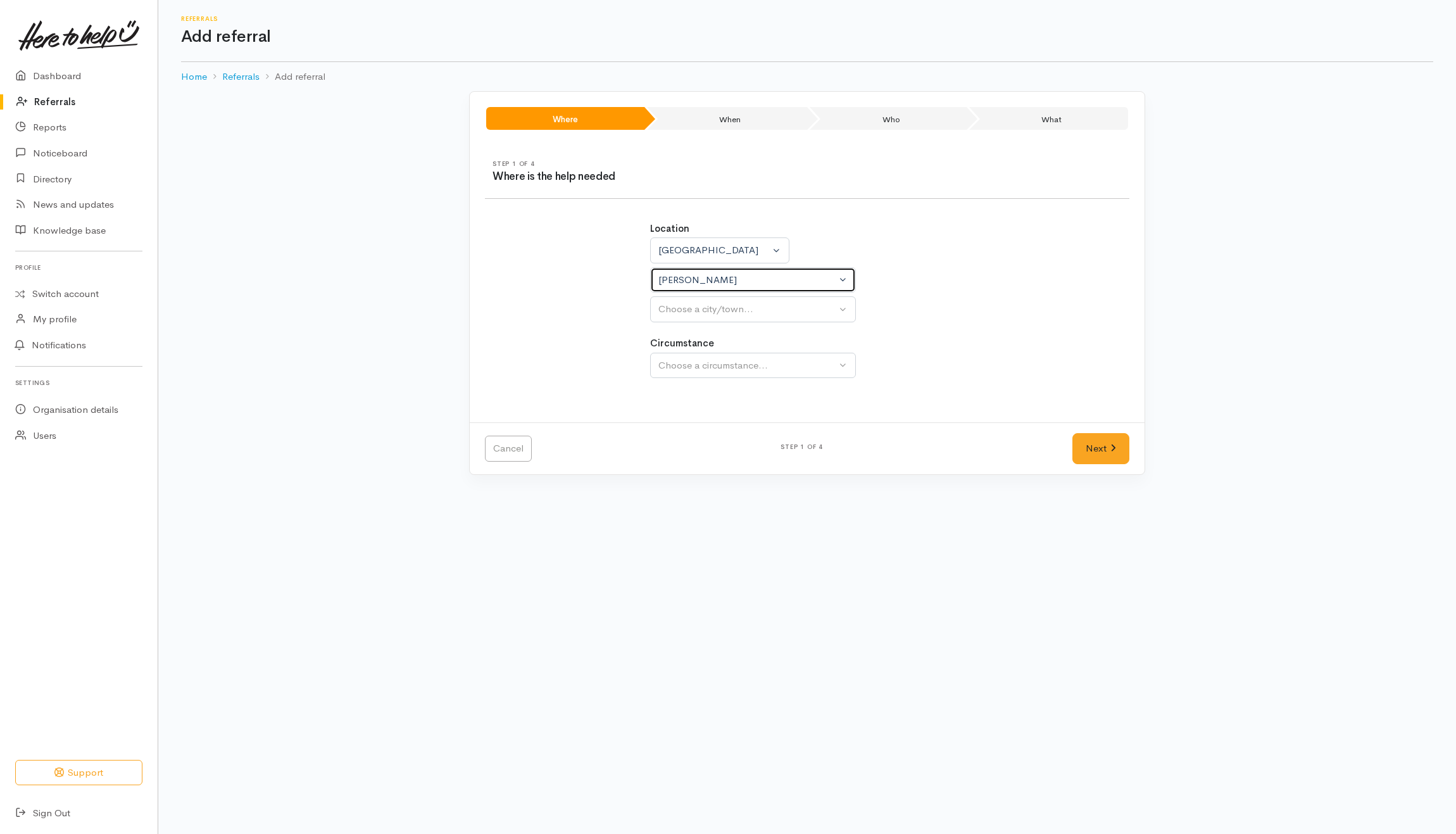
select select
click at [724, 280] on div "[PERSON_NAME]" at bounding box center [747, 280] width 178 height 15
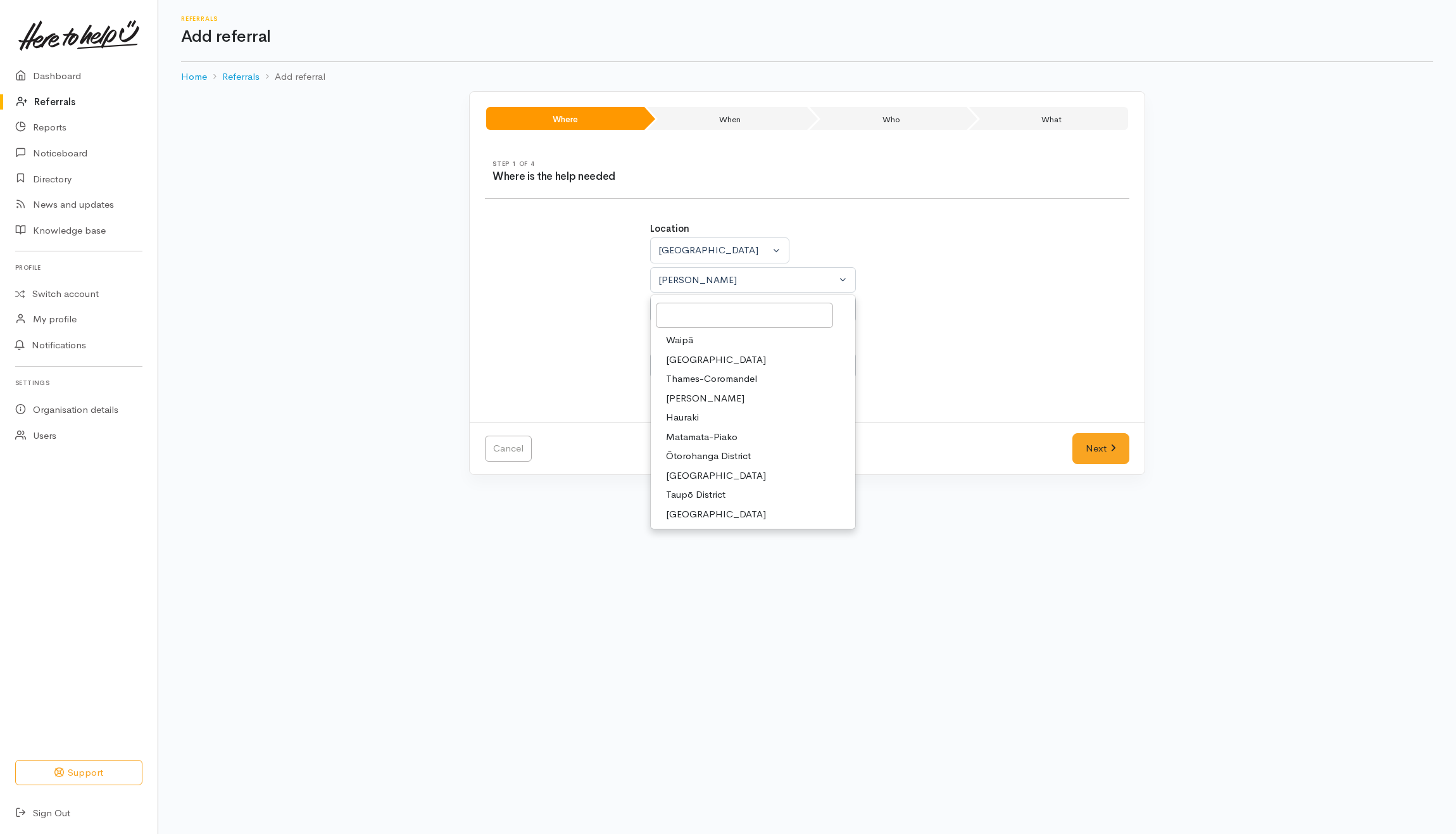
click at [694, 457] on span "Ōtorohanga District" at bounding box center [708, 456] width 85 height 15
select select "10"
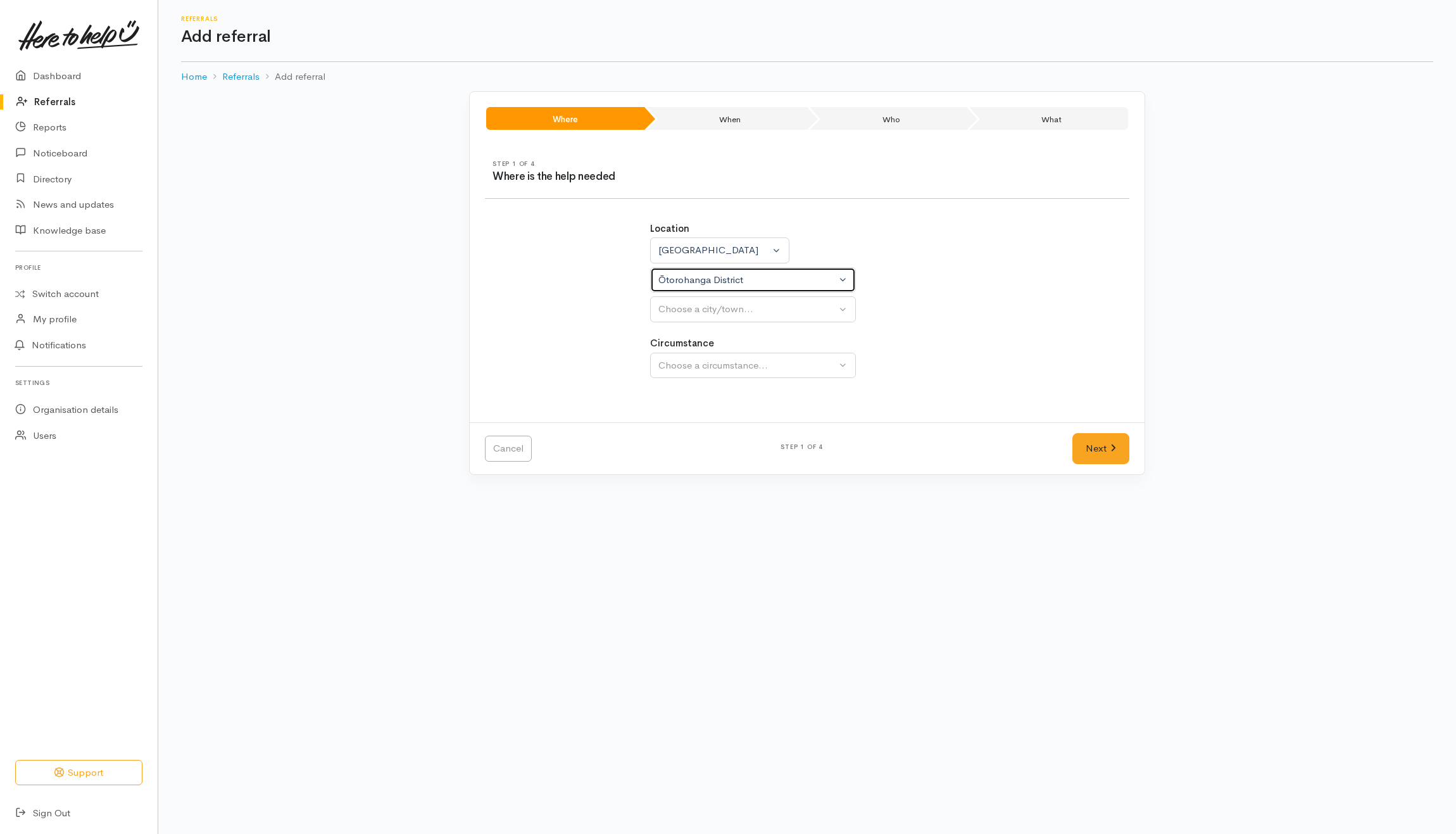
select select
click at [757, 277] on div "Ōtorohanga District" at bounding box center [747, 280] width 178 height 15
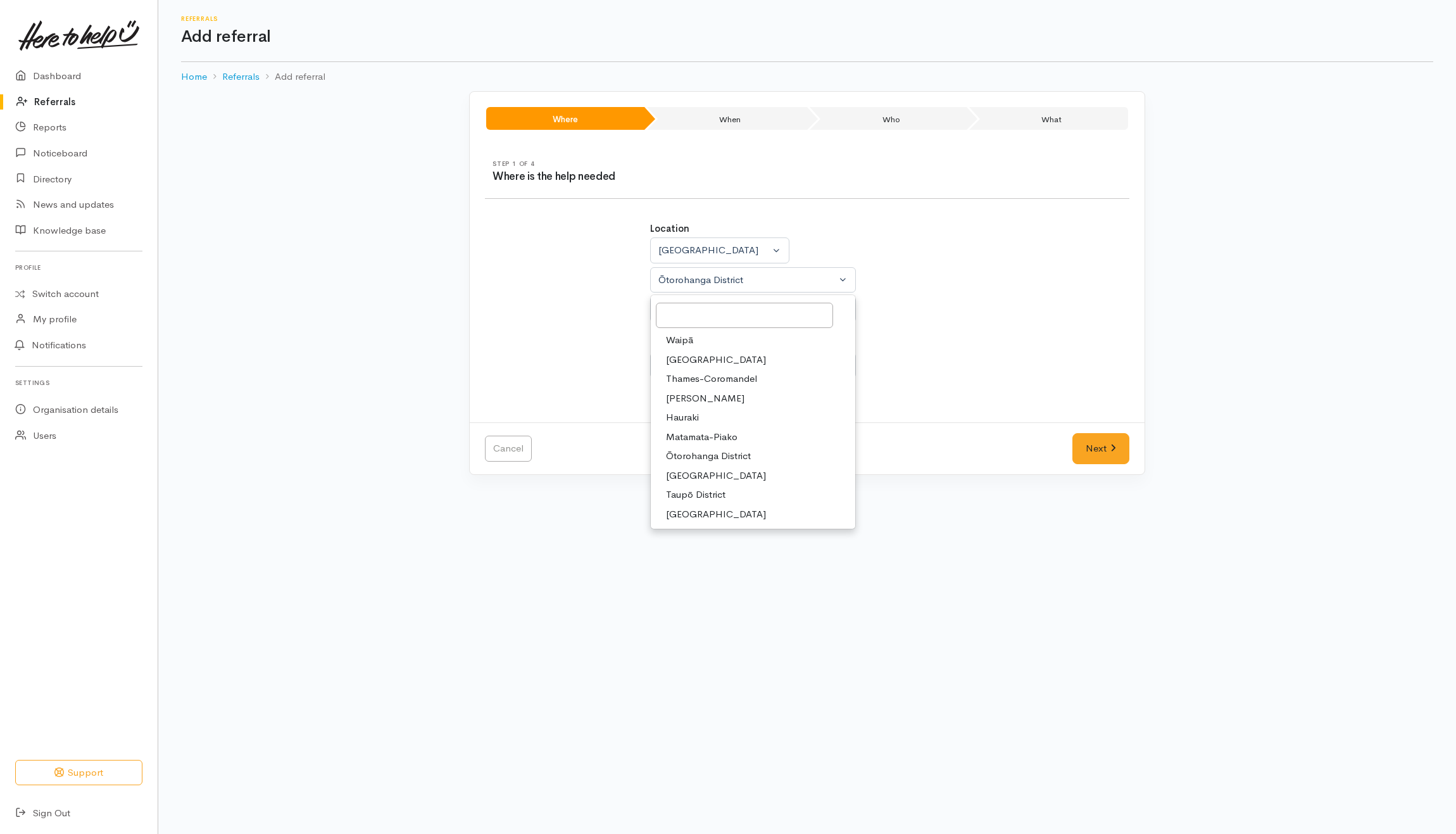
click at [692, 335] on span "Waipā" at bounding box center [679, 340] width 27 height 15
select select "1"
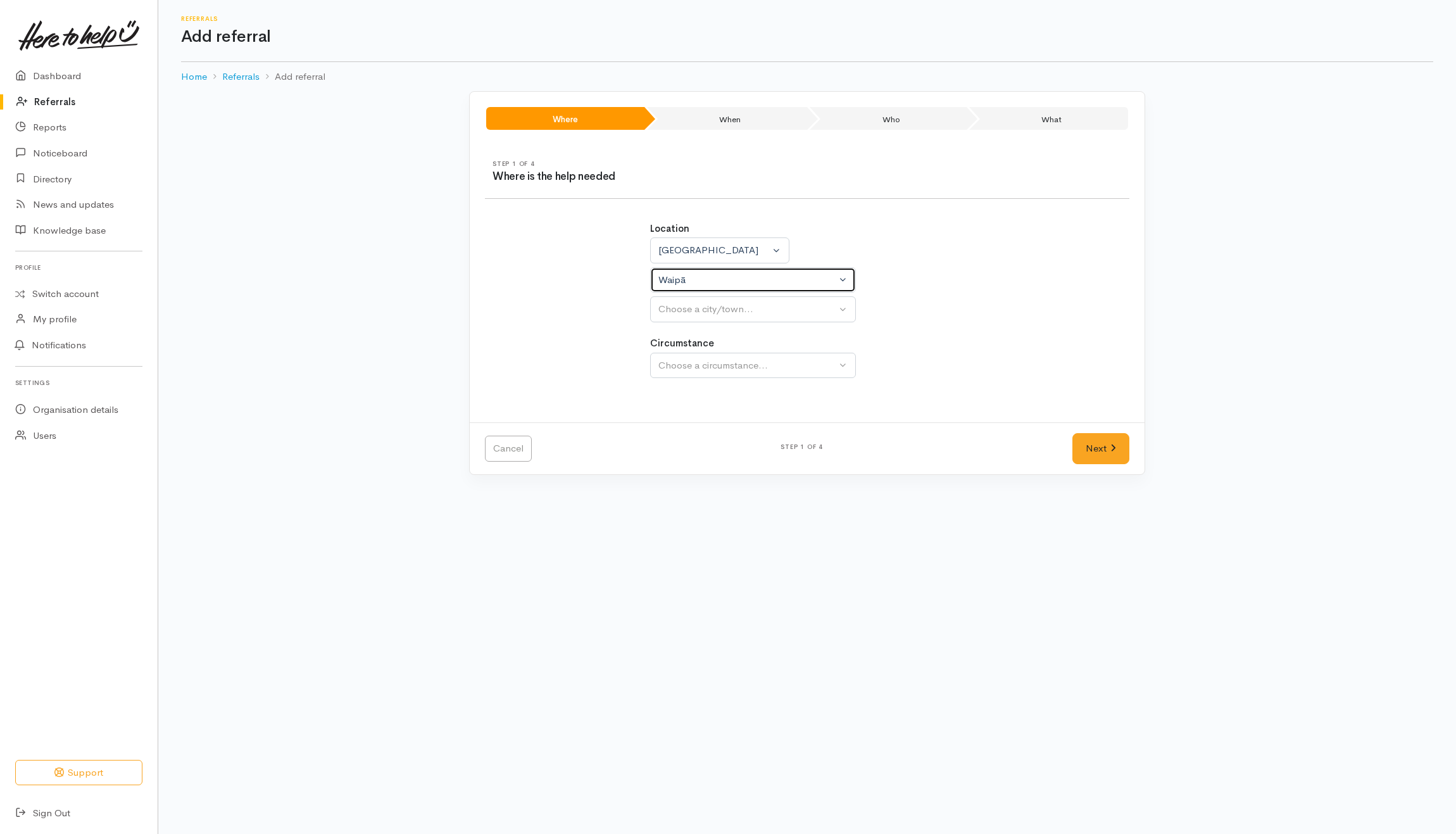
select select
click at [709, 309] on div "Choose a city/town..." at bounding box center [747, 309] width 178 height 15
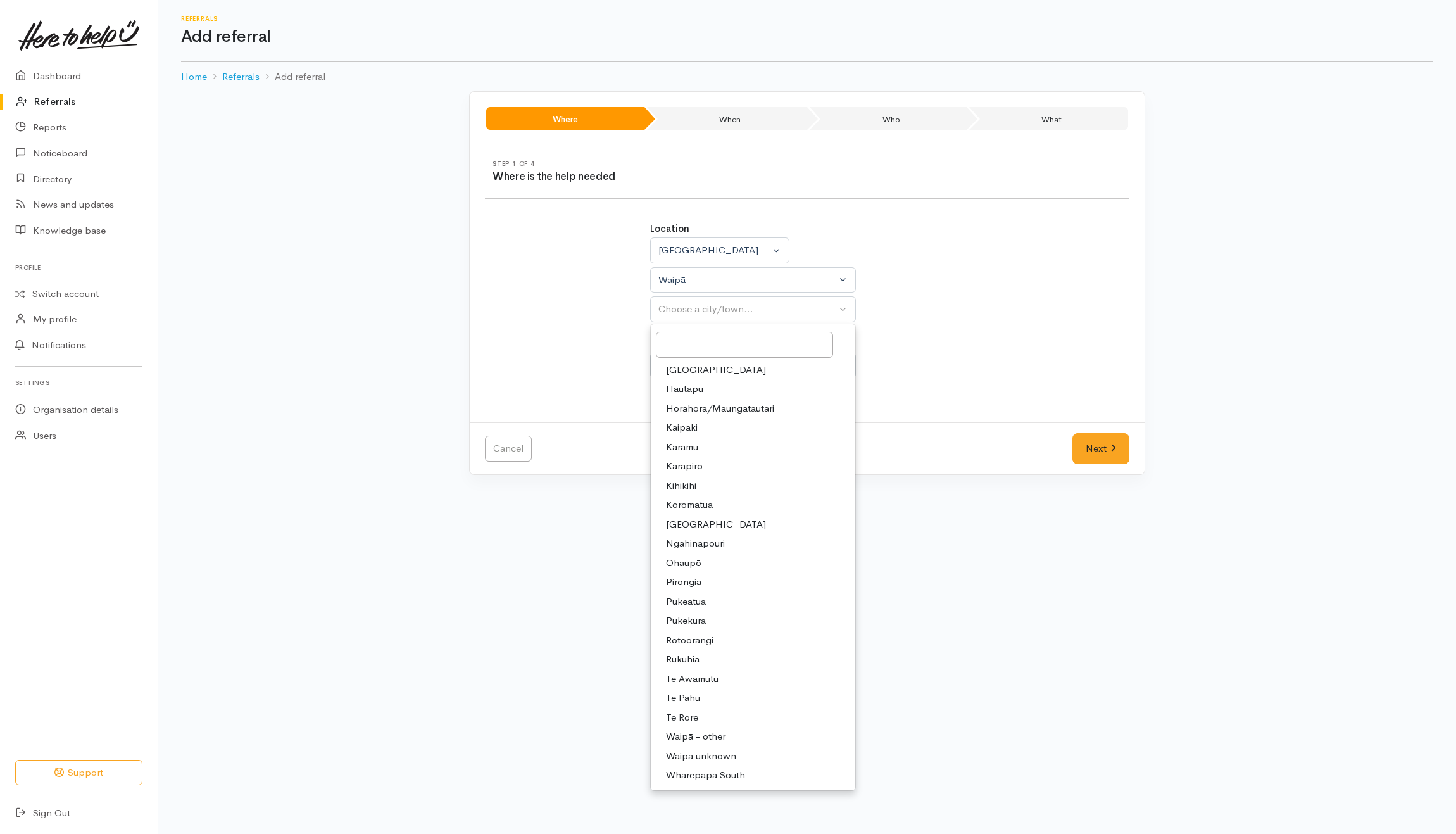
click at [690, 679] on span "Te Awamutu" at bounding box center [692, 679] width 52 height 15
select select "100"
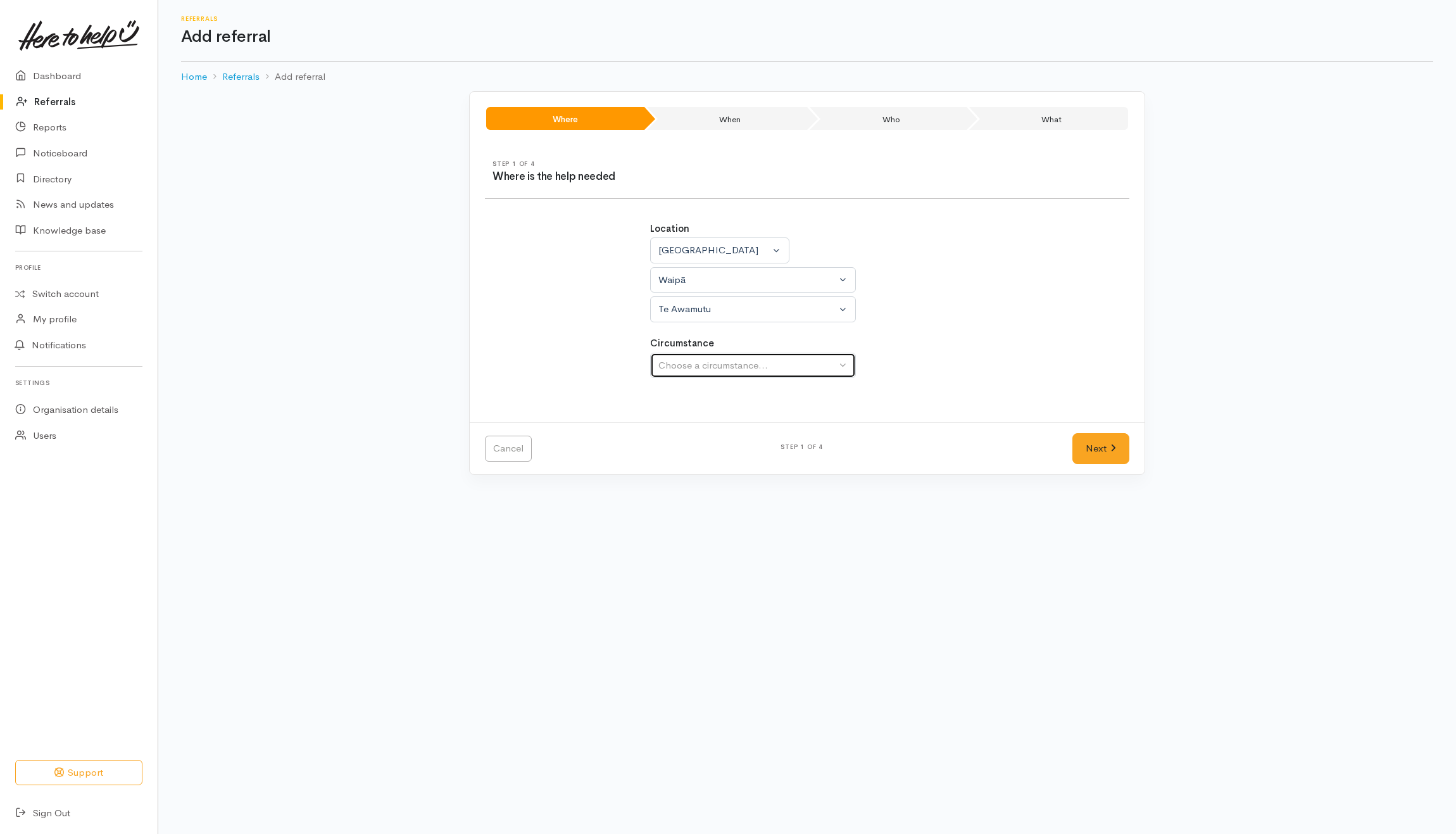
drag, startPoint x: 696, startPoint y: 373, endPoint x: 703, endPoint y: 387, distance: 15.7
click at [697, 373] on div "Choose a circumstance..." at bounding box center [747, 366] width 178 height 15
click at [694, 424] on span "Community" at bounding box center [690, 426] width 48 height 15
select select "2"
drag, startPoint x: 1123, startPoint y: 448, endPoint x: 1021, endPoint y: 429, distance: 103.8
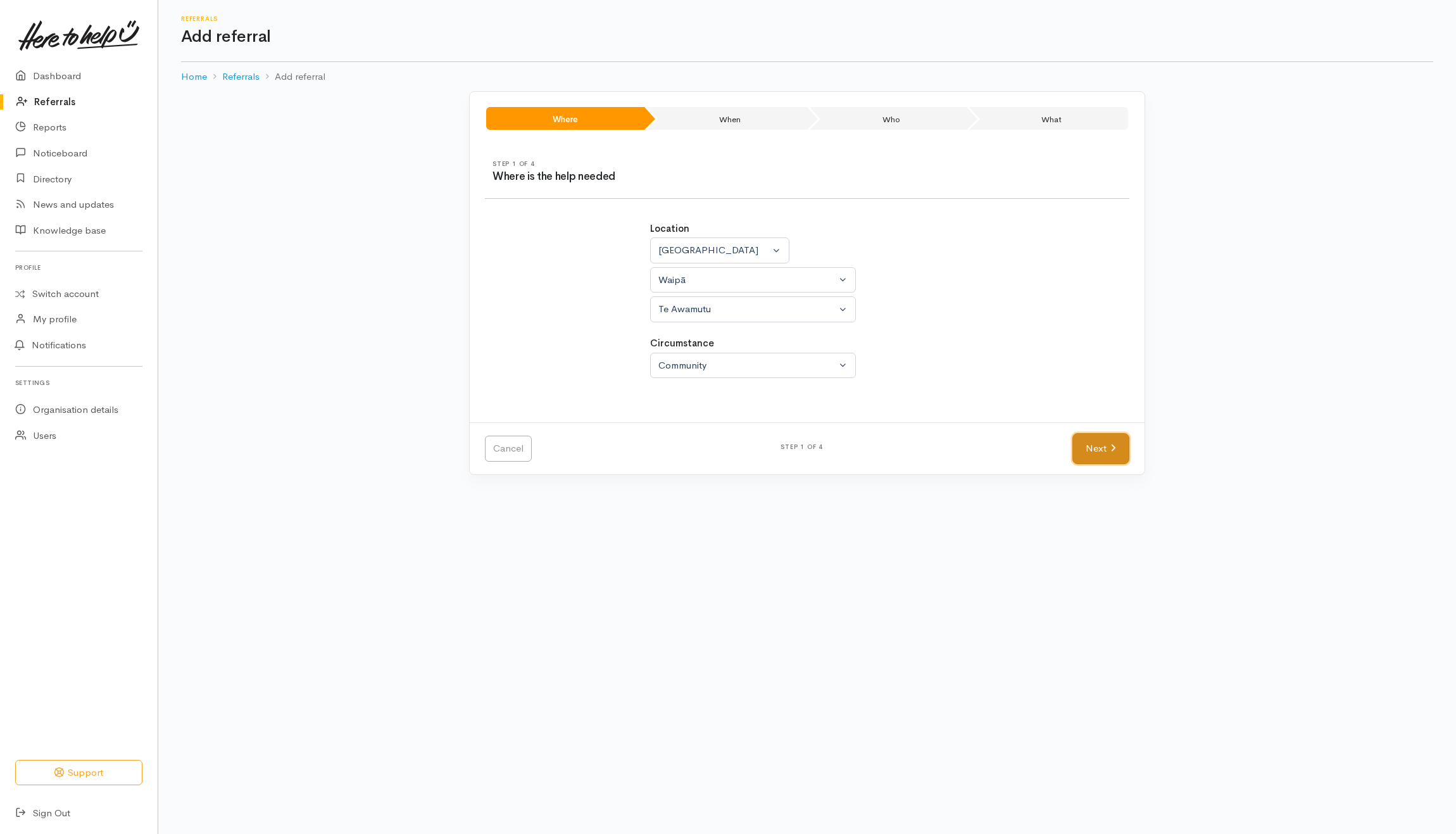
click at [1123, 448] on link "Next" at bounding box center [1100, 448] width 57 height 31
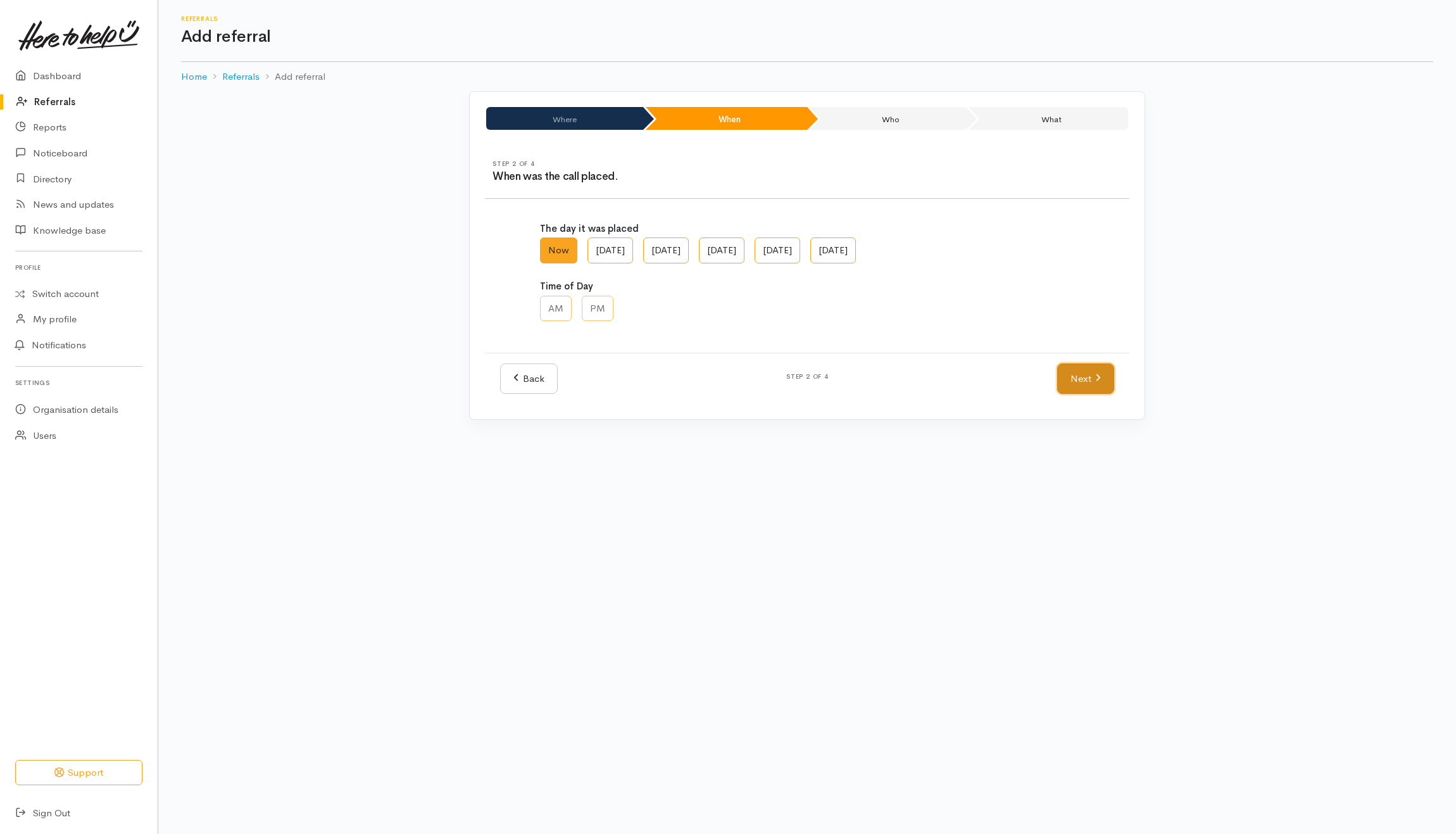
click at [1060, 380] on link "Next" at bounding box center [1085, 379] width 57 height 31
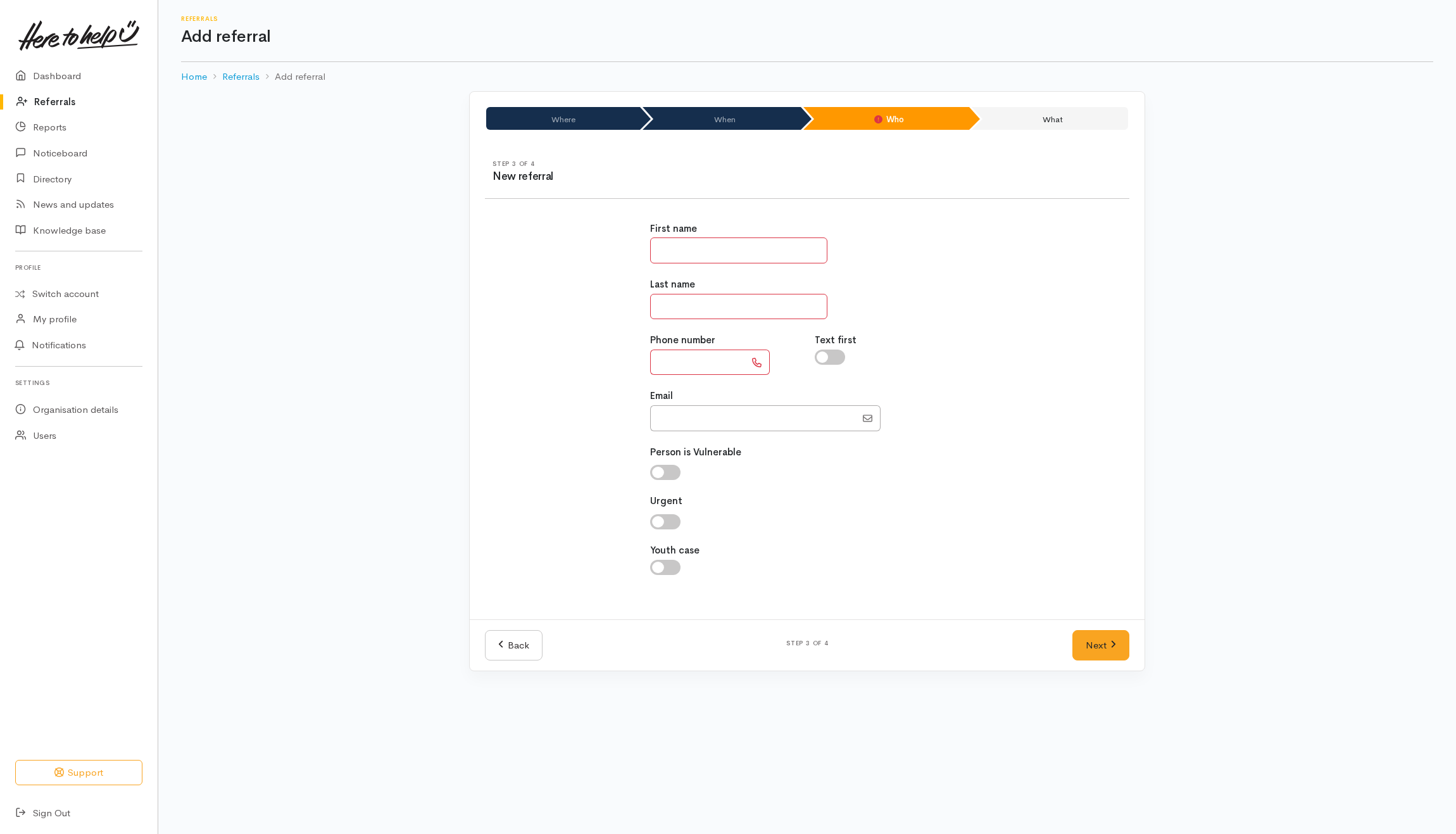
click at [710, 248] on input "text" at bounding box center [738, 250] width 177 height 26
type input "*******"
drag, startPoint x: 869, startPoint y: 253, endPoint x: 829, endPoint y: 214, distance: 55.9
click at [869, 251] on div "First name *******" at bounding box center [807, 242] width 314 height 42
click at [738, 247] on input "*******" at bounding box center [738, 250] width 177 height 26
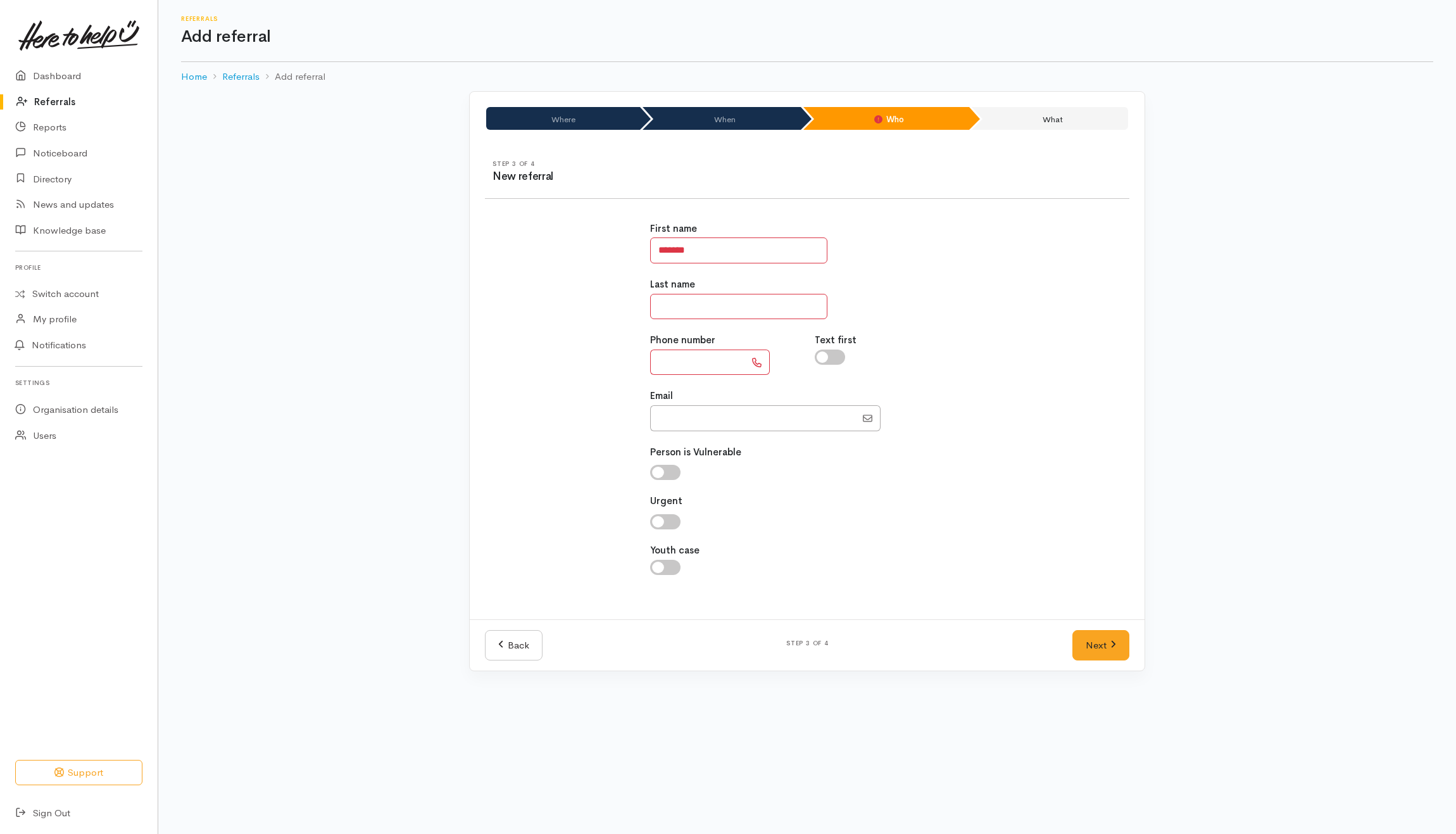
click at [681, 314] on input "text" at bounding box center [738, 307] width 177 height 26
click at [671, 305] on input "text" at bounding box center [738, 307] width 177 height 26
type input "**********"
click at [924, 378] on div "**********" at bounding box center [807, 405] width 330 height 398
drag, startPoint x: 739, startPoint y: 310, endPoint x: 606, endPoint y: 310, distance: 133.0
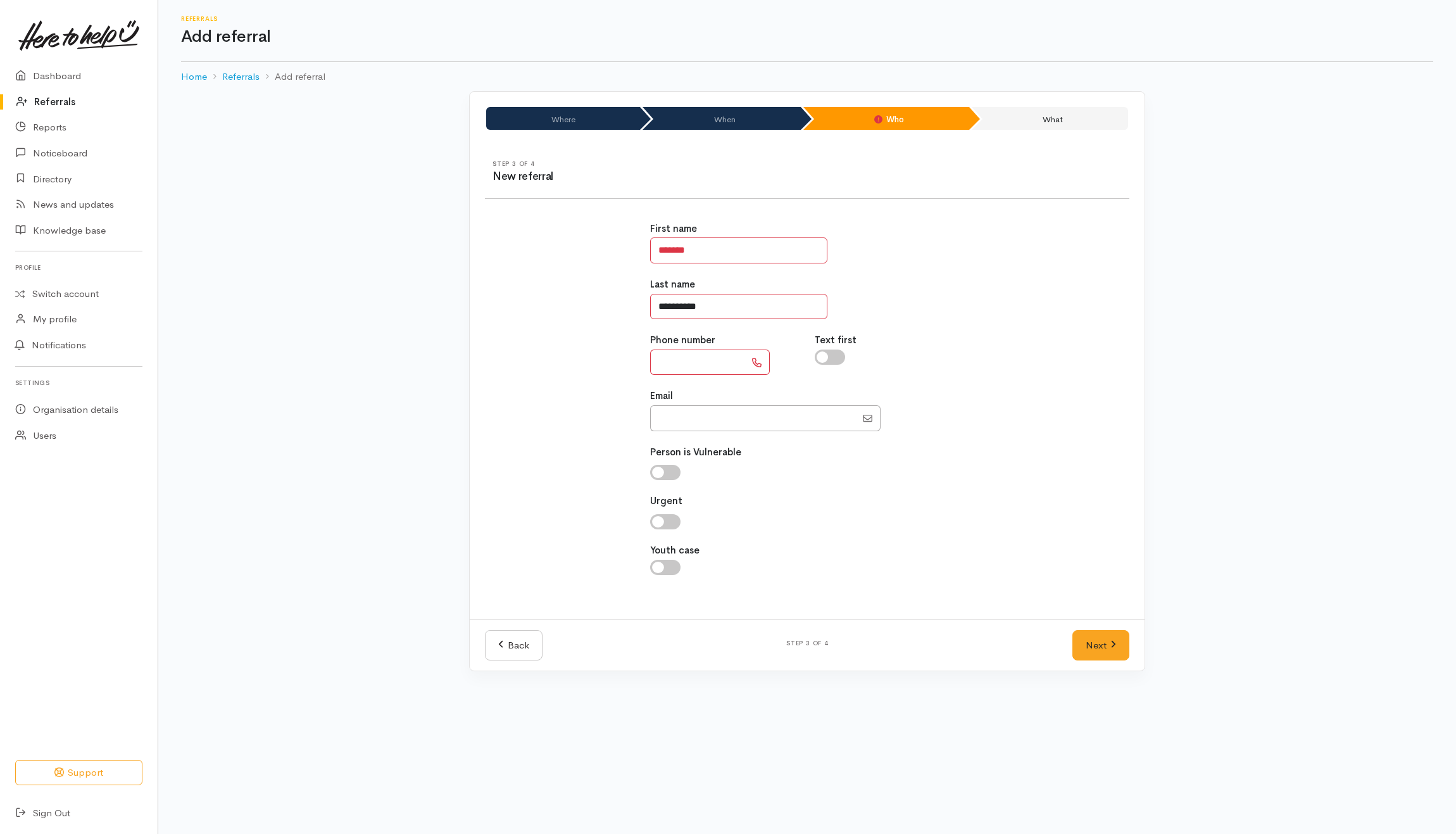
click at [606, 310] on div "**********" at bounding box center [807, 405] width 659 height 398
type input "**********"
click at [678, 361] on input "text" at bounding box center [698, 362] width 95 height 26
type input "**********"
click at [836, 357] on input "checkbox" at bounding box center [830, 357] width 30 height 15
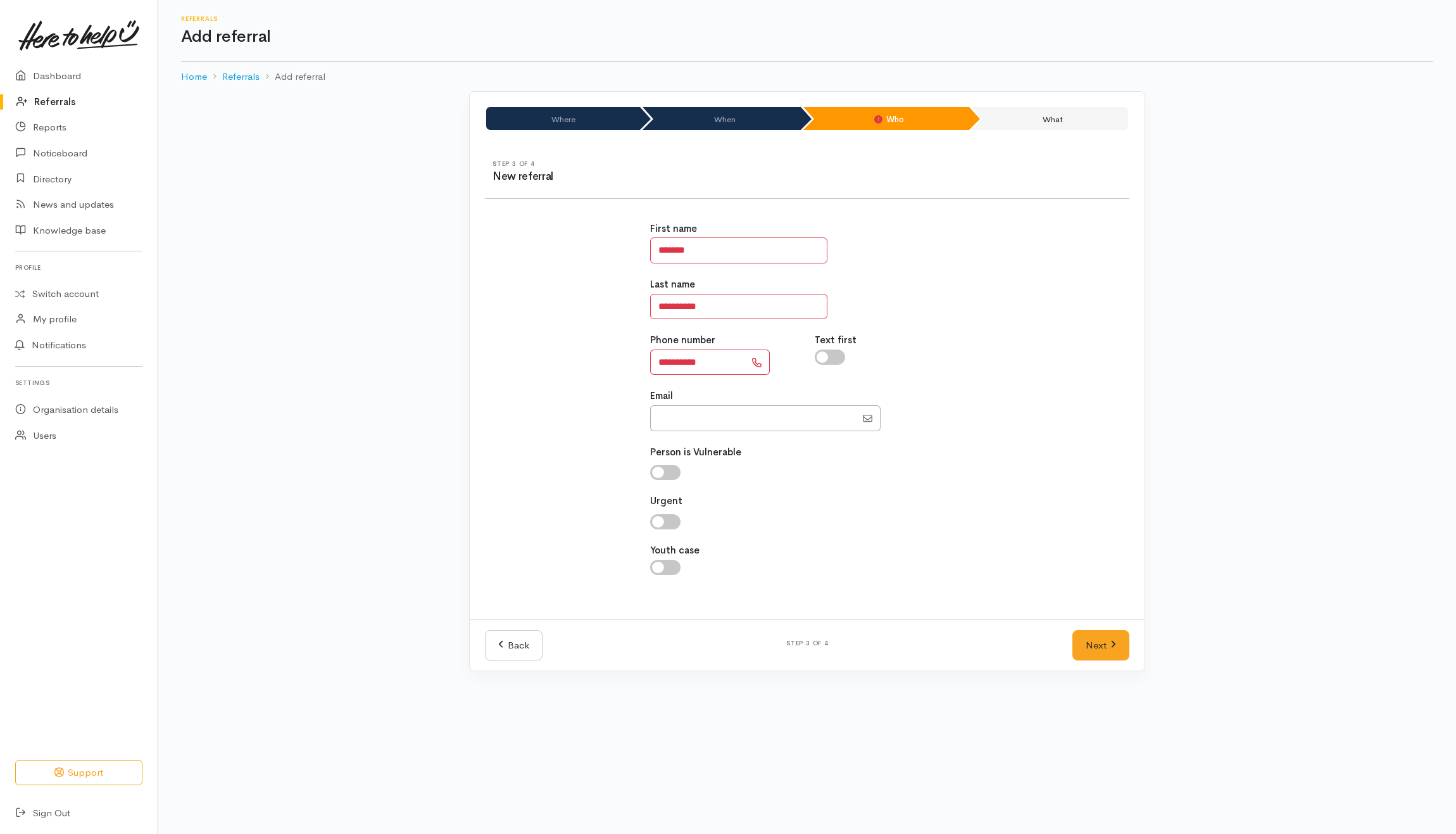
checkbox input "true"
drag, startPoint x: 743, startPoint y: 307, endPoint x: 561, endPoint y: 305, distance: 182.0
click at [561, 305] on div "**********" at bounding box center [807, 405] width 659 height 398
type input "*******"
click at [1005, 254] on div "**********" at bounding box center [807, 405] width 659 height 398
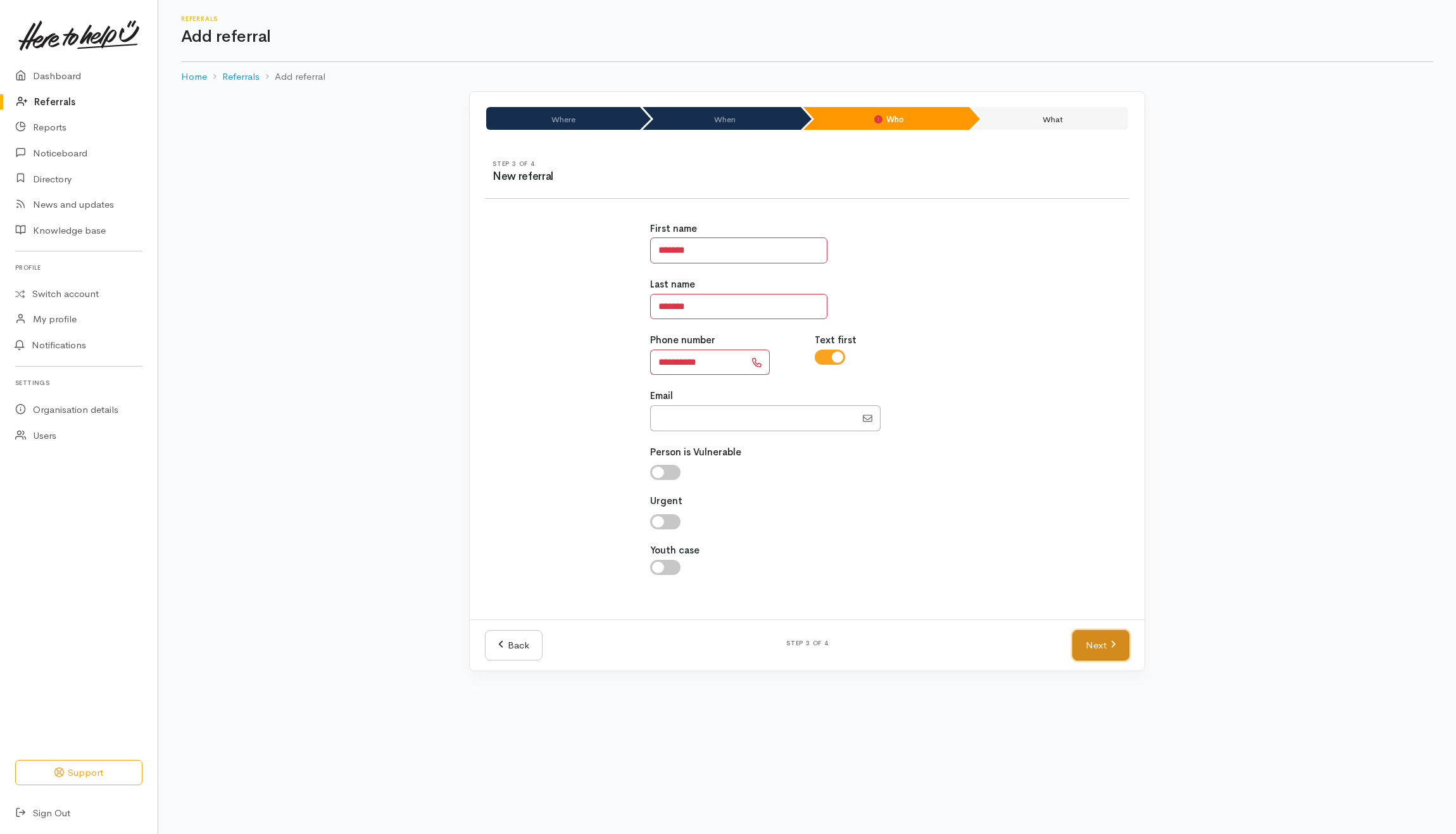
click at [1100, 649] on link "Next" at bounding box center [1100, 646] width 57 height 31
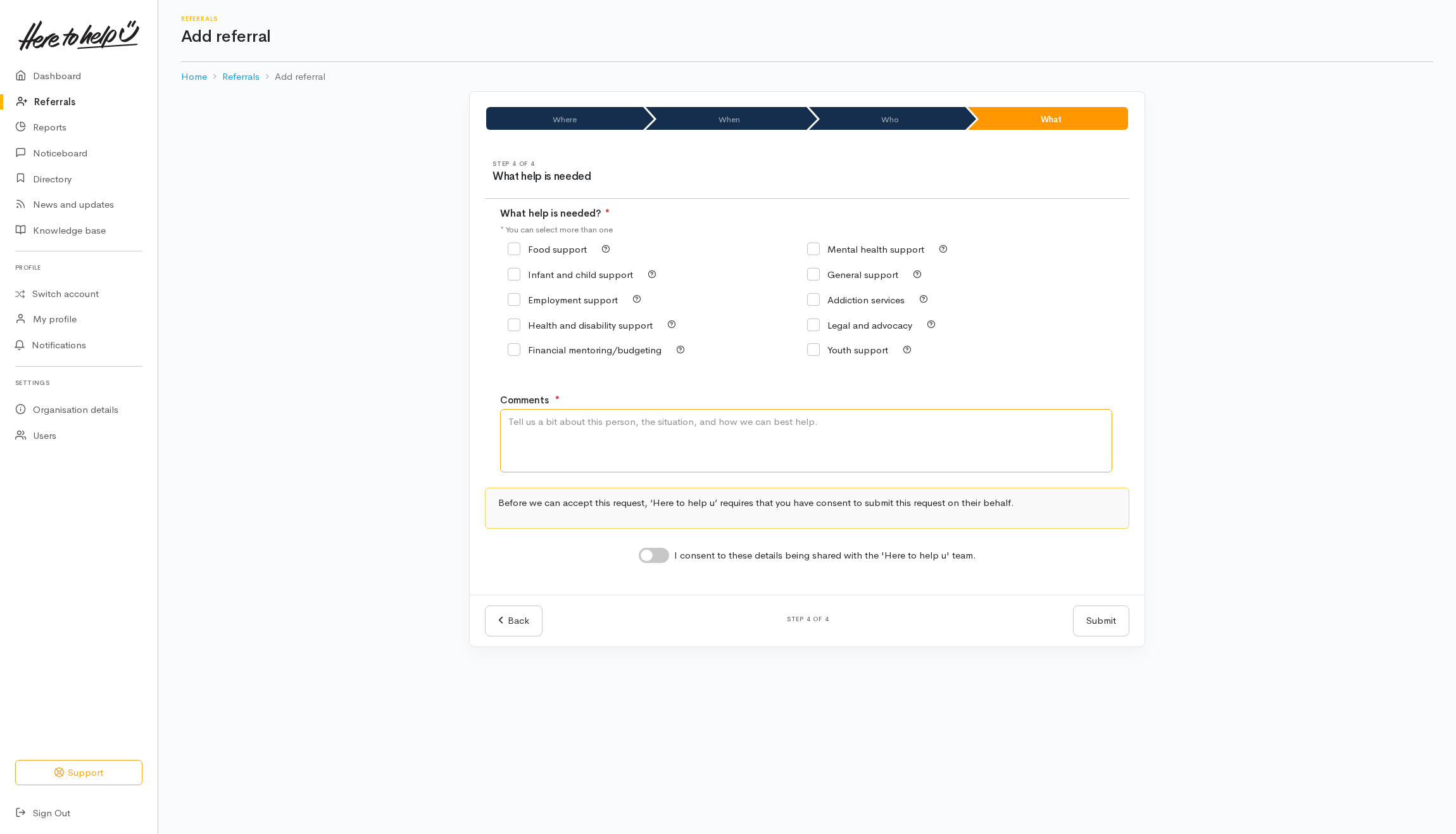
click at [604, 424] on textarea "Comments" at bounding box center [806, 440] width 612 height 63
type textarea "Barbara read on NZ Herald about the Super Connect Support - she would like to r…"
click at [538, 249] on input "Food support" at bounding box center [547, 249] width 79 height 10
checkbox input "true"
click at [656, 559] on input "I consent to these details being shared with the 'Here to help u' team." at bounding box center [653, 555] width 30 height 15
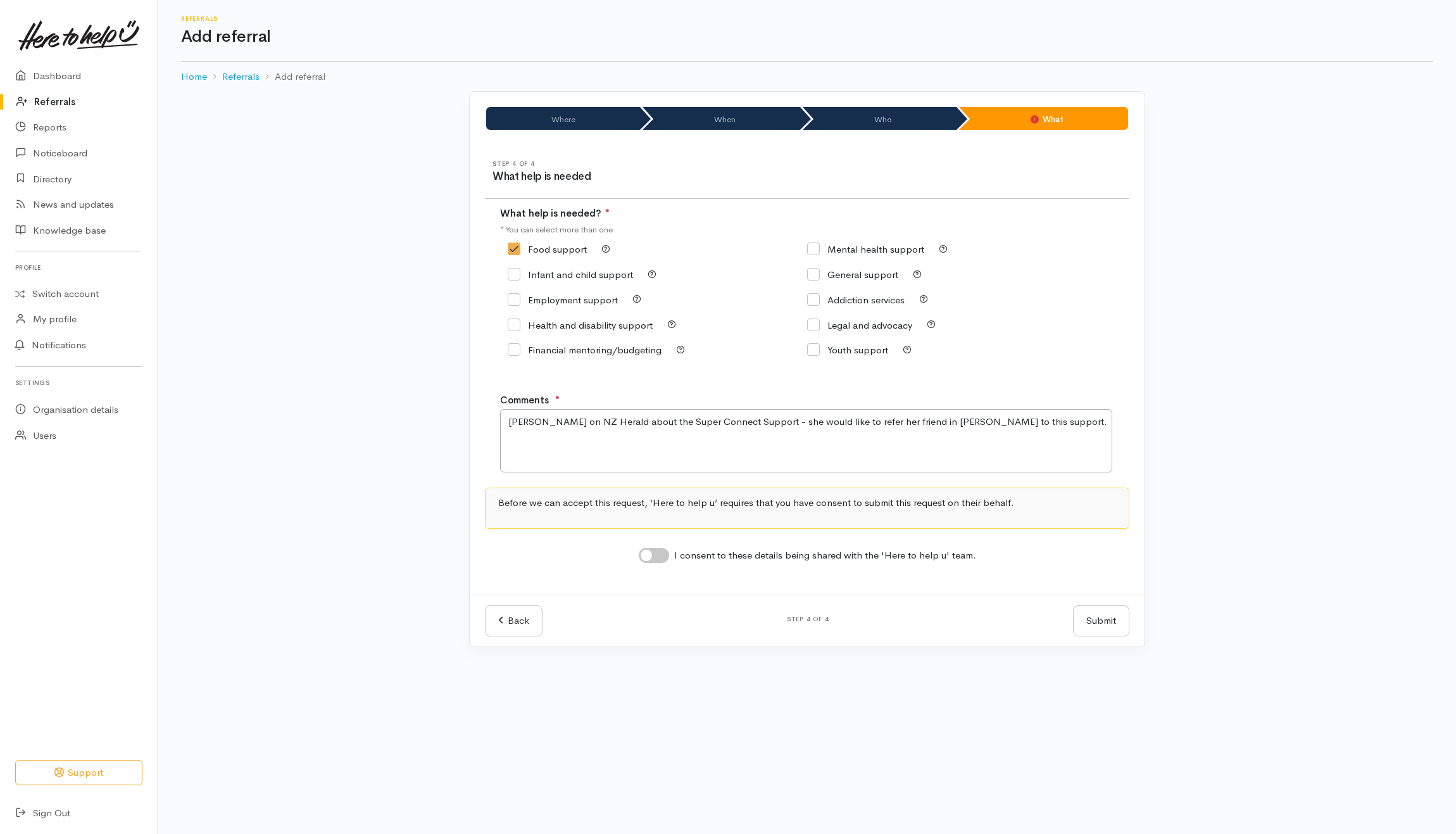
checkbox input "true"
click at [1092, 613] on button "Submit" at bounding box center [1101, 620] width 56 height 31
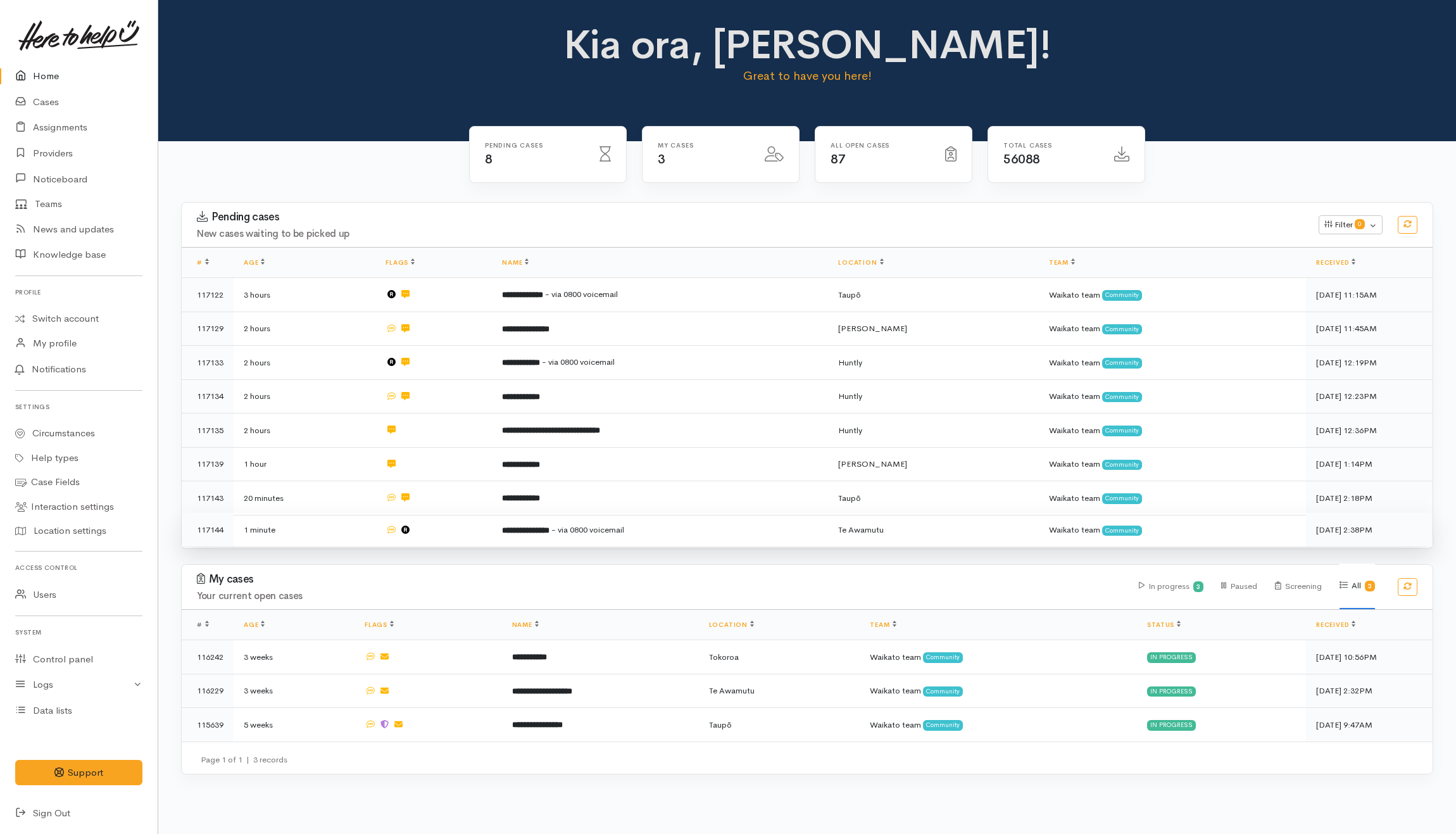
click at [718, 528] on td "**********" at bounding box center [660, 529] width 336 height 34
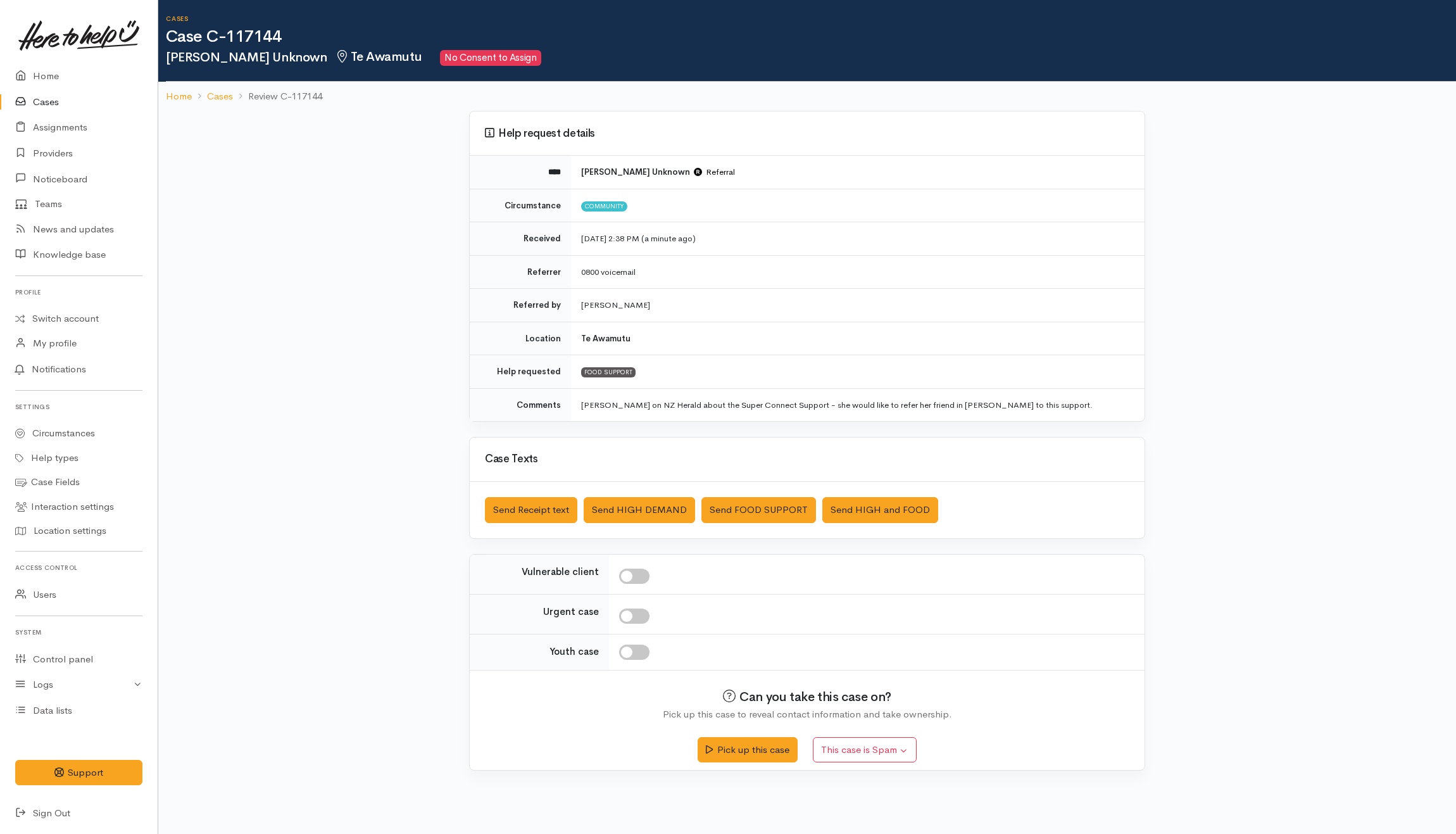
click at [646, 583] on input "checkbox" at bounding box center [634, 576] width 30 height 15
checkbox input "true"
click at [811, 580] on div at bounding box center [874, 576] width 510 height 15
click at [547, 518] on button "Send Receipt text" at bounding box center [531, 510] width 92 height 26
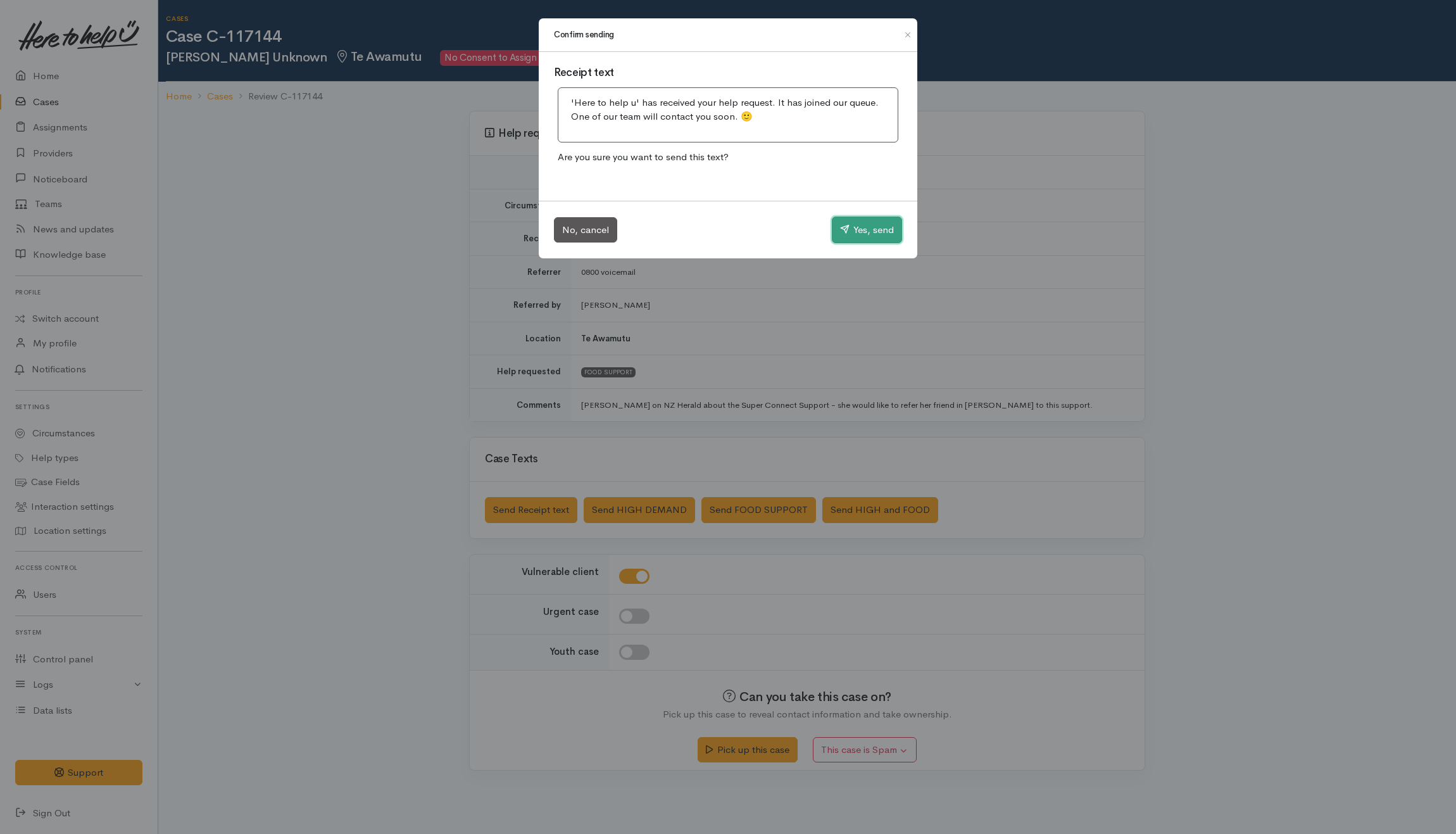
drag, startPoint x: 856, startPoint y: 224, endPoint x: 833, endPoint y: 229, distance: 23.5
click at [856, 223] on button "Yes, send" at bounding box center [867, 230] width 70 height 27
